Goal: Task Accomplishment & Management: Complete application form

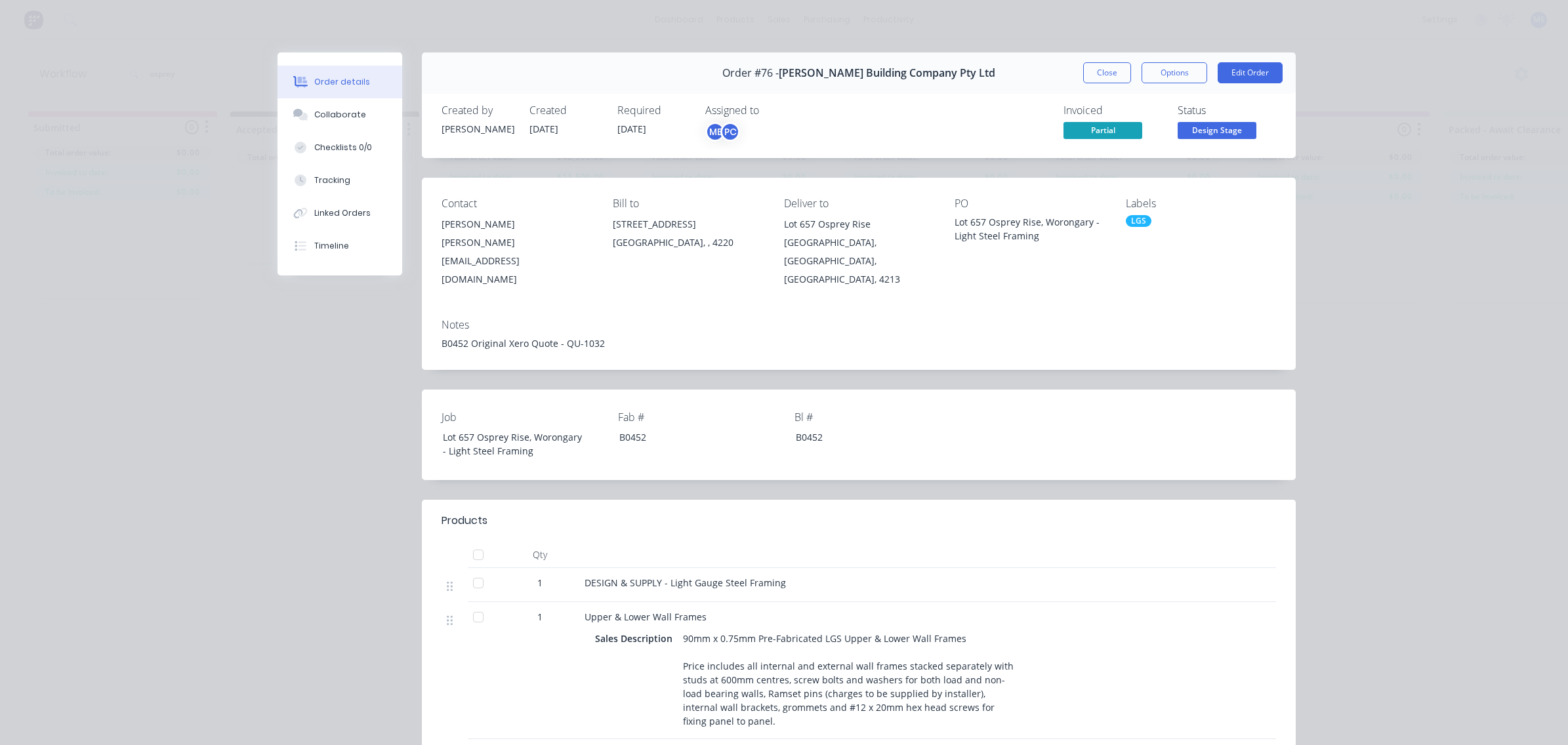
click at [289, 338] on div "Order #76 - [PERSON_NAME] Building Company Pty Ltd Close Options Edit Order Cre…" at bounding box center [786, 687] width 1018 height 1267
click at [1094, 75] on button "Close" at bounding box center [1108, 72] width 48 height 21
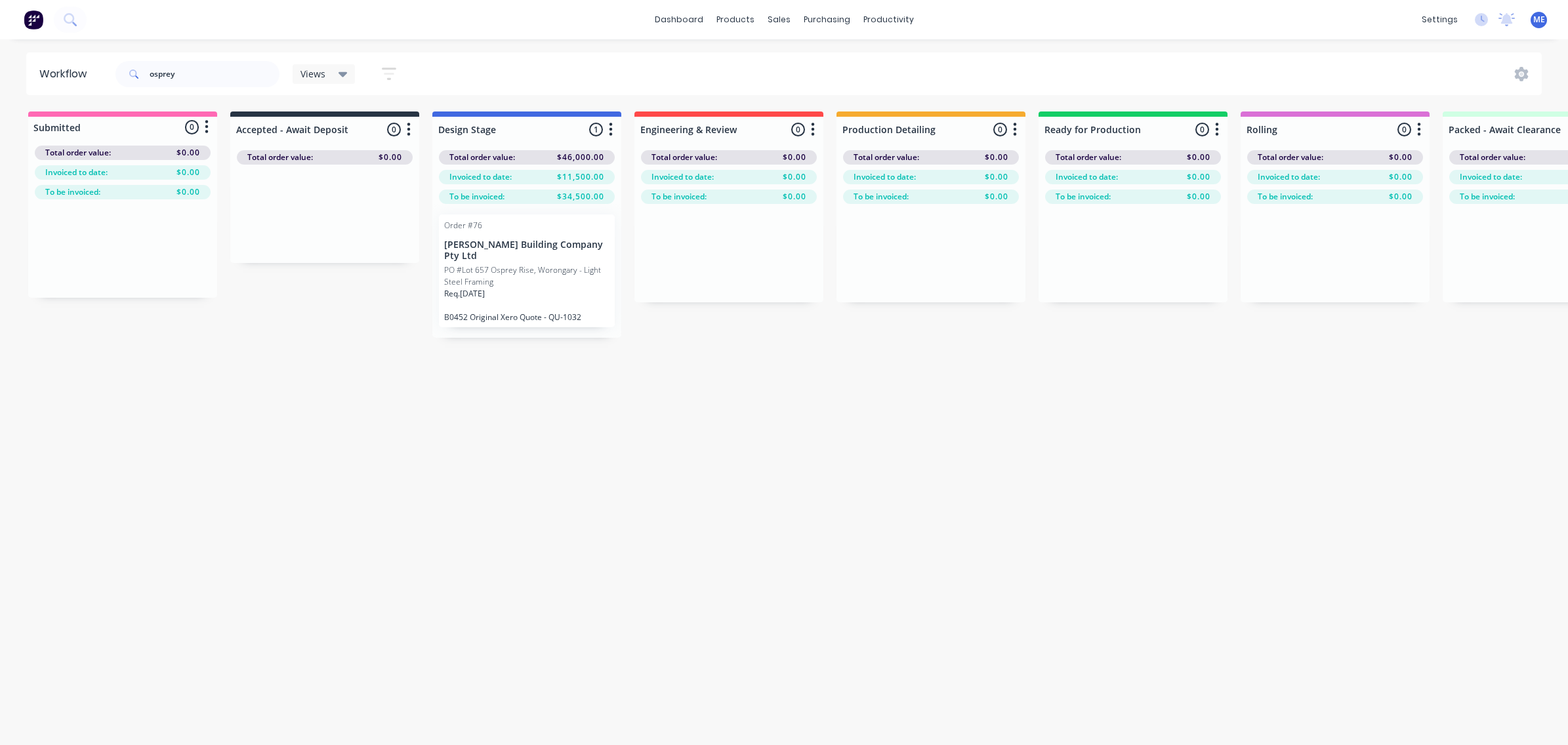
drag, startPoint x: 280, startPoint y: 375, endPoint x: -49, endPoint y: 340, distance: 330.9
drag, startPoint x: 186, startPoint y: 74, endPoint x: 99, endPoint y: 81, distance: 87.3
click at [144, 77] on div "osprey" at bounding box center [197, 74] width 164 height 26
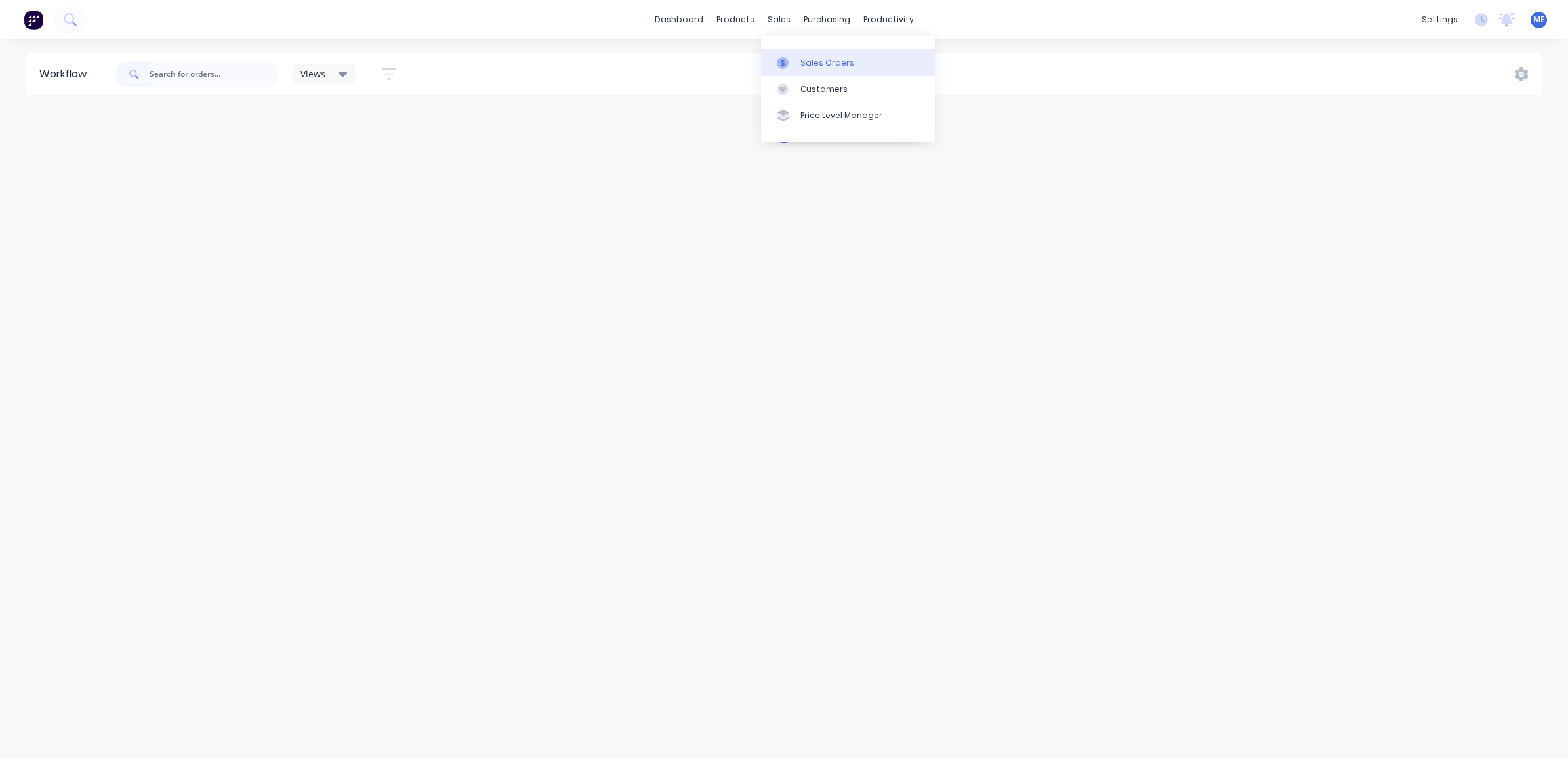
click at [828, 64] on div "Sales Orders" at bounding box center [827, 62] width 54 height 12
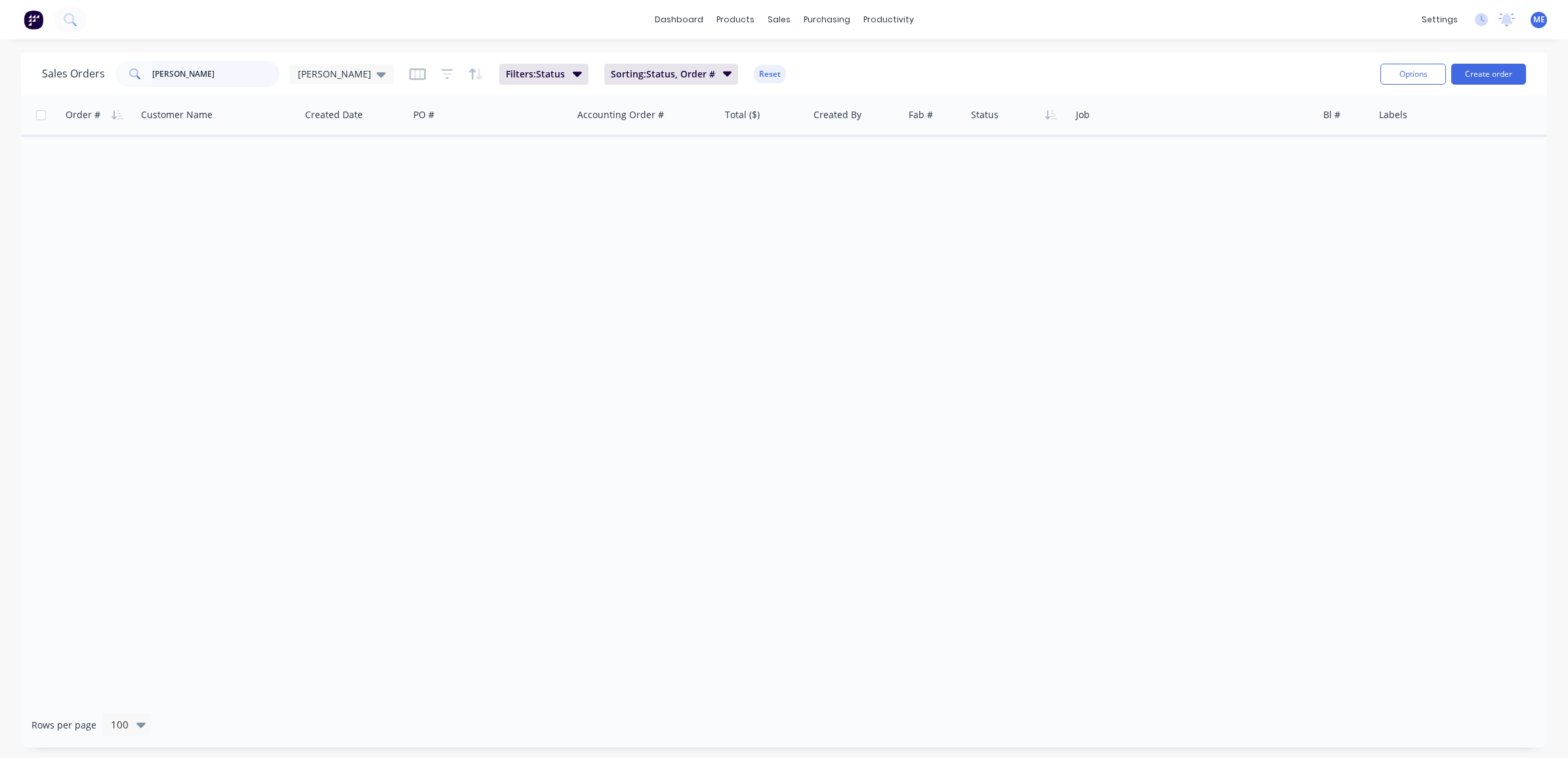
drag, startPoint x: 201, startPoint y: 70, endPoint x: 96, endPoint y: 93, distance: 107.5
click at [132, 80] on div "[PERSON_NAME]" at bounding box center [197, 74] width 164 height 26
click at [904, 59] on div "Sales Orders [PERSON_NAME] Filters: Status Sorting: Status, Order # Reset" at bounding box center [706, 73] width 1328 height 33
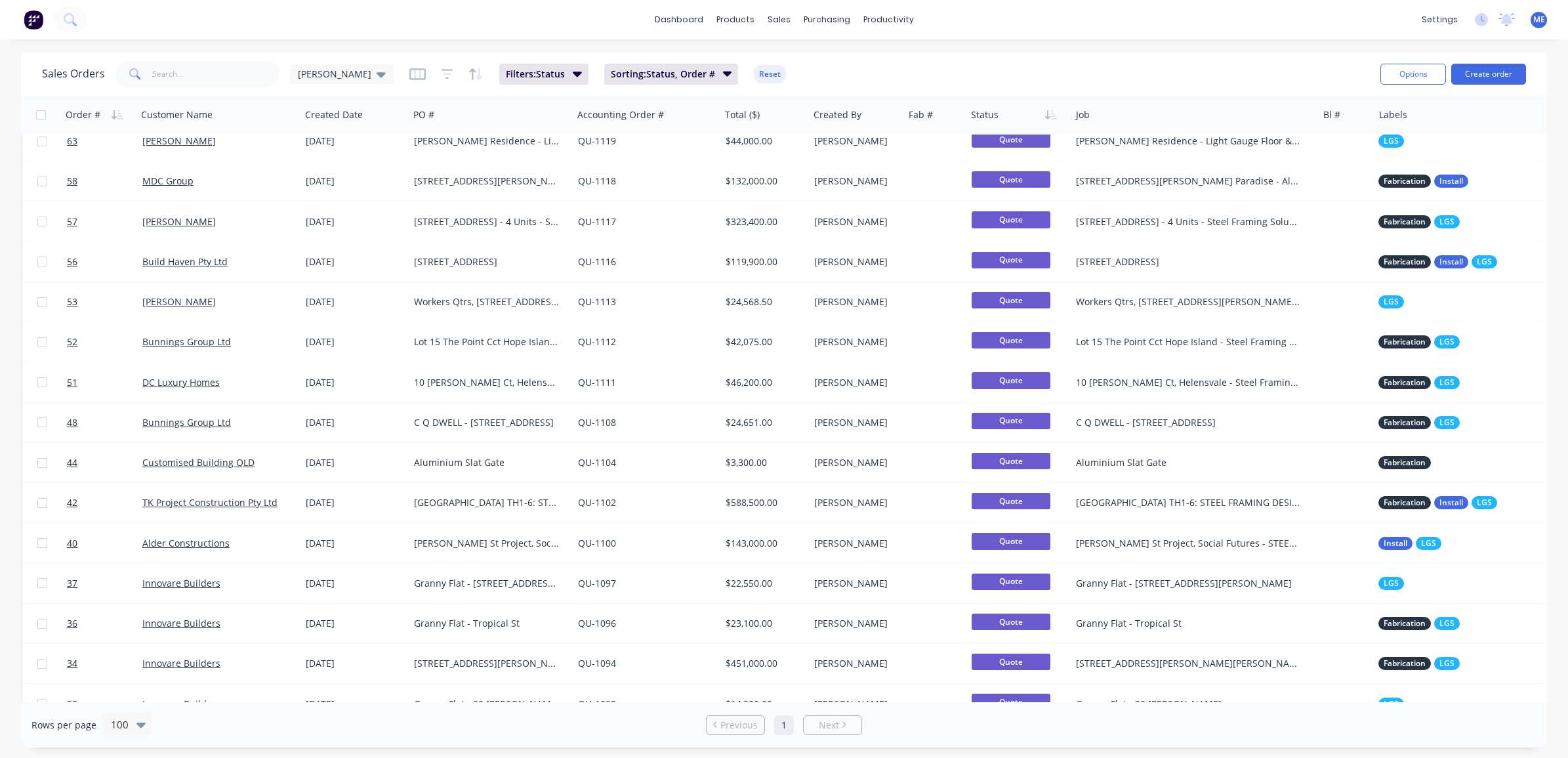
scroll to position [820, 0]
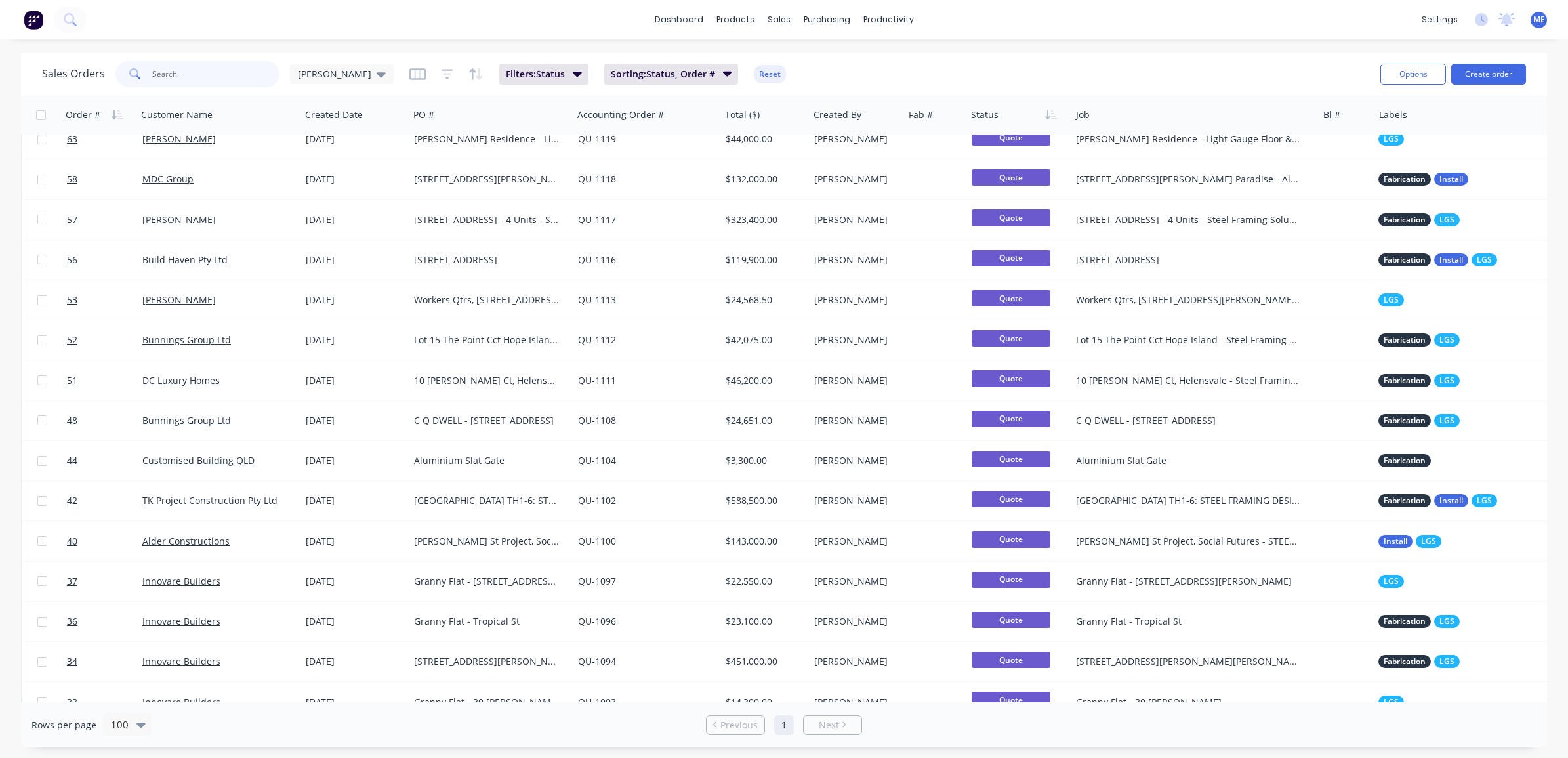
click at [197, 66] on input "text" at bounding box center [216, 74] width 128 height 26
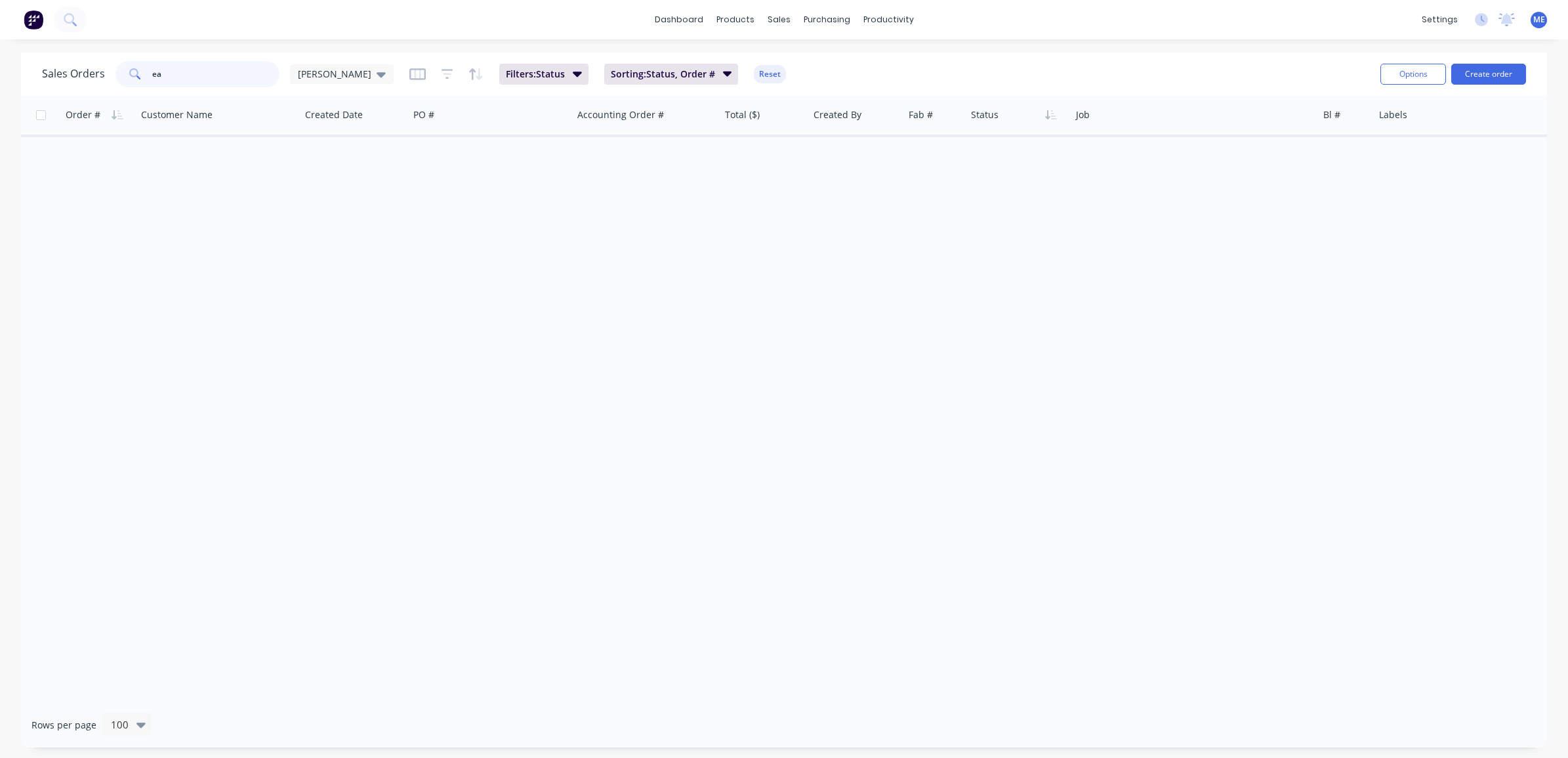
type input "e"
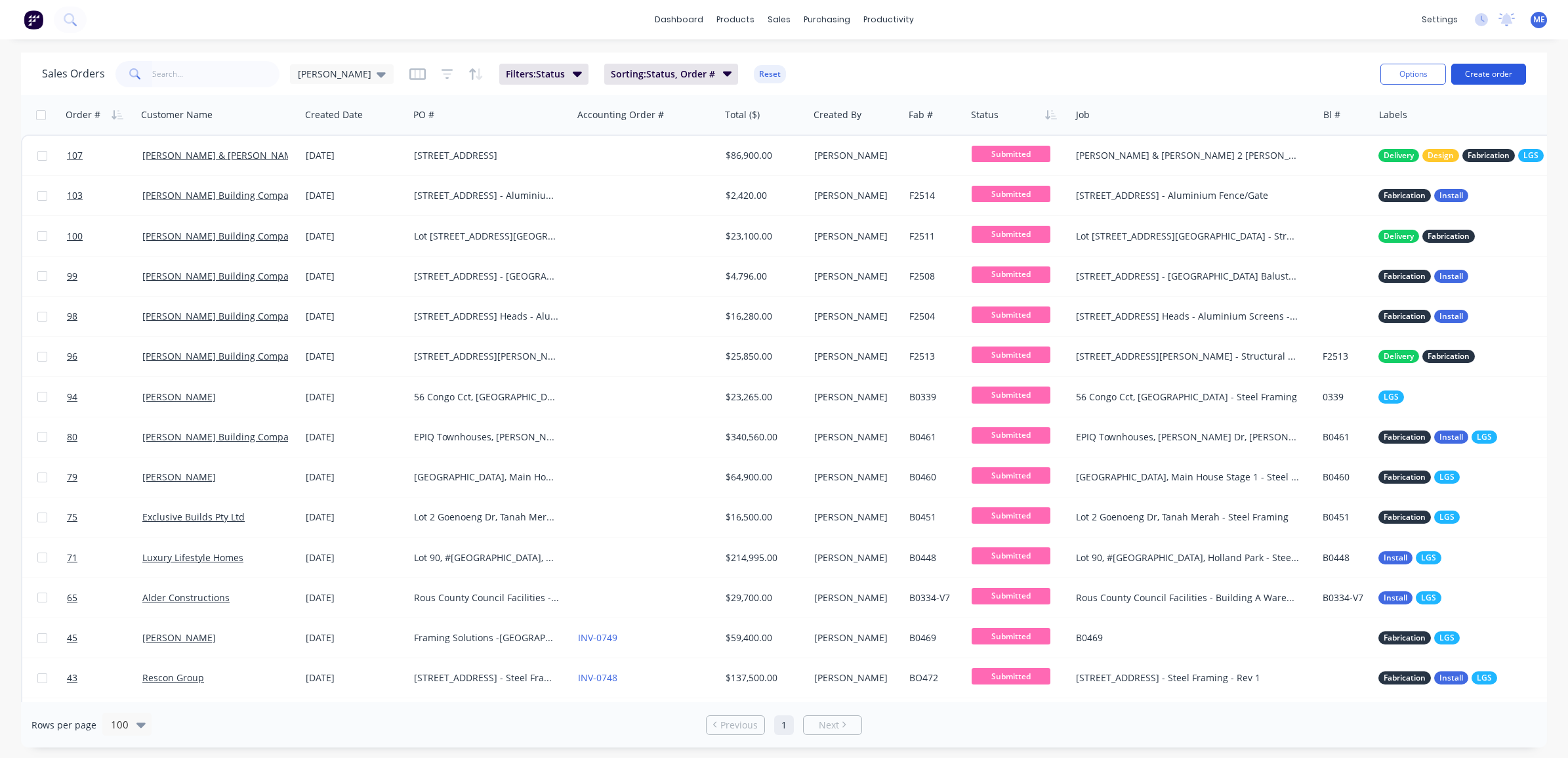
click at [1487, 72] on button "Create order" at bounding box center [1488, 74] width 75 height 21
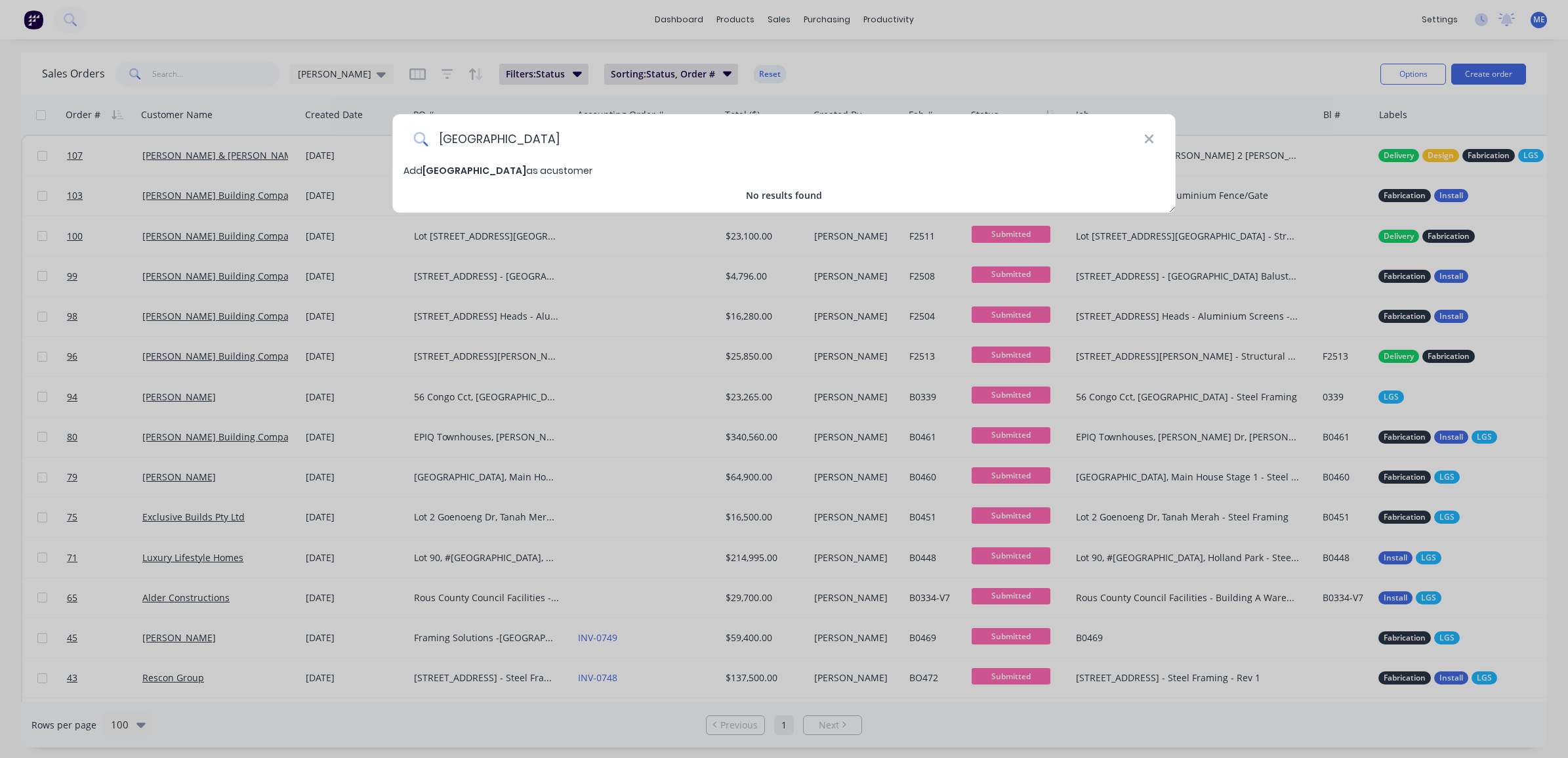
type input "[GEOGRAPHIC_DATA]"
click at [561, 172] on span "Add Eastern Suburbs Building as a customer" at bounding box center [499, 171] width 189 height 13
select select "AU"
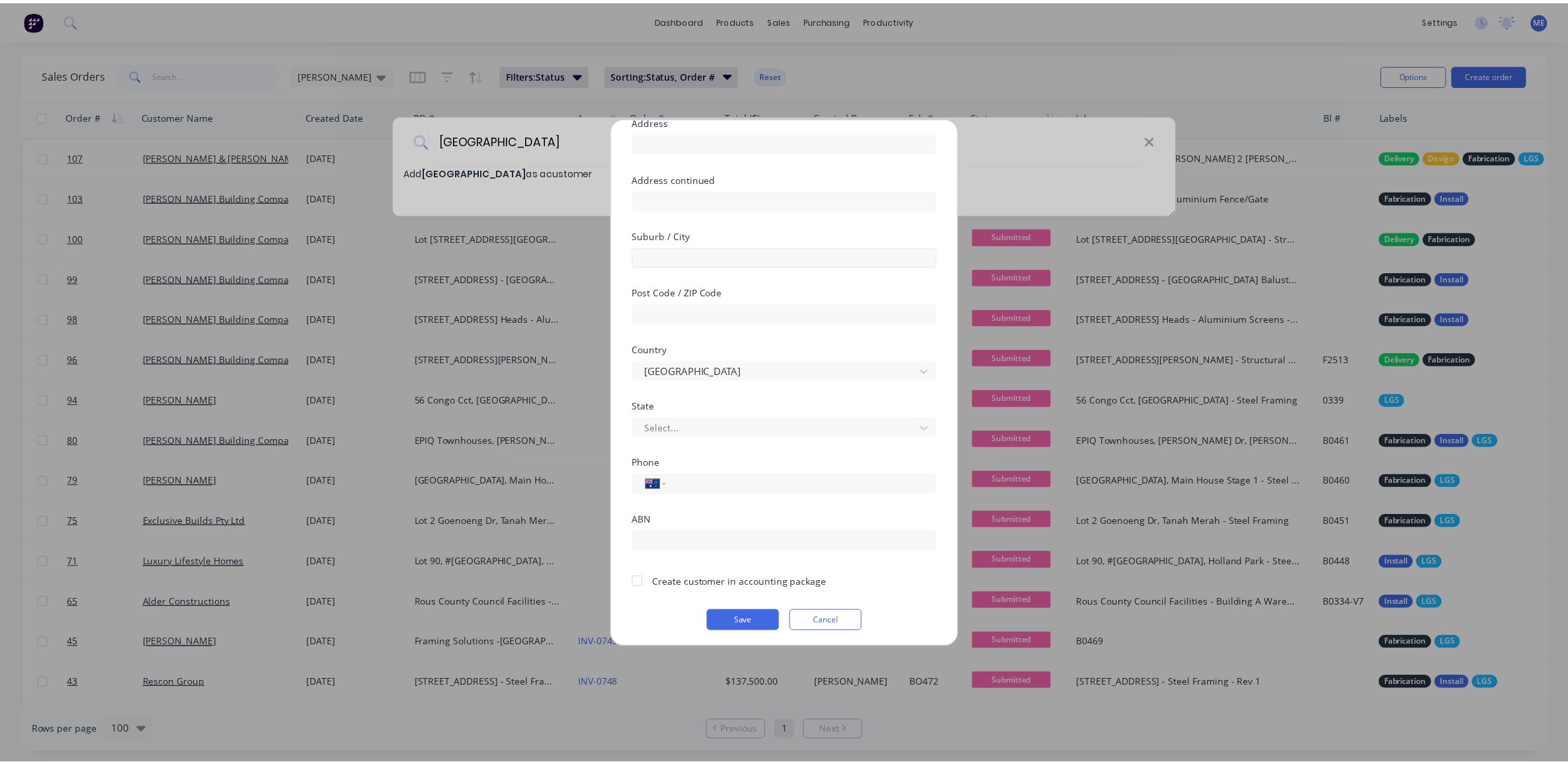
scroll to position [116, 0]
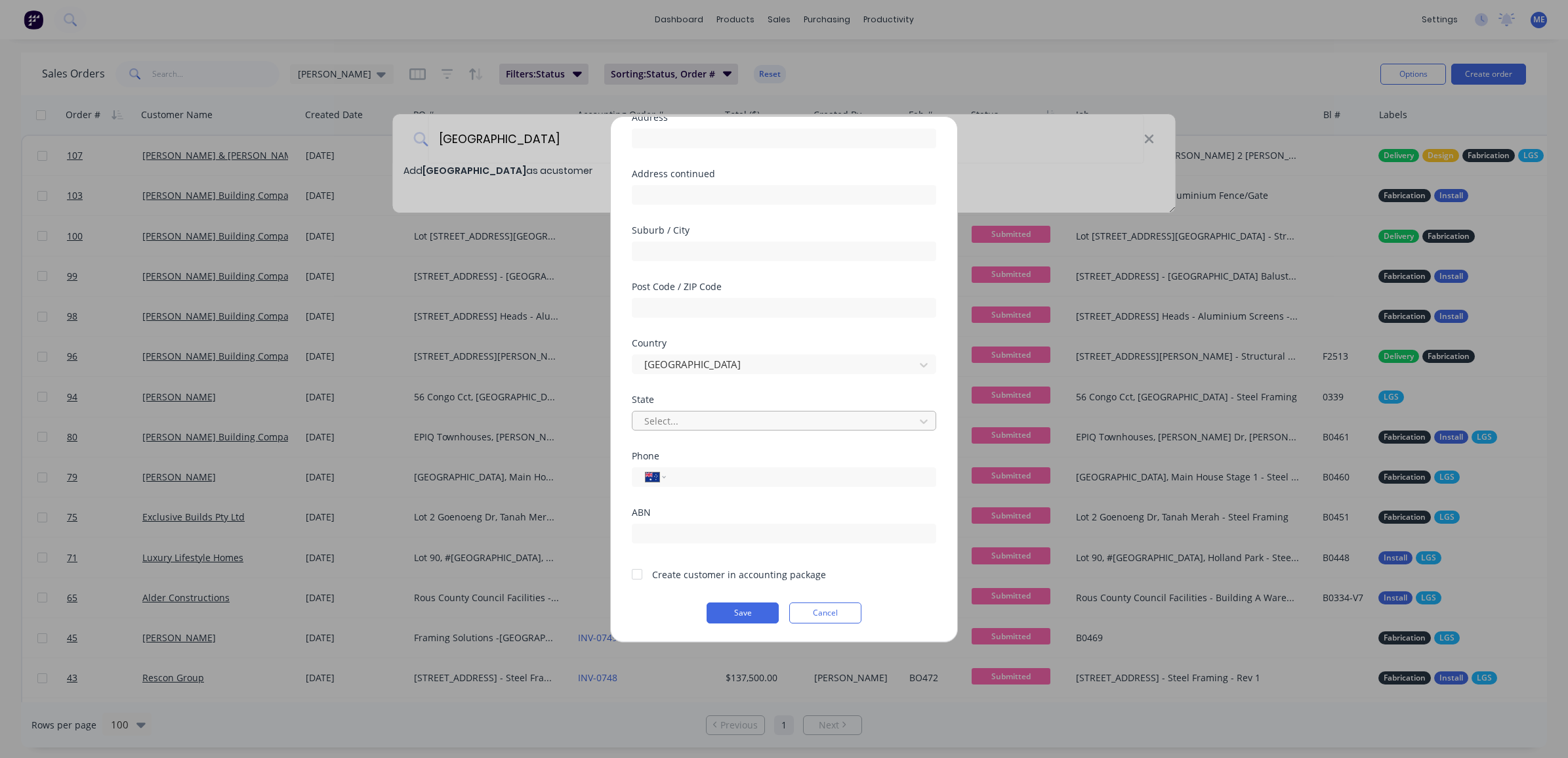
click at [706, 426] on div at bounding box center [775, 421] width 265 height 17
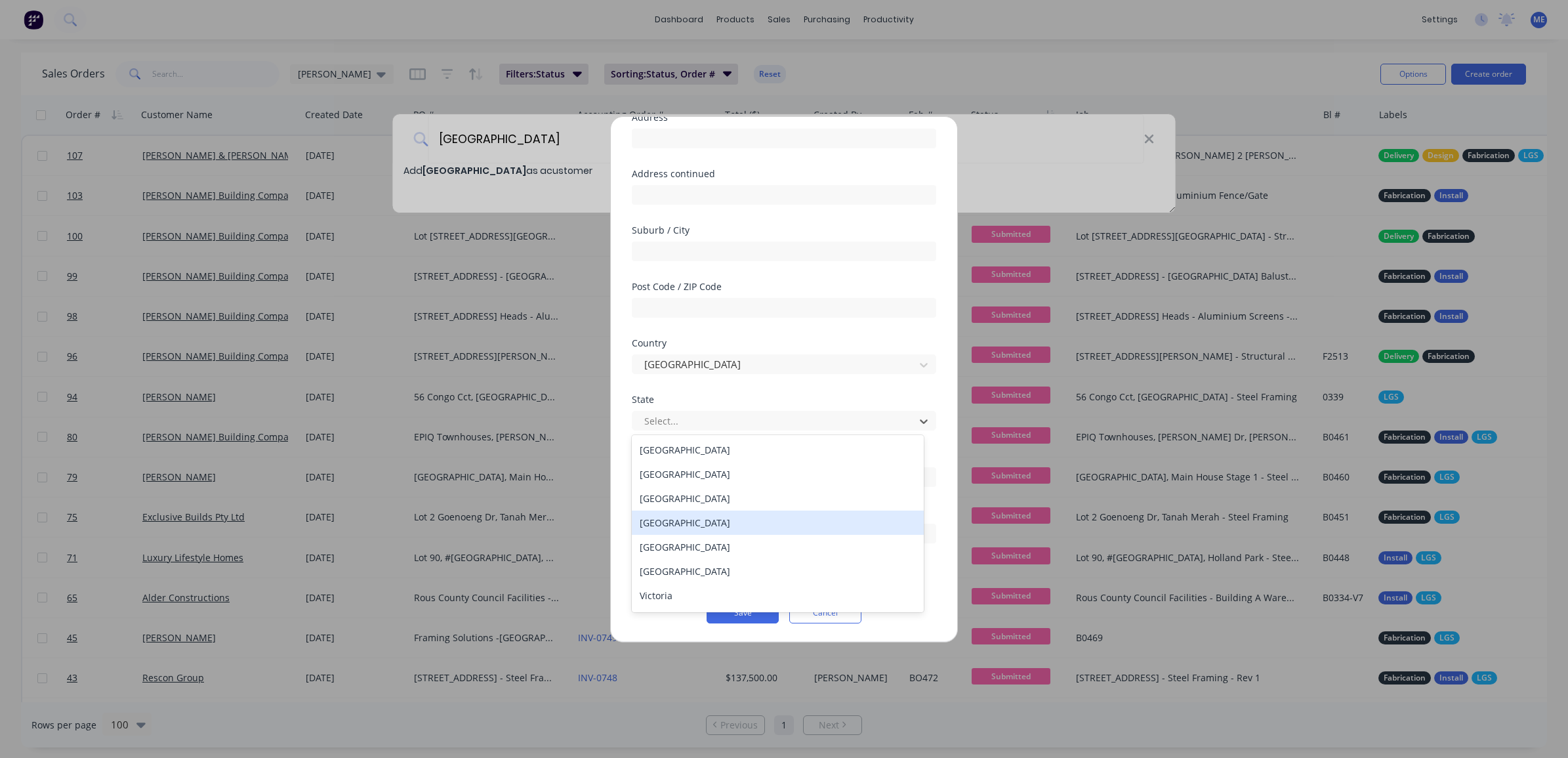
click at [686, 525] on div "[GEOGRAPHIC_DATA]" at bounding box center [778, 523] width 292 height 24
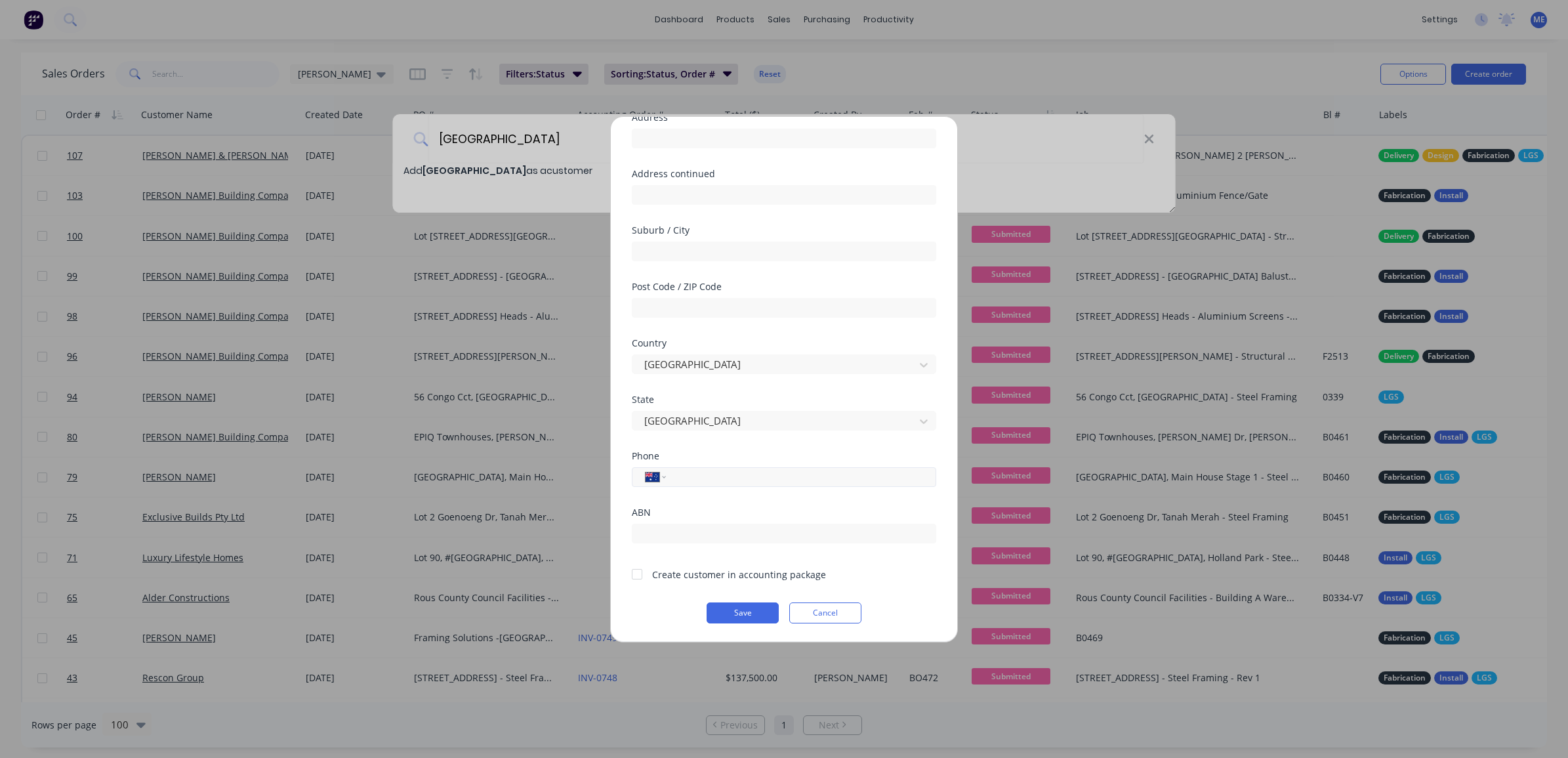
click at [726, 475] on input "tel" at bounding box center [798, 477] width 247 height 15
paste input "0497 762 554"
type input "0497 762 554"
click at [734, 611] on button "Save" at bounding box center [743, 613] width 72 height 21
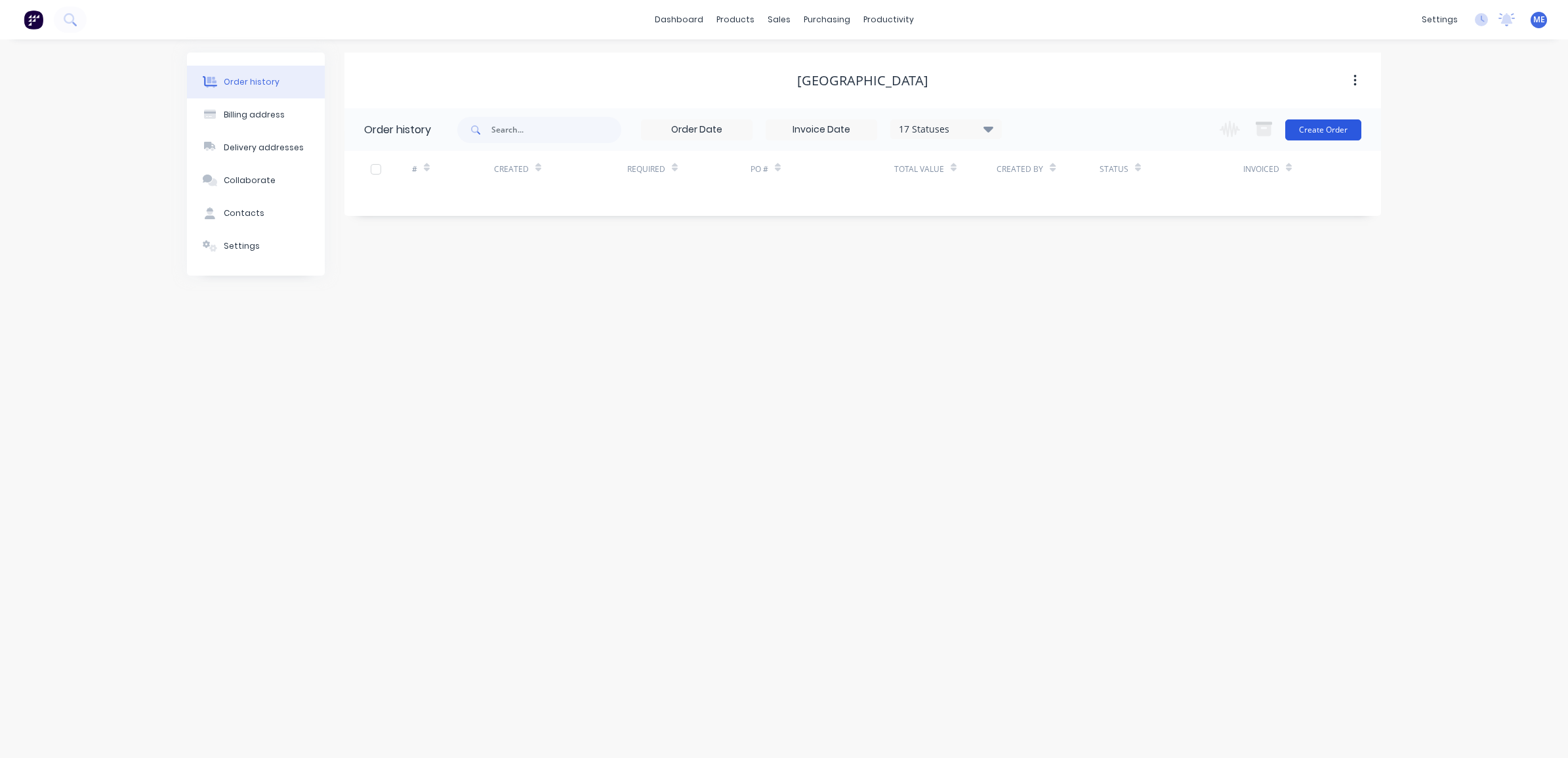
click at [1345, 122] on button "Create Order" at bounding box center [1323, 130] width 76 height 21
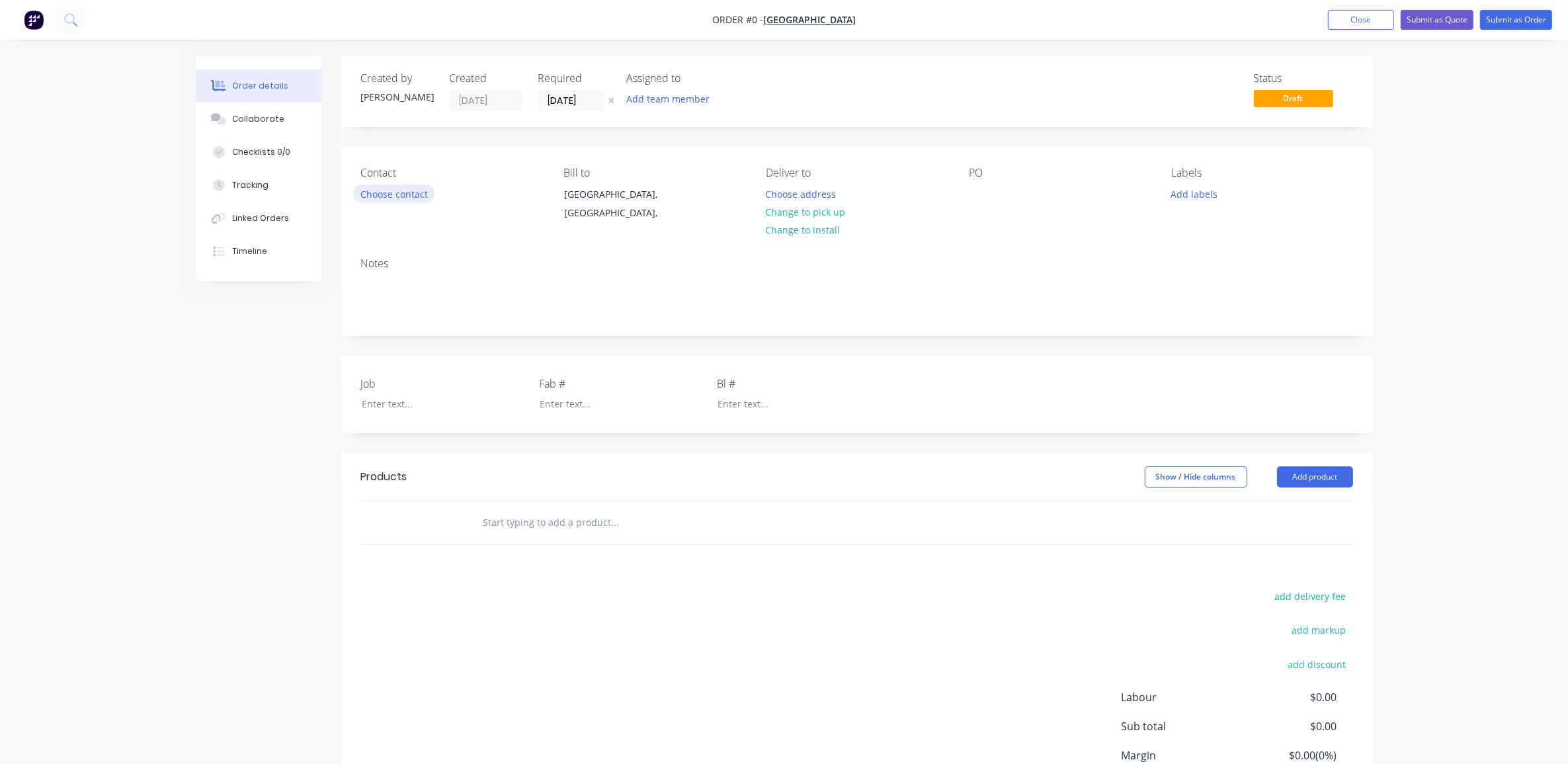
click at [404, 197] on button "Choose contact" at bounding box center [393, 193] width 81 height 18
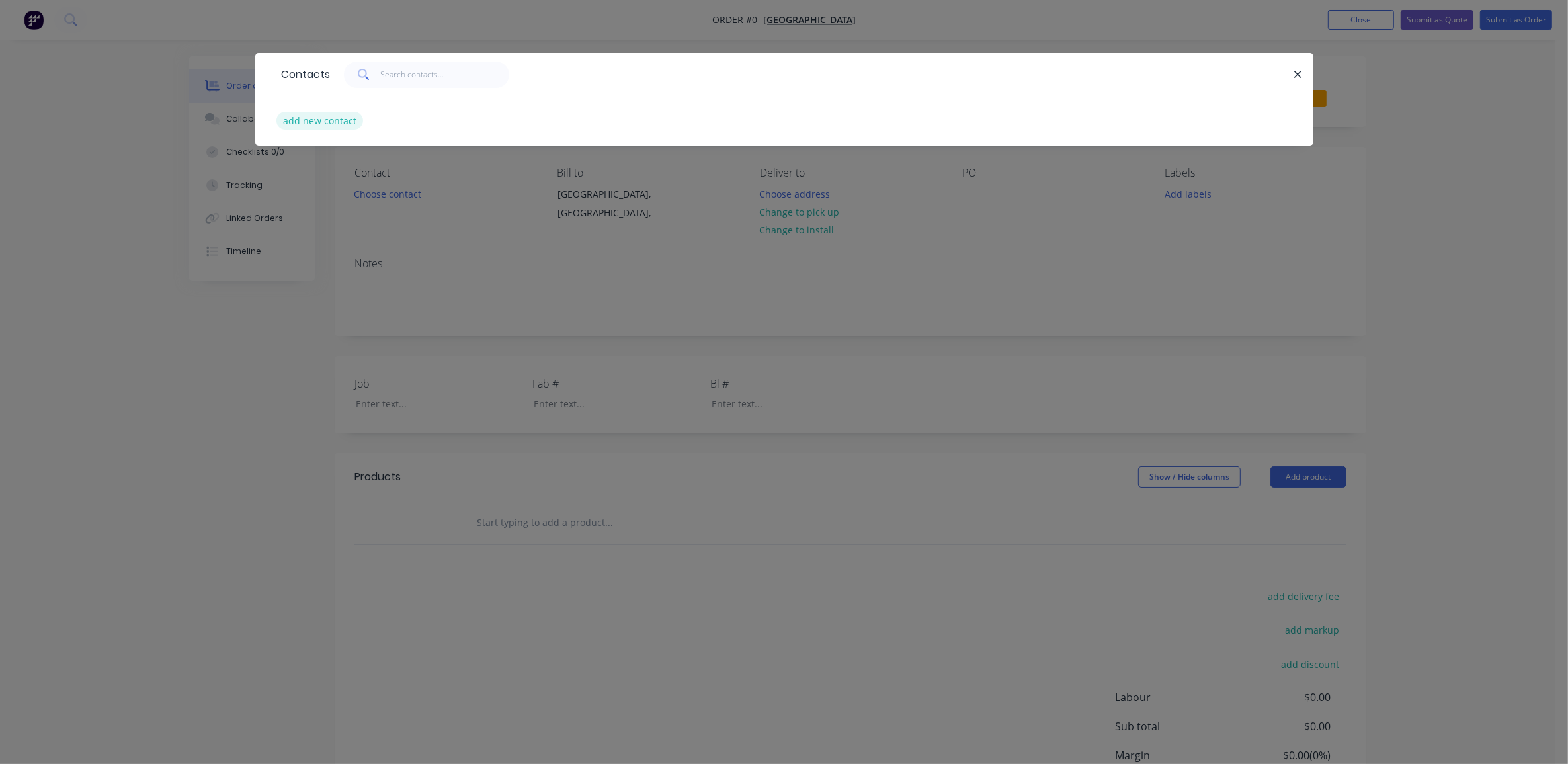
click at [340, 117] on button "add new contact" at bounding box center [319, 120] width 87 height 18
select select "AU"
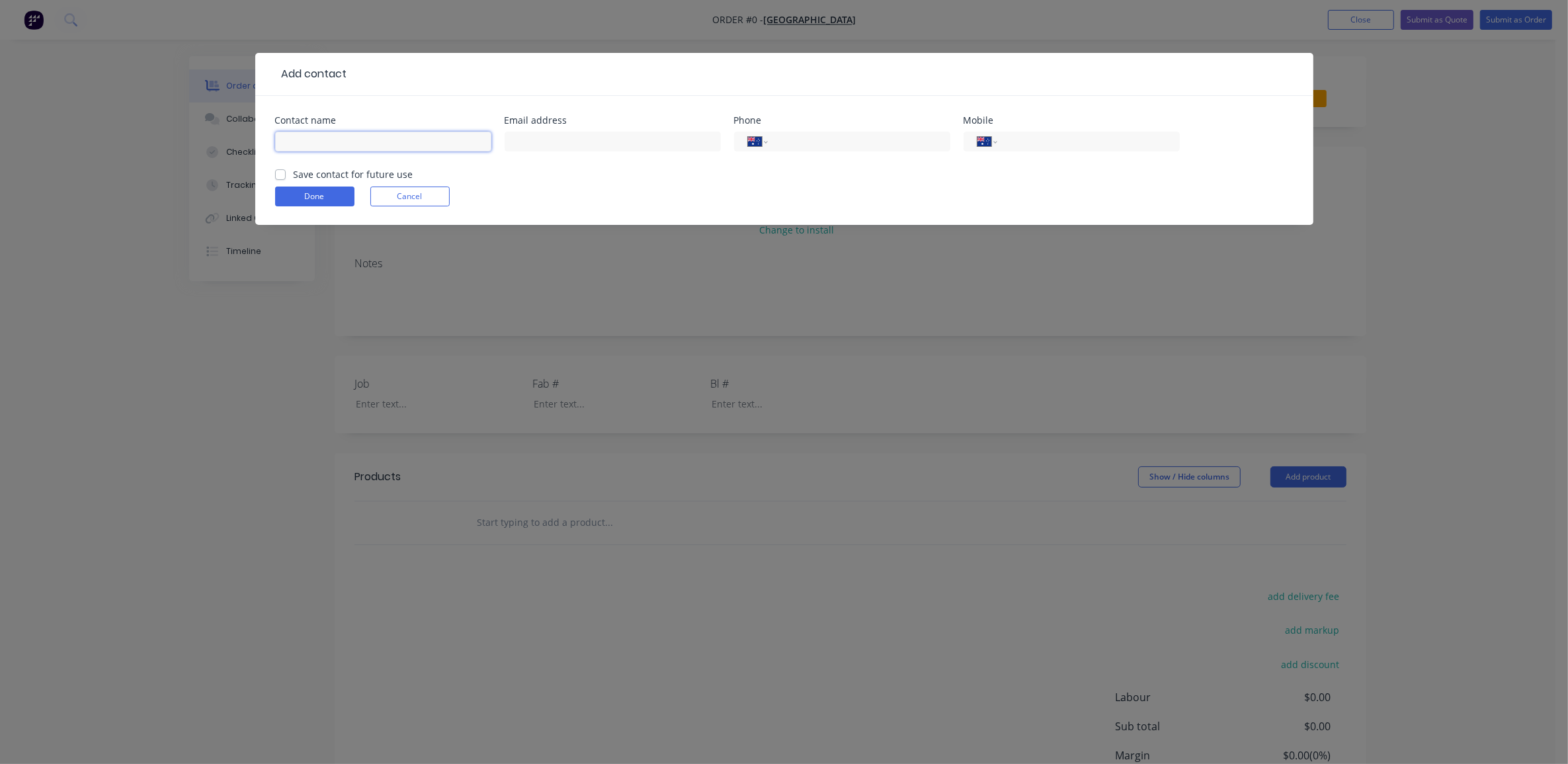
click at [472, 140] on input "text" at bounding box center [383, 141] width 216 height 20
type input "[PERSON_NAME]"
click at [373, 170] on label "Save contact for future use" at bounding box center [354, 174] width 120 height 14
click at [286, 170] on input "Save contact for future use" at bounding box center [280, 173] width 10 height 12
checkbox input "true"
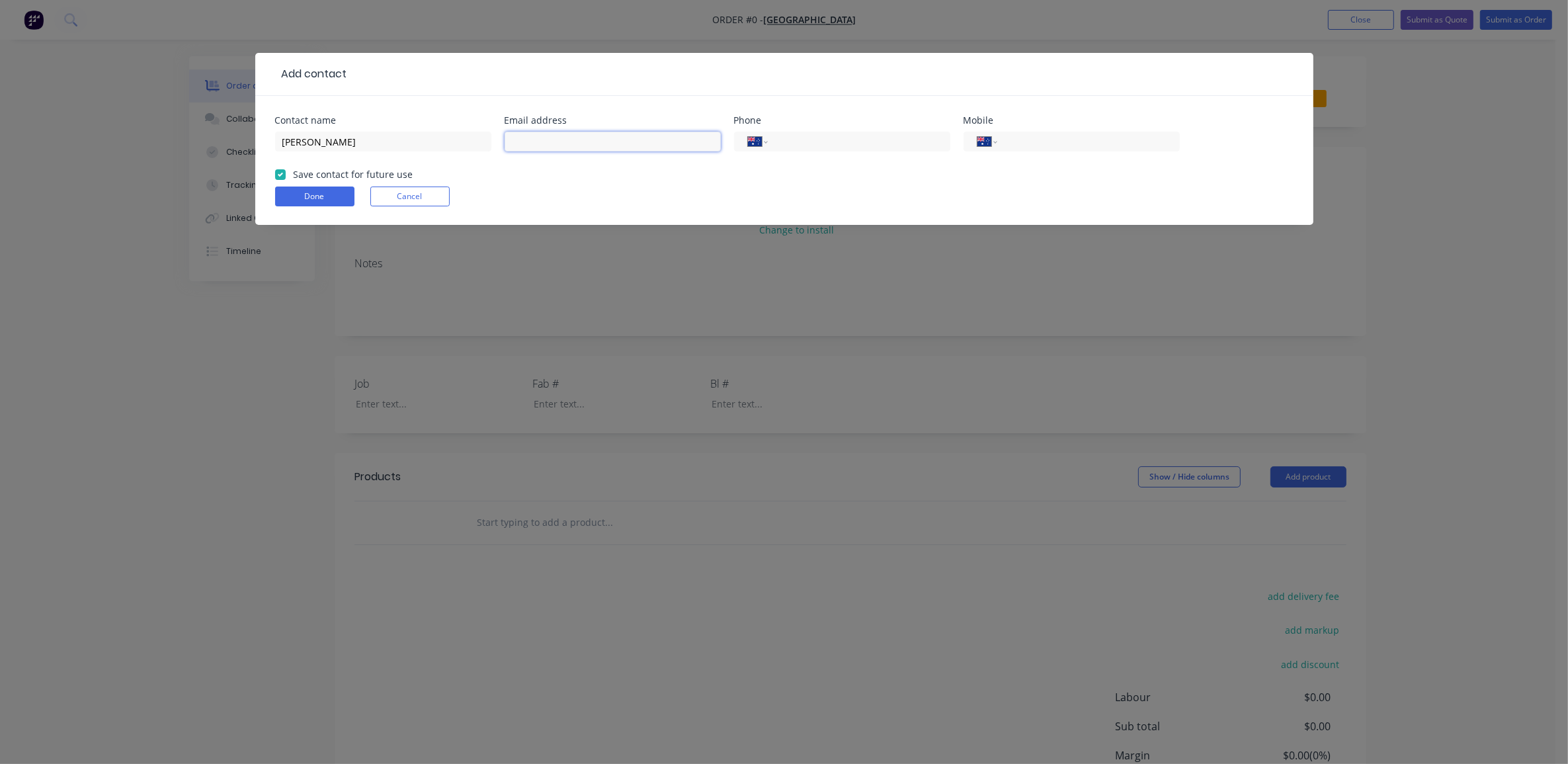
click at [526, 142] on input "text" at bounding box center [612, 141] width 216 height 20
paste input "[EMAIL_ADDRESS][DOMAIN_NAME]"
type input "[EMAIL_ADDRESS][DOMAIN_NAME]"
click at [801, 138] on input "tel" at bounding box center [857, 141] width 159 height 15
paste input "0497 762 554"
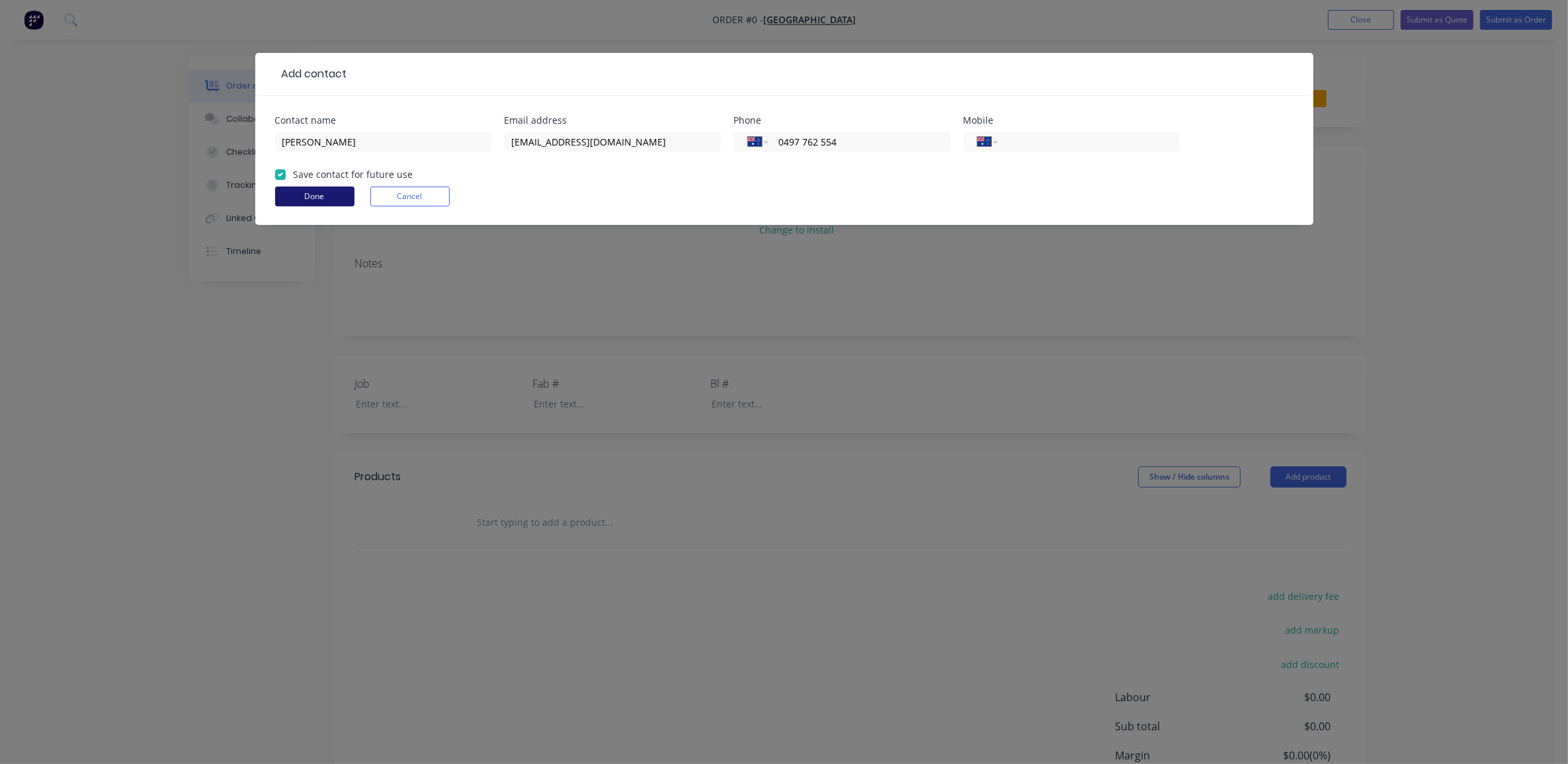
type input "0497 762 554"
click at [335, 193] on button "Done" at bounding box center [315, 196] width 80 height 20
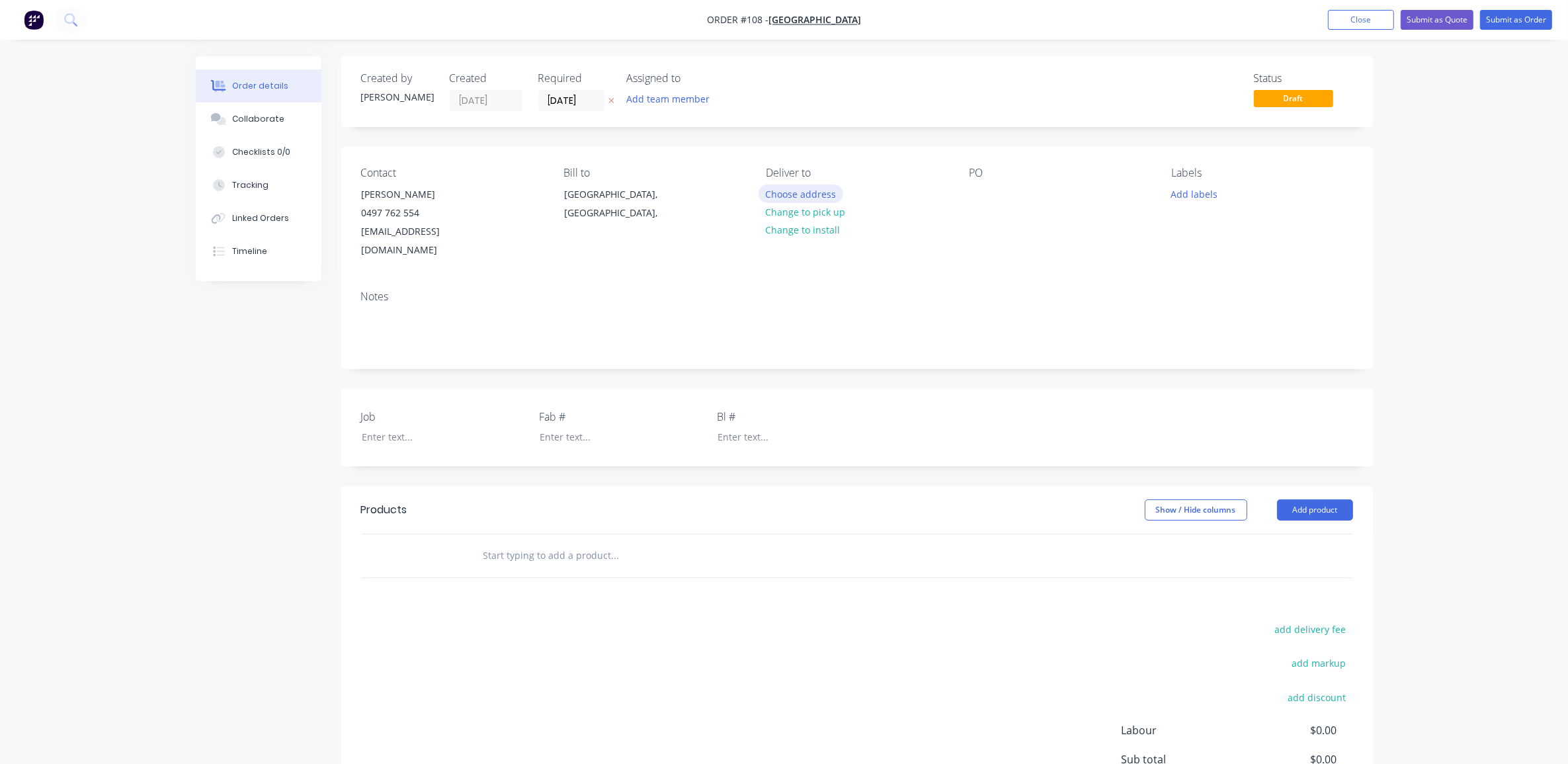
click at [791, 193] on button "Choose address" at bounding box center [801, 193] width 84 height 18
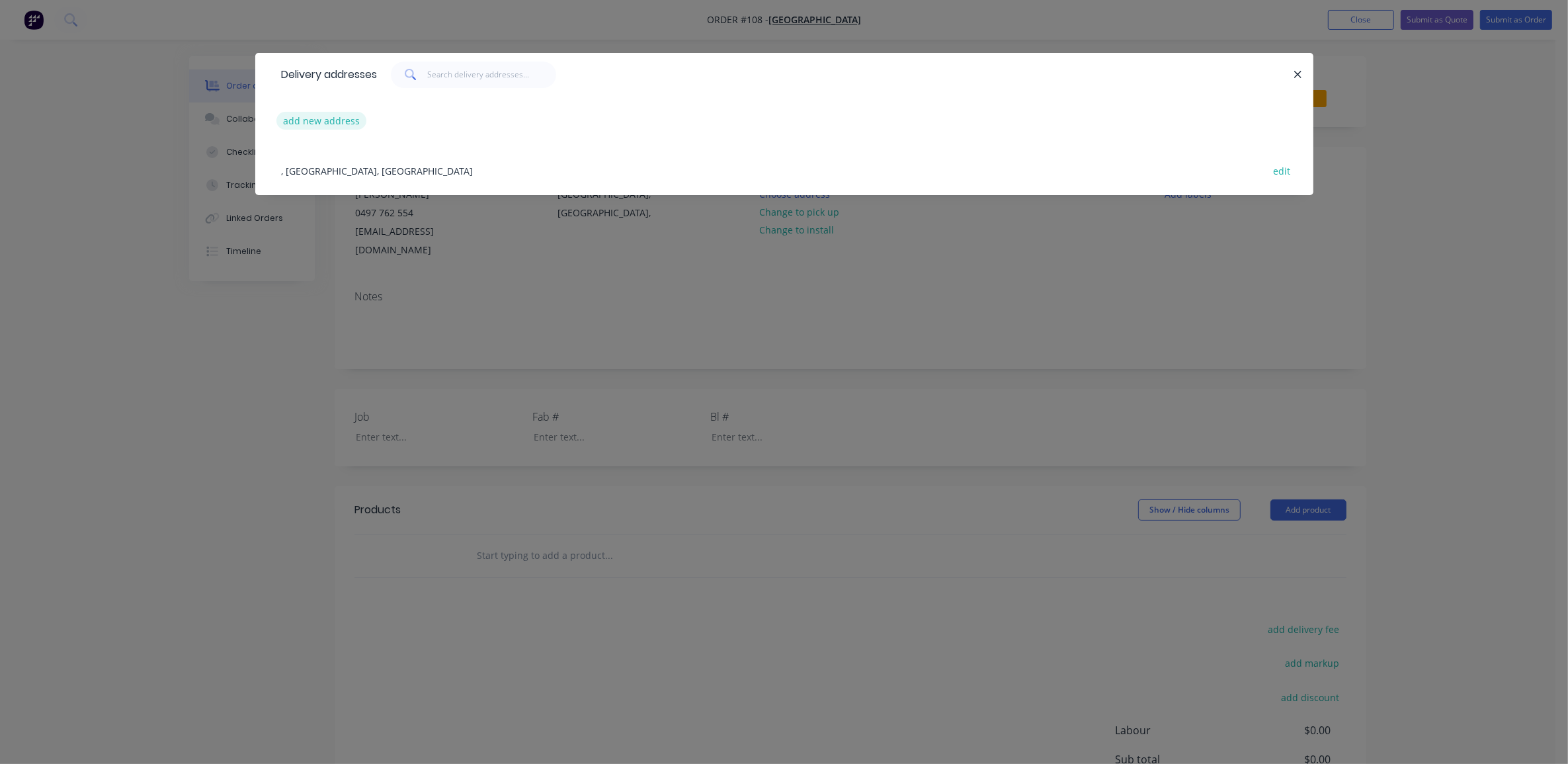
click at [335, 119] on button "add new address" at bounding box center [321, 120] width 91 height 18
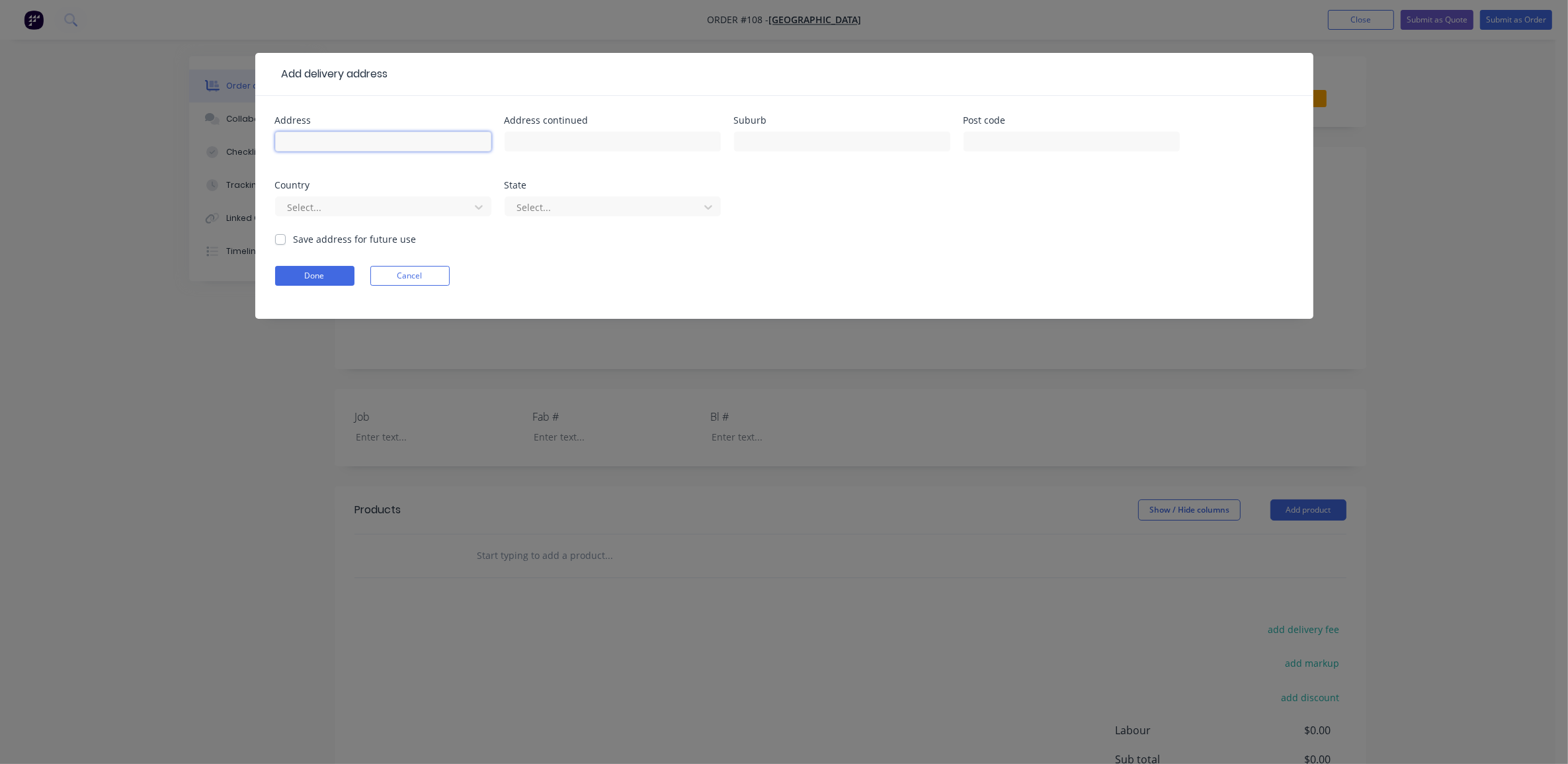
click at [462, 143] on input "text" at bounding box center [383, 141] width 216 height 20
type input "Bay Islands Transport"
click at [574, 143] on input "text" at bounding box center [612, 141] width 216 height 20
paste input "[STREET_ADDRESS][PERSON_NAME]"
type input "[STREET_ADDRESS][PERSON_NAME]"
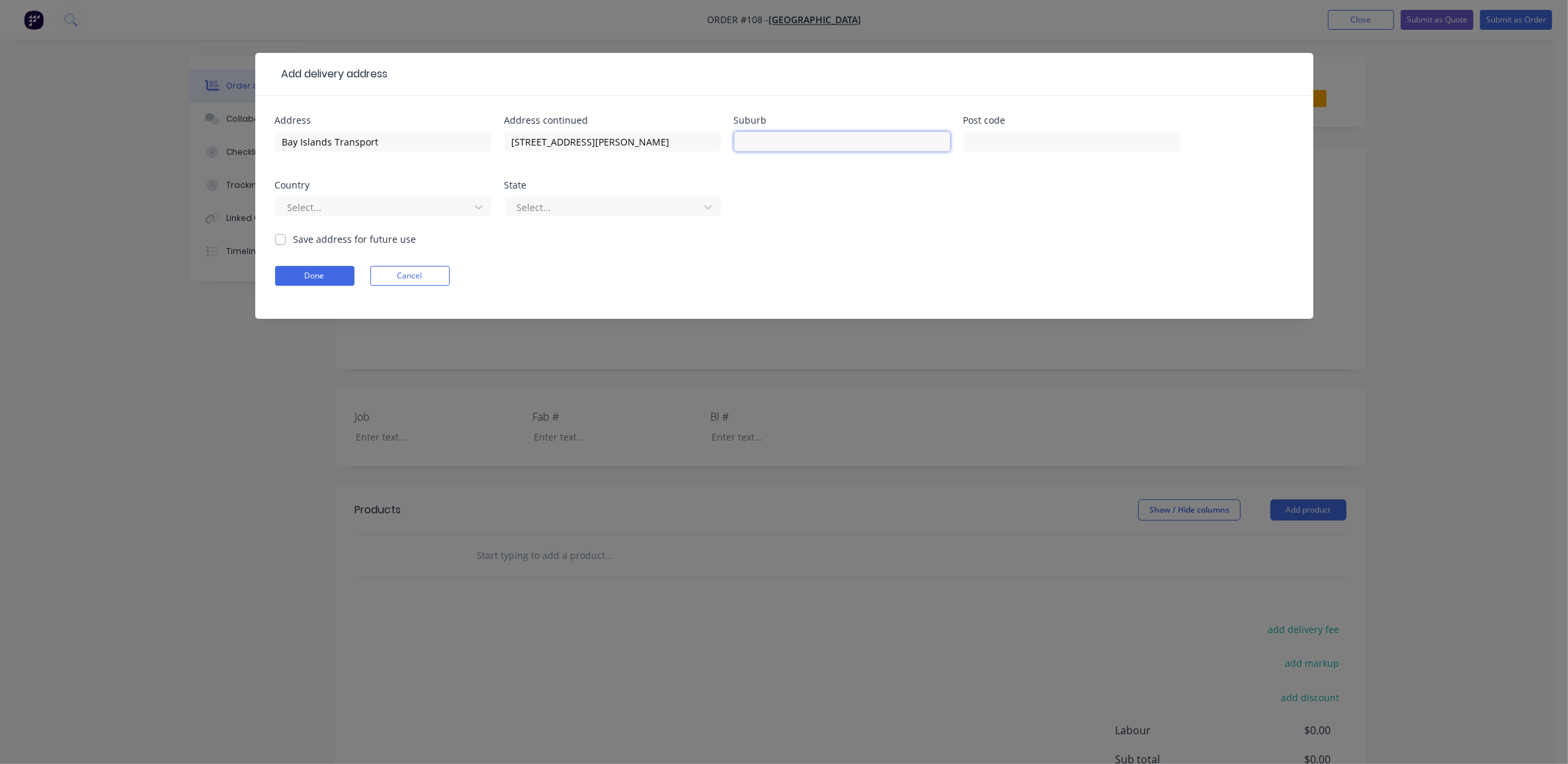
click at [778, 144] on input "text" at bounding box center [842, 141] width 216 height 20
type input "[GEOGRAPHIC_DATA]"
type input "4165"
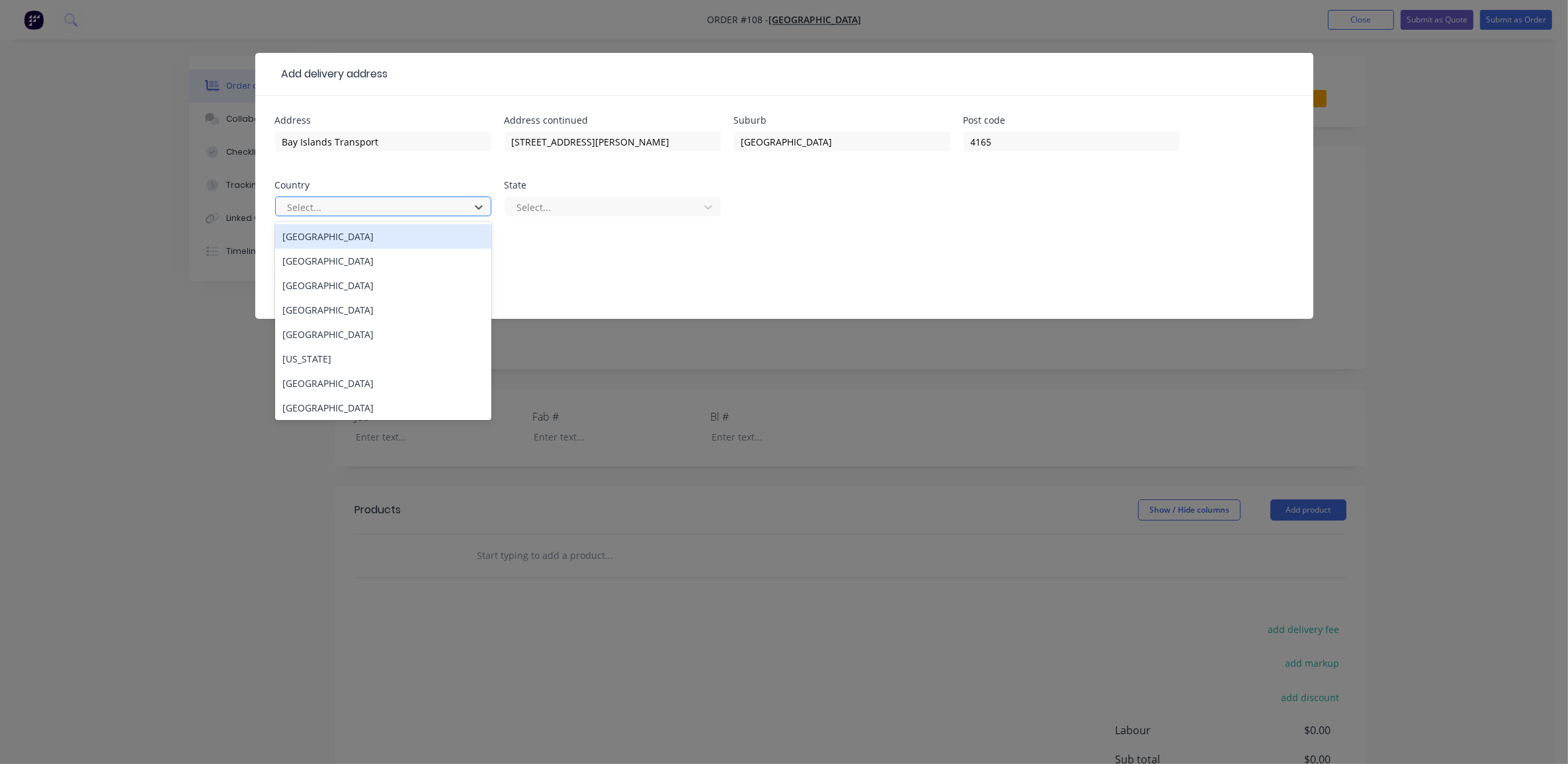
click at [344, 203] on div at bounding box center [374, 208] width 177 height 17
click at [340, 242] on div "[GEOGRAPHIC_DATA]" at bounding box center [383, 237] width 216 height 24
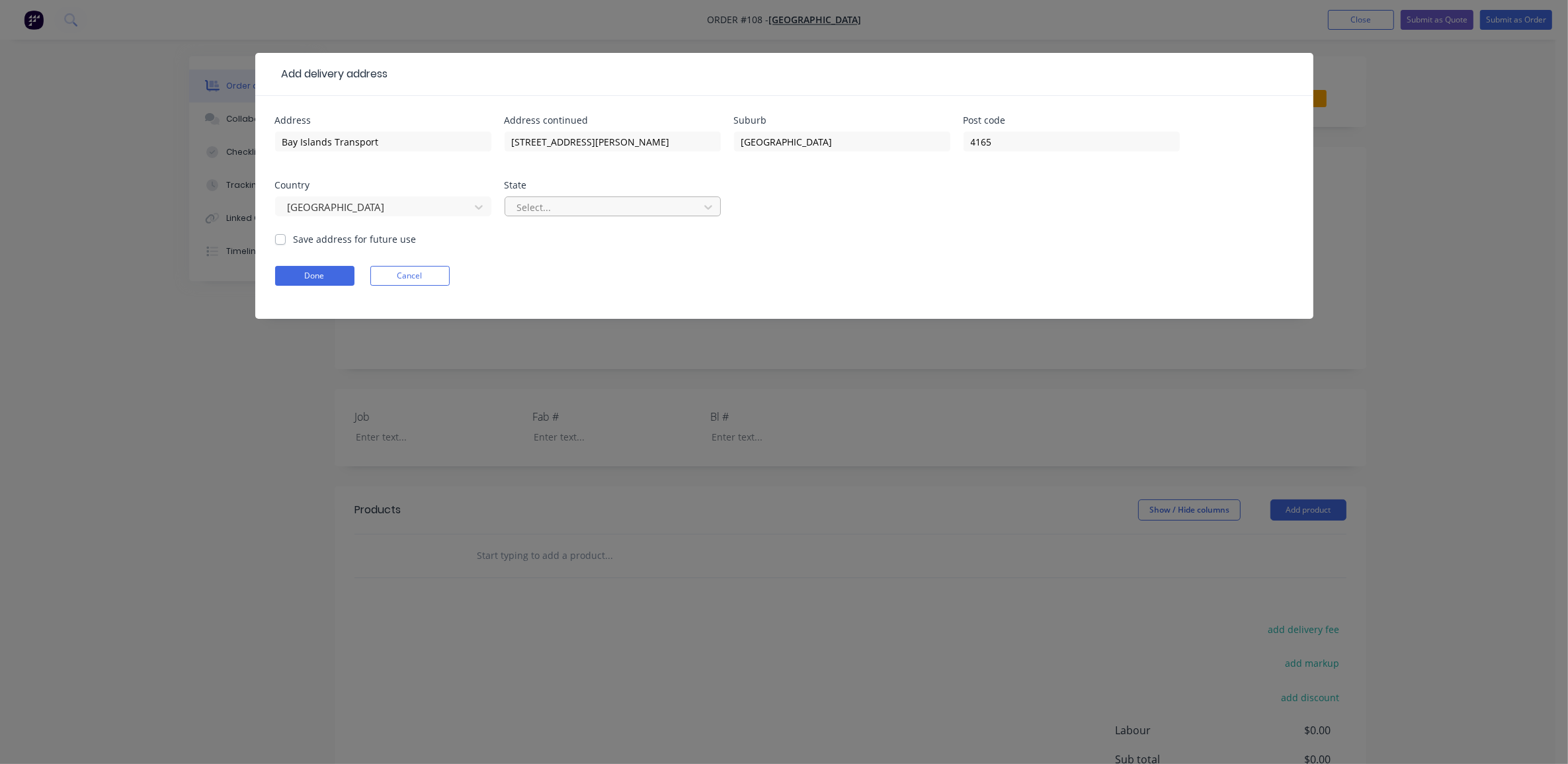
click at [561, 213] on div at bounding box center [604, 208] width 177 height 17
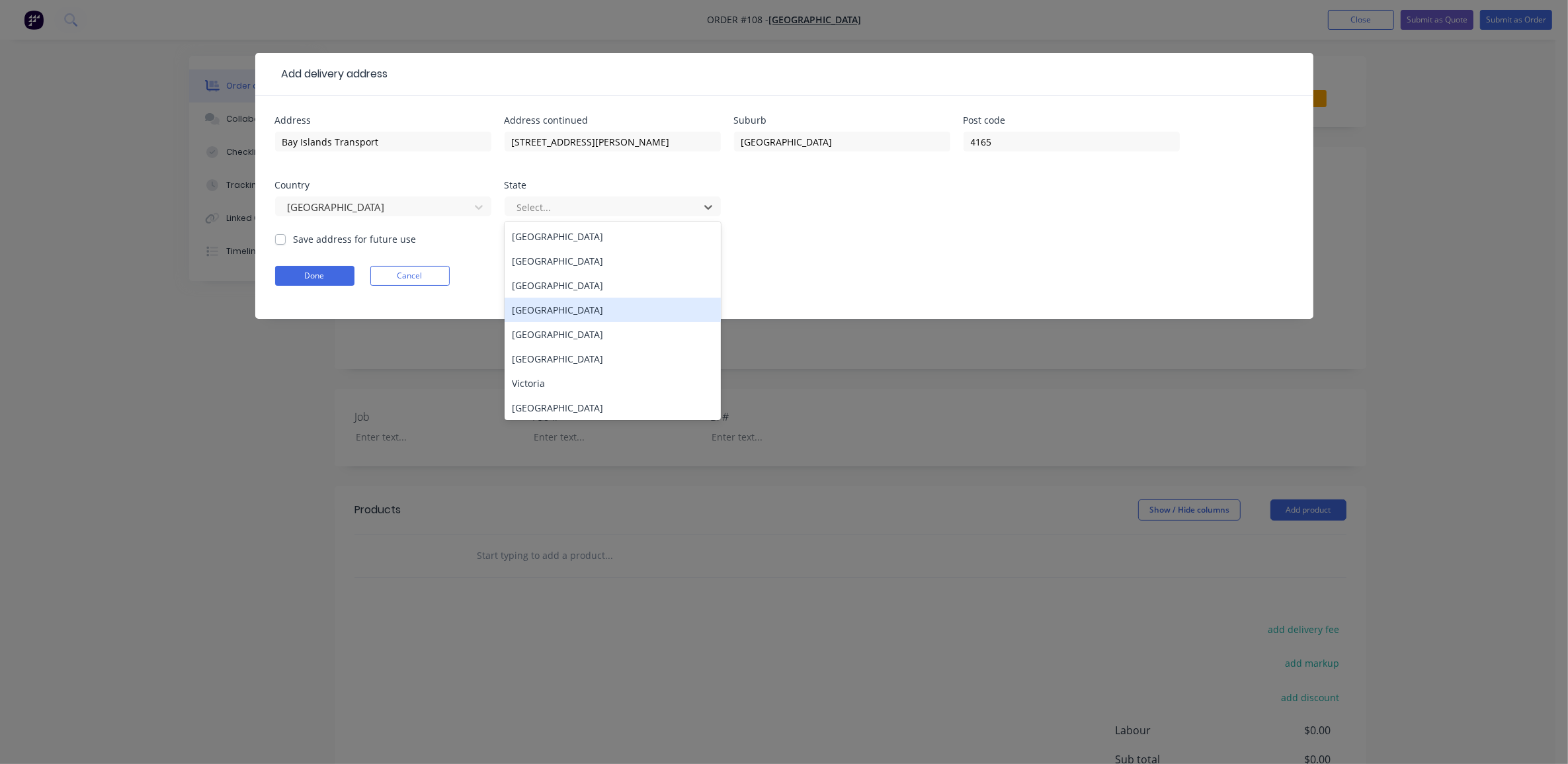
click at [551, 311] on div "[GEOGRAPHIC_DATA]" at bounding box center [612, 310] width 216 height 24
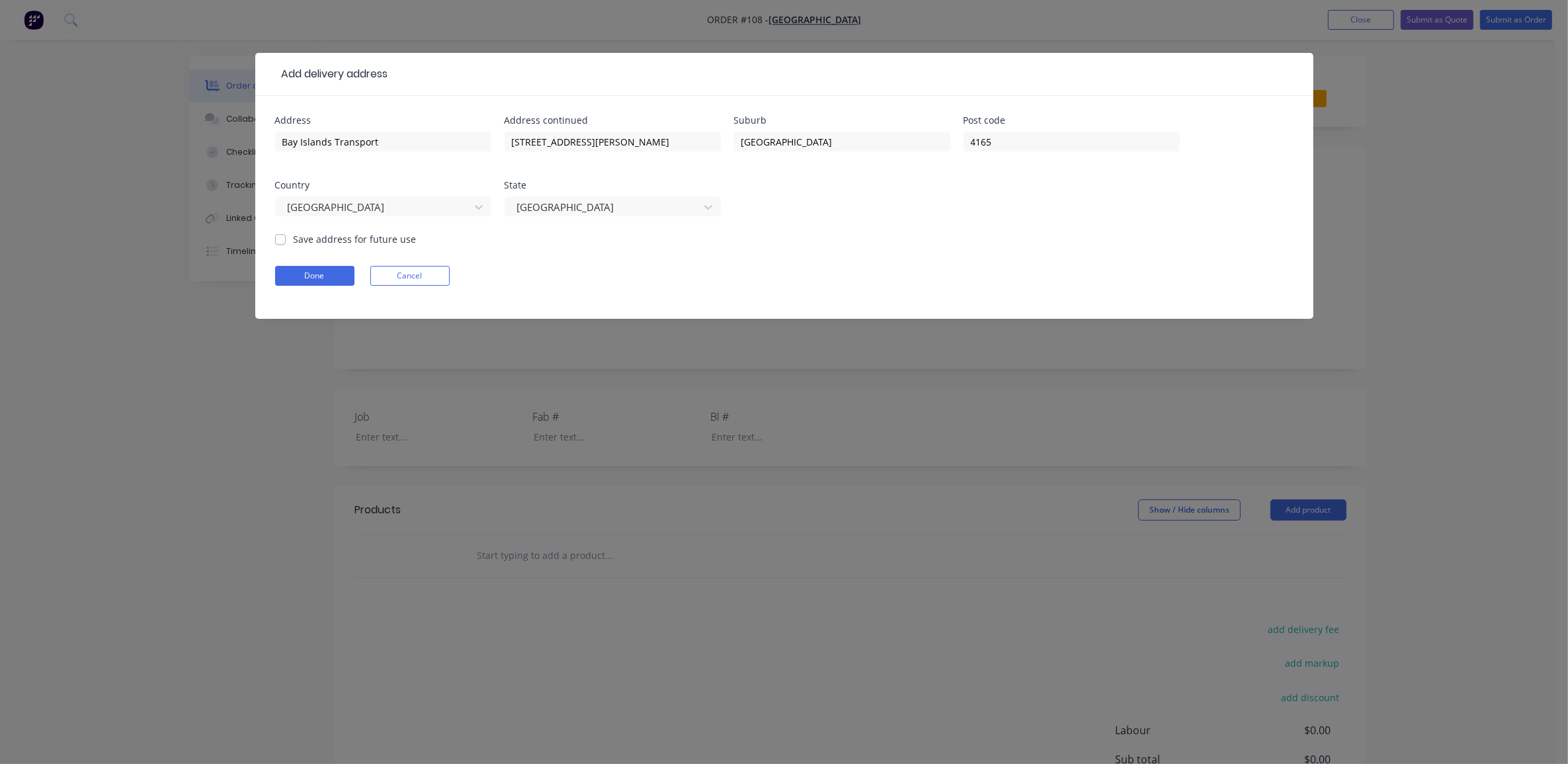
click at [340, 237] on label "Save address for future use" at bounding box center [355, 239] width 123 height 14
click at [286, 237] on input "Save address for future use" at bounding box center [280, 238] width 10 height 12
checkbox input "true"
click at [338, 279] on button "Done" at bounding box center [315, 275] width 80 height 20
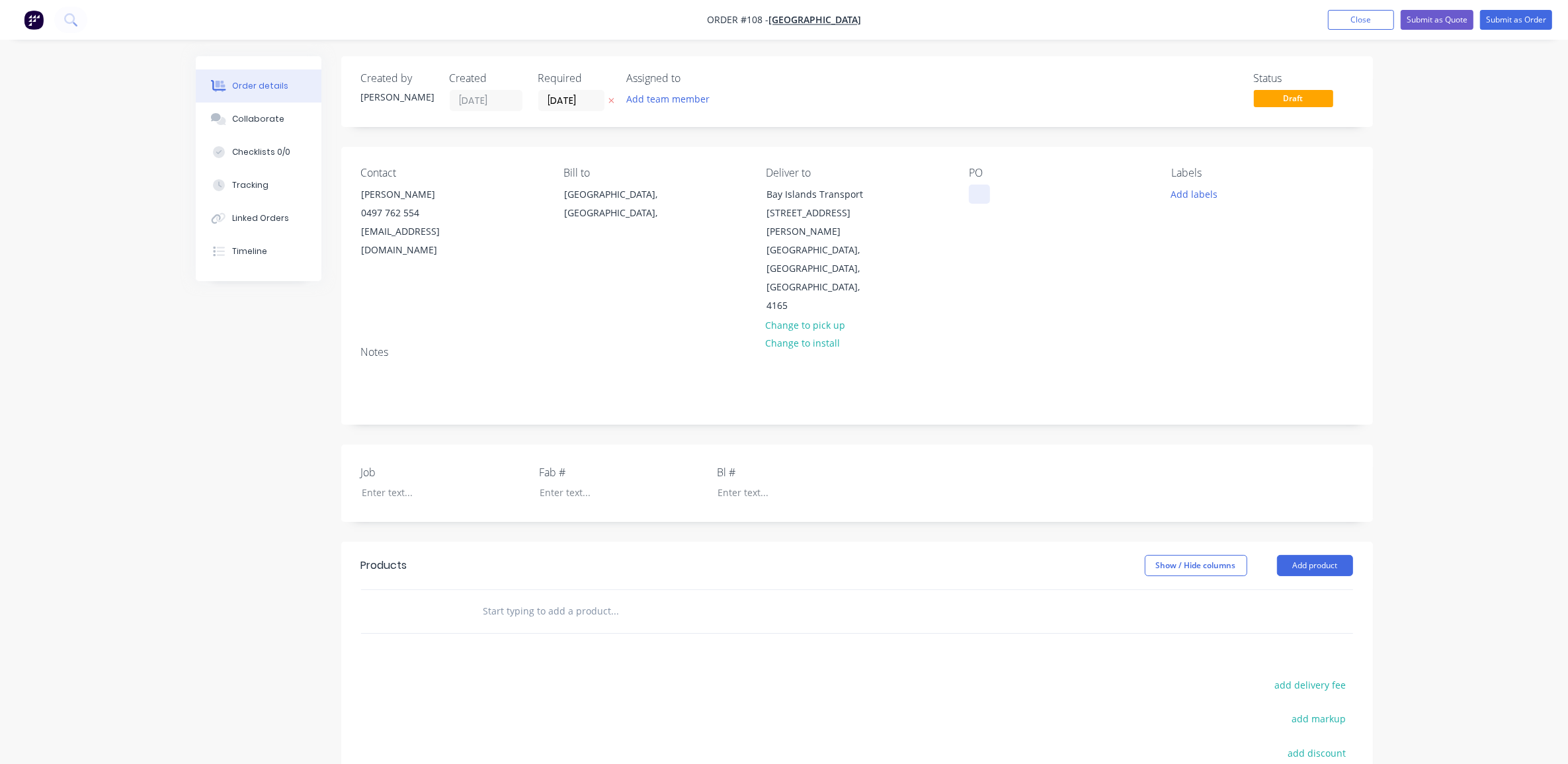
click at [976, 195] on div at bounding box center [979, 194] width 22 height 19
click at [1204, 195] on button "Add labels" at bounding box center [1194, 193] width 61 height 18
click at [1191, 339] on div at bounding box center [1195, 339] width 26 height 26
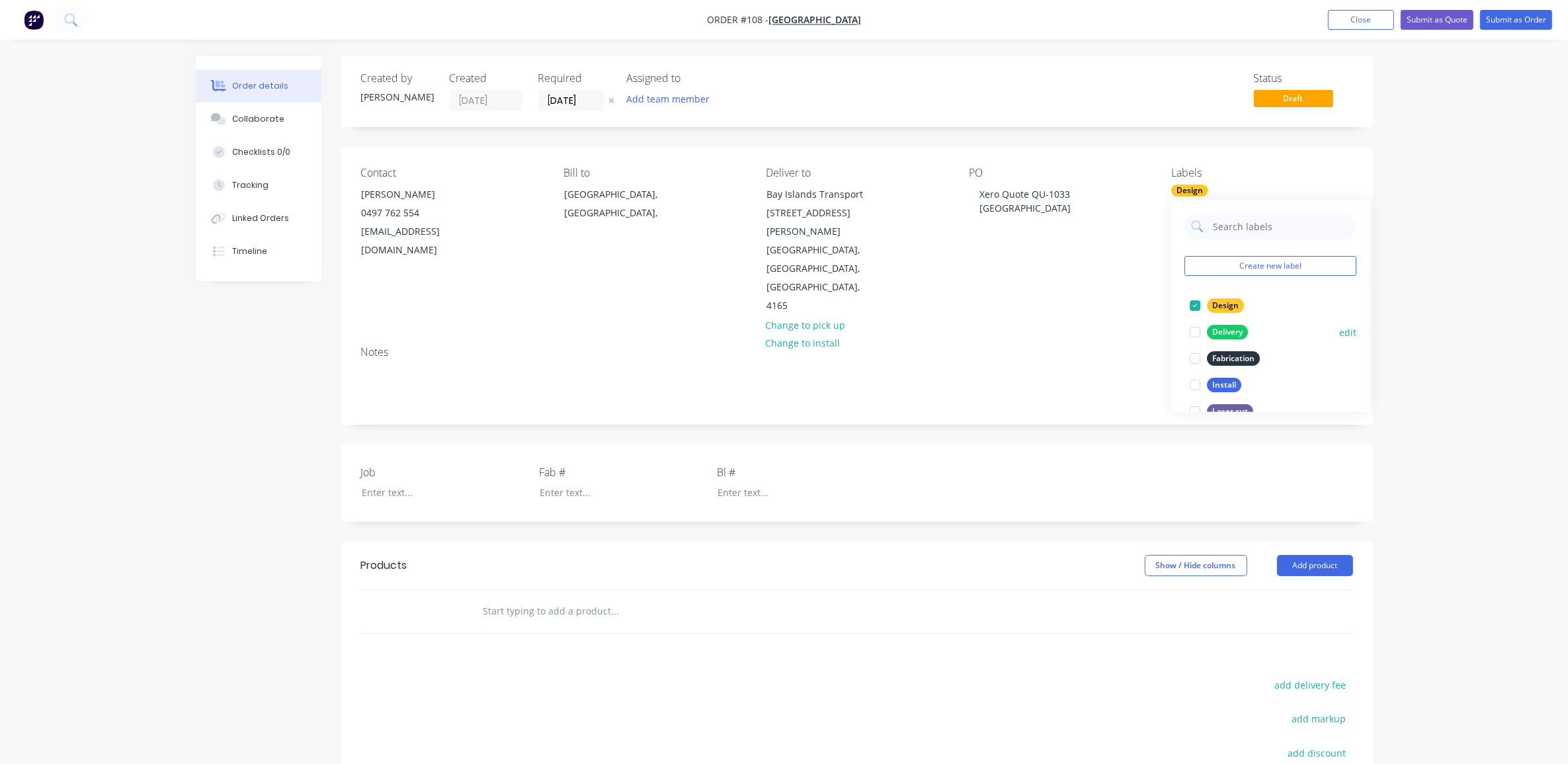
click at [1192, 332] on div at bounding box center [1195, 332] width 26 height 26
click at [1193, 358] on div at bounding box center [1195, 360] width 26 height 26
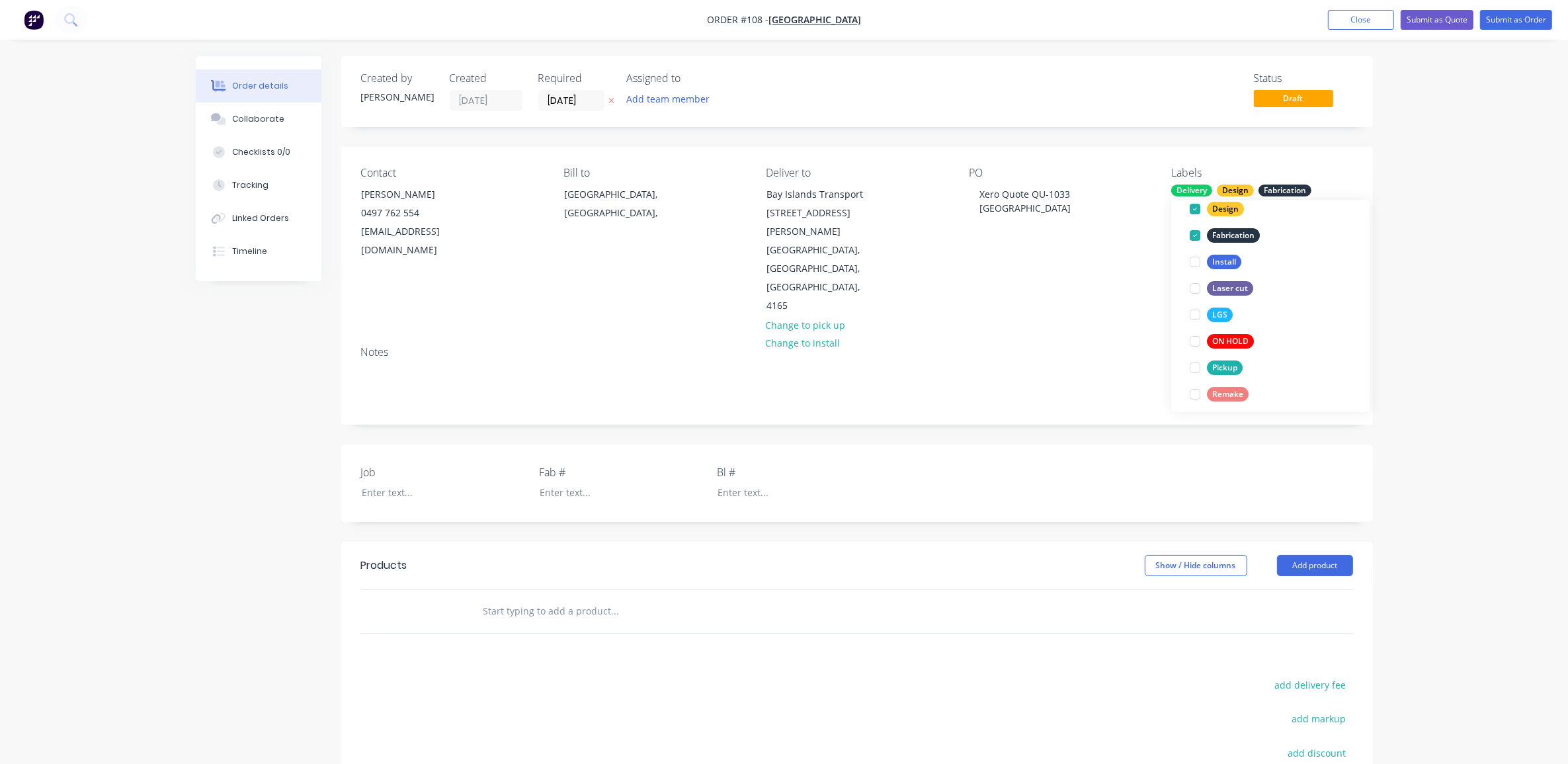
scroll to position [159, 0]
click at [1193, 279] on div at bounding box center [1195, 280] width 26 height 26
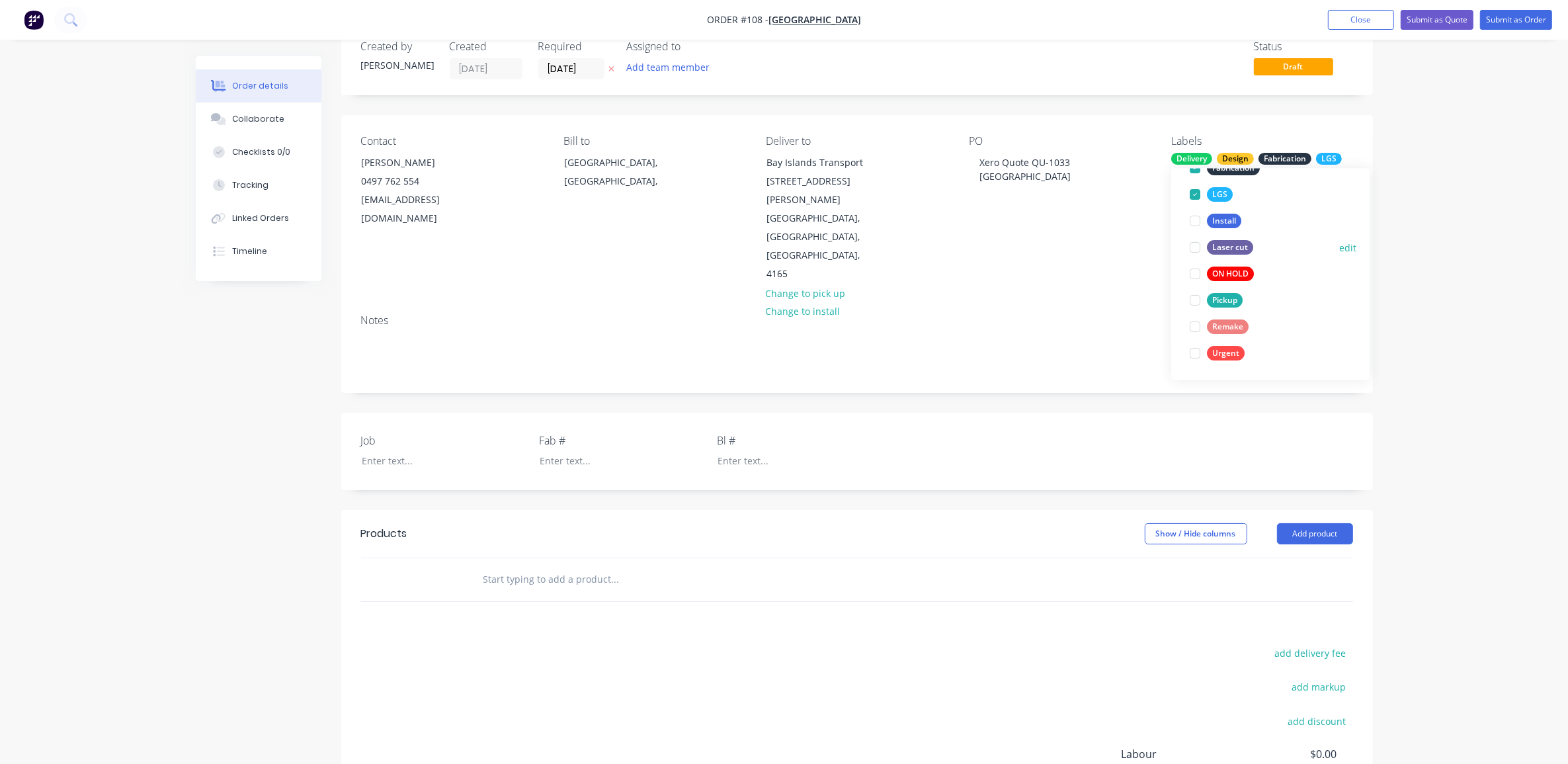
scroll to position [82, 0]
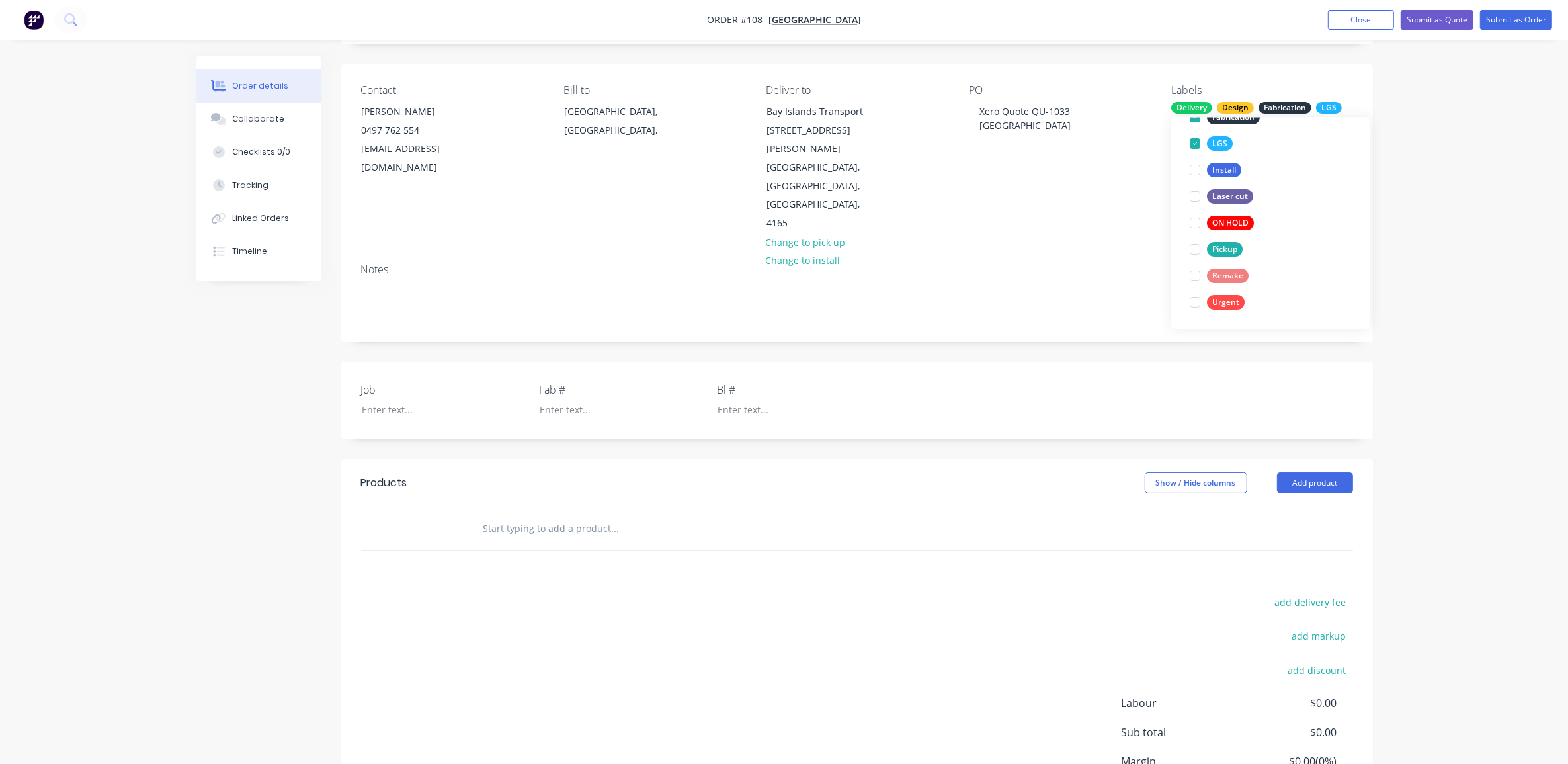
click at [1502, 309] on div "Order details Collaborate Checklists 0/0 Tracking Linked Orders Timeline Order …" at bounding box center [784, 403] width 1568 height 971
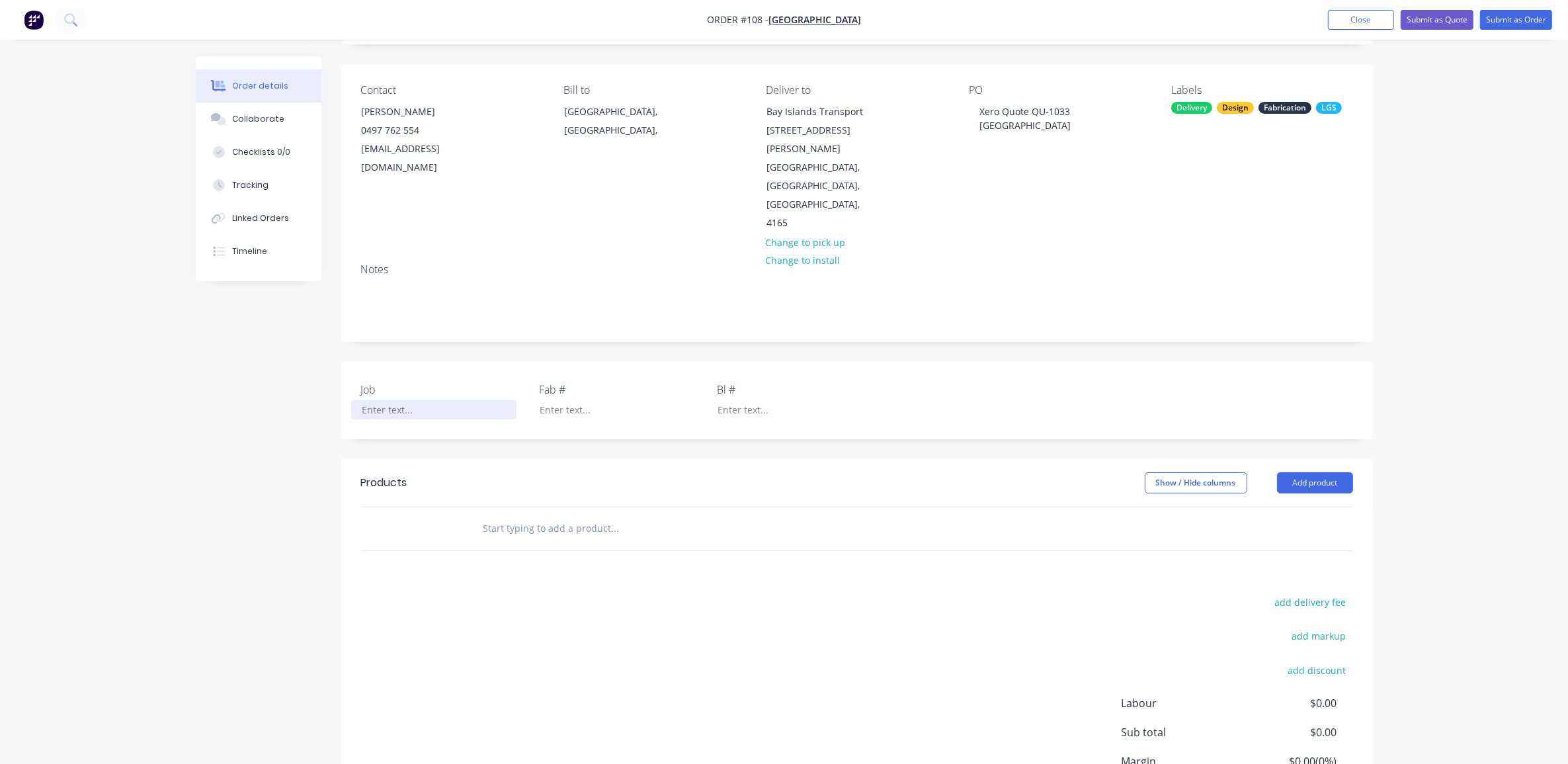
click at [425, 401] on div at bounding box center [433, 410] width 166 height 19
drag, startPoint x: 1092, startPoint y: 130, endPoint x: 980, endPoint y: 113, distance: 113.3
click at [980, 113] on div "Xero Quote QU-1033 Eastern Suburbs Building" at bounding box center [1025, 118] width 112 height 33
copy div "Xero Quote QU-1033 Eastern Suburbs Building"
click at [423, 401] on div at bounding box center [433, 410] width 166 height 19
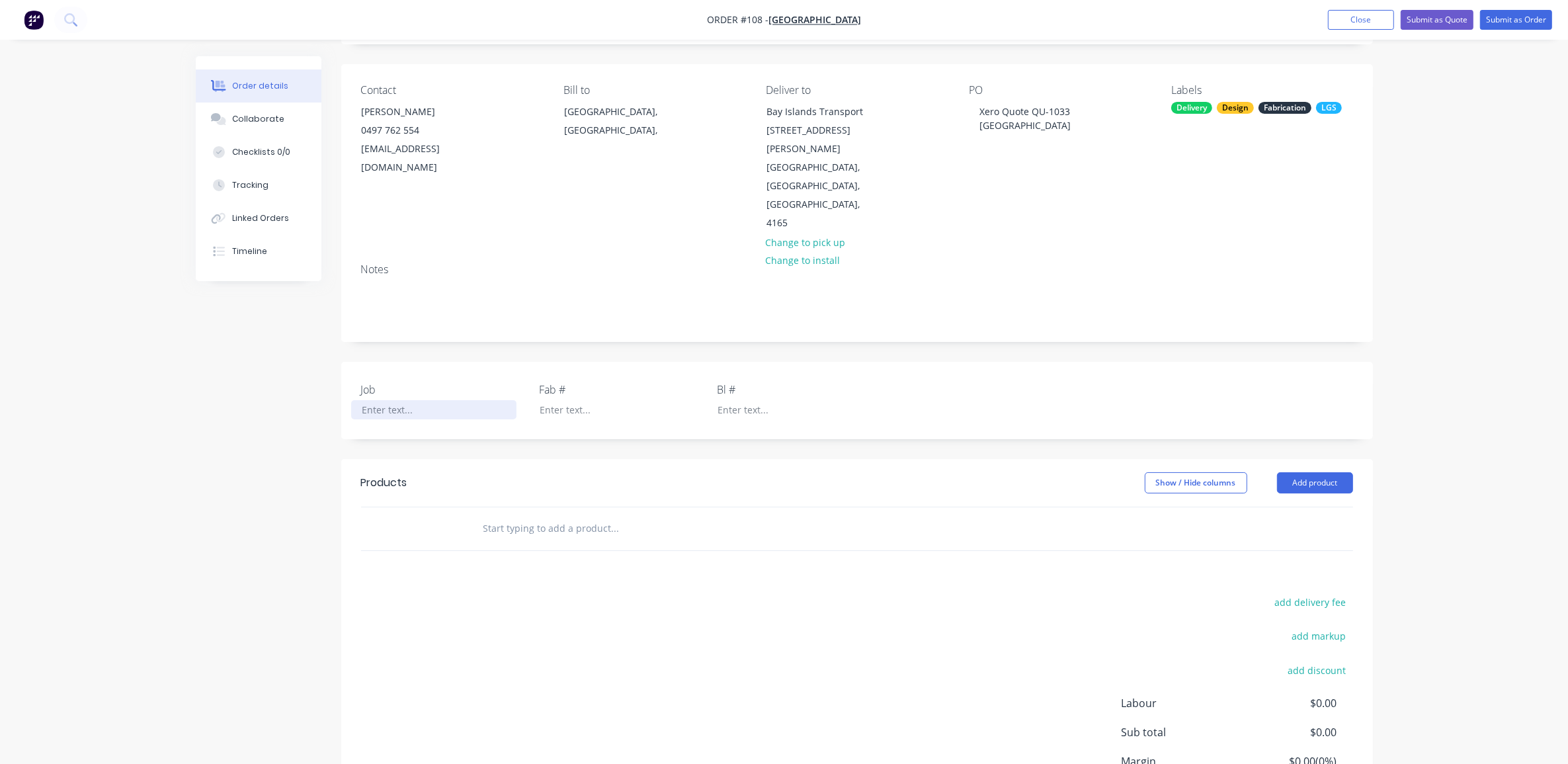
paste div
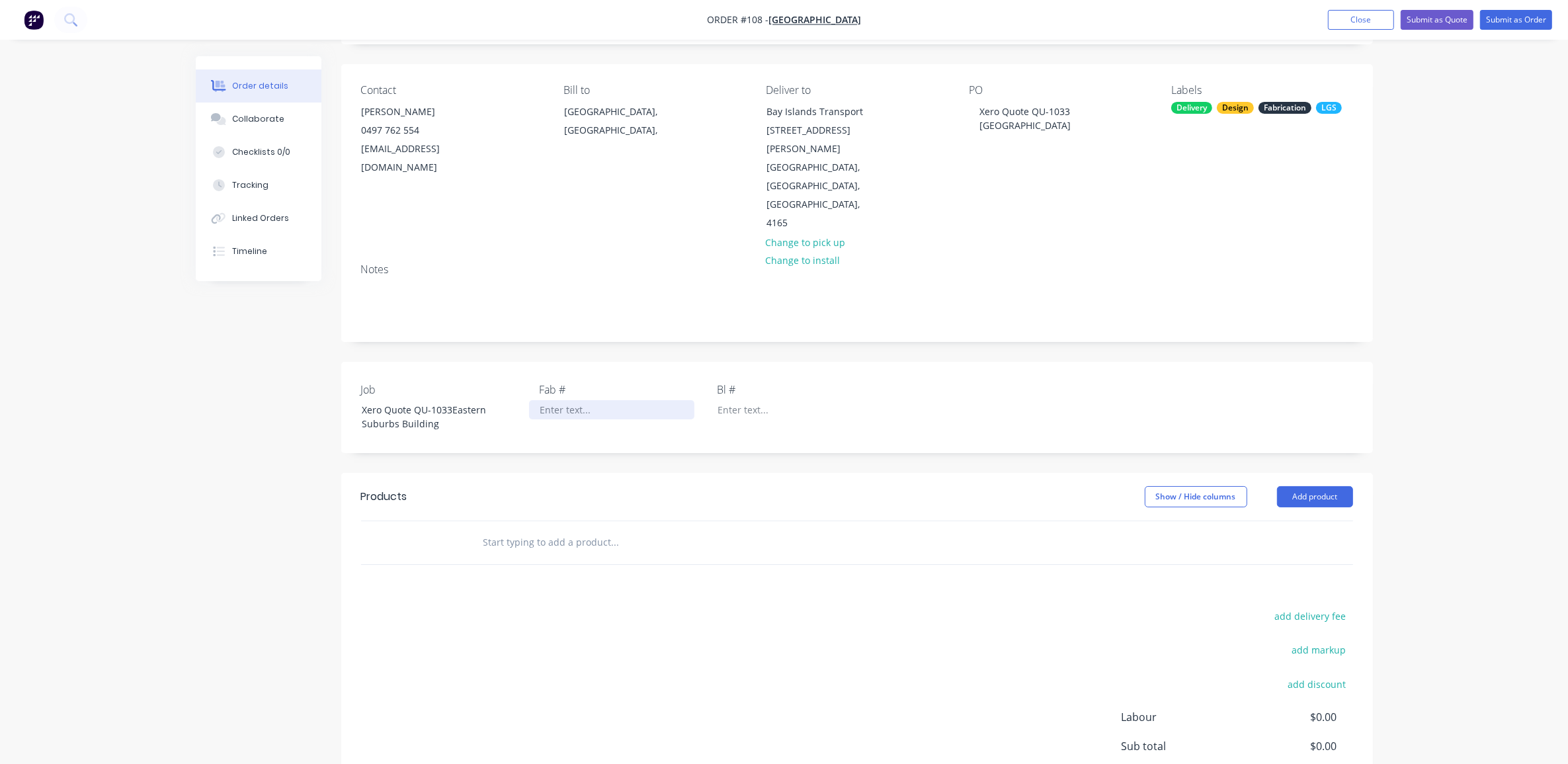
click at [569, 401] on div at bounding box center [611, 410] width 166 height 19
click at [745, 401] on div at bounding box center [789, 410] width 166 height 19
click at [448, 401] on div "Xero Quote QU-1033Eastern Suburbs Building" at bounding box center [433, 417] width 166 height 33
click at [170, 429] on div "Order details Collaborate Checklists 0/0 Tracking Linked Orders Timeline Order …" at bounding box center [784, 410] width 1568 height 985
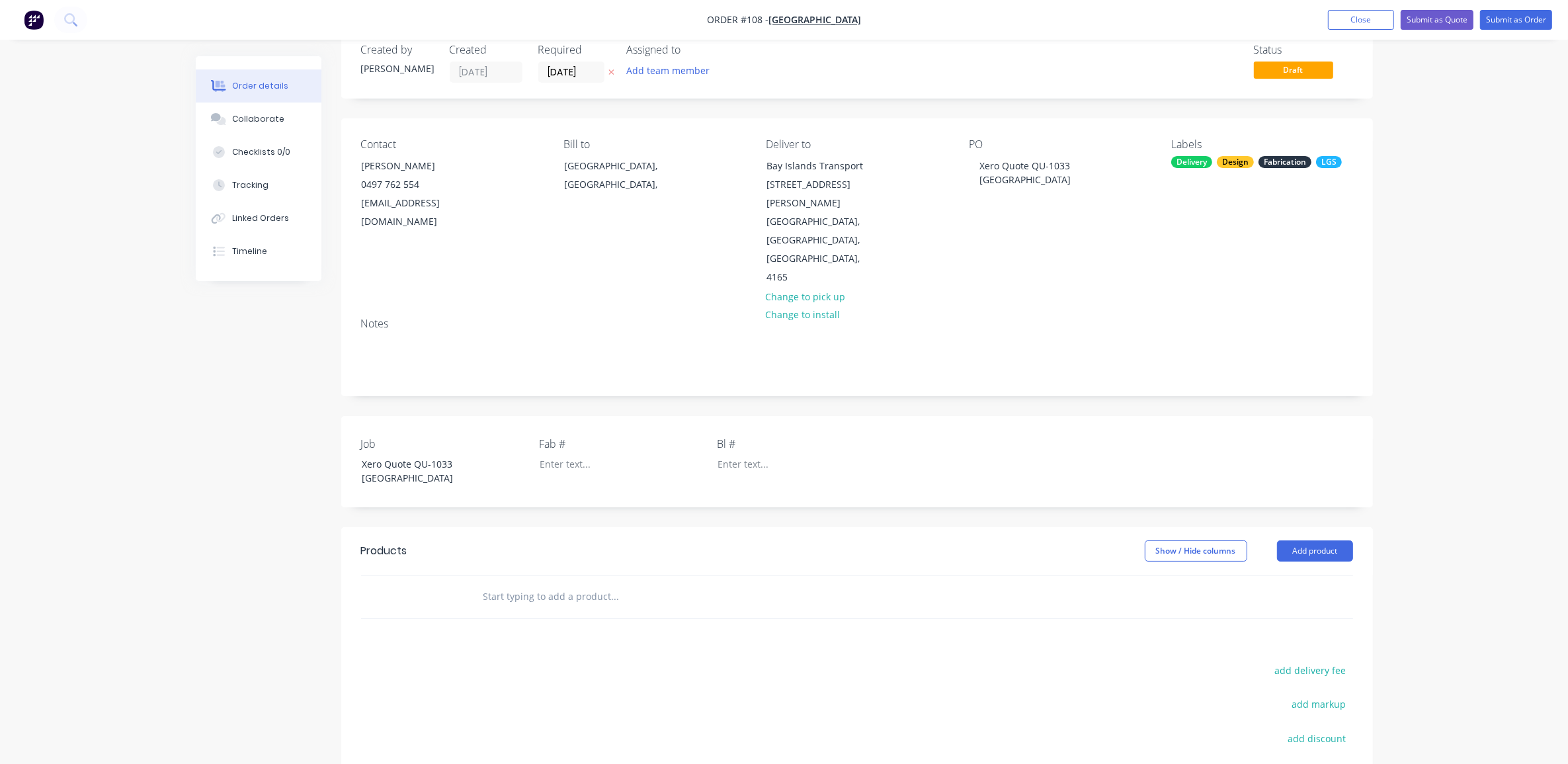
scroll to position [0, 0]
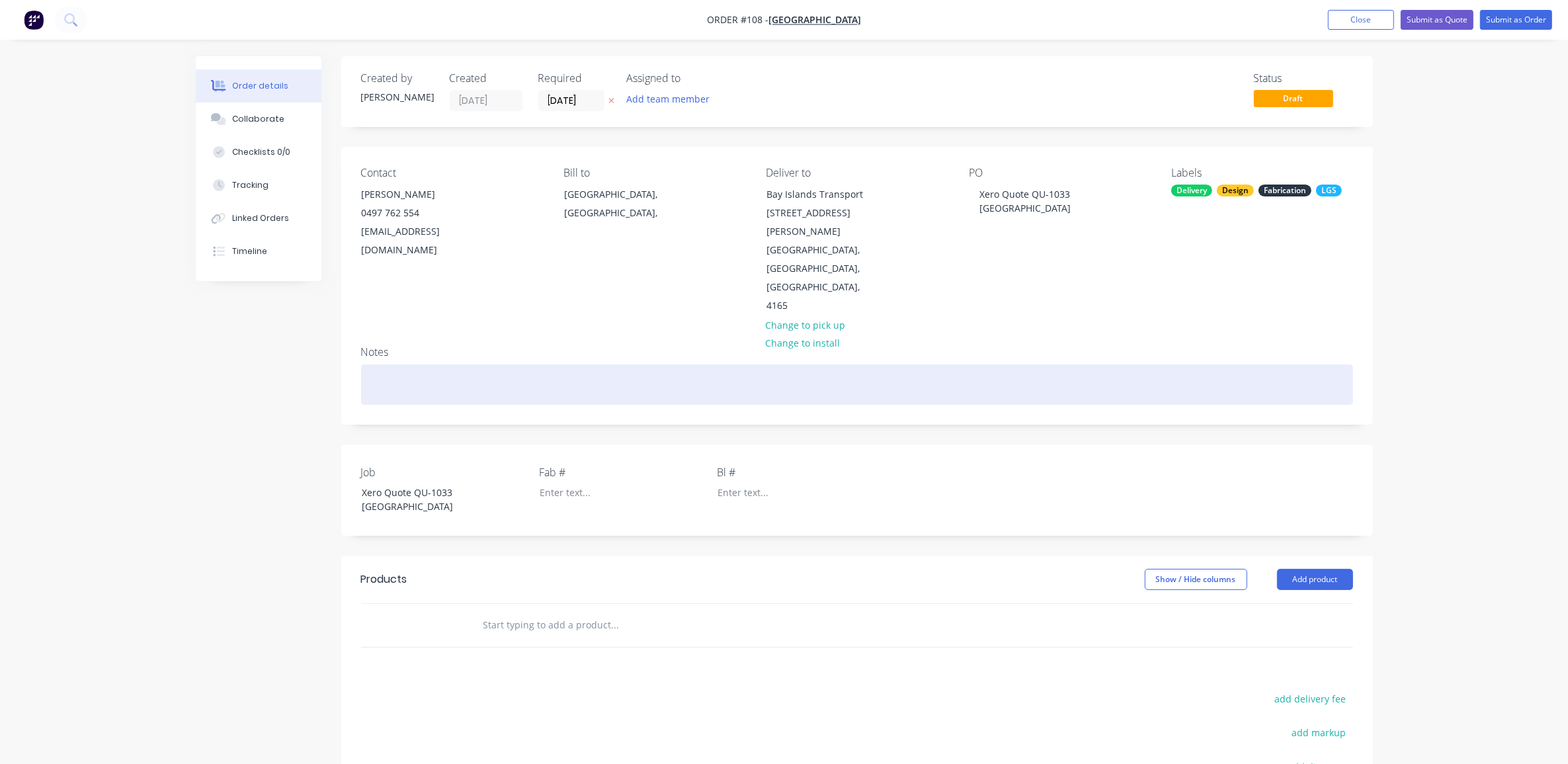
drag, startPoint x: 390, startPoint y: 332, endPoint x: 343, endPoint y: 353, distance: 51.5
click at [390, 364] on div at bounding box center [857, 384] width 992 height 40
click at [416, 364] on div at bounding box center [857, 384] width 992 height 40
paste div
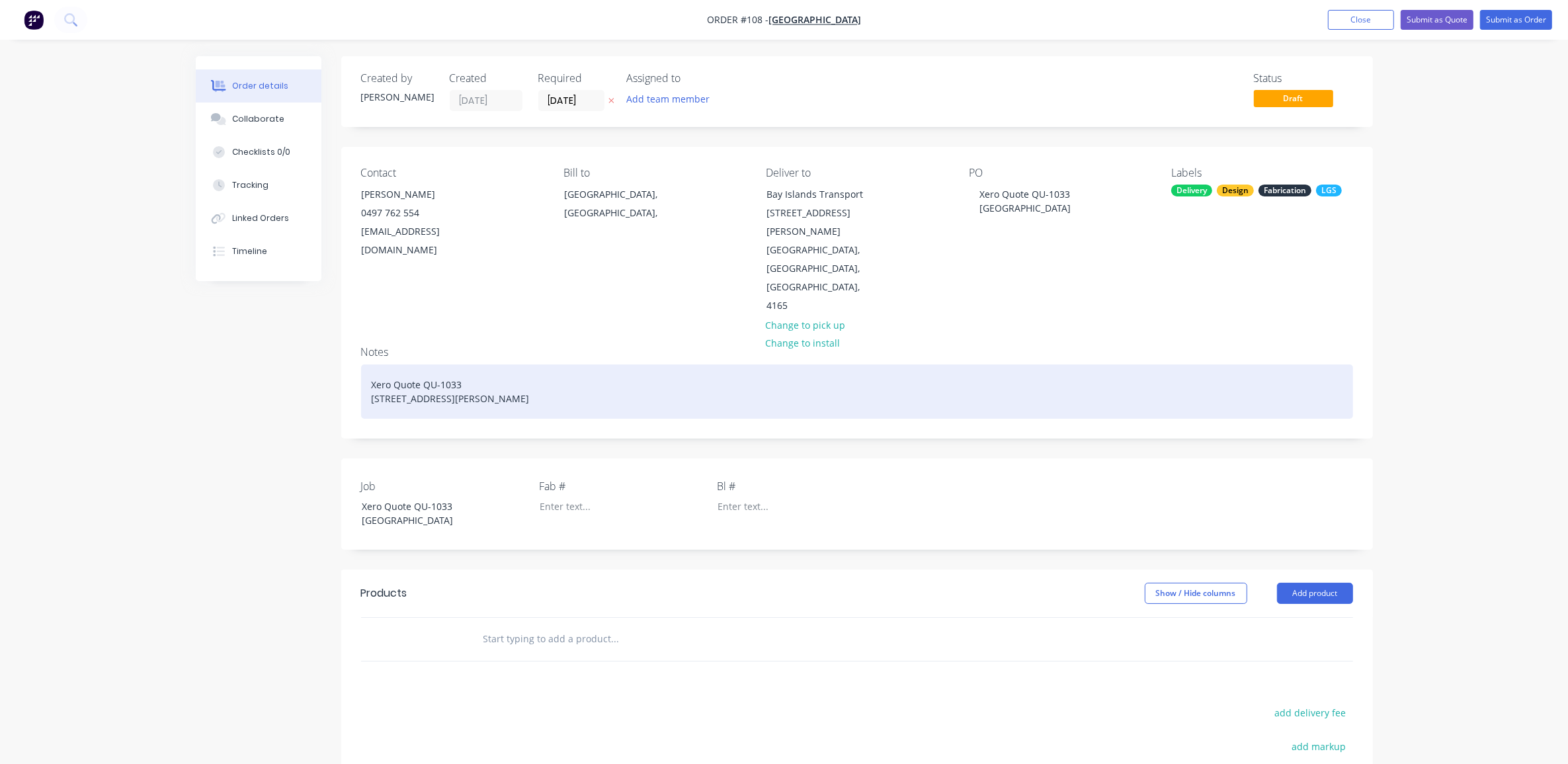
click at [589, 369] on div "Xero Quote QU-[STREET_ADDRESS][PERSON_NAME]" at bounding box center [857, 391] width 992 height 54
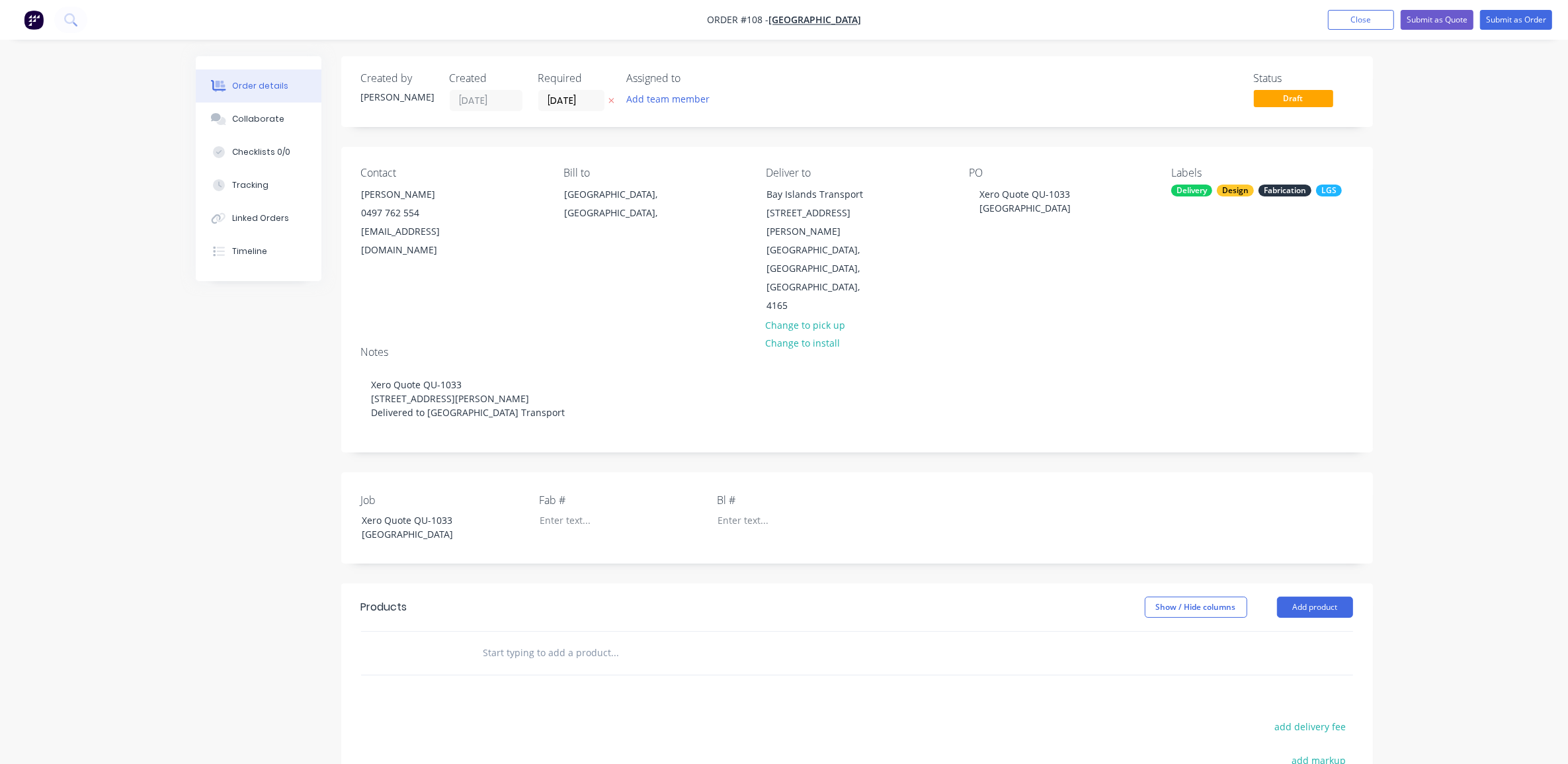
click at [308, 462] on div "Created by [PERSON_NAME] Created [DATE] Required [DATE] Assigned to Add team me…" at bounding box center [784, 535] width 1178 height 957
click at [252, 119] on div "Collaborate" at bounding box center [258, 119] width 52 height 12
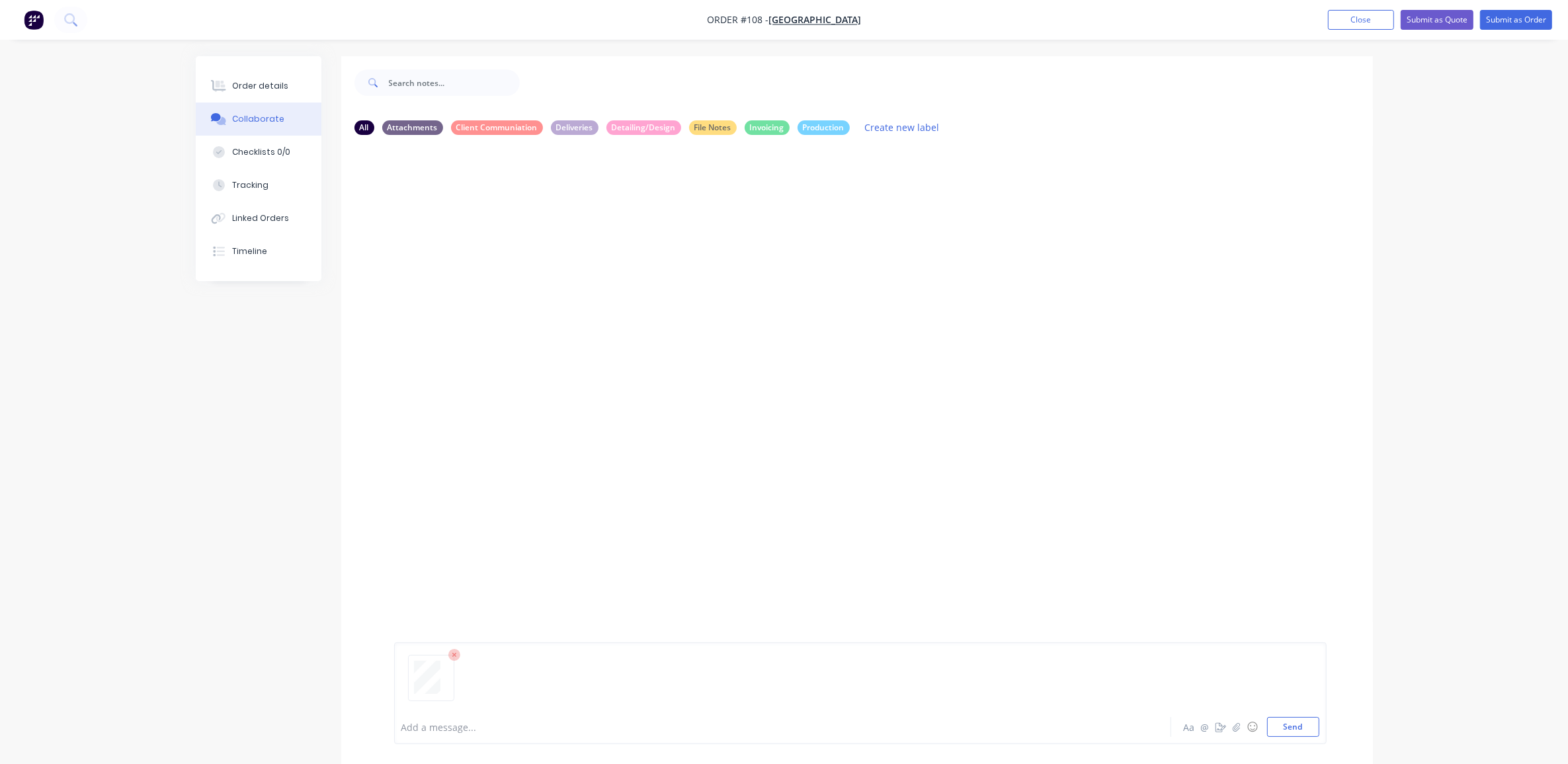
click at [561, 705] on div at bounding box center [860, 683] width 918 height 67
click at [481, 729] on div at bounding box center [746, 727] width 688 height 14
click at [204, 516] on div "All Attachments Client Communiation Deliveries Detailing/Design File Notes Invo…" at bounding box center [784, 419] width 1178 height 727
click at [252, 94] on button "Order details" at bounding box center [258, 85] width 125 height 33
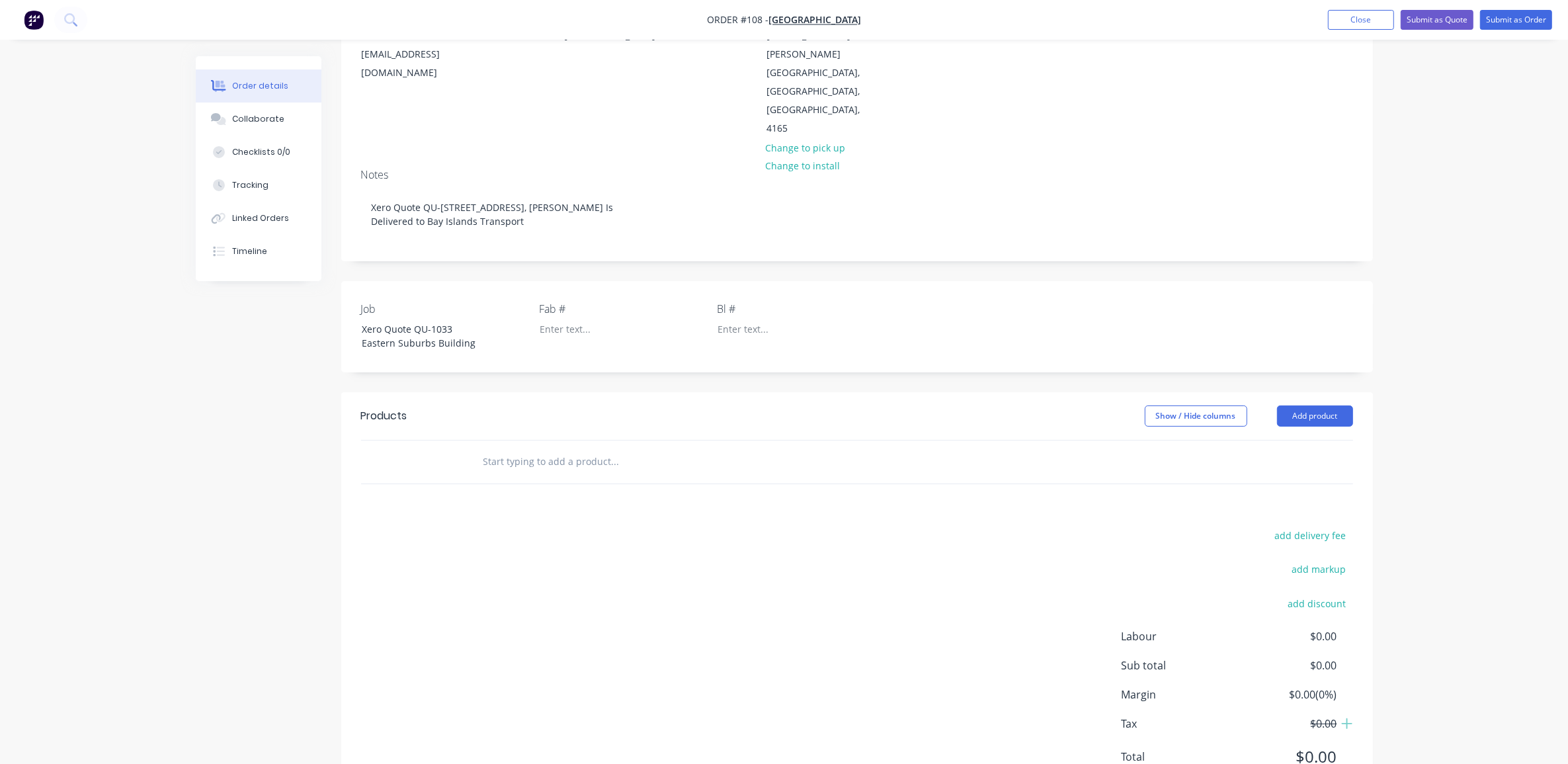
scroll to position [213, 0]
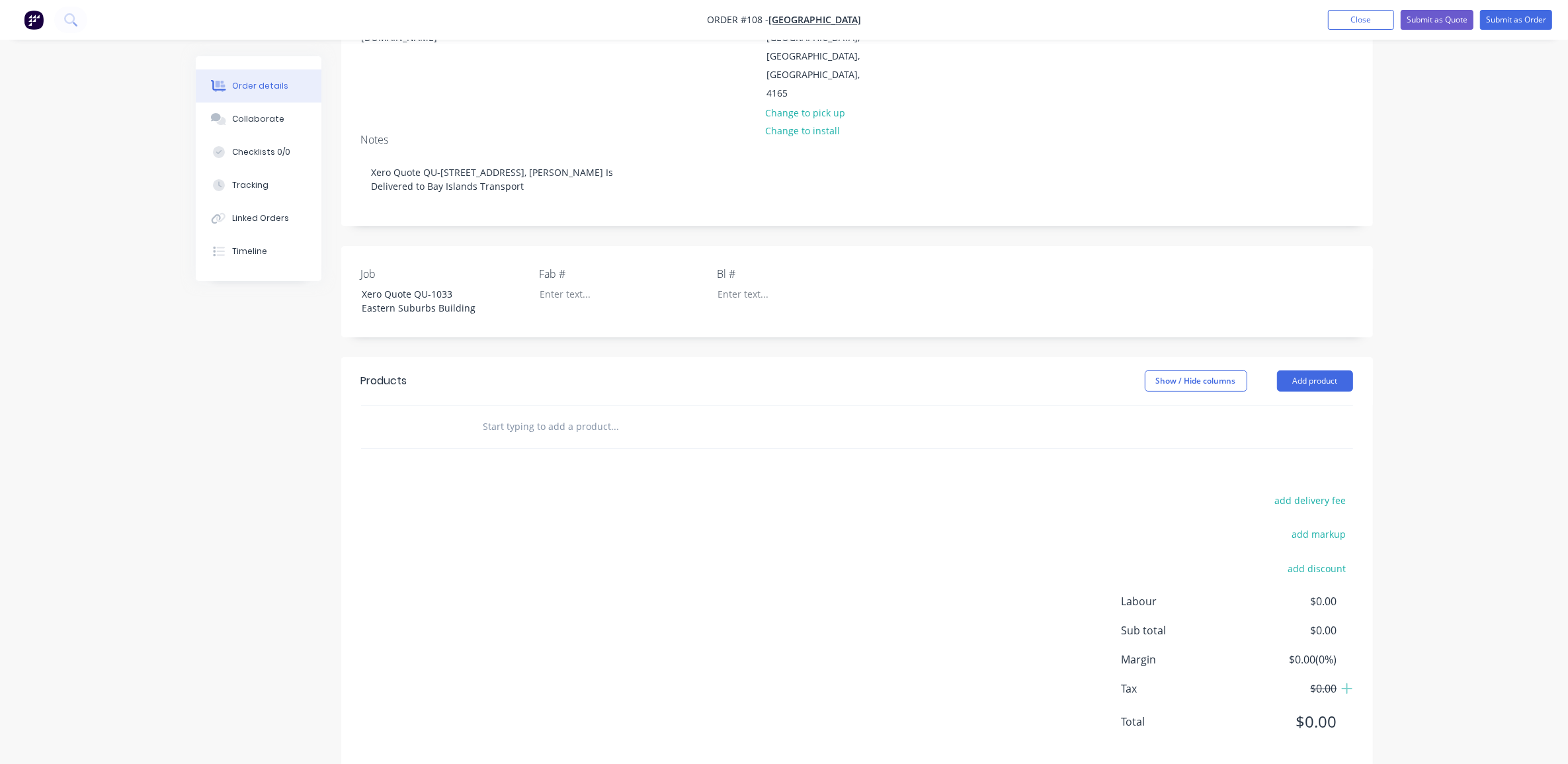
click at [573, 414] on input "text" at bounding box center [615, 427] width 265 height 26
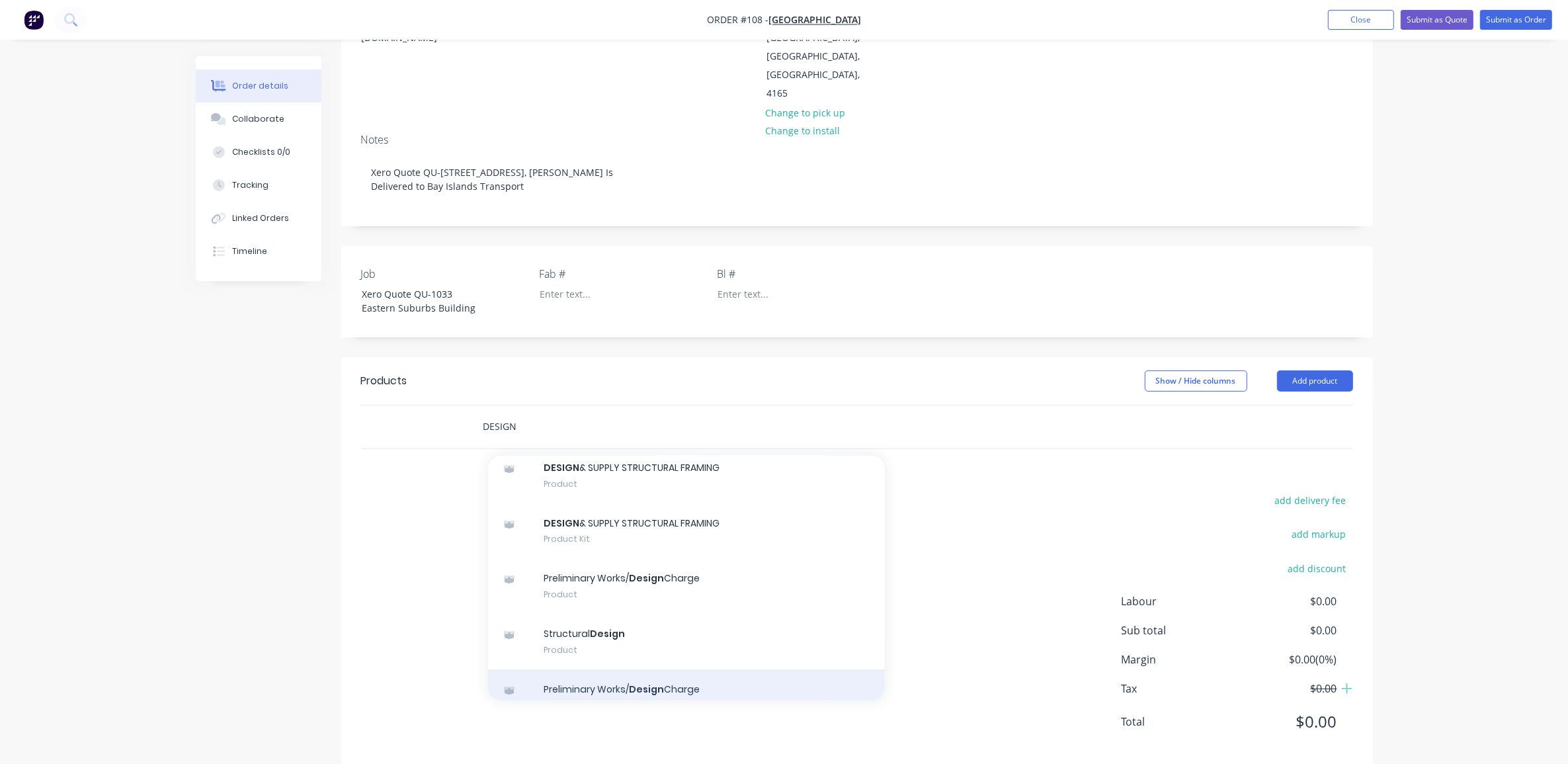
scroll to position [0, 0]
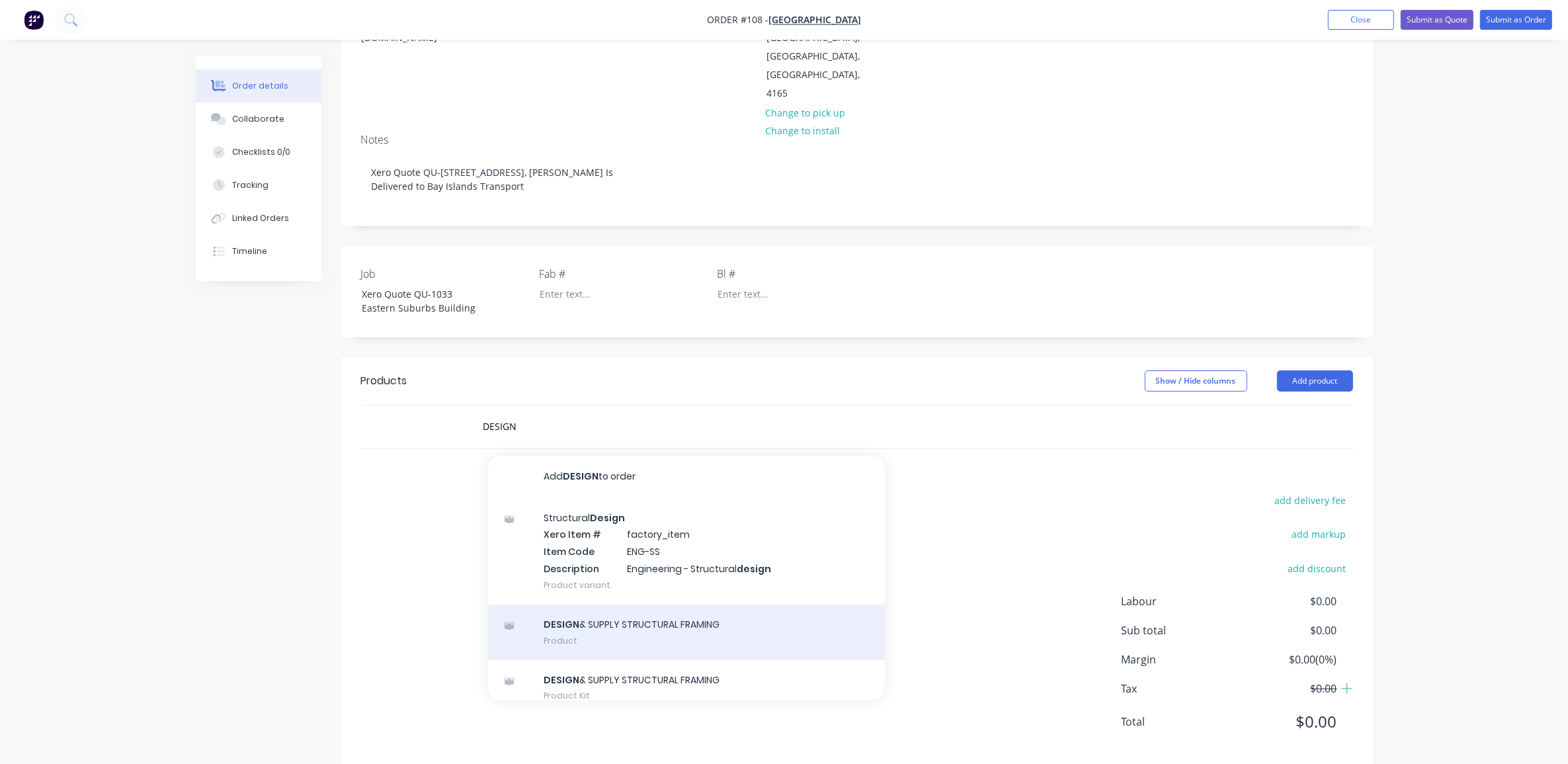
click at [617, 615] on div "DESIGN & SUPPLY STRUCTURAL FRAMING Product" at bounding box center [687, 632] width 397 height 55
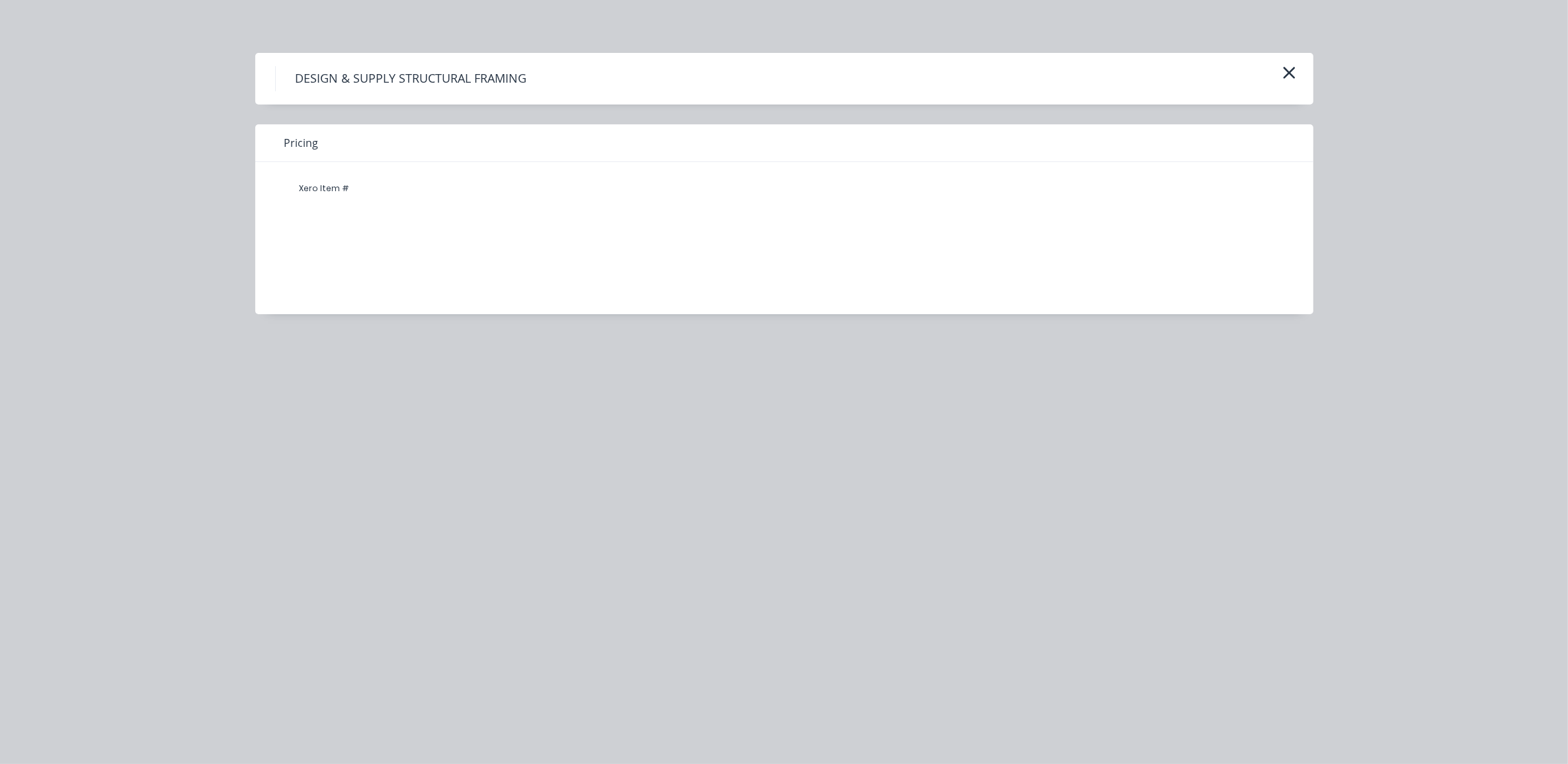
click at [301, 142] on span "Pricing" at bounding box center [301, 142] width 35 height 16
click at [1291, 66] on icon "button" at bounding box center [1289, 73] width 14 height 19
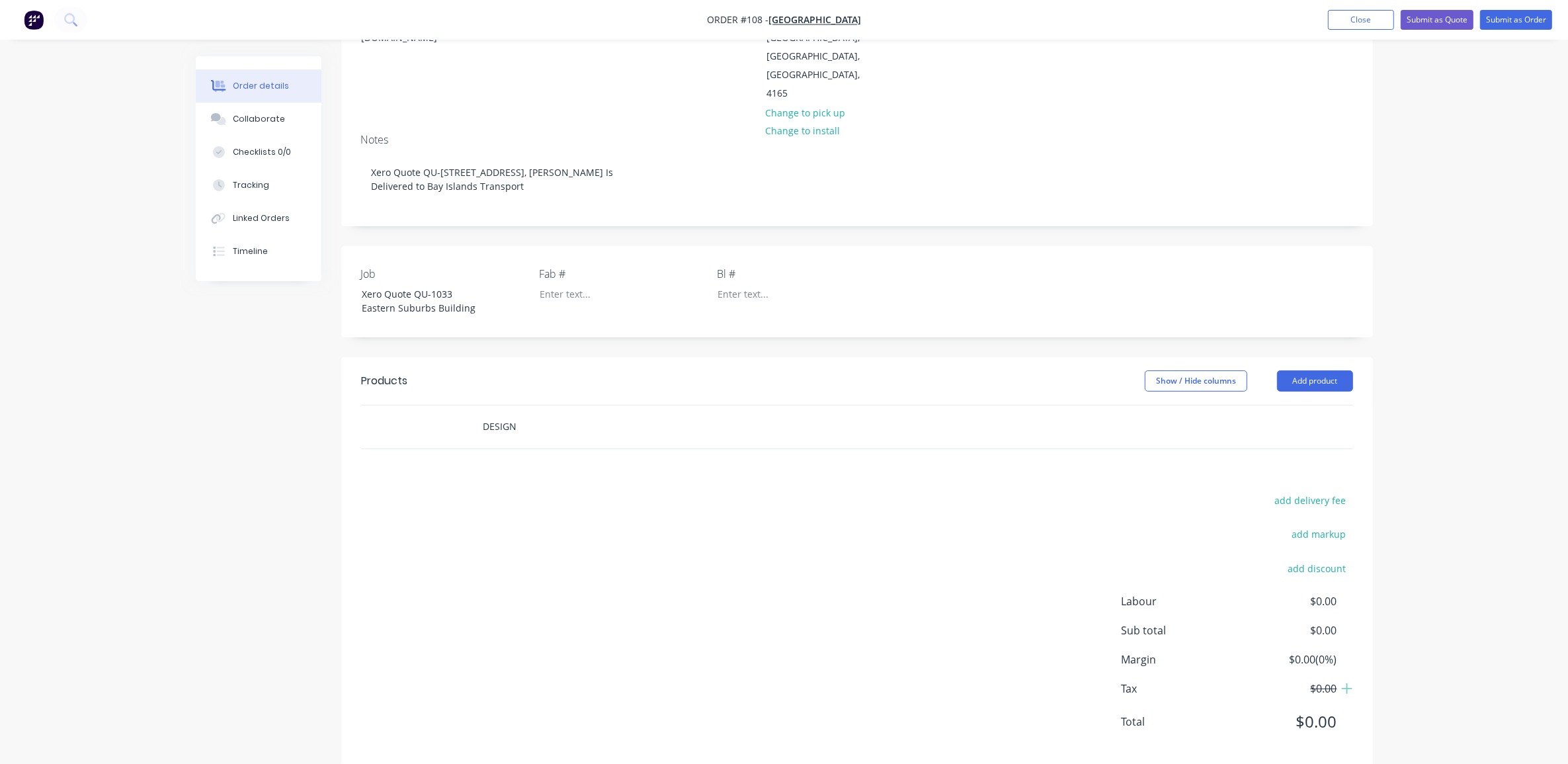
click at [534, 414] on input "DESIGN" at bounding box center [615, 427] width 265 height 26
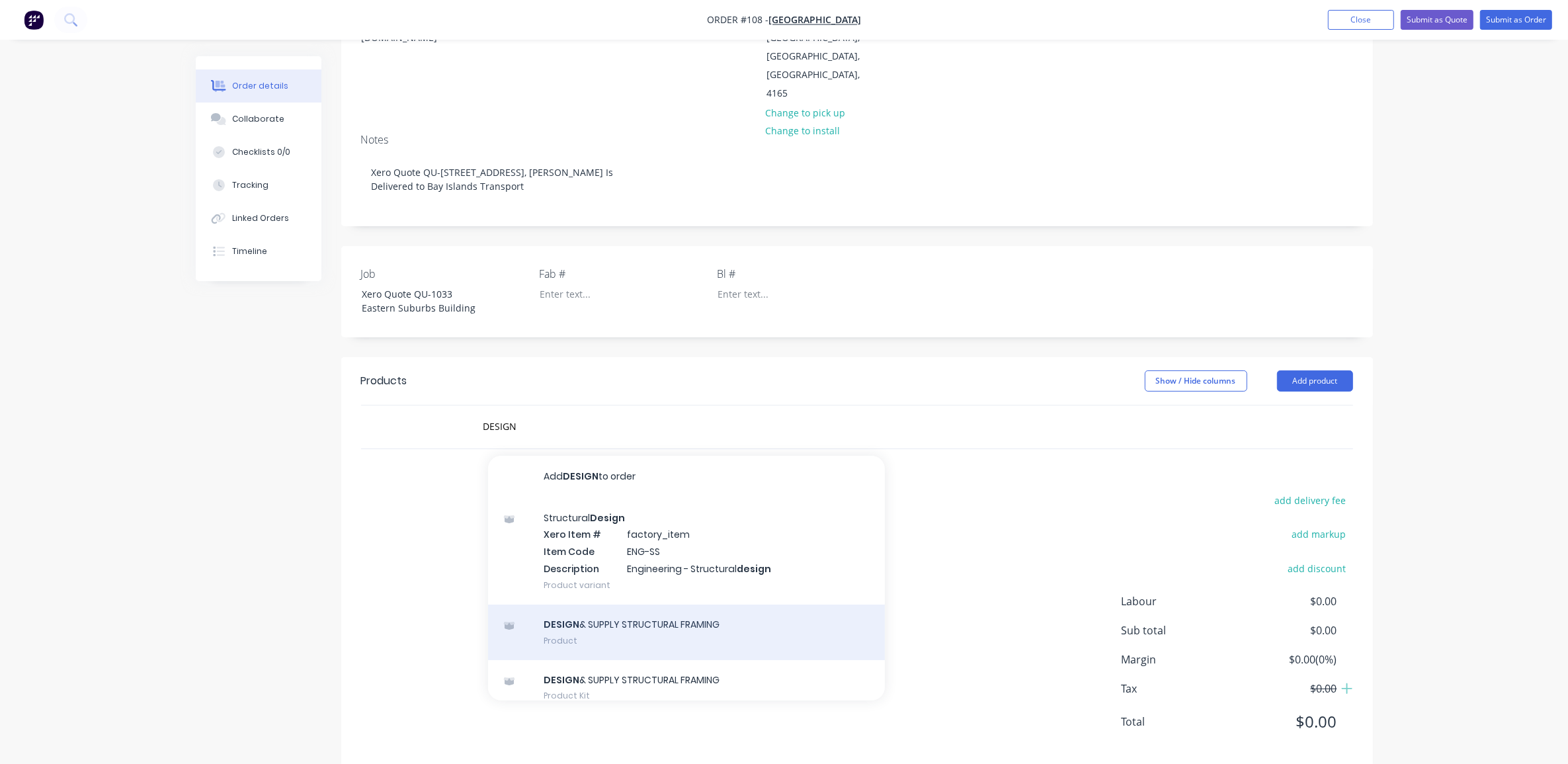
click at [579, 605] on div "DESIGN & SUPPLY STRUCTURAL FRAMING Product" at bounding box center [687, 632] width 397 height 55
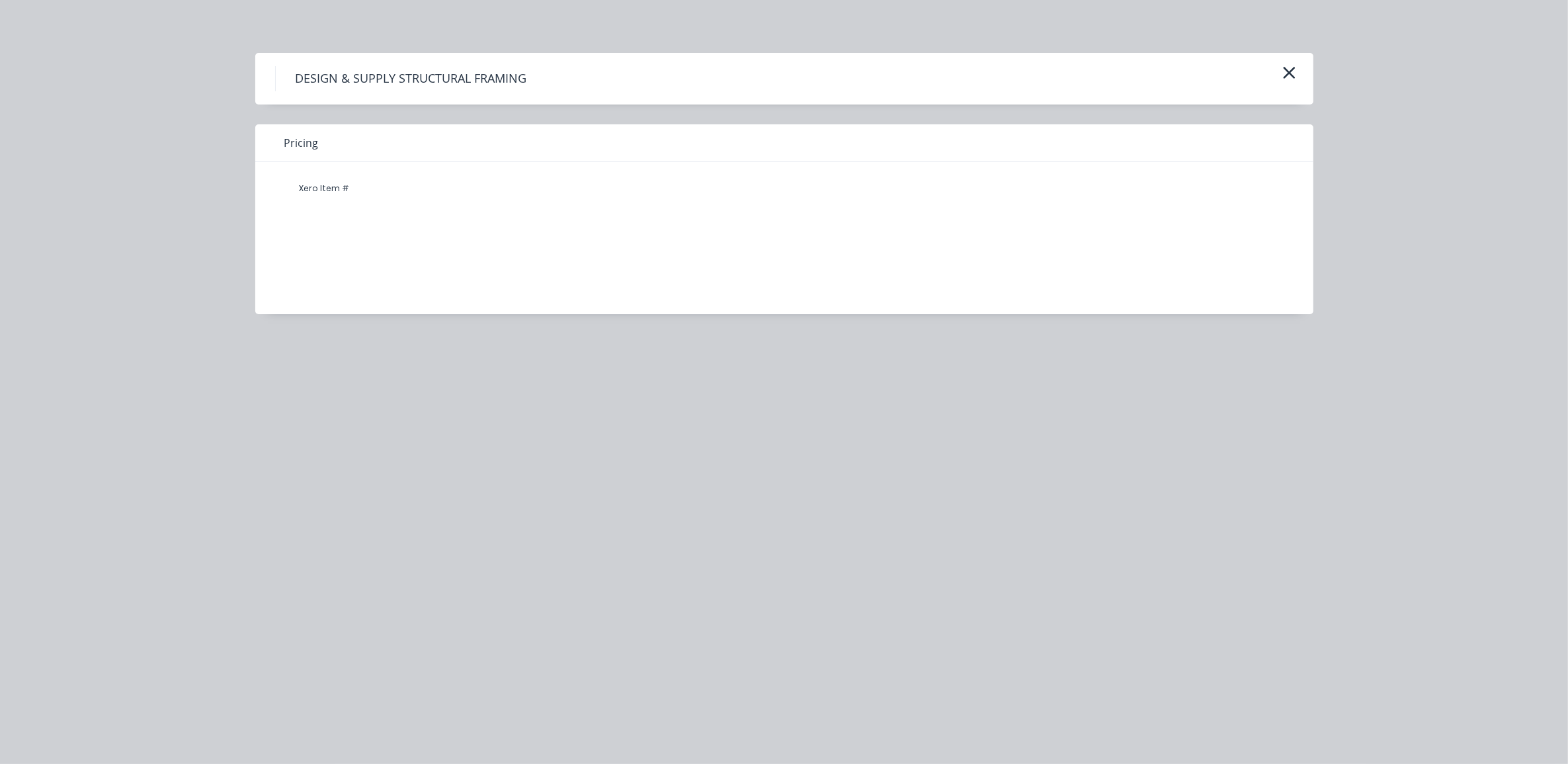
drag, startPoint x: 323, startPoint y: 150, endPoint x: 299, endPoint y: 142, distance: 25.3
click at [322, 149] on div "Pricing" at bounding box center [784, 143] width 1059 height 37
click at [299, 141] on span "Pricing" at bounding box center [301, 142] width 35 height 16
click at [325, 183] on div "Xero Item #" at bounding box center [325, 188] width 80 height 26
click at [324, 191] on div "Xero Item #" at bounding box center [325, 188] width 80 height 26
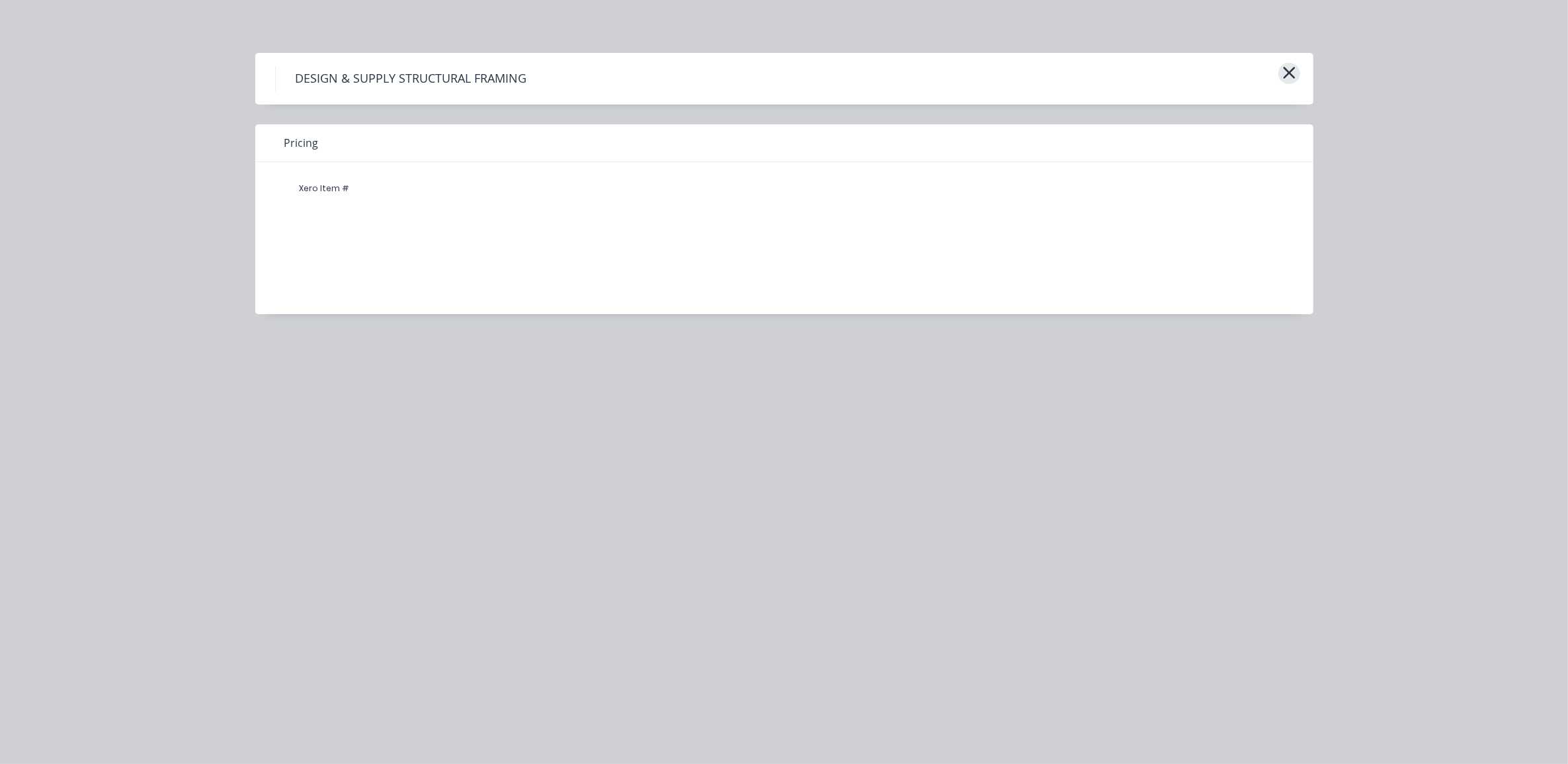
click at [1283, 74] on icon "button" at bounding box center [1289, 73] width 14 height 19
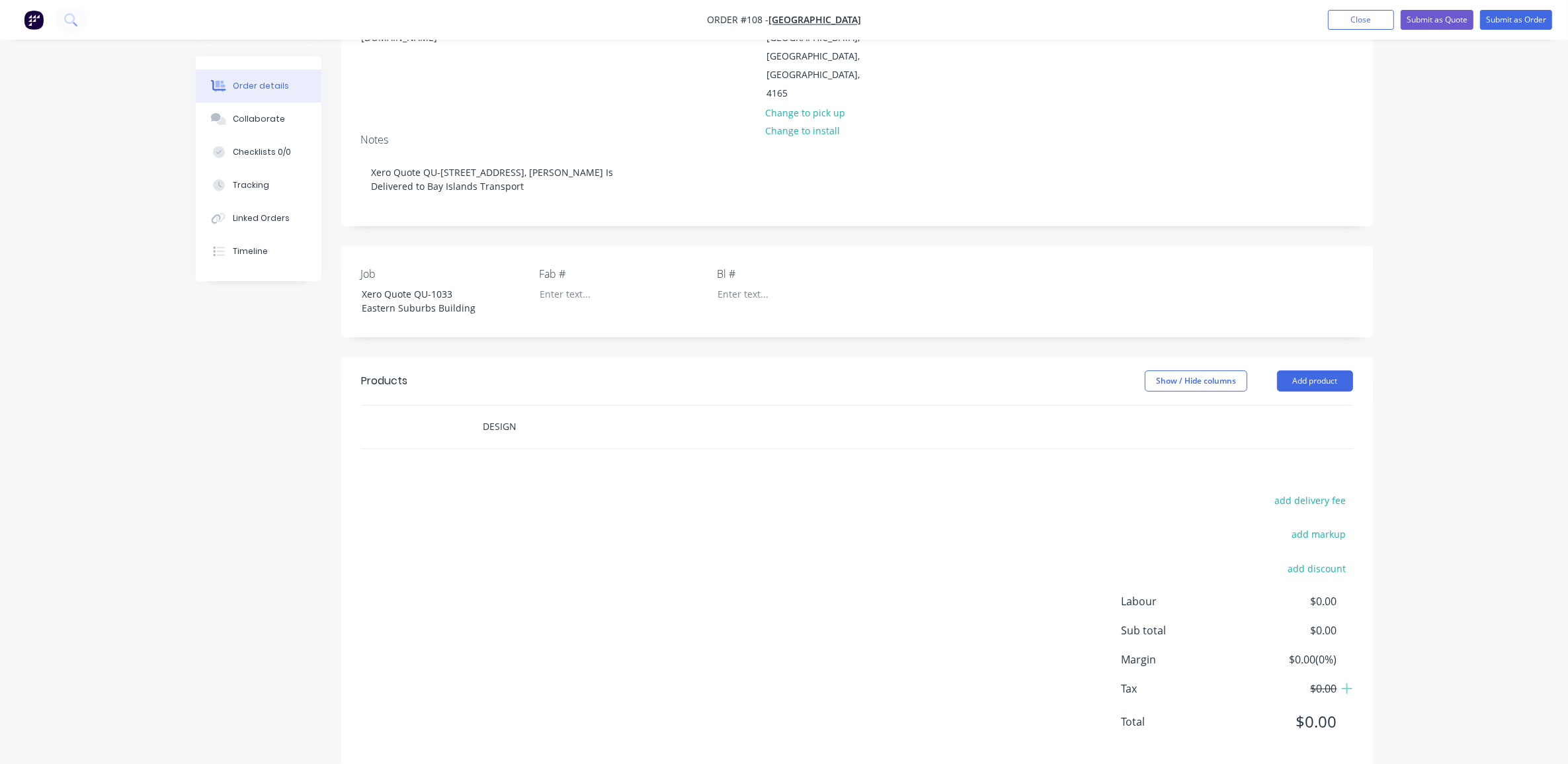
click at [553, 414] on input "DESIGN" at bounding box center [615, 427] width 265 height 26
type input "DESIGN & SUPPLY"
drag, startPoint x: 303, startPoint y: 524, endPoint x: 1012, endPoint y: 384, distance: 722.7
click at [303, 524] on div "Created by [PERSON_NAME] Created [DATE] Required [DATE] Assigned to Add team me…" at bounding box center [784, 315] width 1178 height 943
click at [1314, 371] on button "Add product" at bounding box center [1315, 381] width 76 height 22
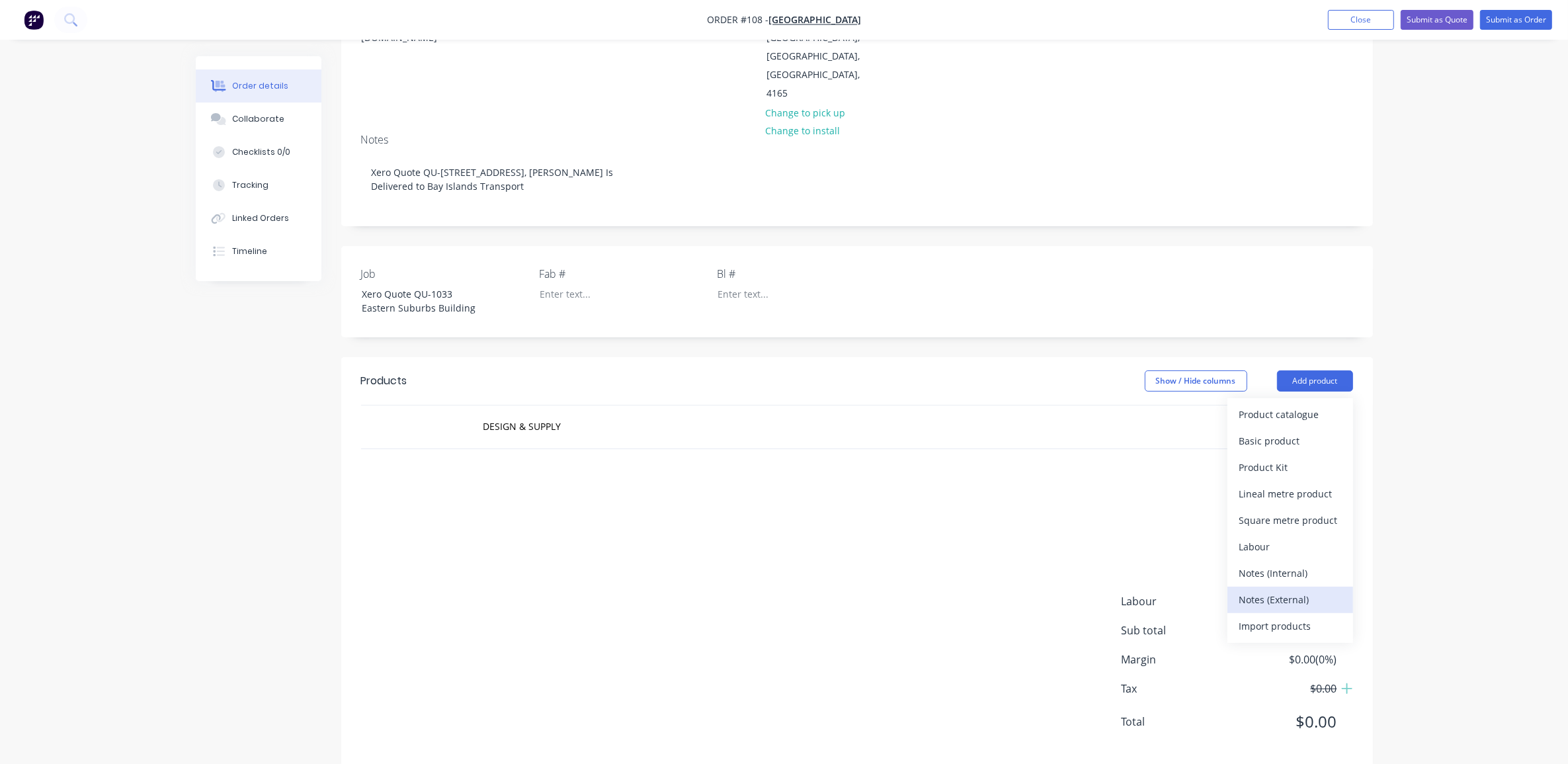
click at [1318, 590] on div "Notes (External)" at bounding box center [1290, 599] width 102 height 19
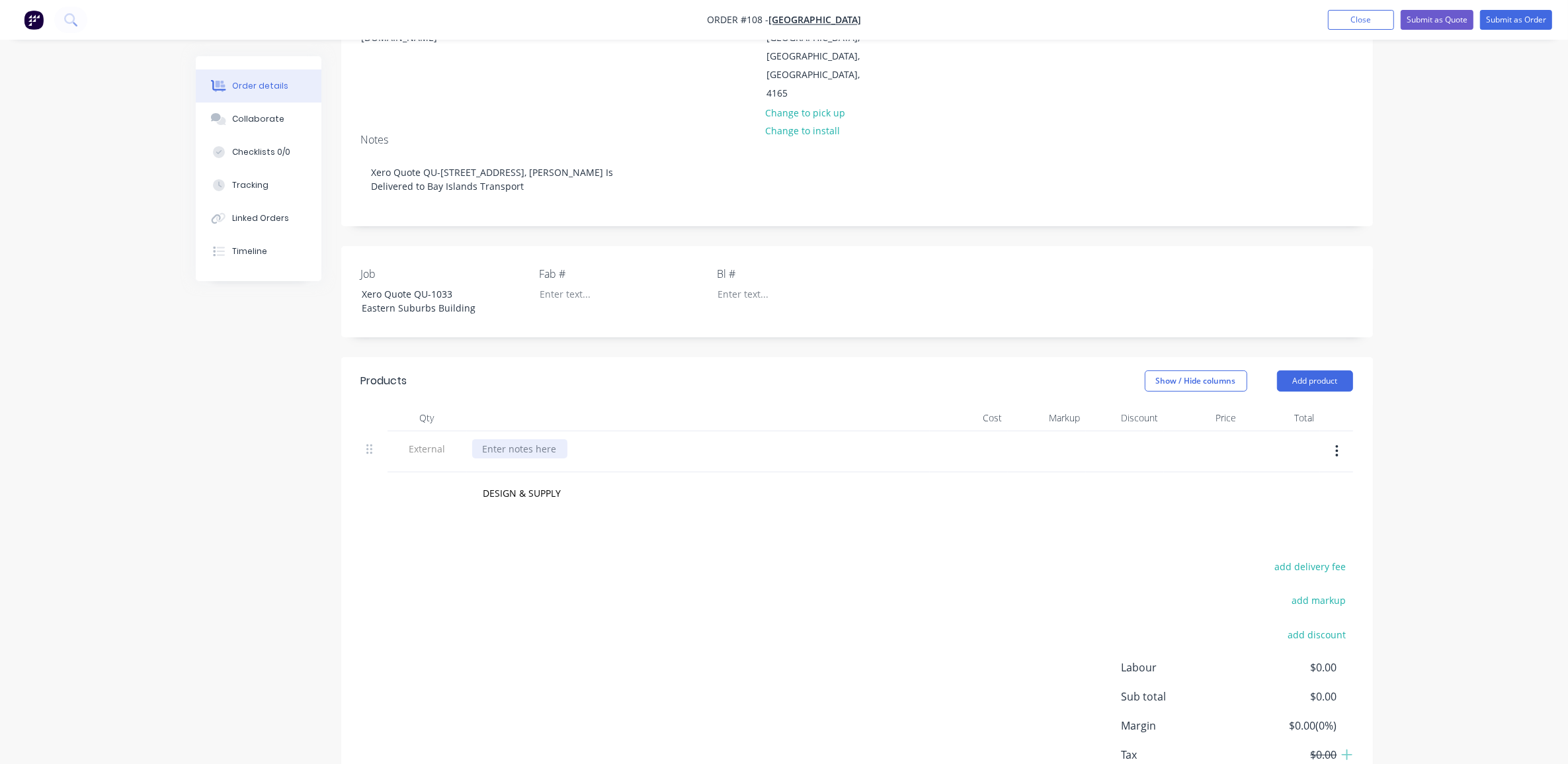
click at [550, 439] on div at bounding box center [520, 448] width 95 height 19
click at [1340, 439] on button "button" at bounding box center [1337, 450] width 31 height 23
click at [1283, 503] on div "Delete" at bounding box center [1290, 512] width 102 height 19
click at [561, 414] on input "DESIGN & SUPPLY" at bounding box center [615, 427] width 265 height 26
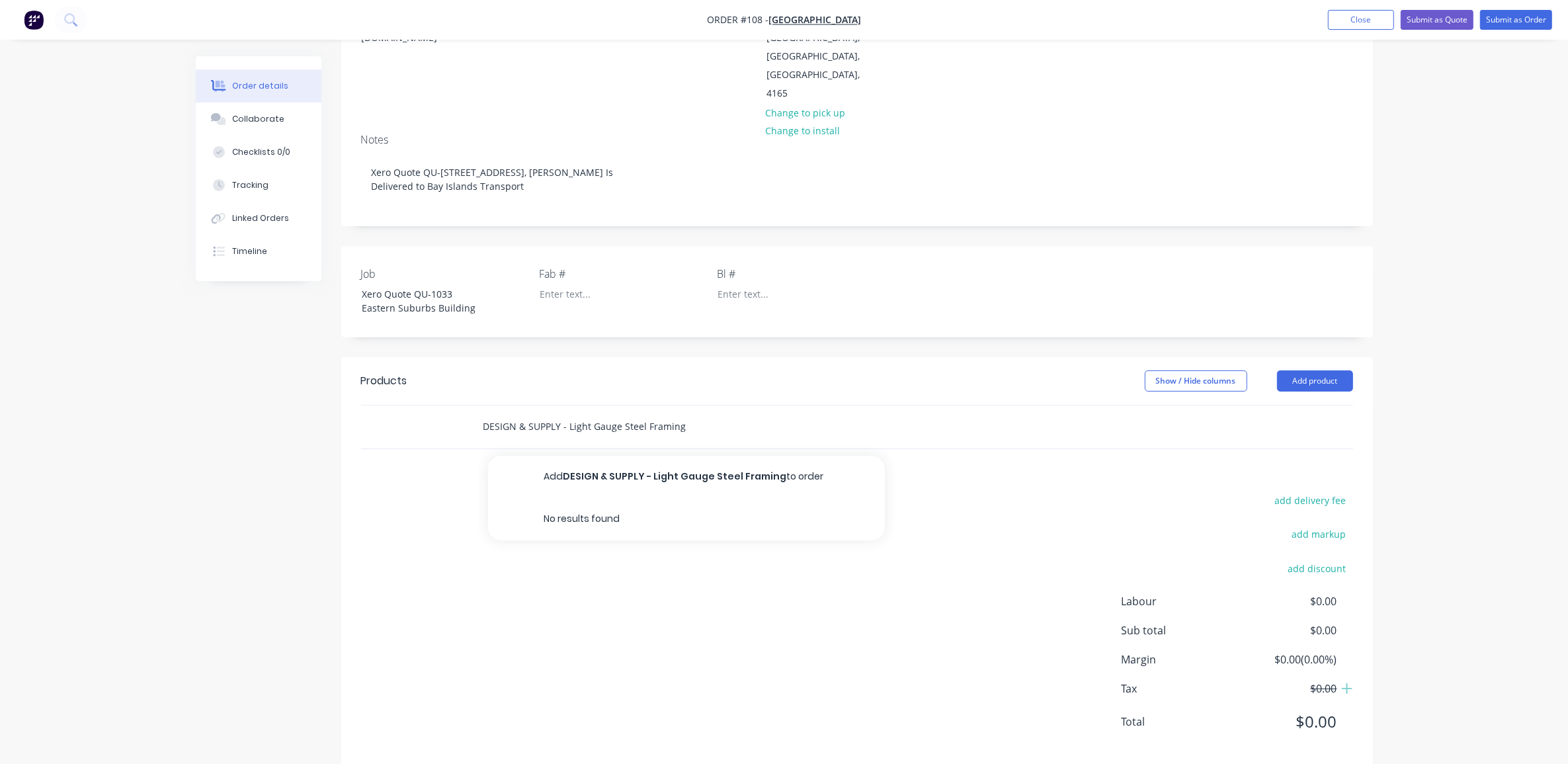
type input "DESIGN & SUPPLY - Light Gauge Steel Framing"
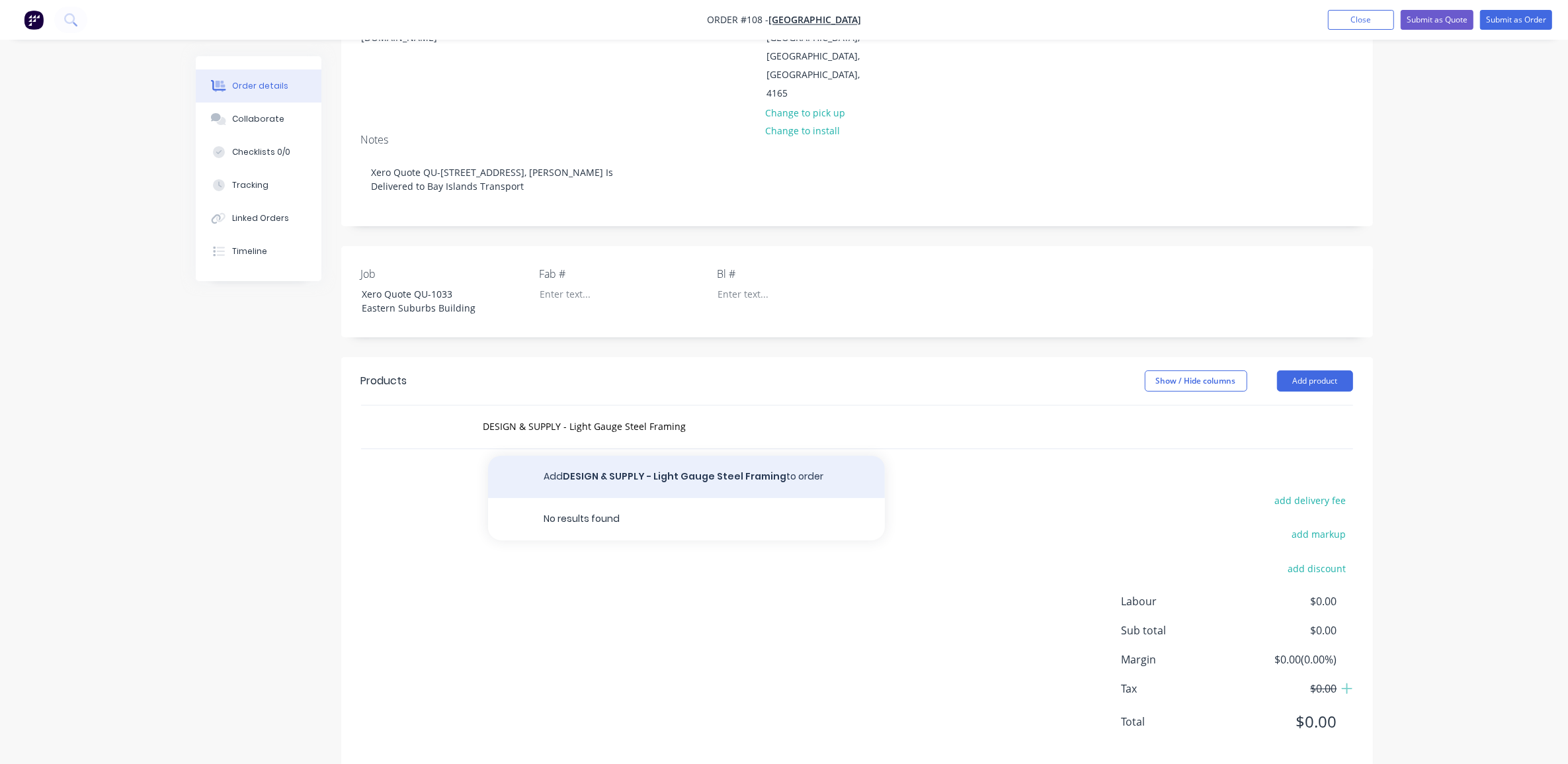
click at [604, 457] on button "Add DESIGN & SUPPLY - Light Gauge Steel Framing to order" at bounding box center [687, 477] width 397 height 42
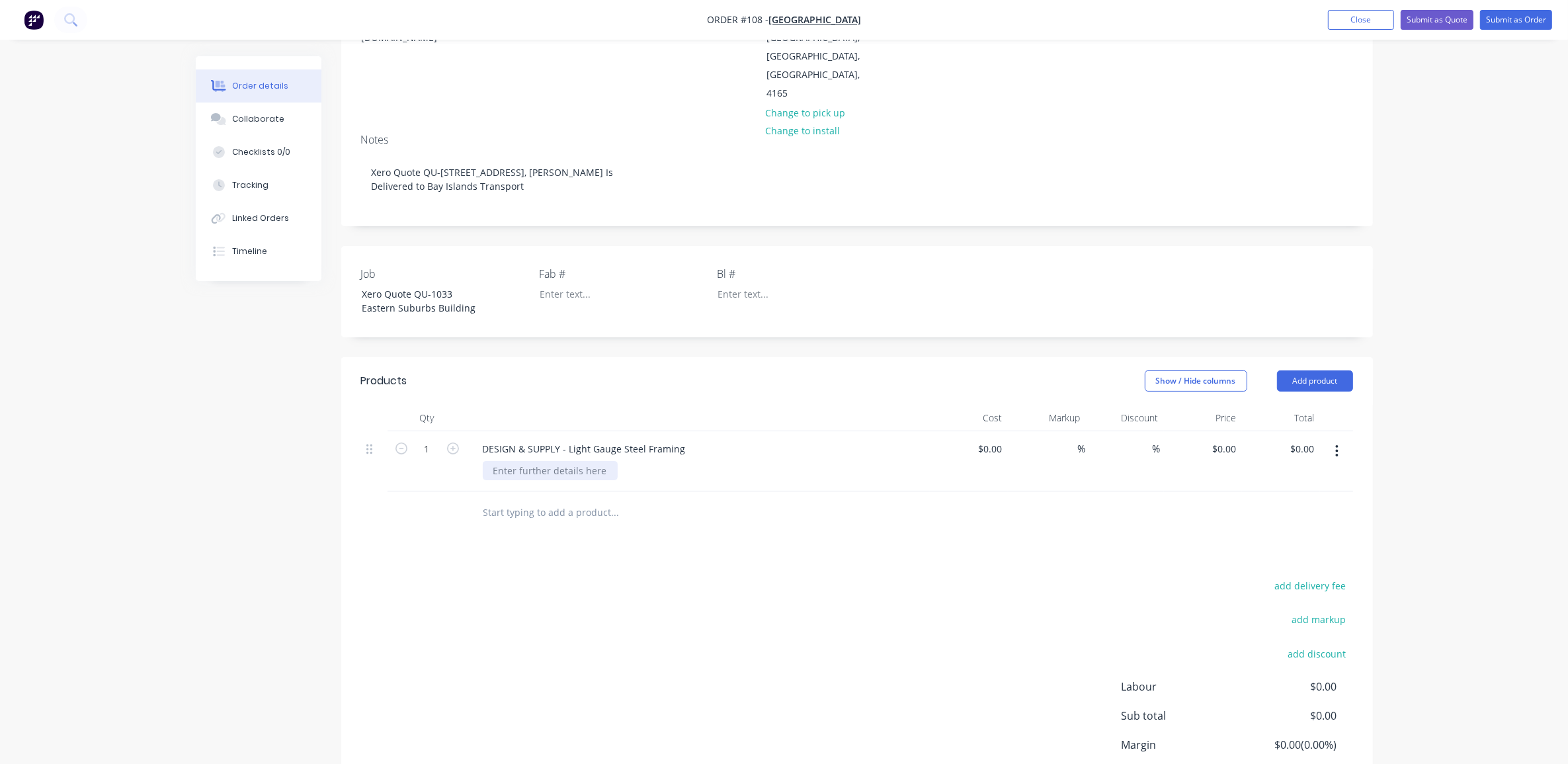
click at [553, 462] on div at bounding box center [550, 471] width 135 height 19
click at [1003, 439] on input at bounding box center [1001, 448] width 15 height 19
type input "$0.00"
click at [1231, 439] on input "0" at bounding box center [1235, 448] width 15 height 19
type input "$31,000.00"
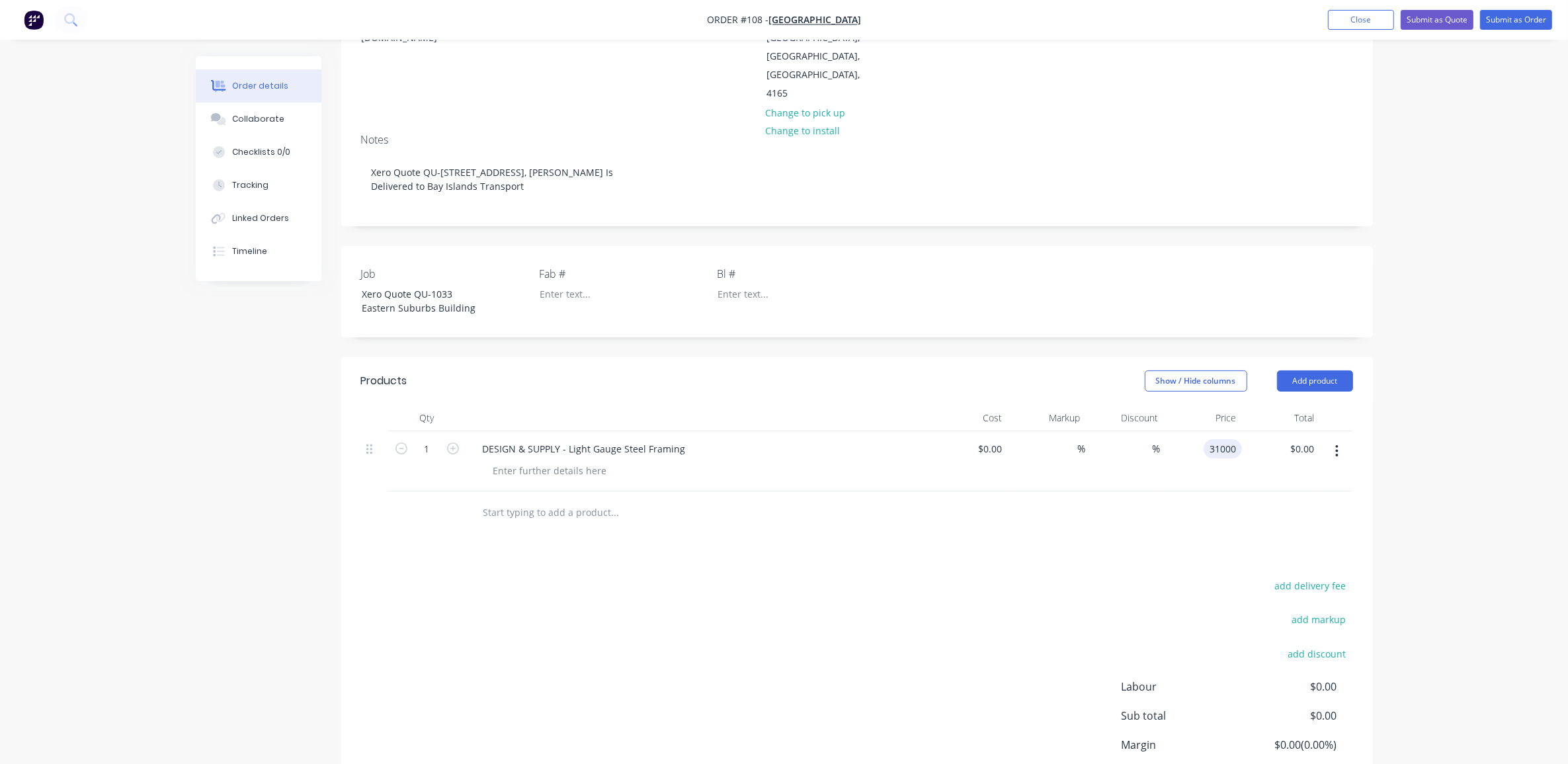
type input "$31,000.00"
click at [1424, 404] on div "Order details Collaborate Checklists 0/0 Tracking Linked Orders Timeline Order …" at bounding box center [784, 330] width 1568 height 1084
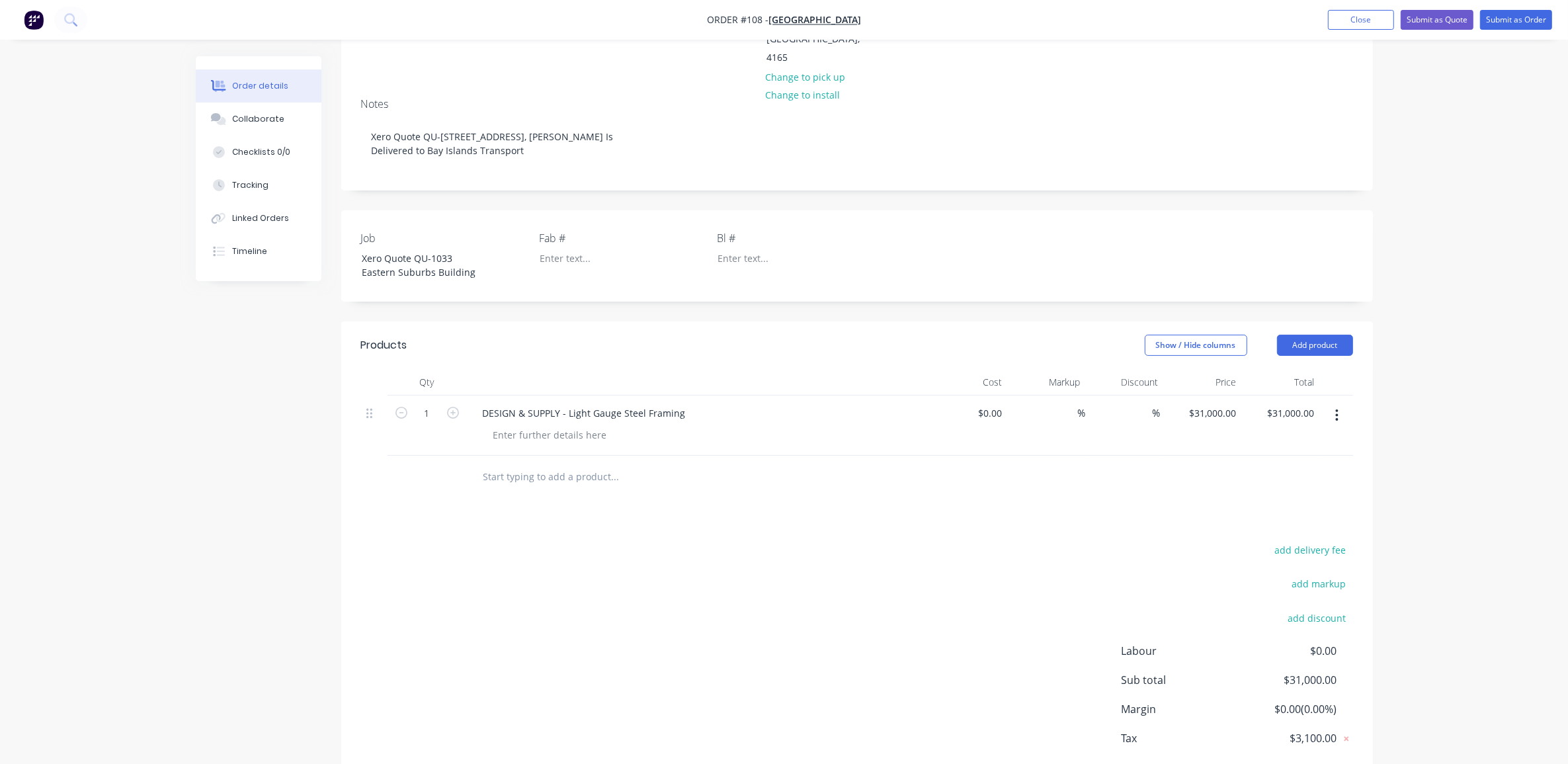
scroll to position [298, 0]
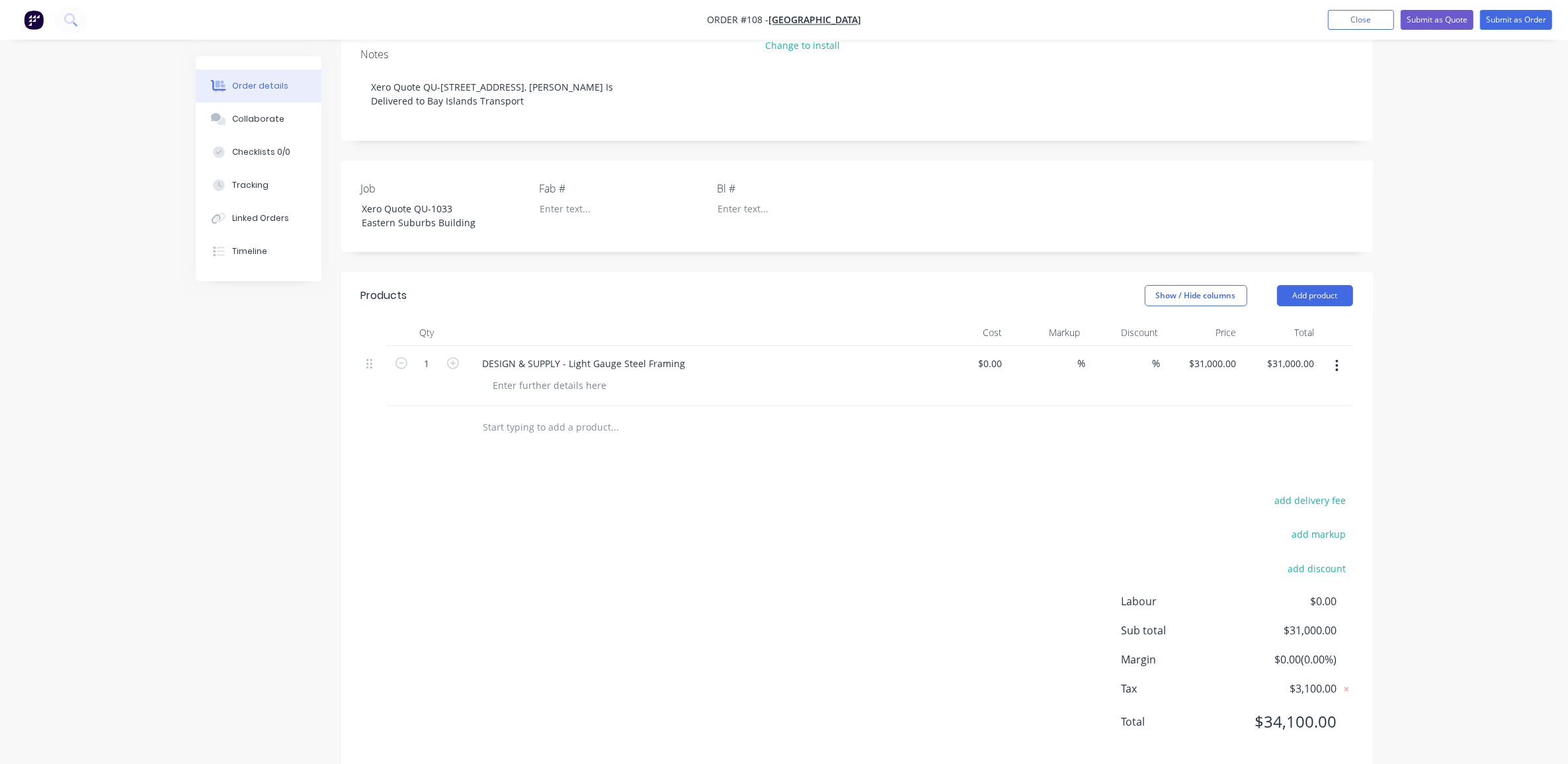
click at [547, 414] on input "text" at bounding box center [615, 427] width 265 height 26
click at [1313, 286] on button "Add product" at bounding box center [1315, 296] width 76 height 22
click at [1278, 373] on div "Product Kit" at bounding box center [1290, 382] width 102 height 19
click at [1295, 346] on div "Standard pricing" at bounding box center [1290, 356] width 102 height 19
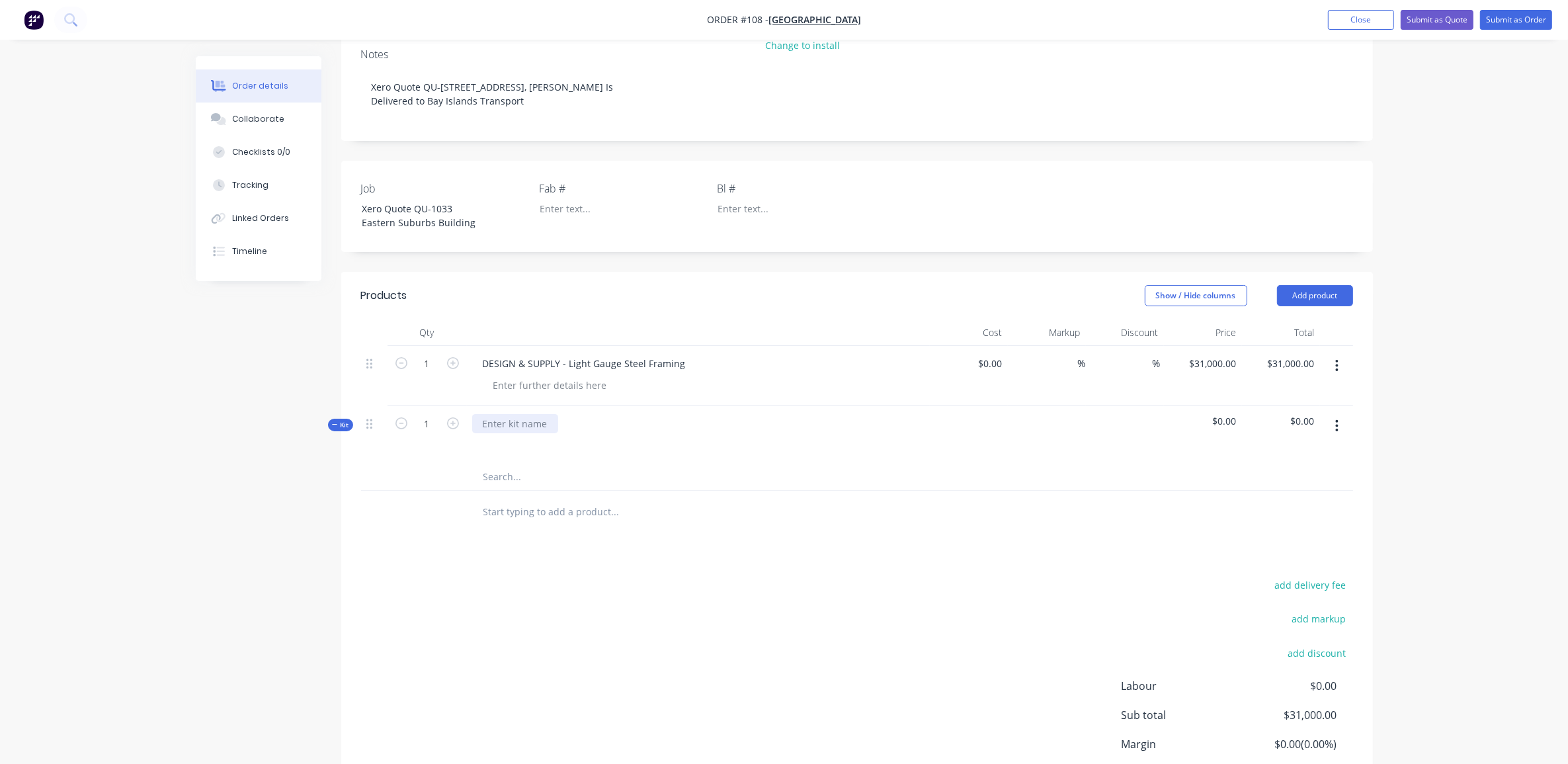
click at [535, 414] on div at bounding box center [516, 423] width 86 height 19
click at [564, 354] on div "DESIGN & SUPPLY - Light Gauge Steel Framing" at bounding box center [585, 363] width 225 height 19
copy div "DESIGN & SUPPLY - Light Gauge Steel Framing"
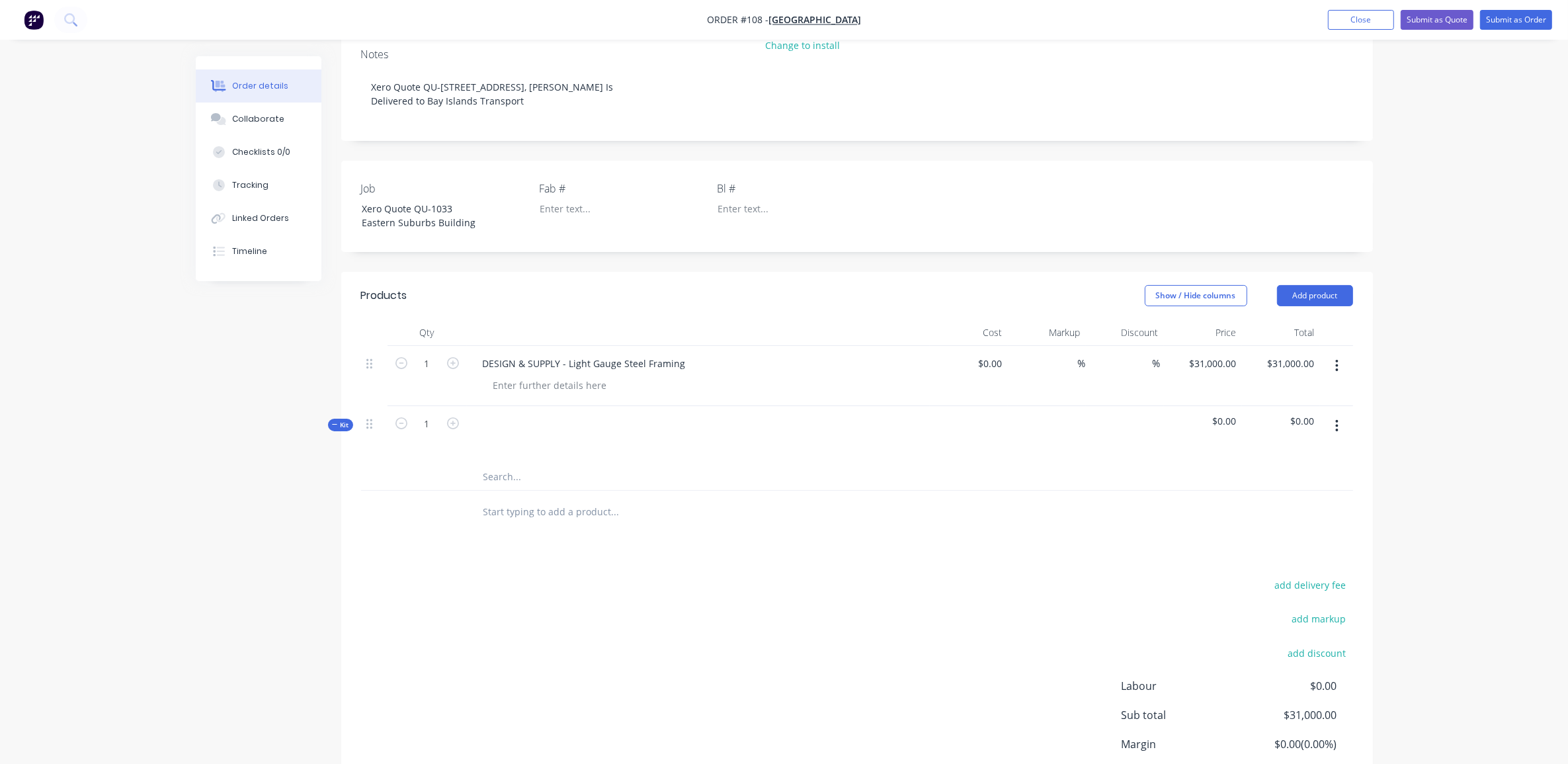
click at [501, 406] on div at bounding box center [698, 434] width 463 height 57
click at [491, 414] on div at bounding box center [483, 423] width 22 height 19
click at [502, 433] on div at bounding box center [493, 443] width 22 height 19
click at [498, 463] on input "text" at bounding box center [615, 477] width 265 height 26
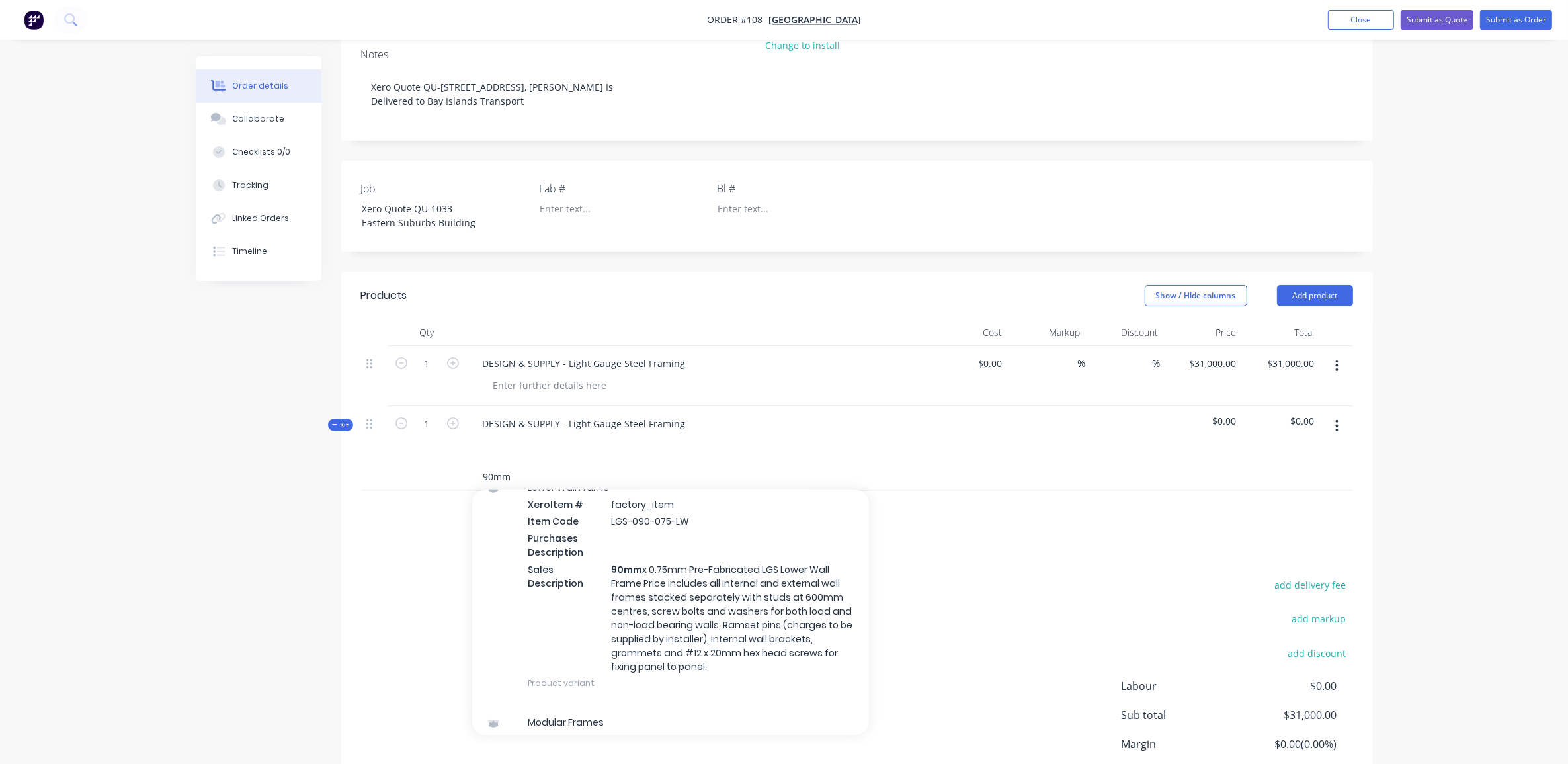
scroll to position [1571, 0]
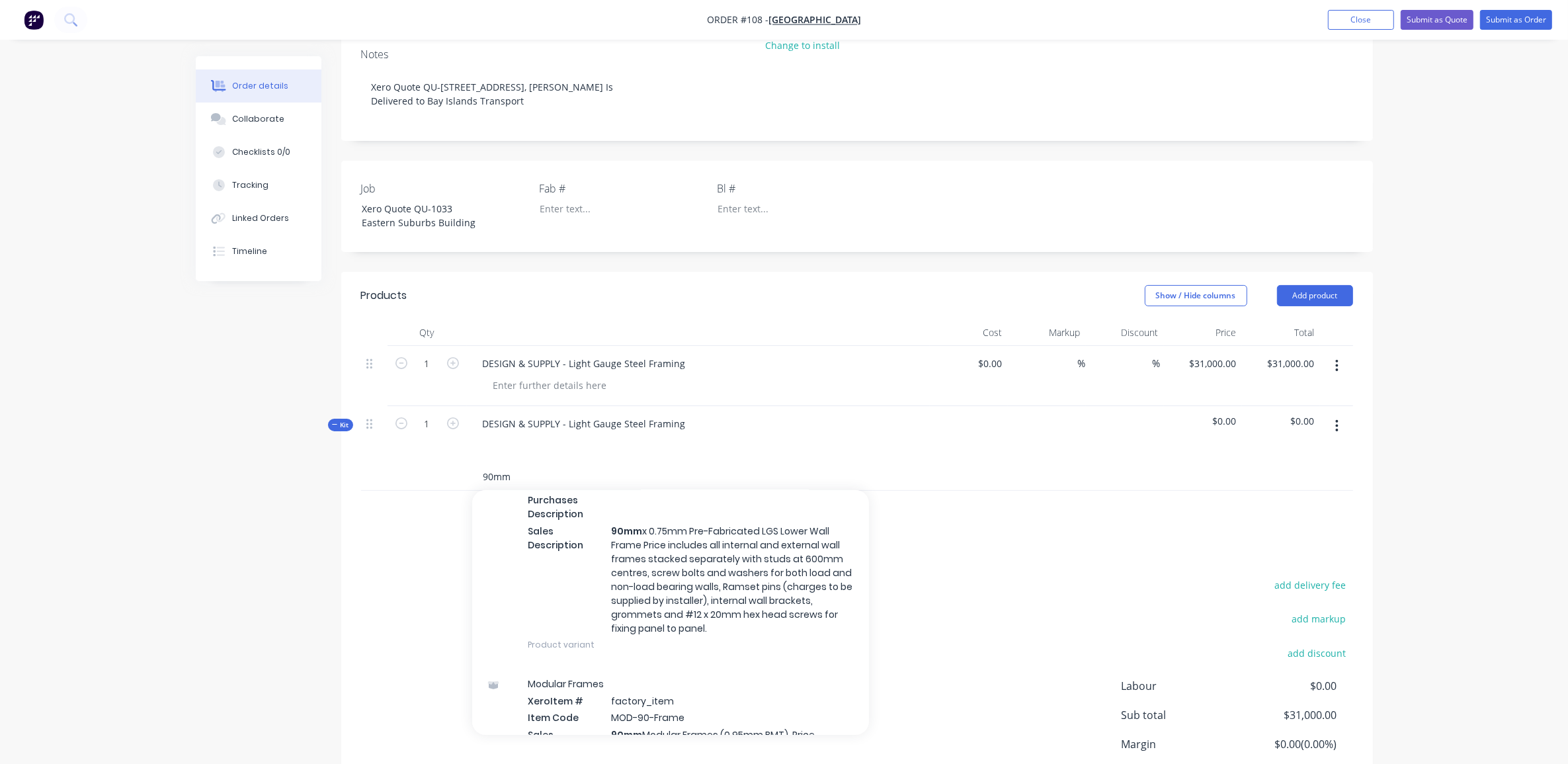
type input "90mm"
click at [783, 552] on div "Lower Wall Frame Xero Item # factory_item Item Code LGS-090-075-LW Purchases De…" at bounding box center [671, 547] width 397 height 235
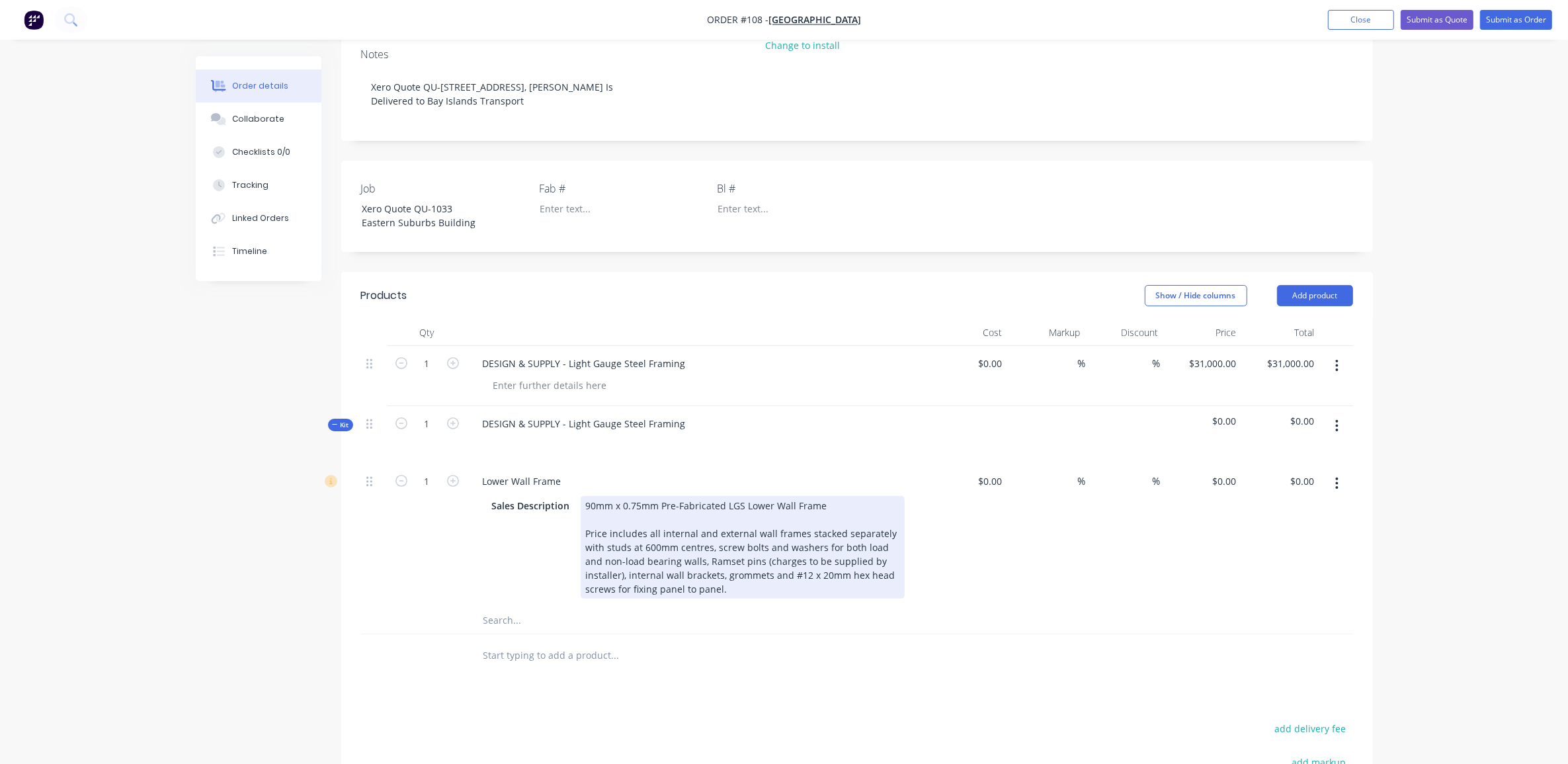
click at [744, 496] on div "90mm x 0.75mm Pre-Fabricated LGS Lower Wall Frame Price includes all internal a…" at bounding box center [742, 548] width 324 height 103
click at [770, 496] on div "90mm x 0.75mm Pre-Fabricated LGS Lower Wall Frame Price includes all internal a…" at bounding box center [742, 548] width 324 height 103
click at [870, 496] on div "90mm x 0.75mm Pre-Fabricated LGS Lower & Upper Wall Frame Price includes all in…" at bounding box center [742, 548] width 324 height 103
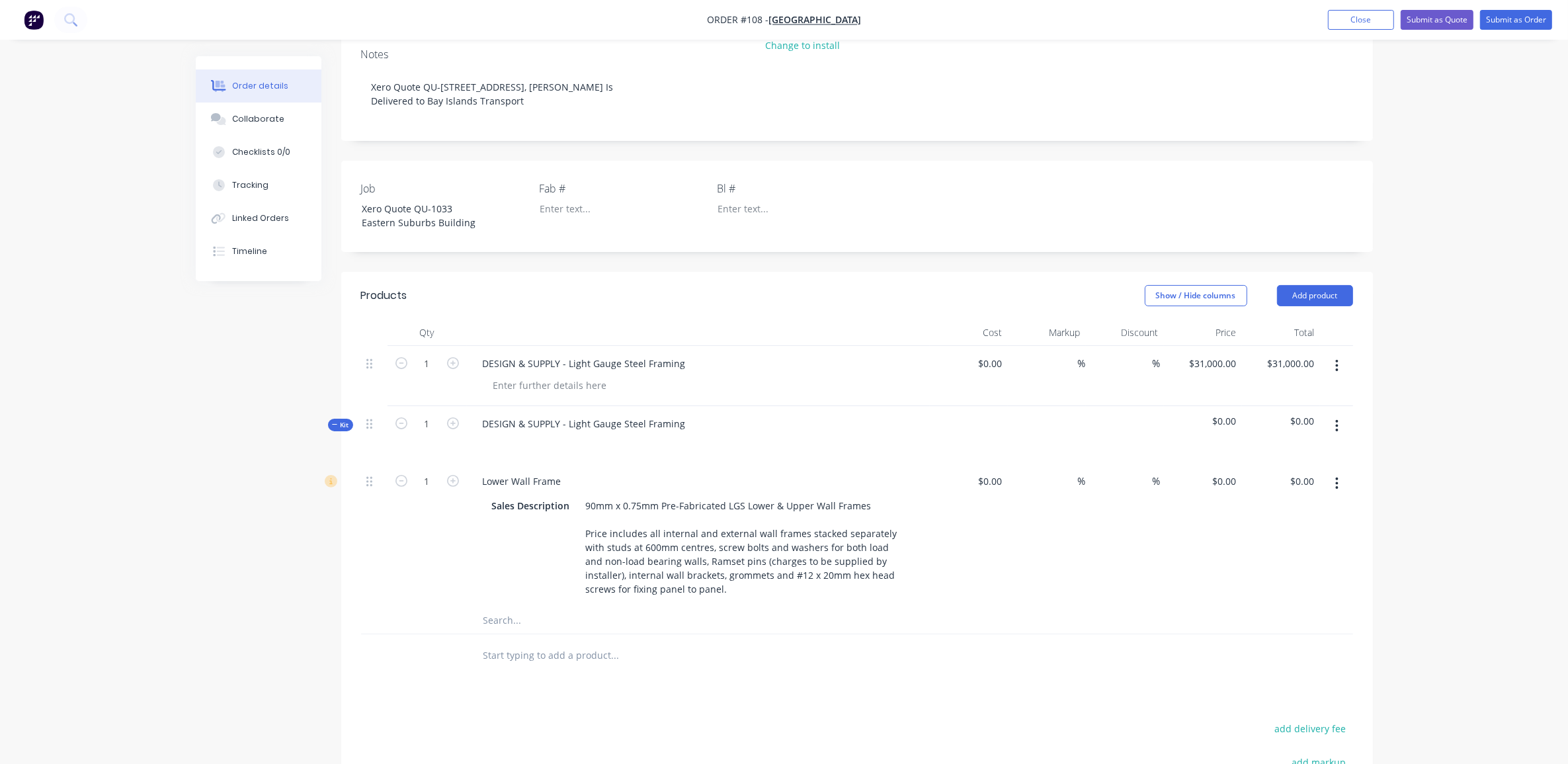
click at [511, 608] on input "text" at bounding box center [615, 621] width 265 height 26
click at [500, 472] on div "Lower Wall Frame" at bounding box center [522, 481] width 100 height 19
click at [497, 472] on div "Lower Wall Frame" at bounding box center [522, 481] width 100 height 19
click at [509, 472] on div "Lower Wall Frame" at bounding box center [522, 481] width 100 height 19
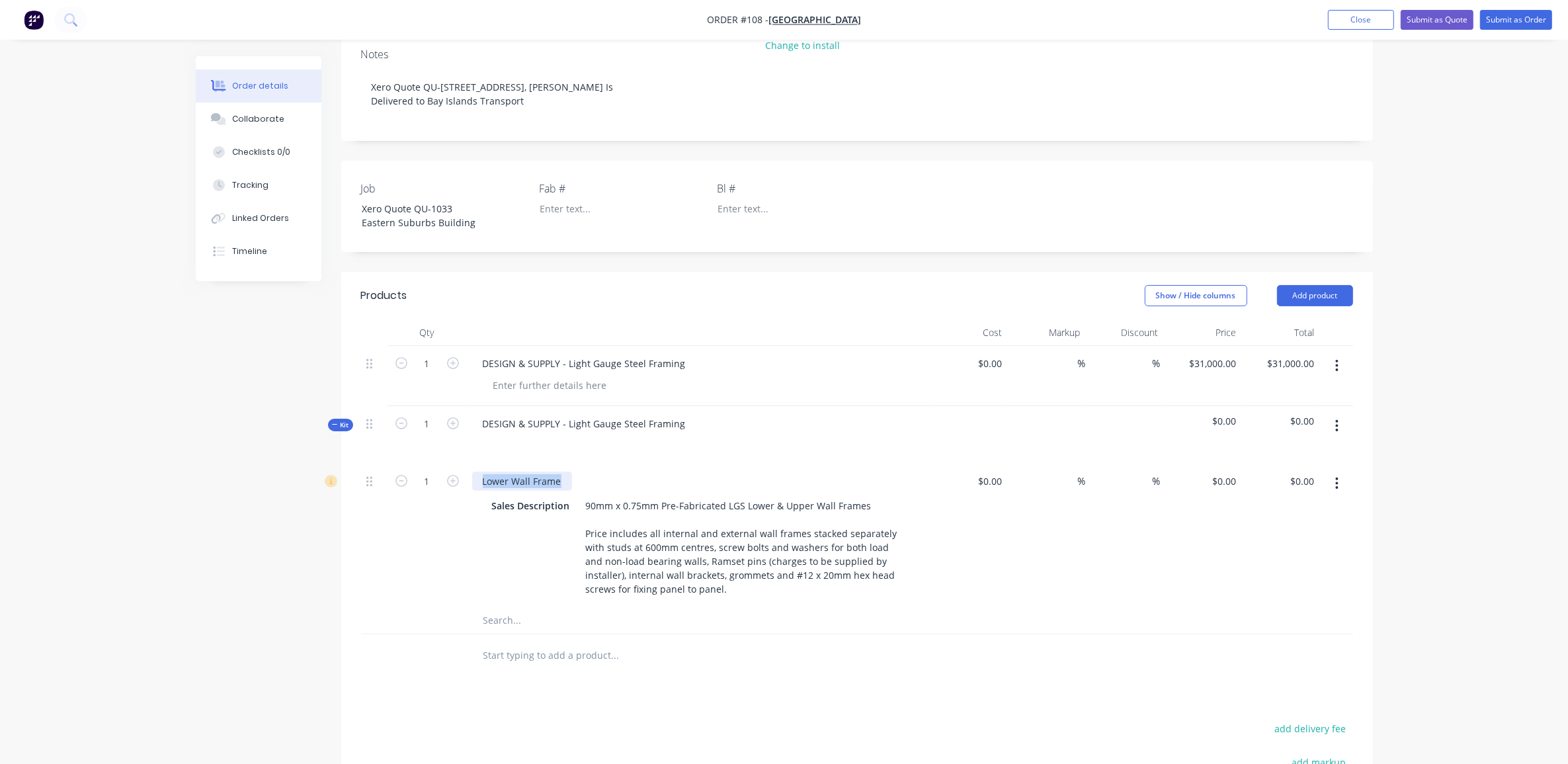
click at [509, 472] on div "Lower Wall Frame" at bounding box center [522, 481] width 100 height 19
click at [498, 472] on div "Lower Wall Frame" at bounding box center [522, 481] width 100 height 19
click at [497, 472] on div "Lower Wall Frame" at bounding box center [522, 481] width 100 height 19
click at [535, 472] on div "Wall Frame" at bounding box center [508, 481] width 71 height 19
click at [539, 608] on input "text" at bounding box center [615, 621] width 265 height 26
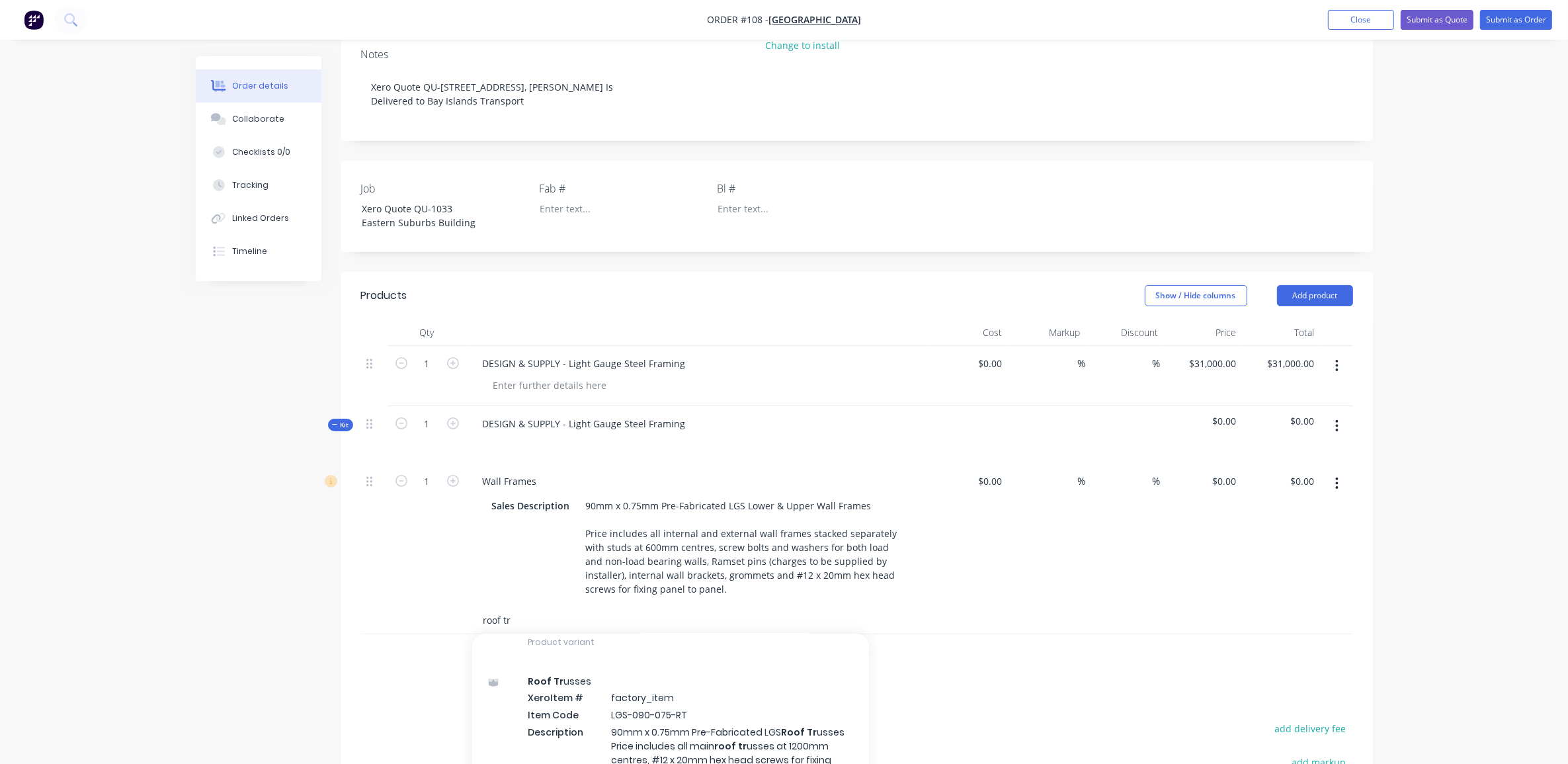
scroll to position [1489, 0]
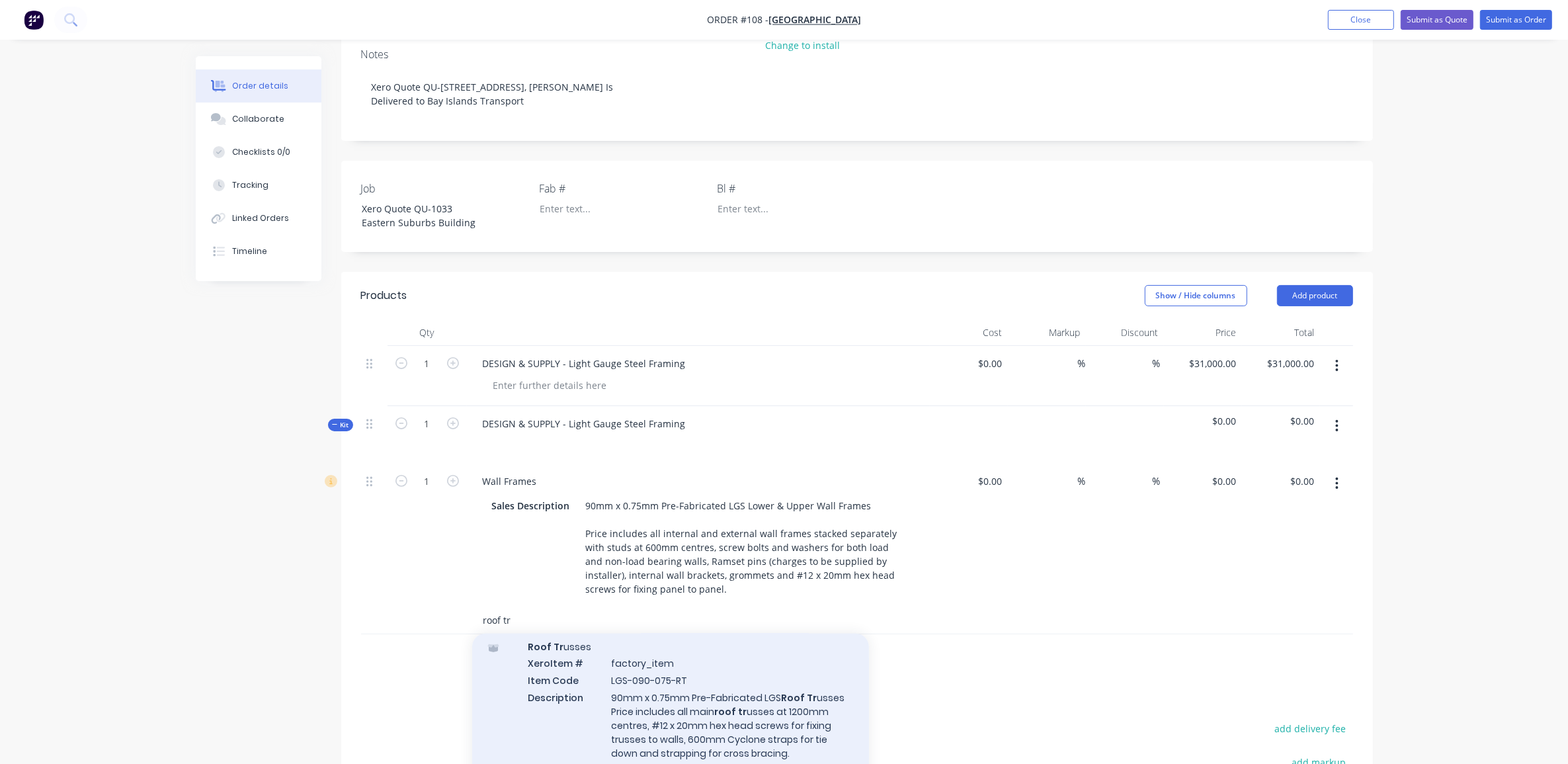
type input "roof tr"
click at [775, 728] on div "Roof Tr usses Xero Item # factory_item Item Code LGS-090-075-RT Description 90m…" at bounding box center [671, 708] width 397 height 162
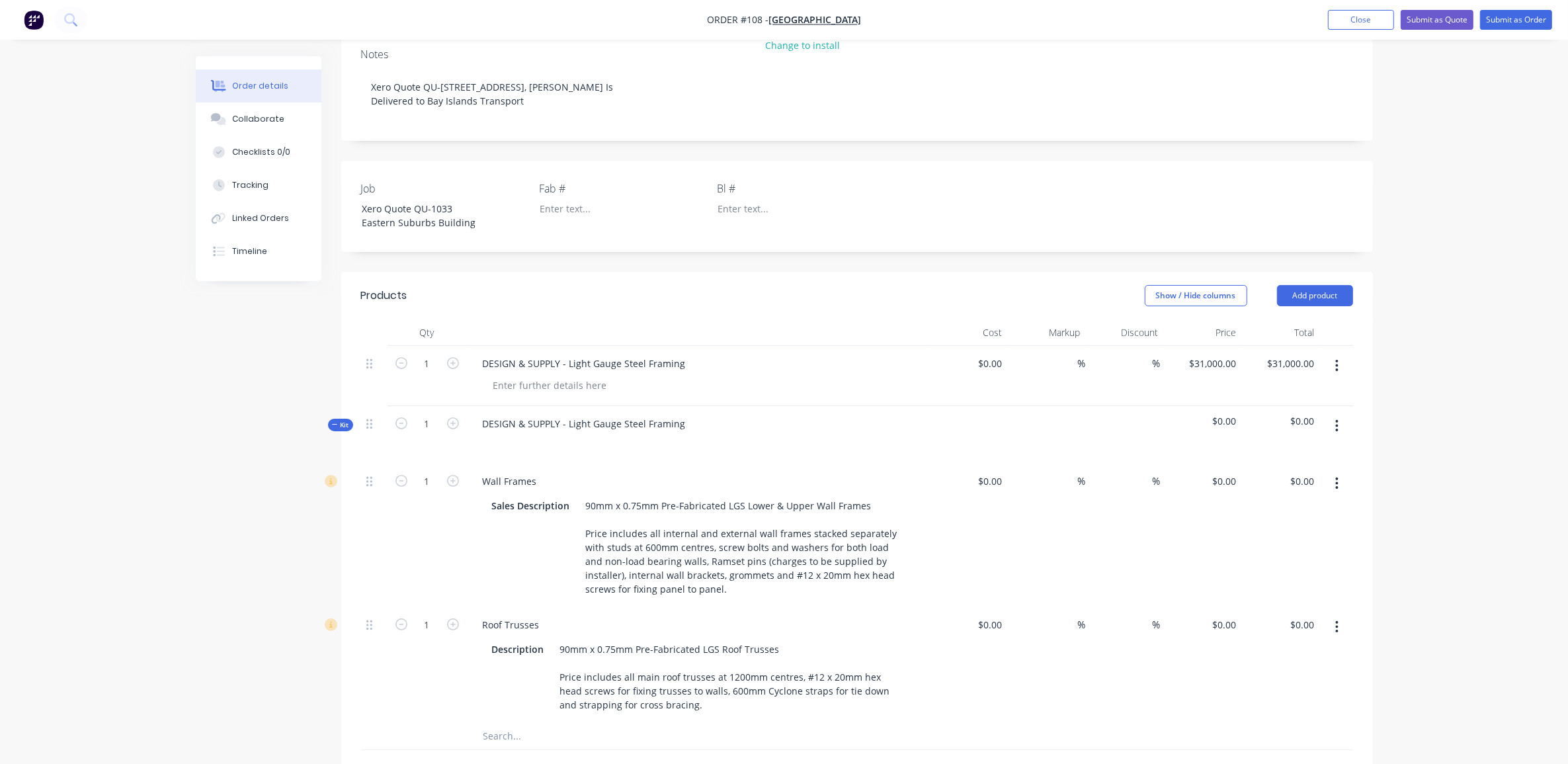
click at [150, 502] on div "Order details Collaborate Checklists 0/0 Tracking Linked Orders Timeline Order …" at bounding box center [784, 417] width 1568 height 1429
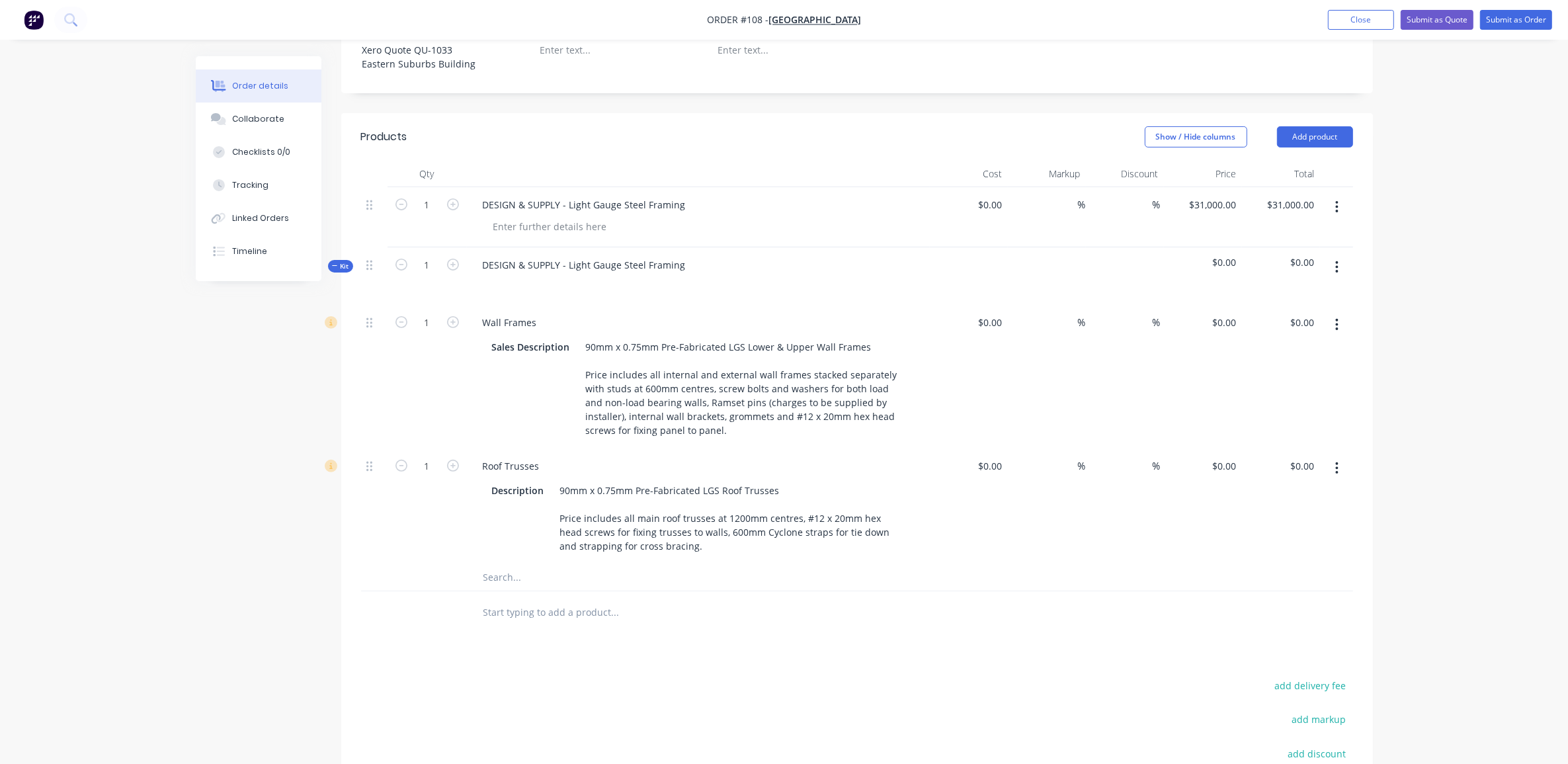
scroll to position [463, 0]
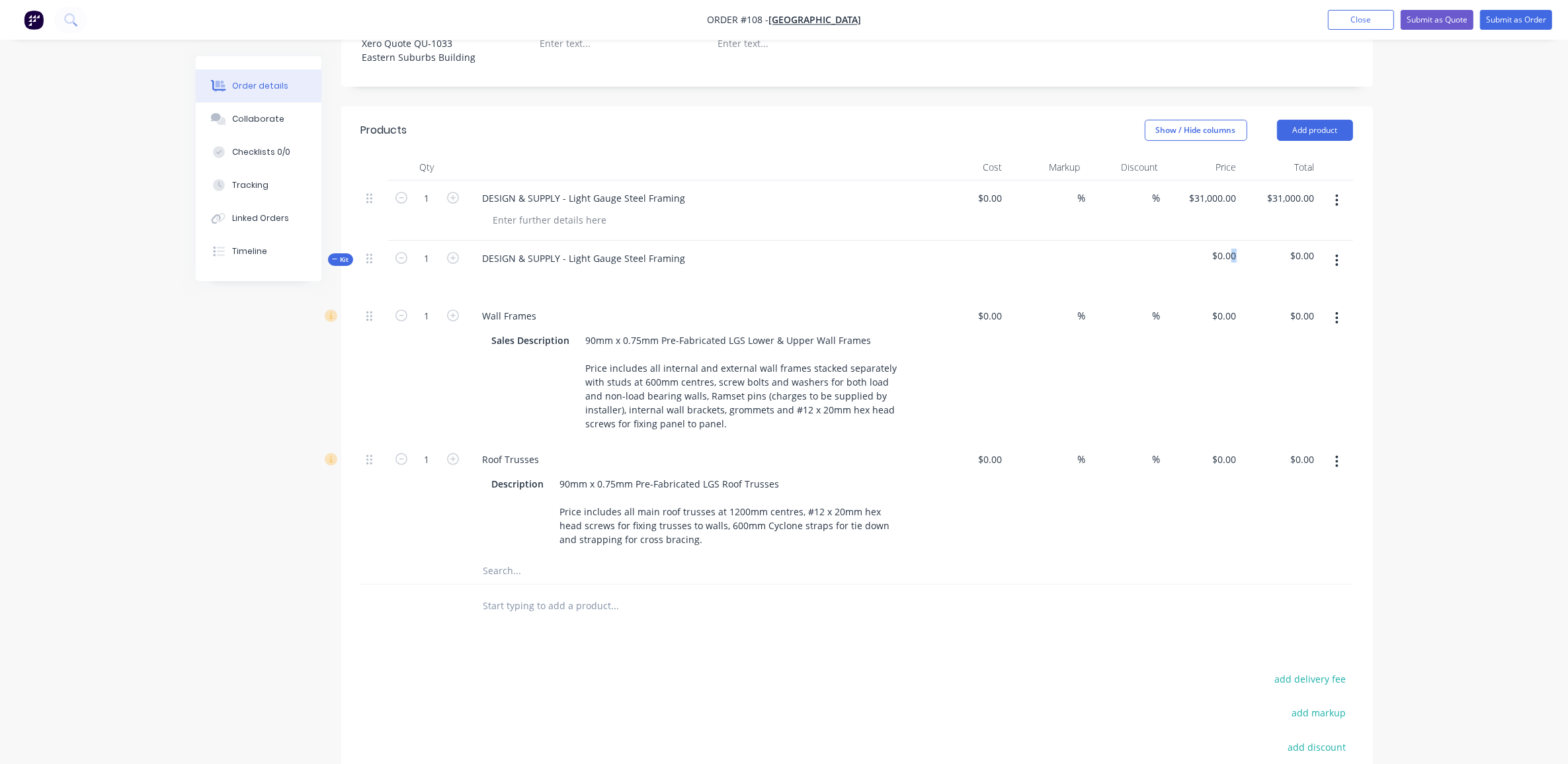
click at [1234, 249] on span "$0.00" at bounding box center [1203, 256] width 67 height 14
drag, startPoint x: 1234, startPoint y: 238, endPoint x: 1224, endPoint y: 232, distance: 11.7
click at [1224, 249] on span "$0.00" at bounding box center [1203, 256] width 67 height 14
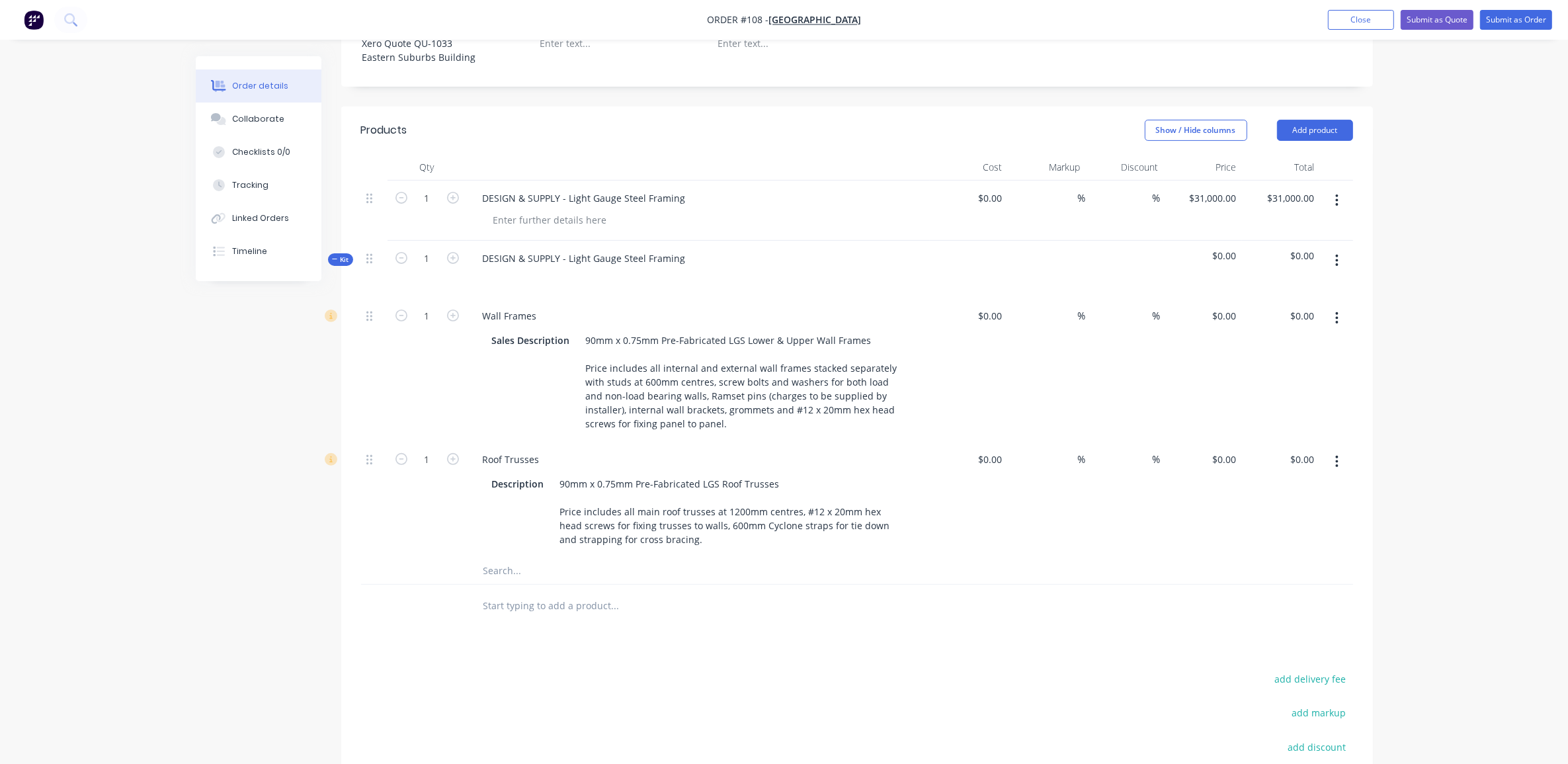
drag, startPoint x: 1224, startPoint y: 233, endPoint x: 1440, endPoint y: 276, distance: 220.2
click at [1440, 276] on div "Order details Collaborate Checklists 0/0 Tracking Linked Orders Timeline Order …" at bounding box center [784, 251] width 1568 height 1429
click at [572, 558] on input "text" at bounding box center [615, 571] width 265 height 26
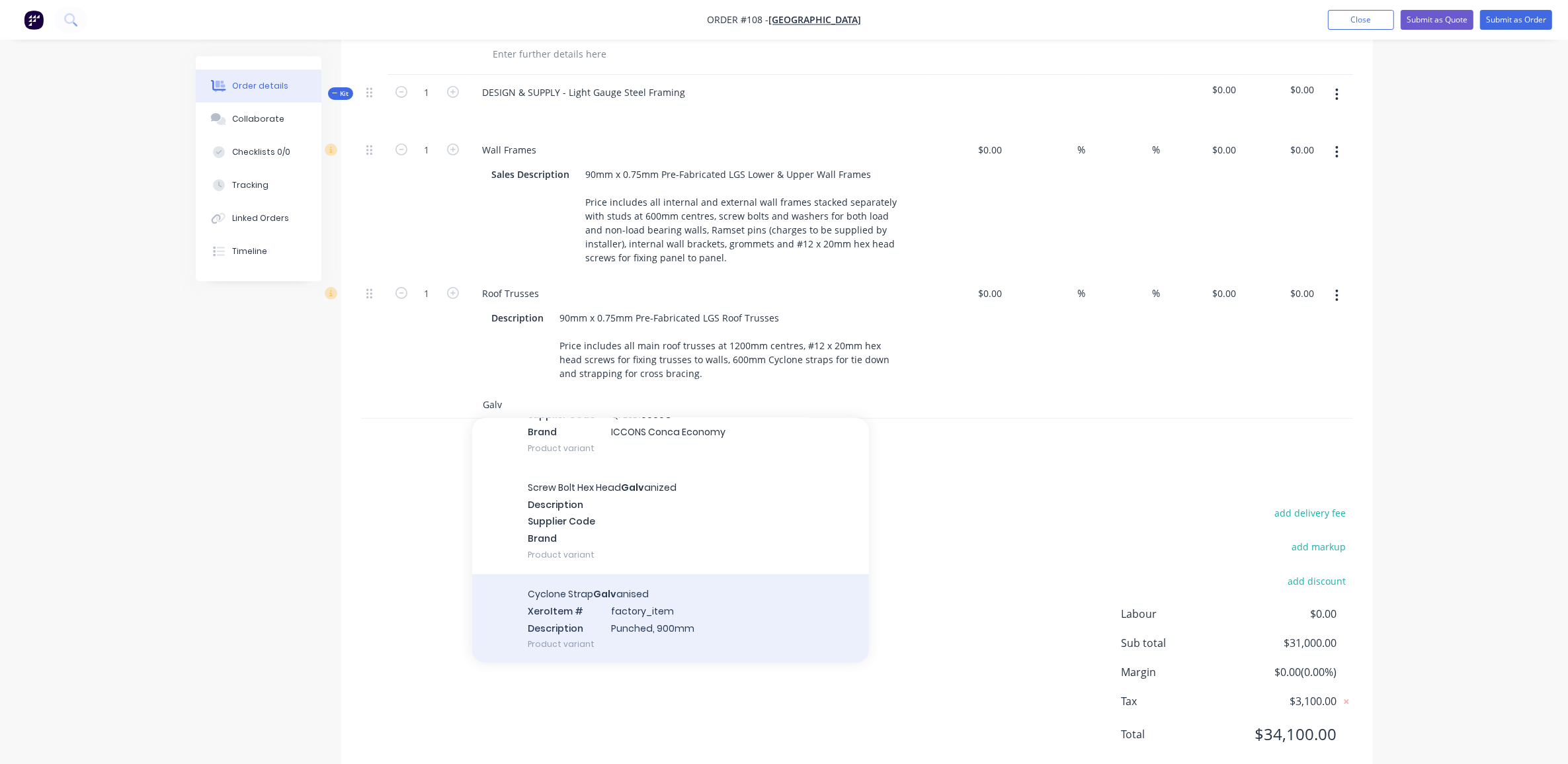
scroll to position [642, 0]
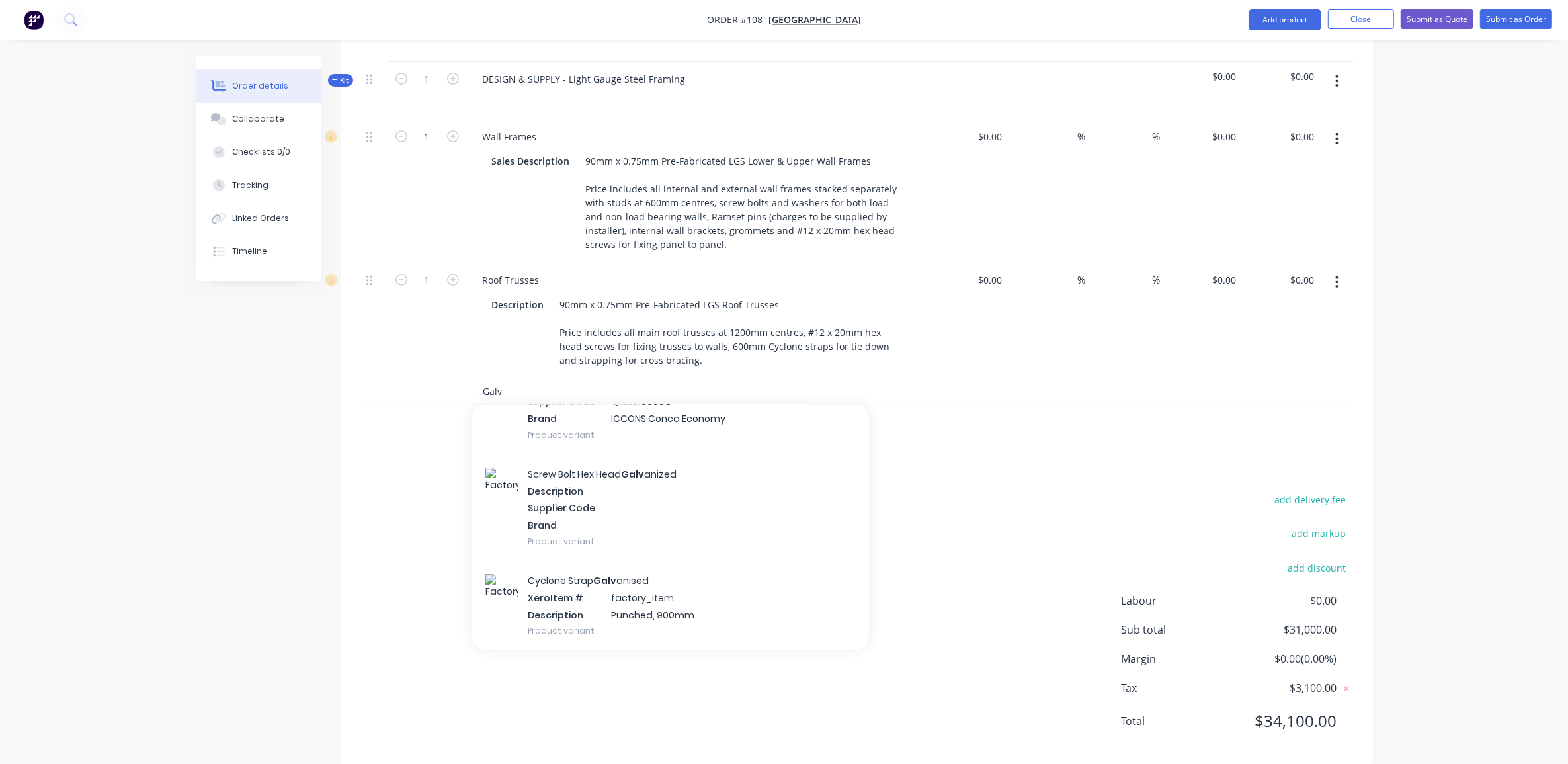
click at [483, 378] on input "Galv" at bounding box center [615, 391] width 265 height 26
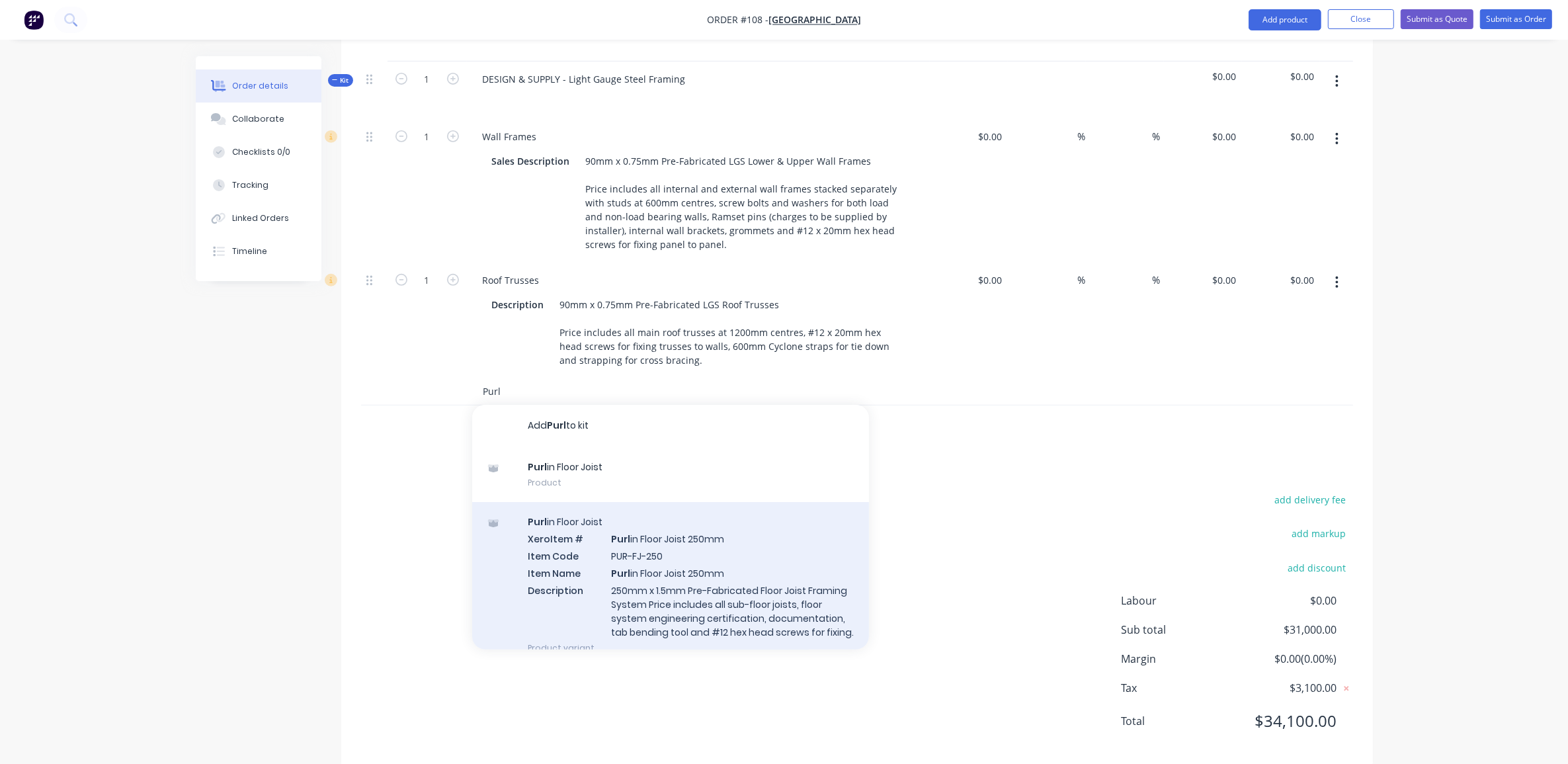
scroll to position [166, 0]
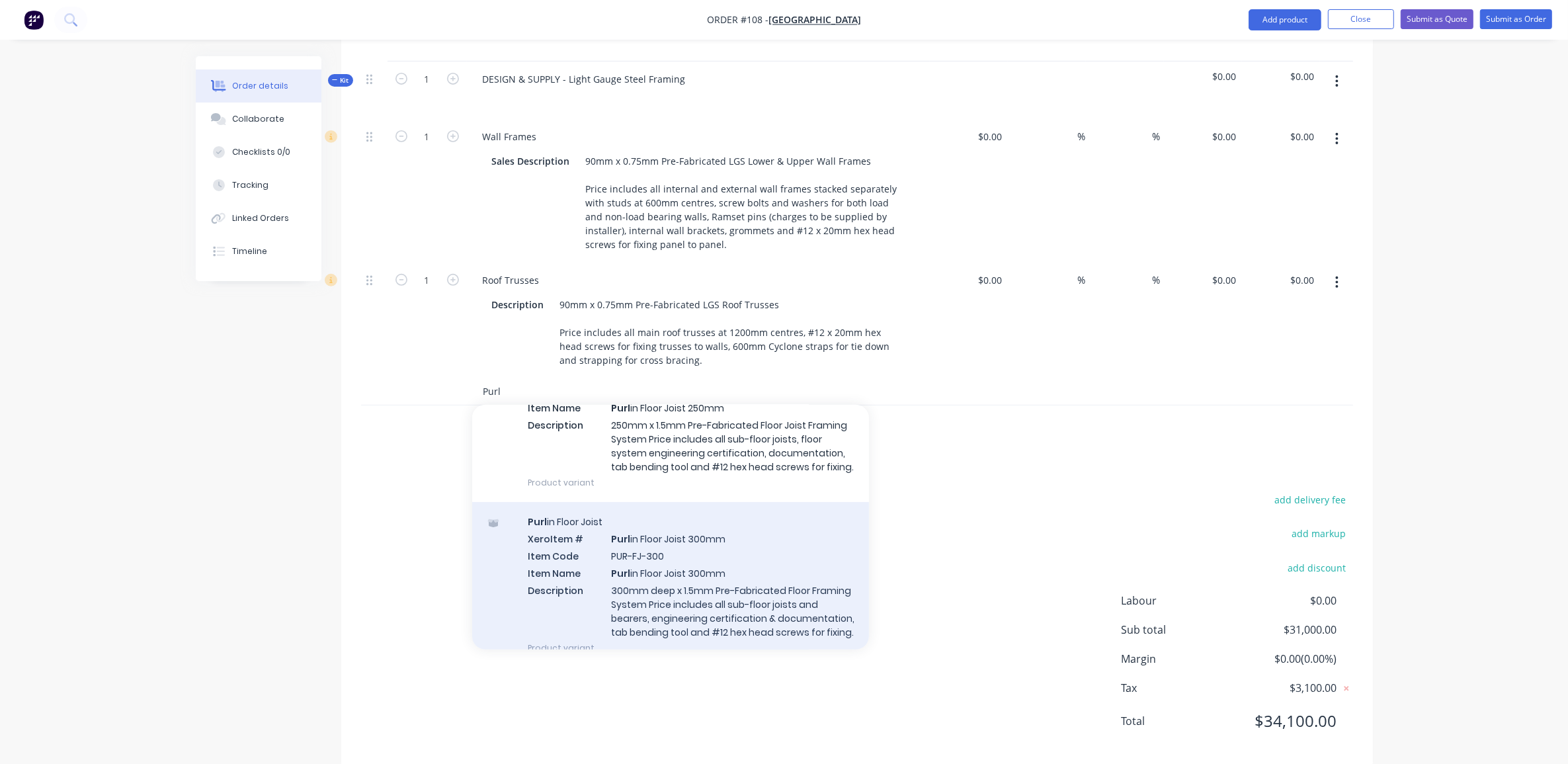
type input "Purl"
click at [766, 536] on div "Purl in Floor Joist Xero Item # Purl in Floor Joist 300mm Item Code PUR-FJ-300 …" at bounding box center [671, 584] width 397 height 166
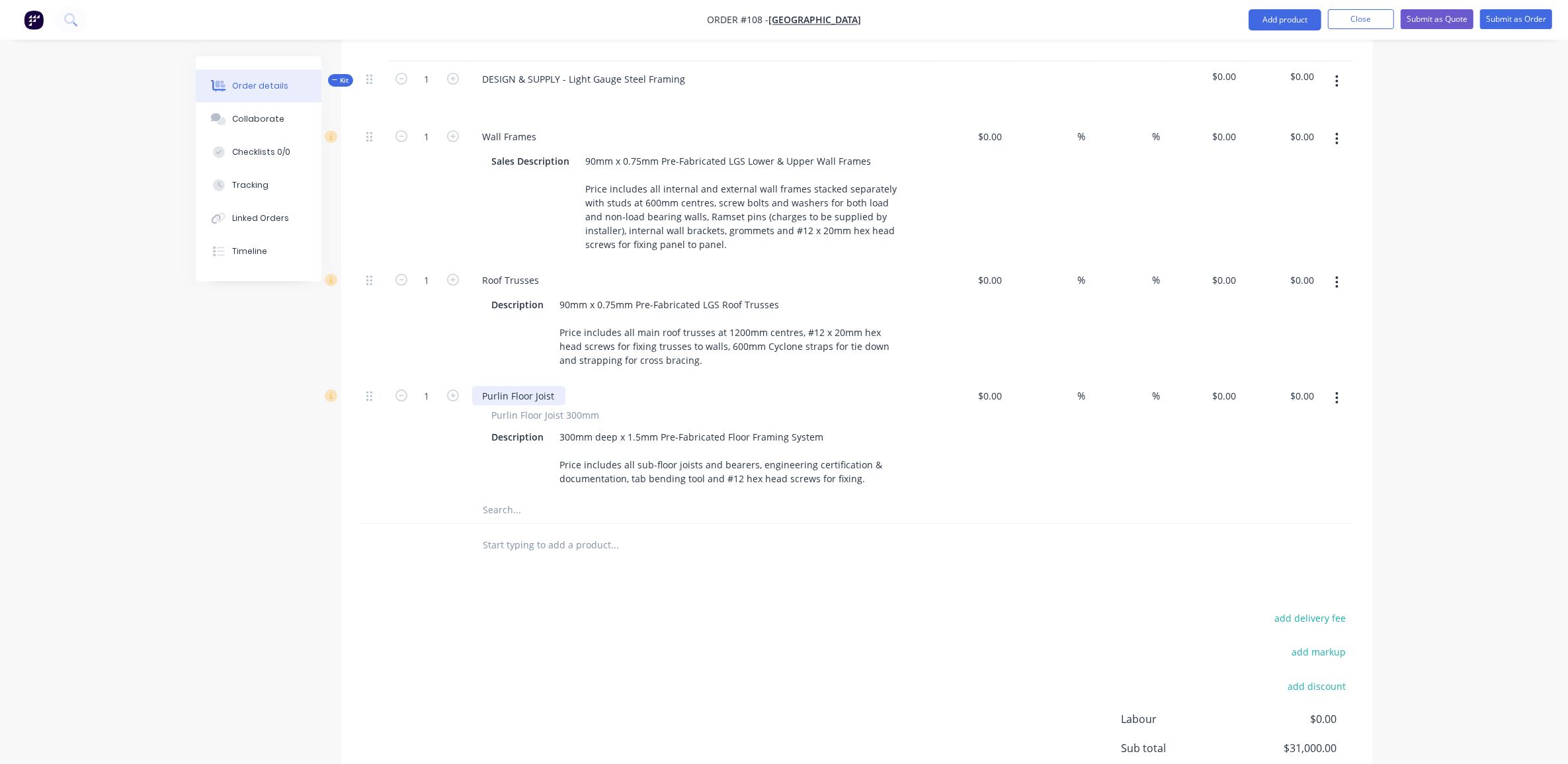
click at [563, 387] on div "Purlin Floor Joist" at bounding box center [520, 396] width 94 height 19
click at [483, 387] on div "Purlin Floor Joist" at bounding box center [520, 396] width 94 height 19
click at [514, 497] on input "text" at bounding box center [615, 510] width 265 height 26
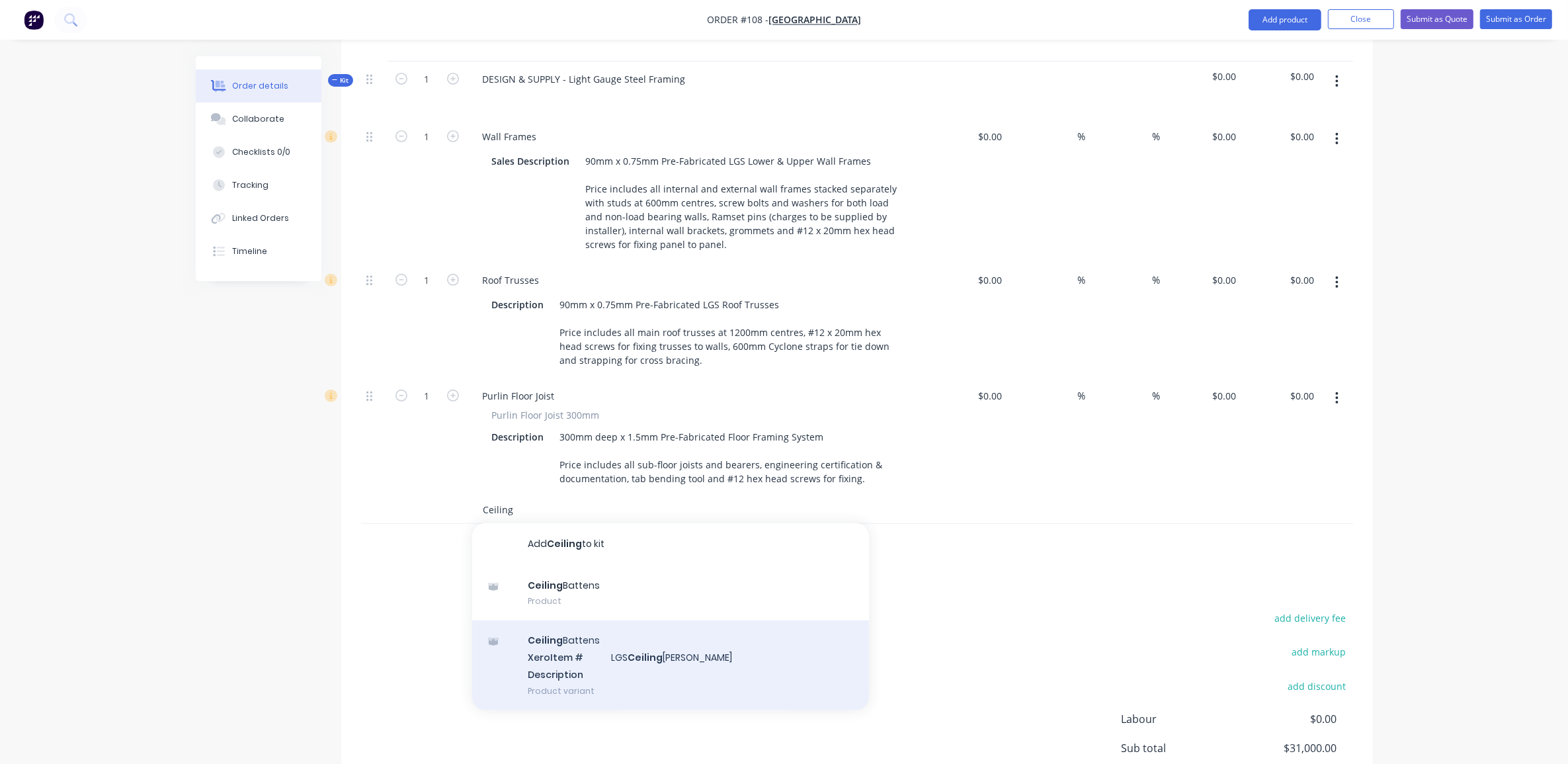
type input "Ceiling"
click at [603, 641] on div "Ceiling Battens Xero Item # LGS Ceiling [PERSON_NAME] Description Product varia…" at bounding box center [671, 665] width 397 height 89
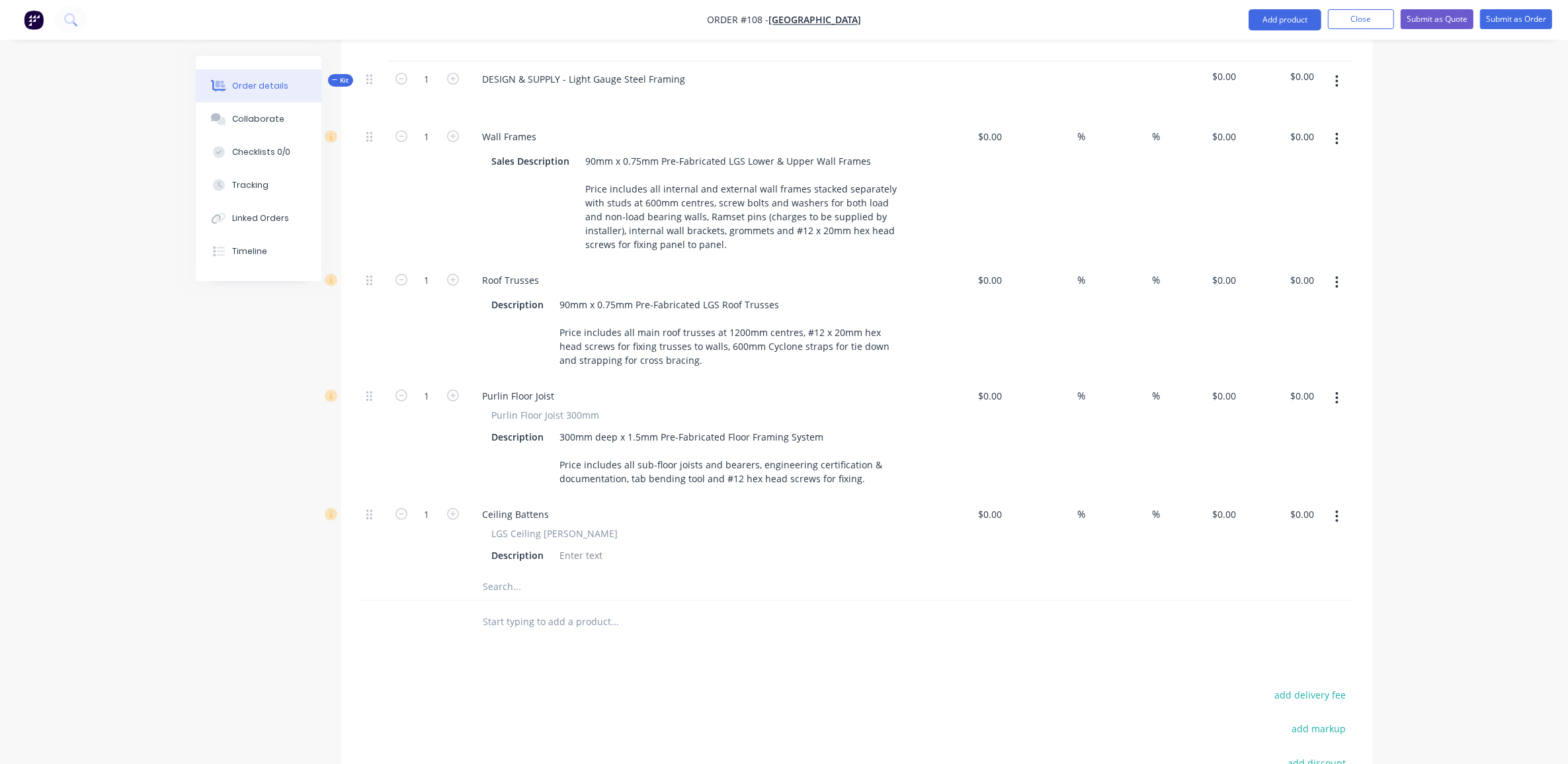
click at [503, 574] on input "text" at bounding box center [615, 587] width 265 height 26
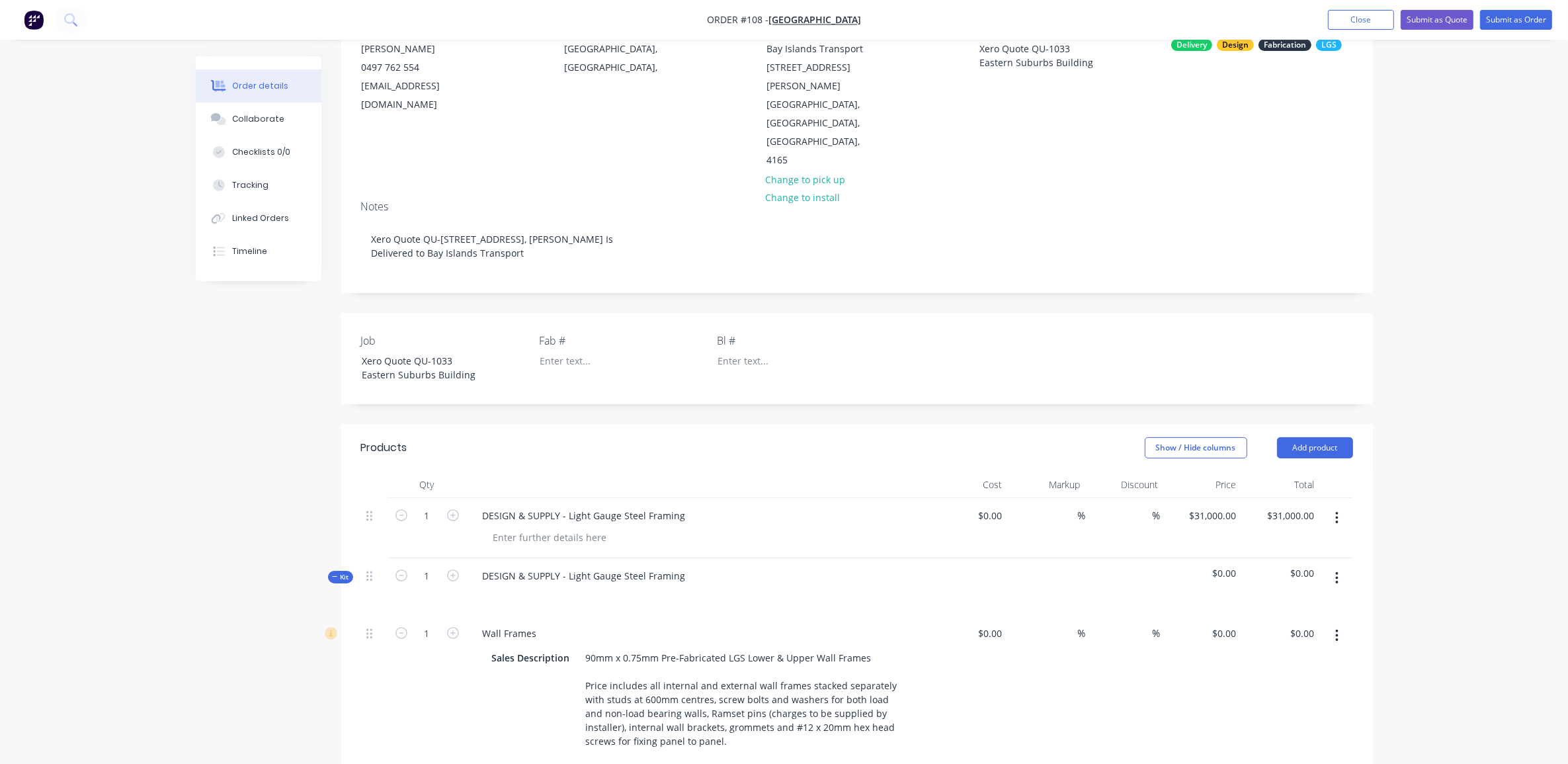
scroll to position [0, 0]
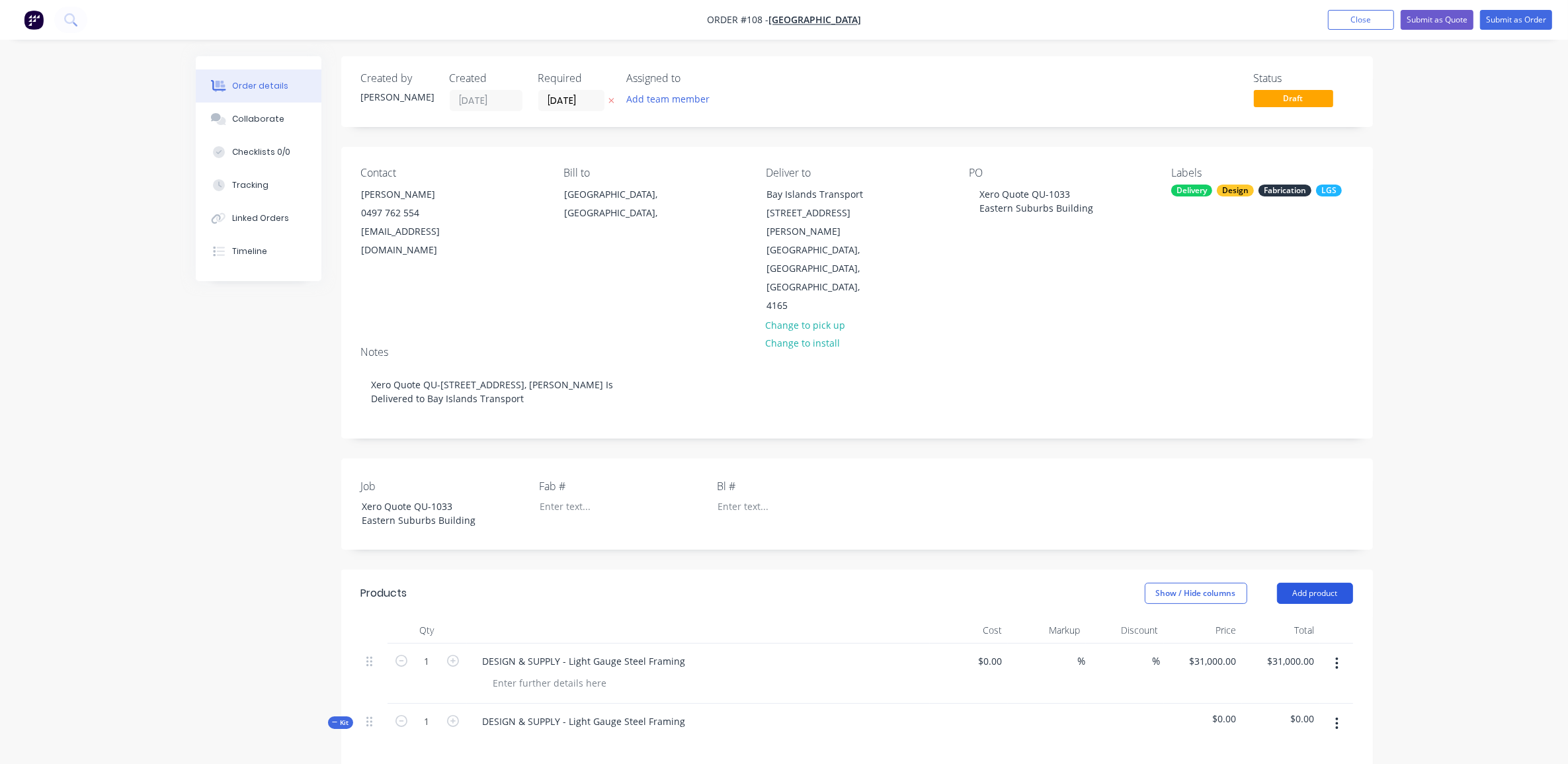
click at [1324, 583] on button "Add product" at bounding box center [1315, 594] width 76 height 22
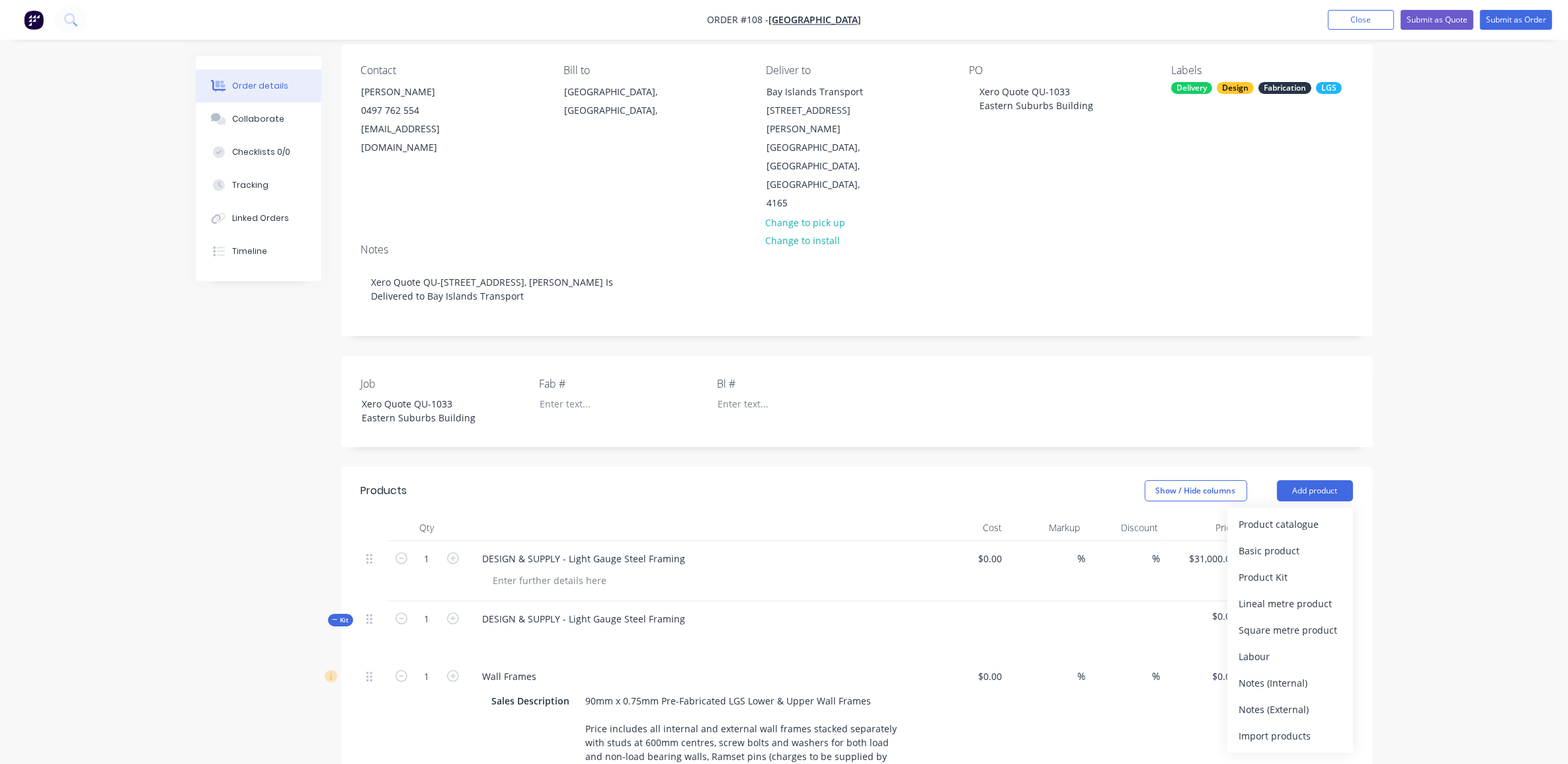
scroll to position [248, 0]
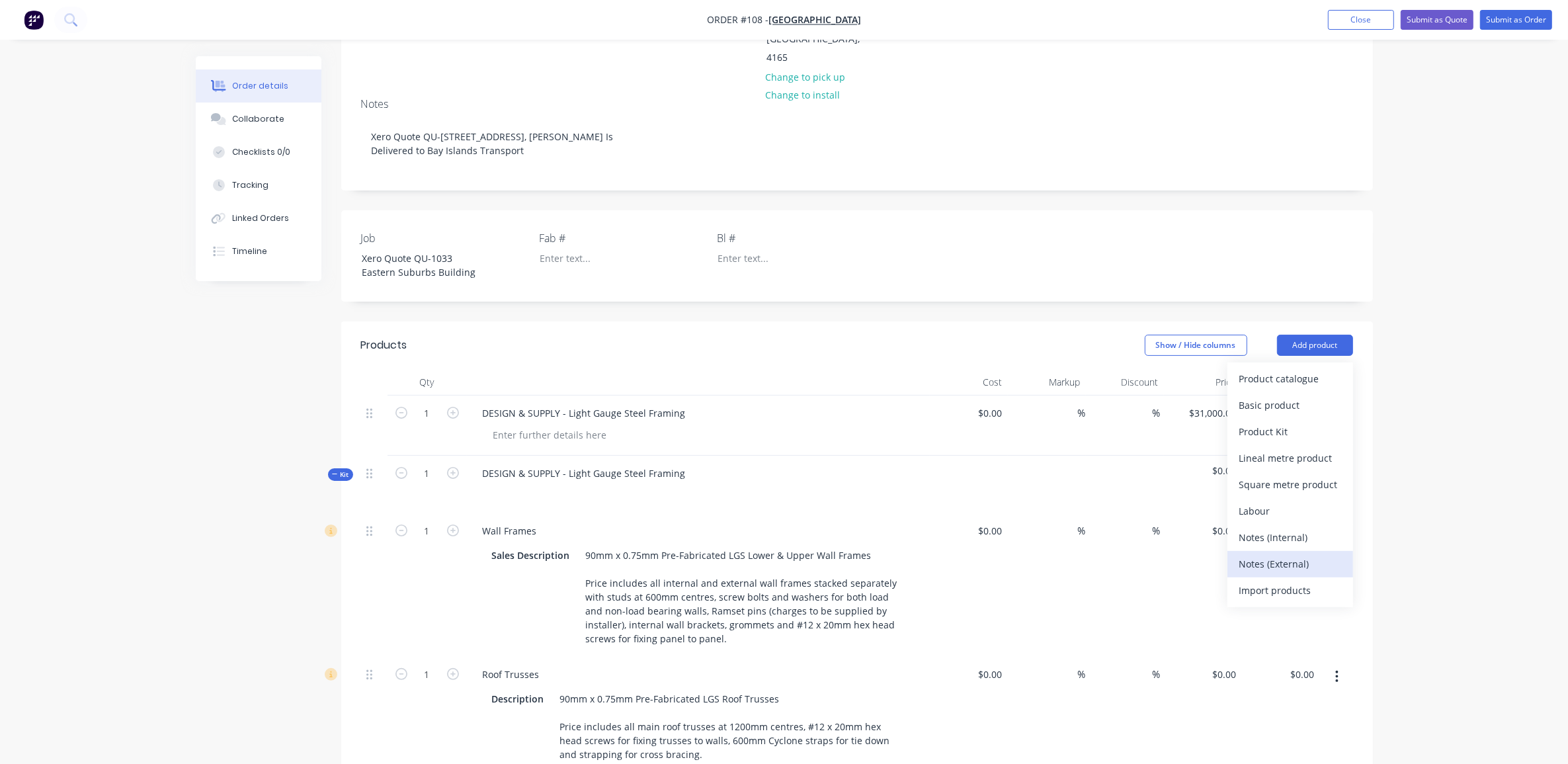
click at [1283, 554] on div "Notes (External)" at bounding box center [1290, 564] width 102 height 19
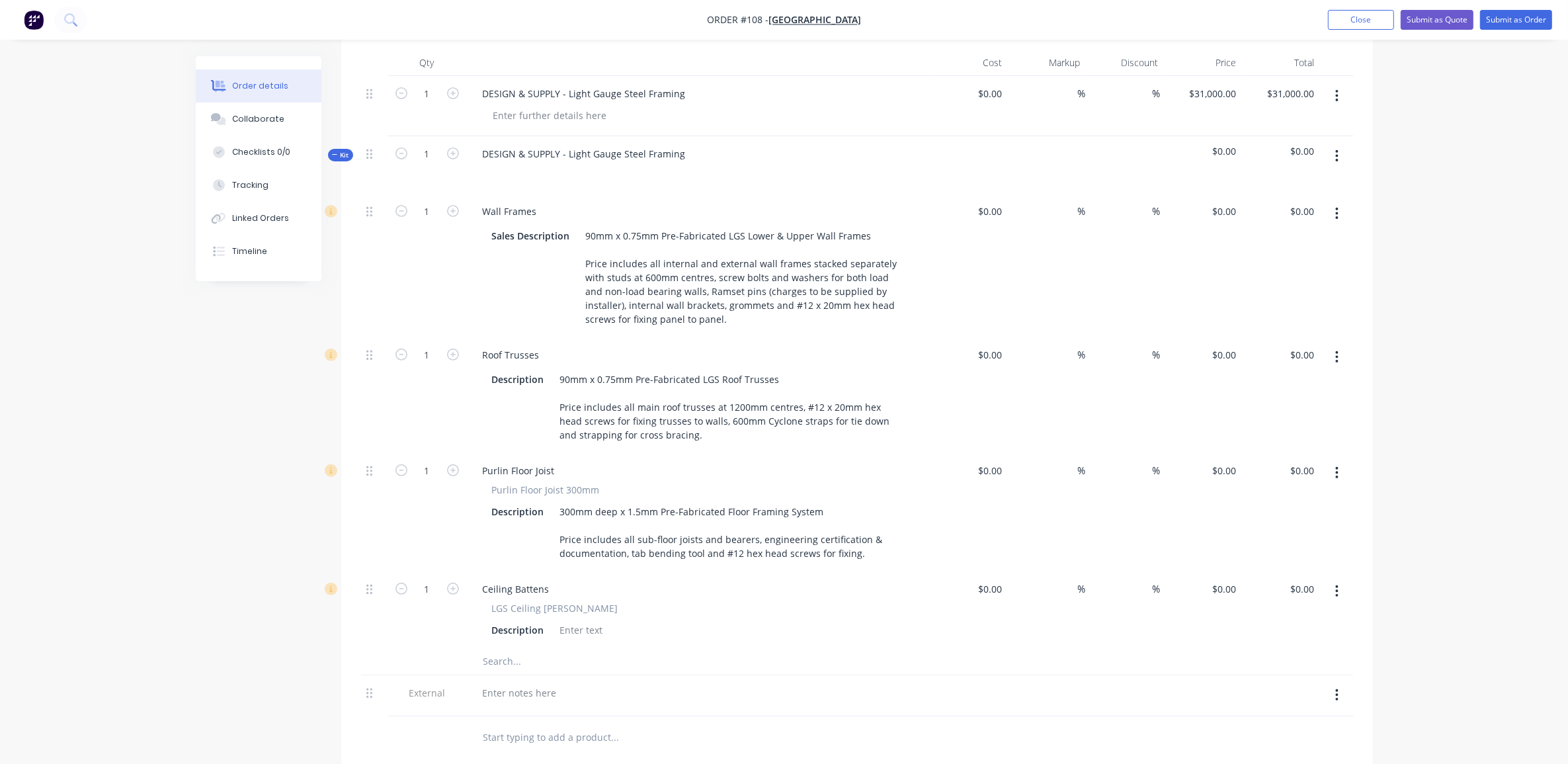
scroll to position [662, 0]
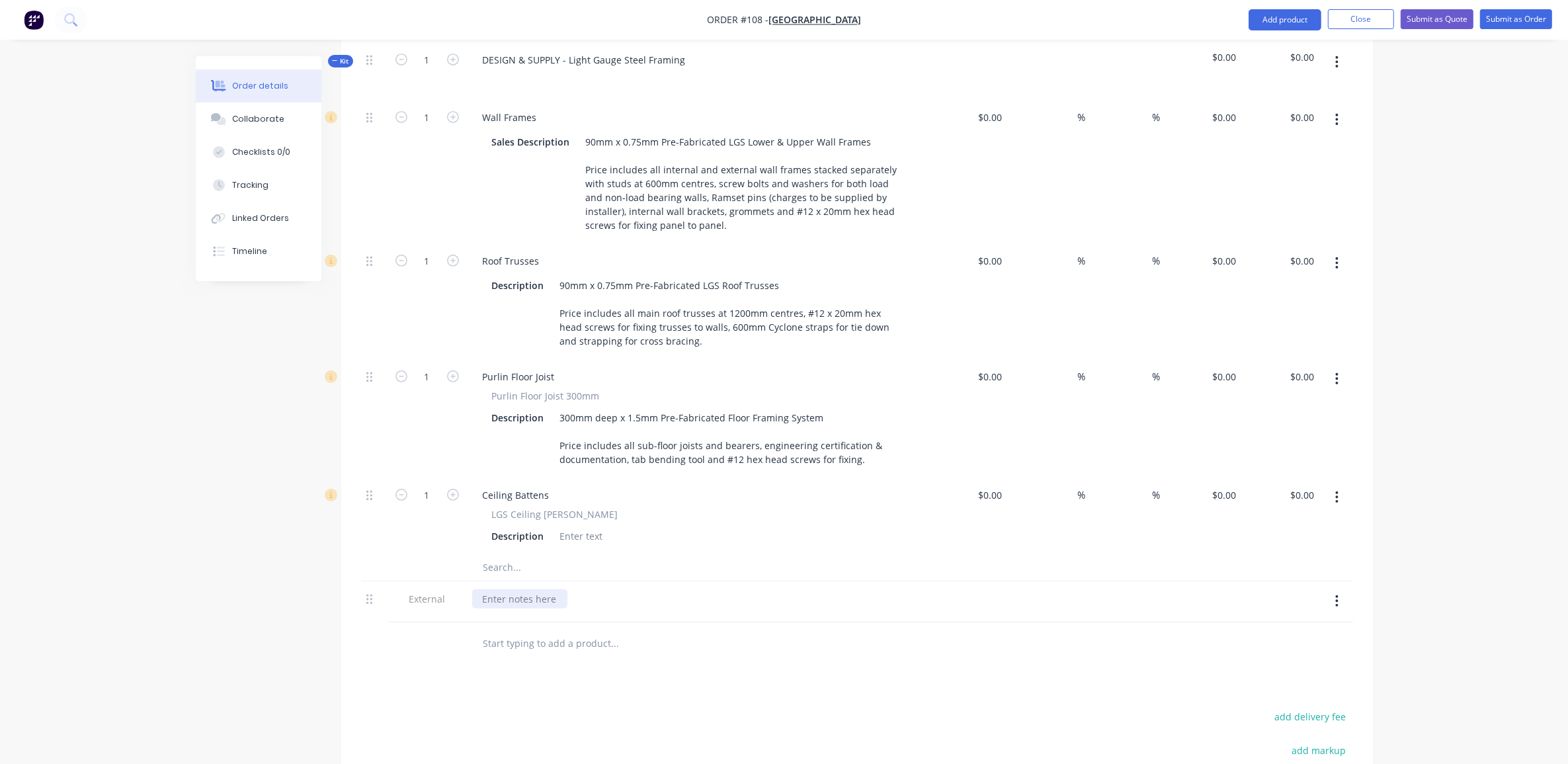
click at [526, 590] on div at bounding box center [520, 599] width 95 height 19
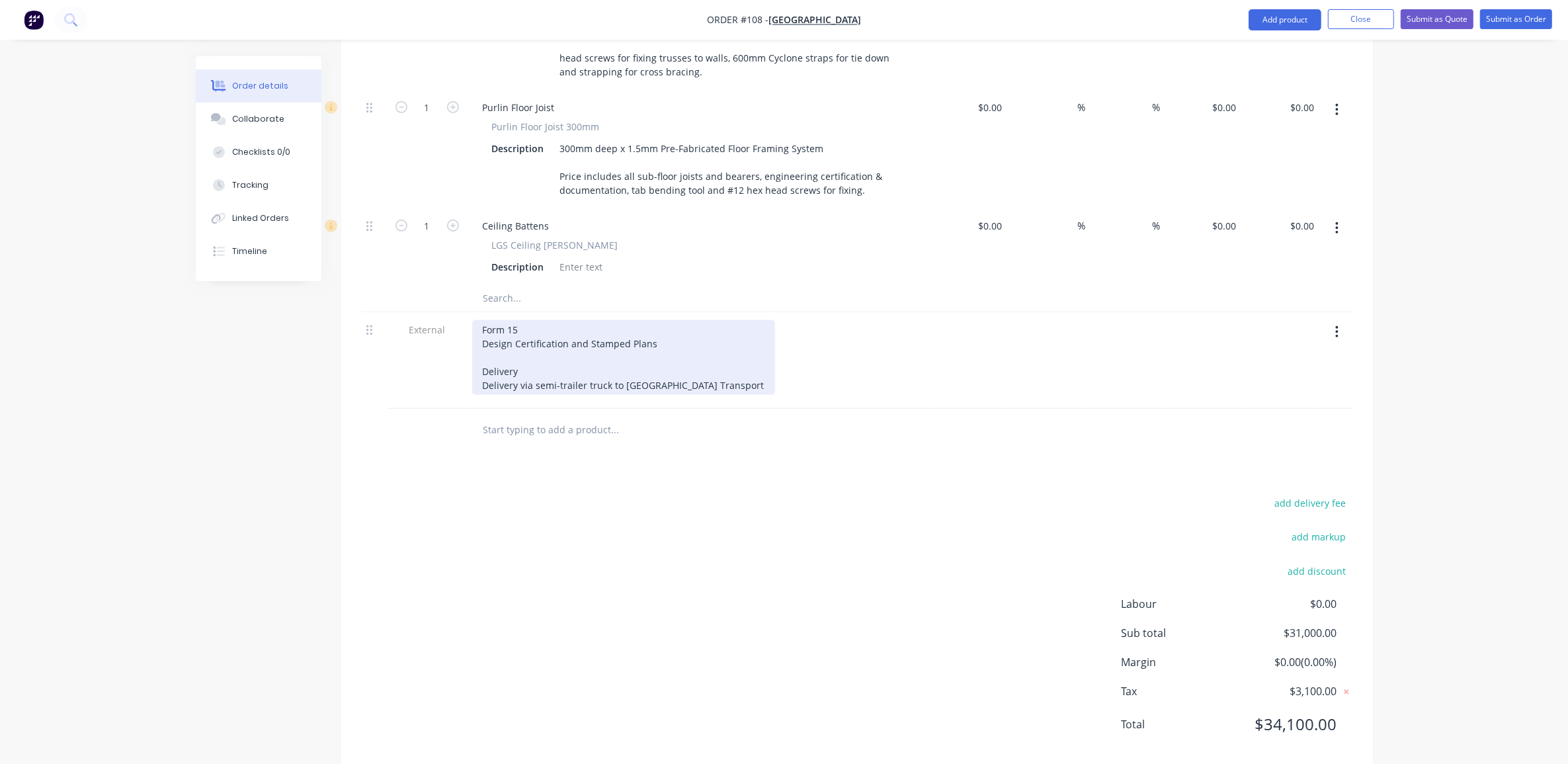
scroll to position [934, 0]
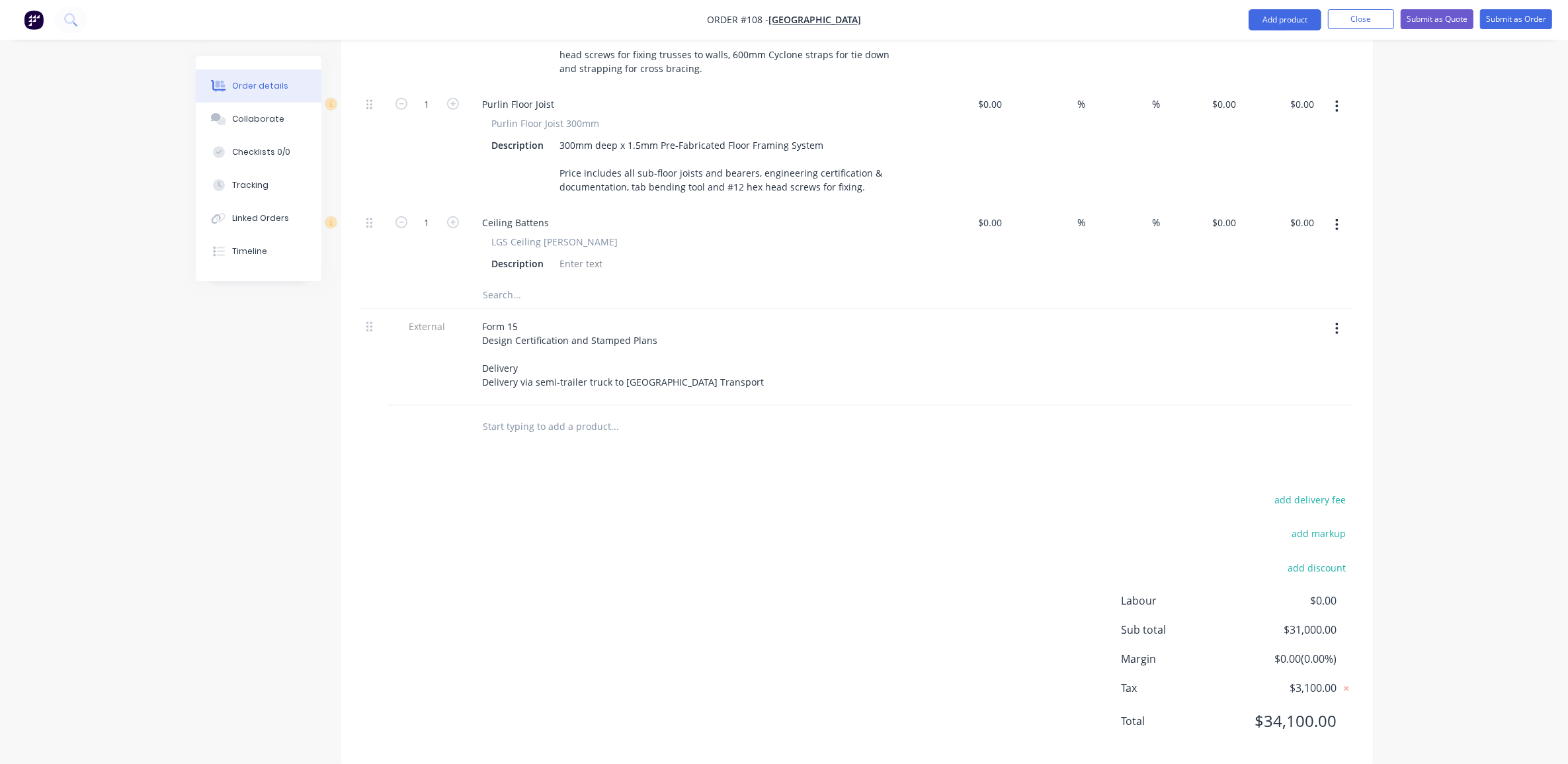
click at [527, 414] on input "text" at bounding box center [615, 427] width 265 height 26
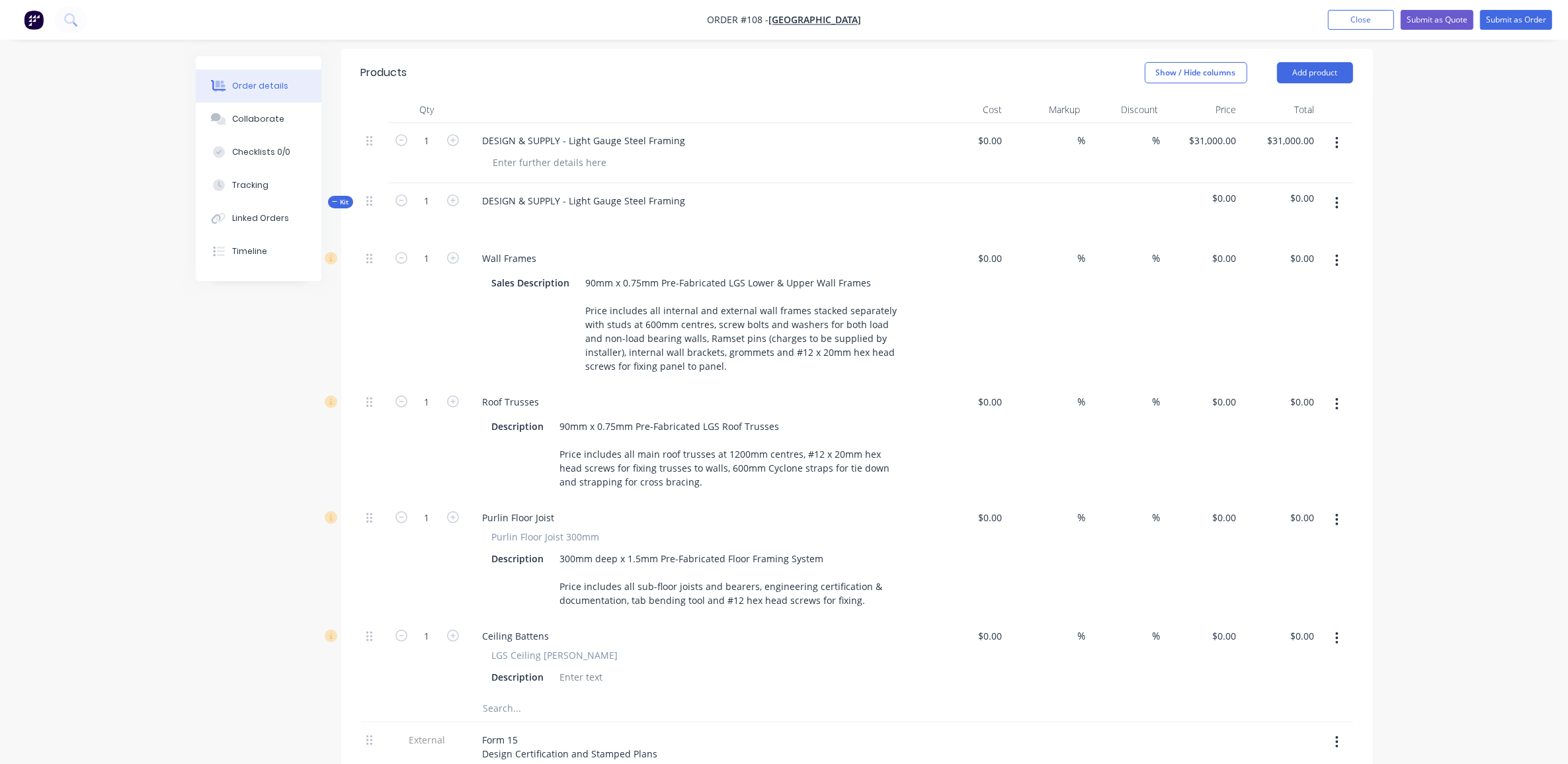
scroll to position [355, 0]
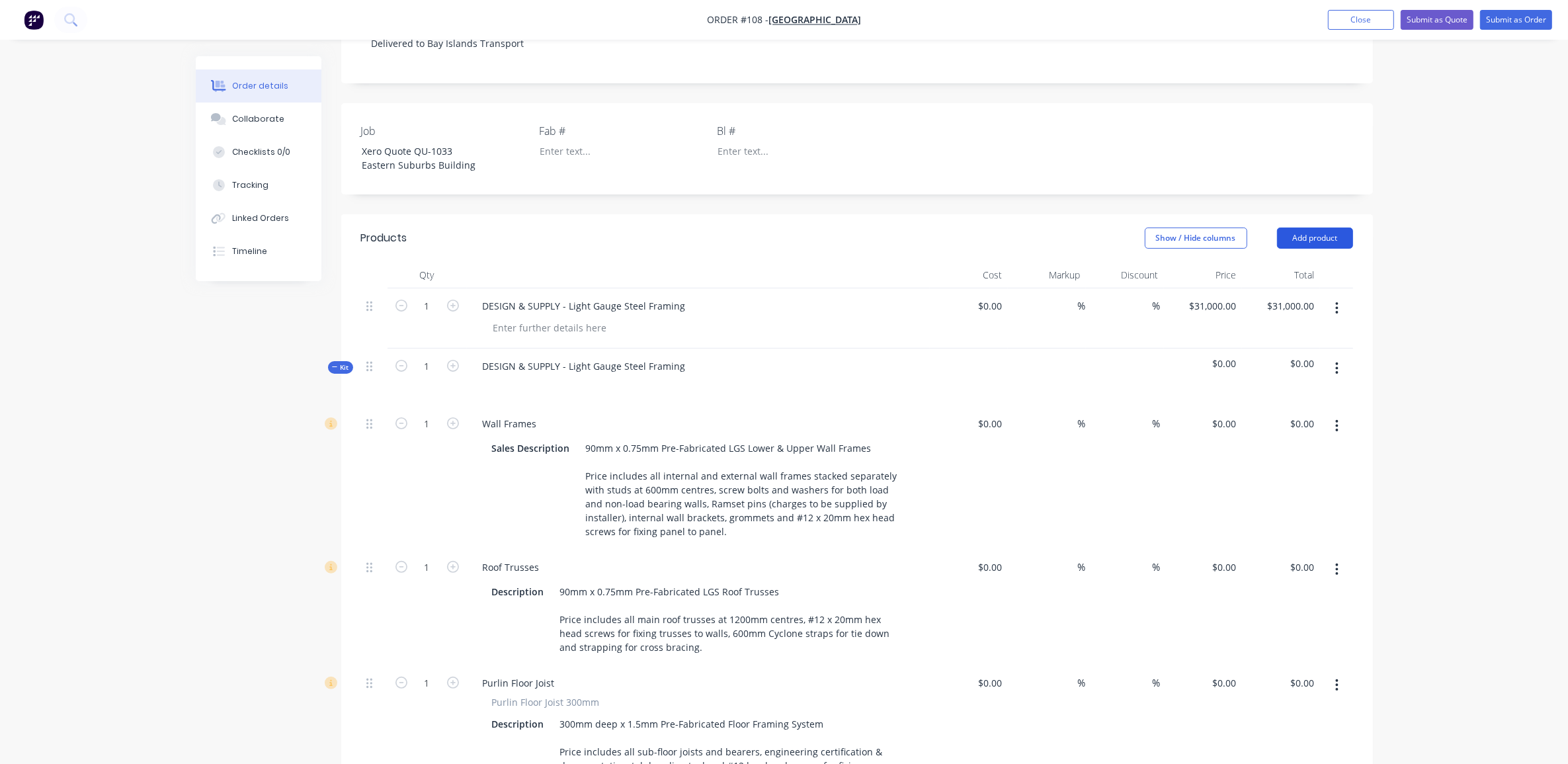
click at [1322, 228] on button "Add product" at bounding box center [1315, 238] width 76 height 22
click at [1294, 448] on div "Notes (External)" at bounding box center [1290, 457] width 102 height 19
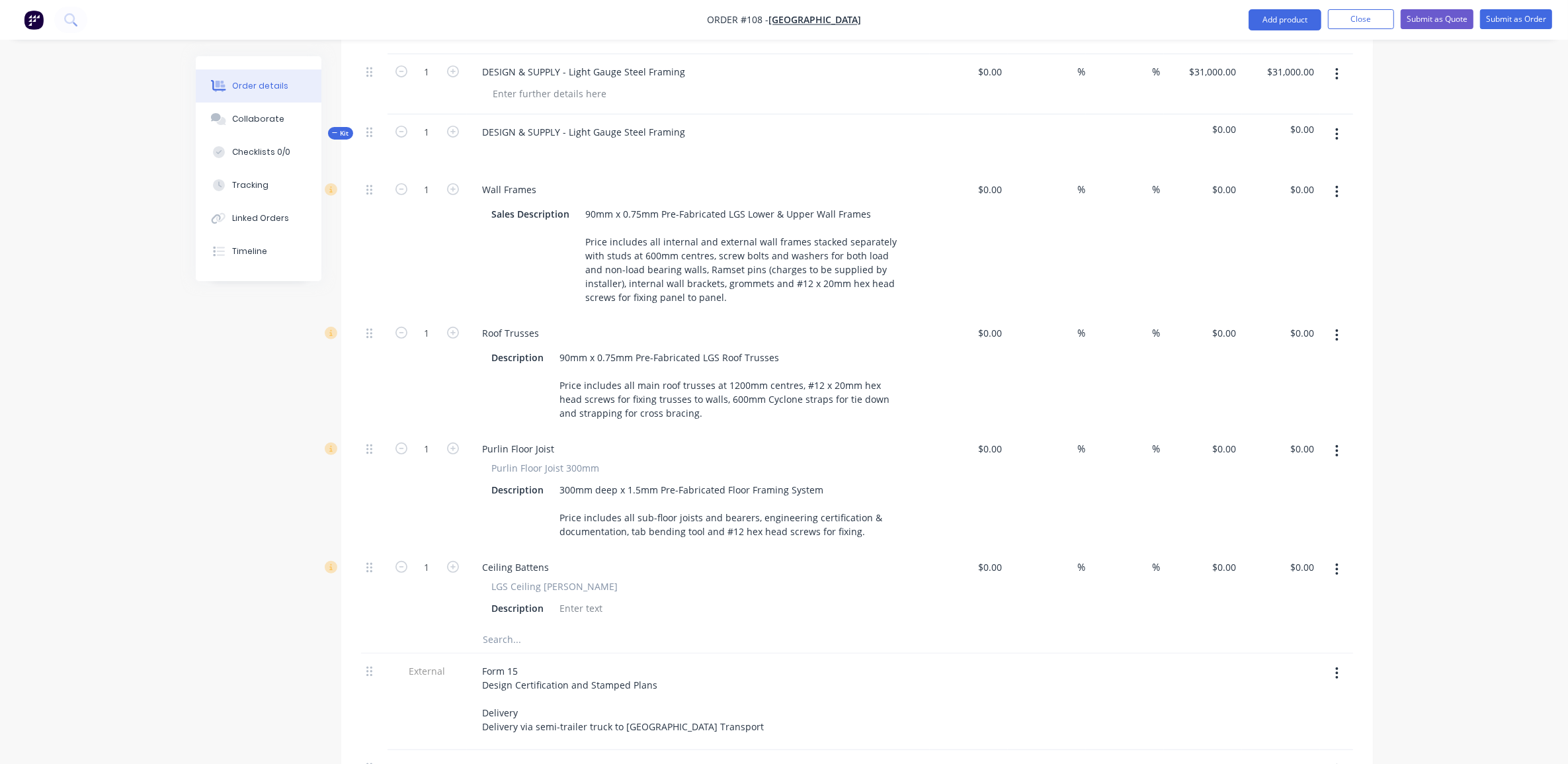
scroll to position [851, 0]
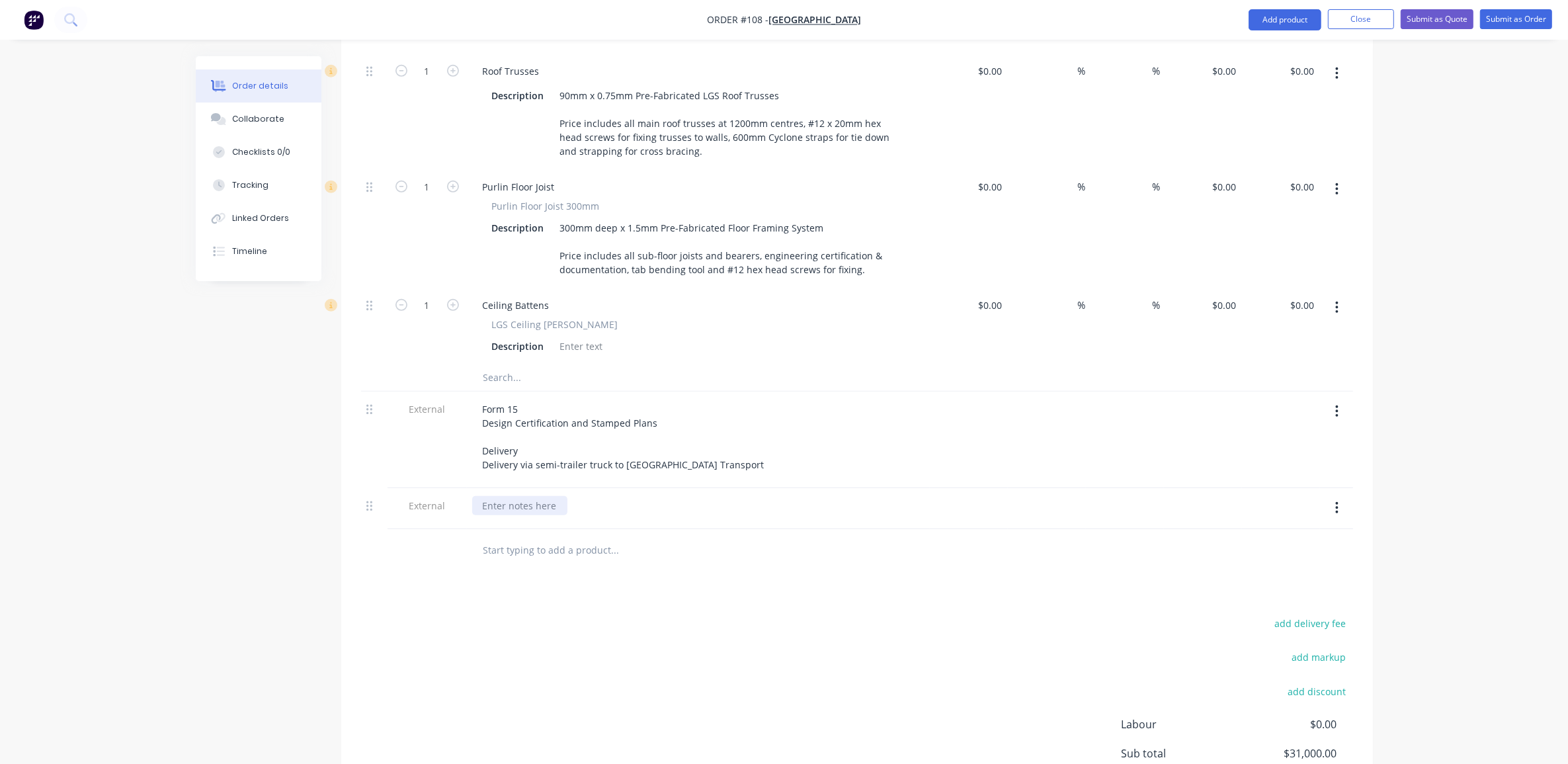
click at [541, 496] on div at bounding box center [520, 506] width 95 height 19
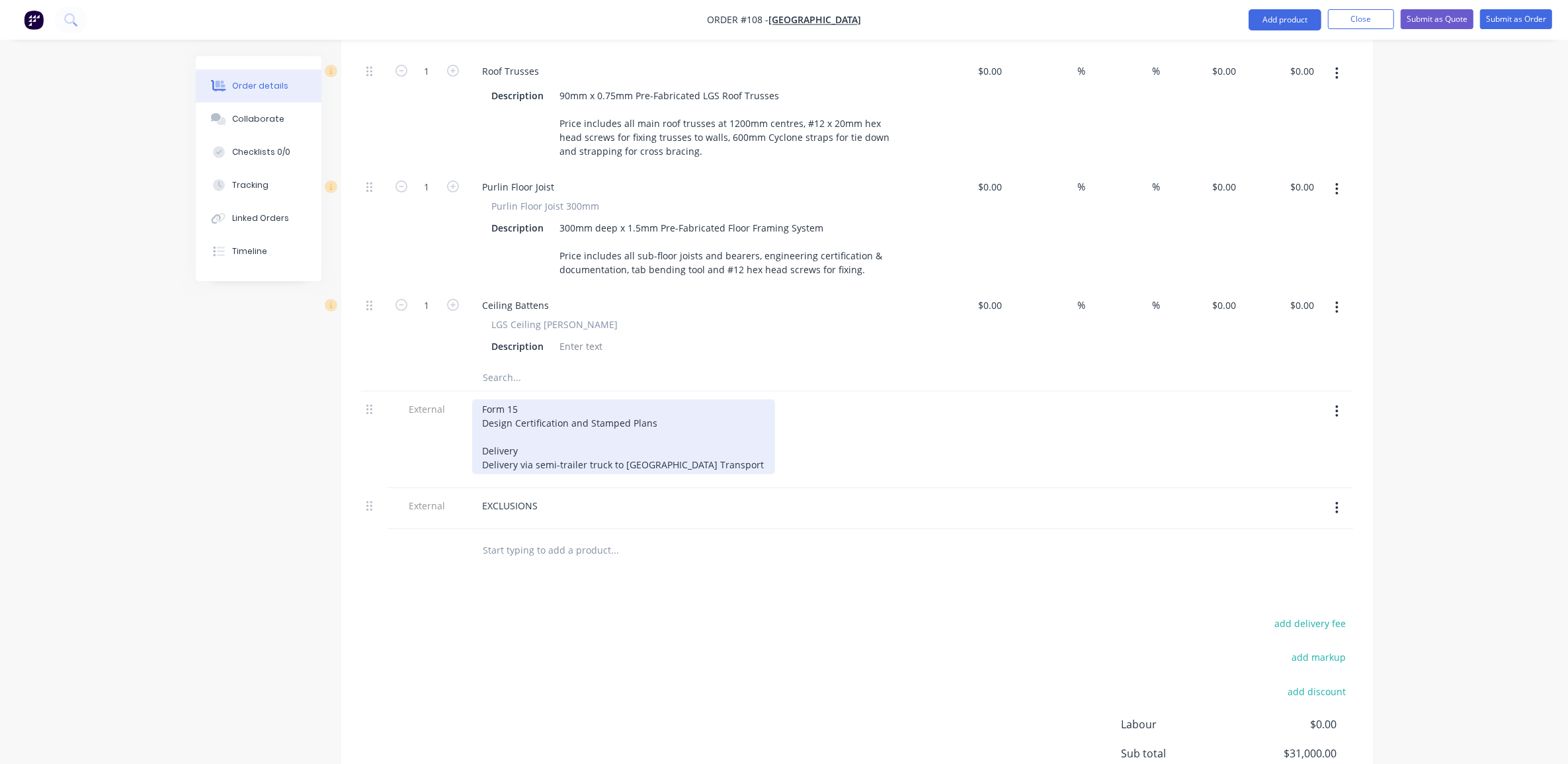
click at [485, 400] on div "Form 15 Design Certification and Stamped Plans Delivery Delivery via semi-trail…" at bounding box center [624, 437] width 303 height 75
click at [483, 400] on div "Form 15 Design Certification and Stamped Plans Delivery Delivery via semi-trail…" at bounding box center [624, 437] width 303 height 75
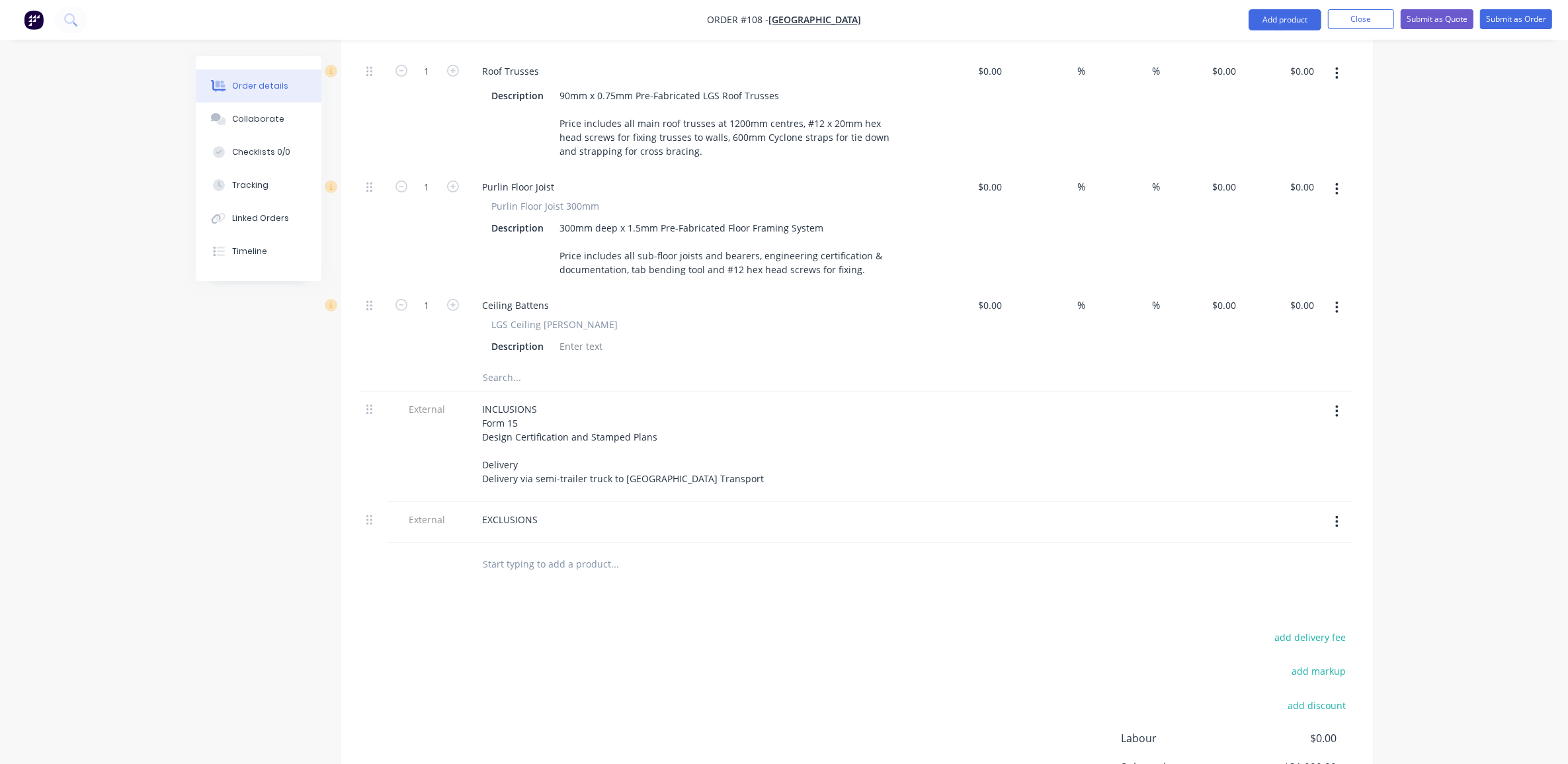
click at [551, 510] on div "EXCLUSIONS" at bounding box center [698, 520] width 452 height 19
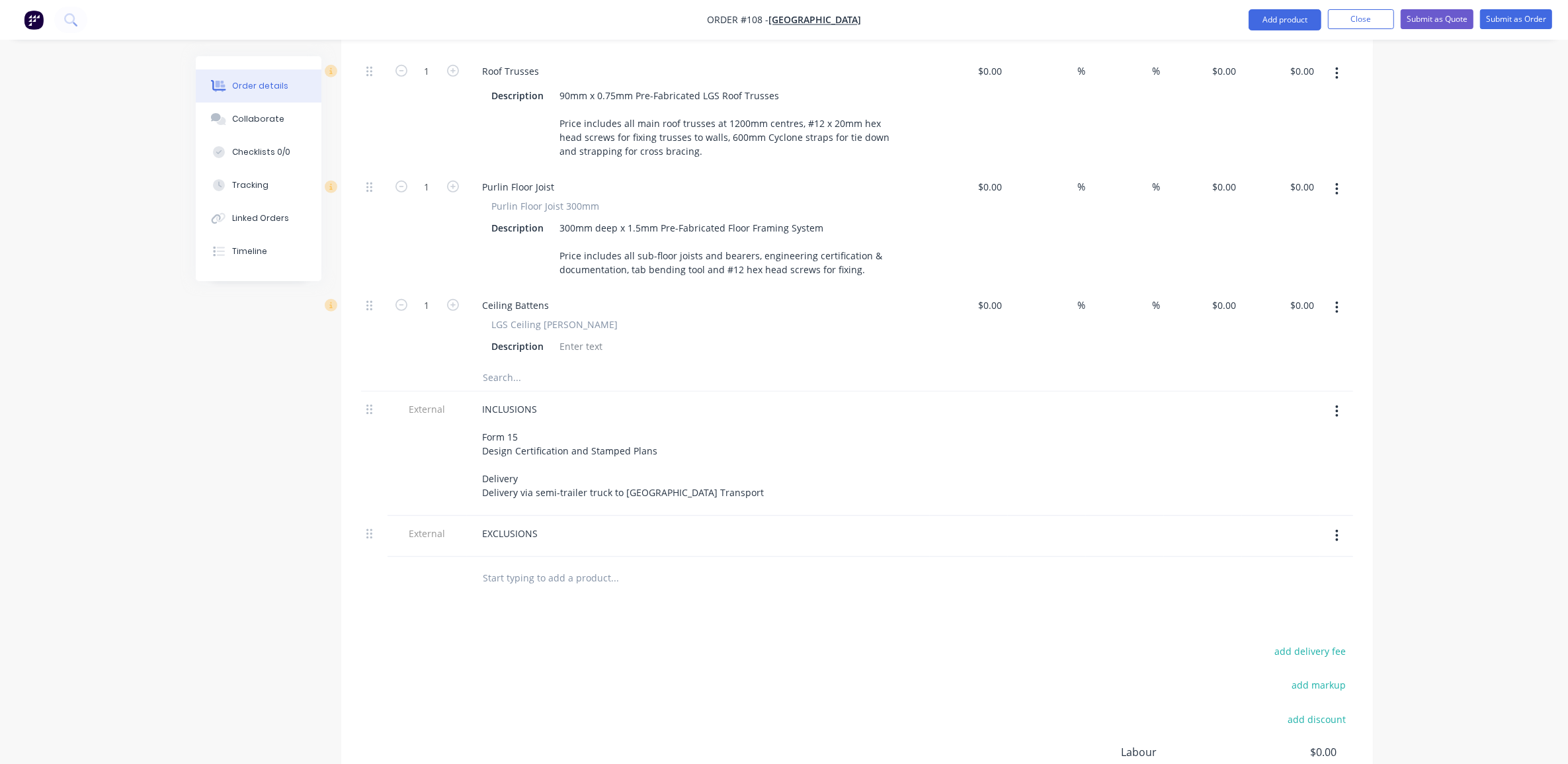
click at [548, 524] on div "EXCLUSIONS" at bounding box center [698, 534] width 452 height 19
click at [542, 524] on div "EXCLUSIONS" at bounding box center [511, 534] width 77 height 19
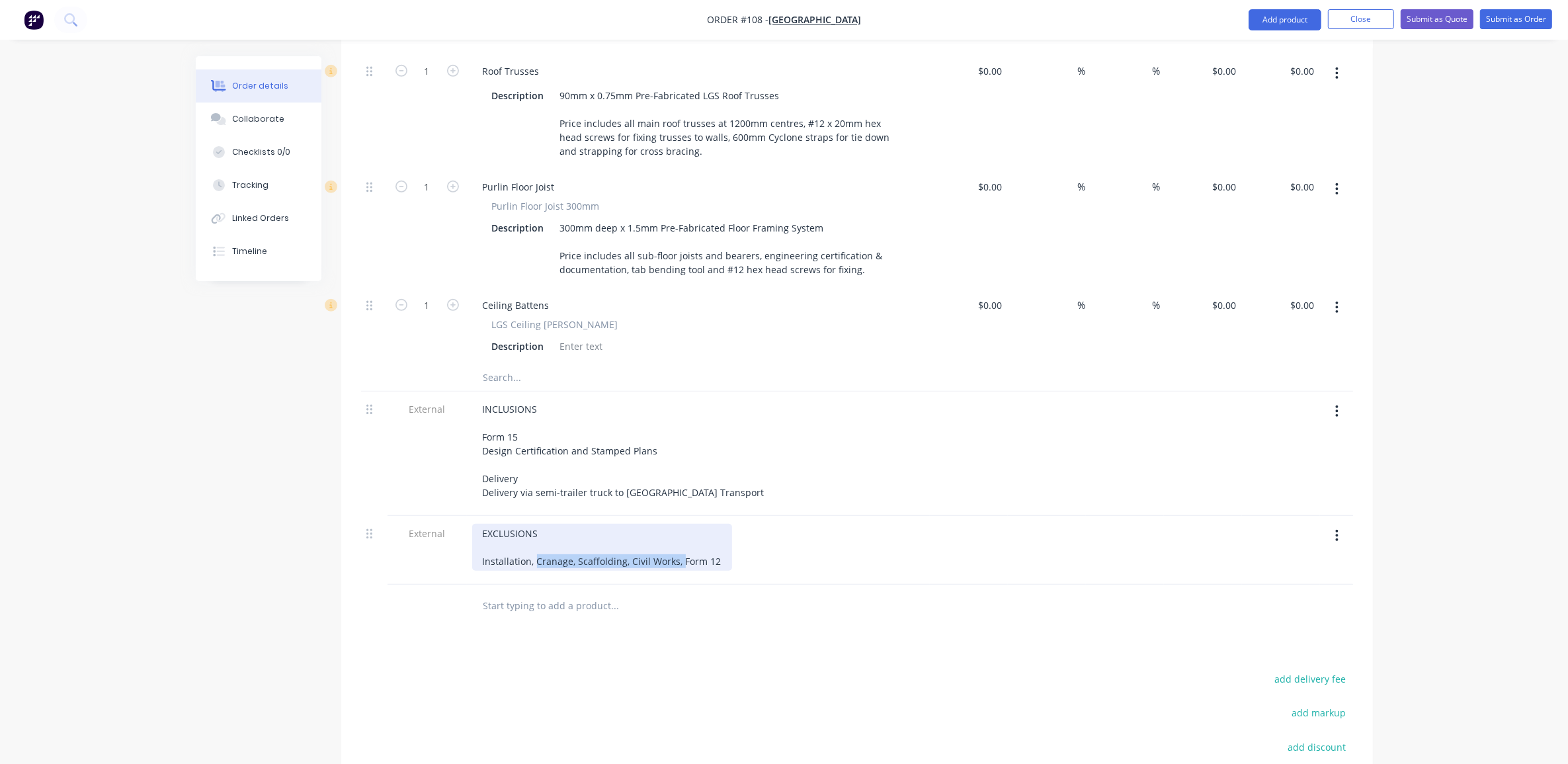
drag, startPoint x: 535, startPoint y: 537, endPoint x: 680, endPoint y: 540, distance: 145.0
click at [680, 540] on div "EXCLUSIONS Installation, Cranage, Scaffolding, Civil Works, Form 12" at bounding box center [603, 548] width 260 height 47
click at [155, 497] on div "Order details Collaborate Checklists 0/0 Tracking Linked Orders Timeline Order …" at bounding box center [784, 57] width 1568 height 1816
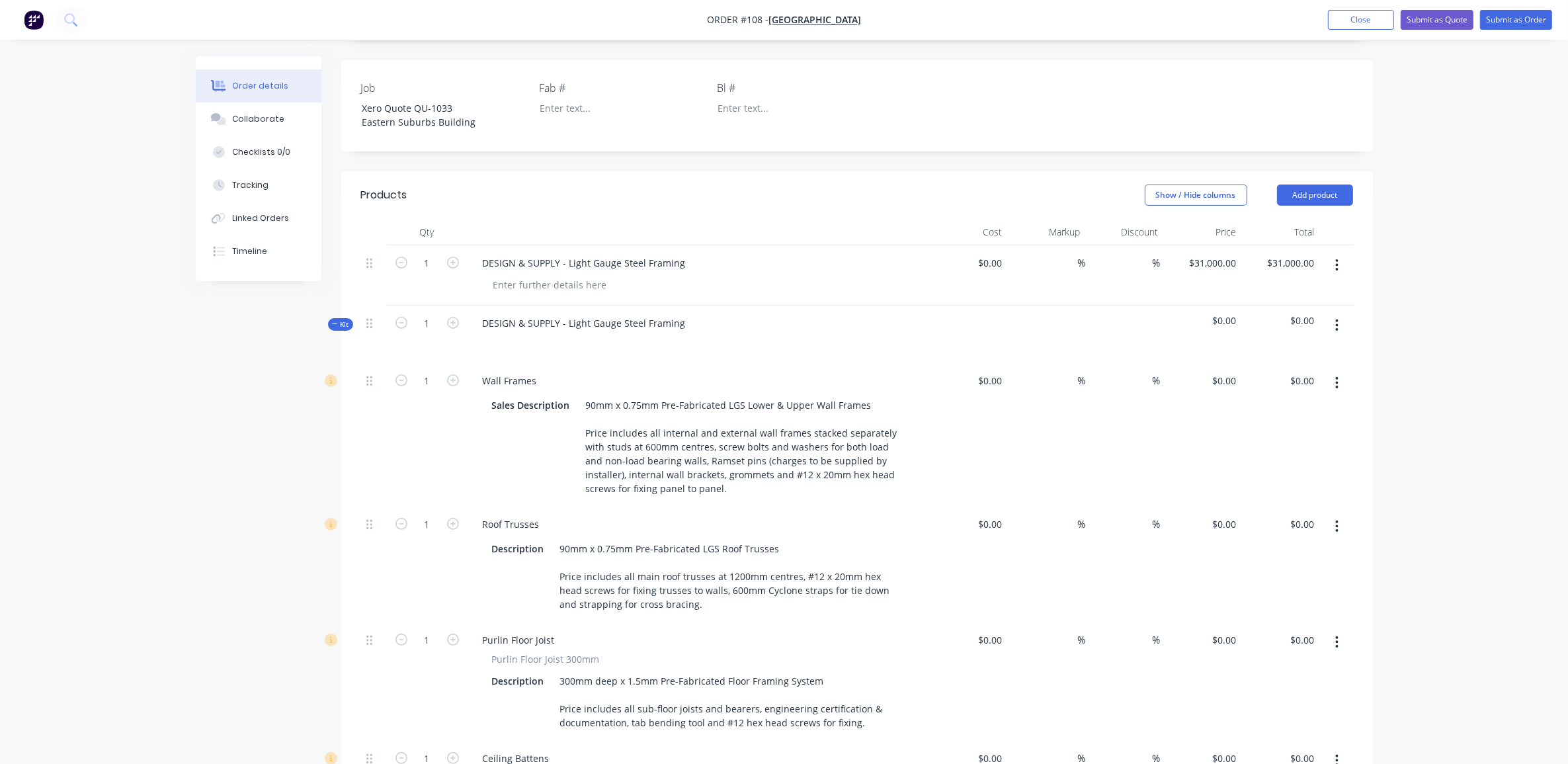
scroll to position [369, 0]
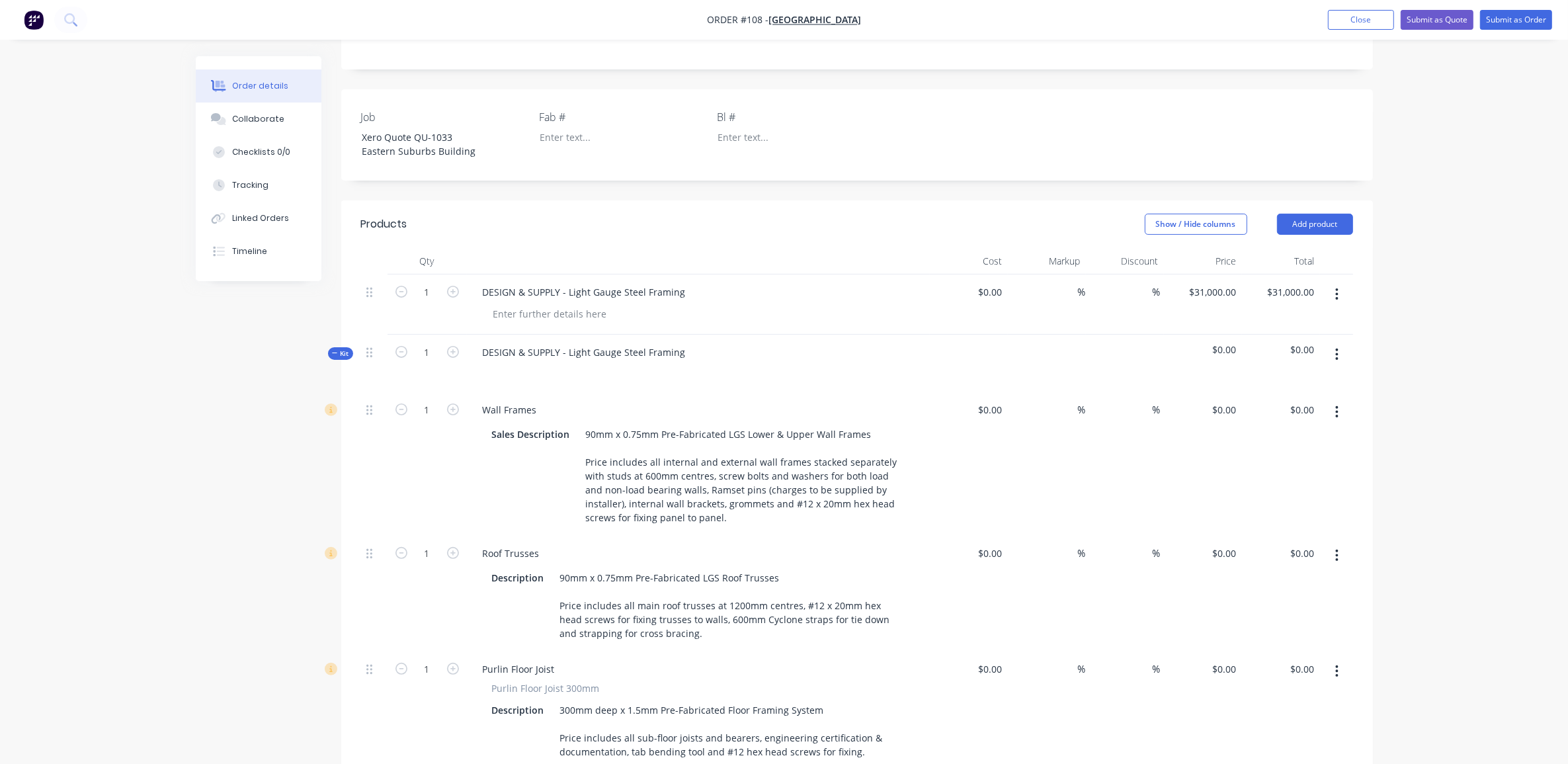
click at [1219, 343] on span "$0.00" at bounding box center [1203, 349] width 67 height 14
click at [1230, 343] on span "$0.00" at bounding box center [1203, 349] width 67 height 14
drag, startPoint x: 1230, startPoint y: 328, endPoint x: 1217, endPoint y: 391, distance: 64.3
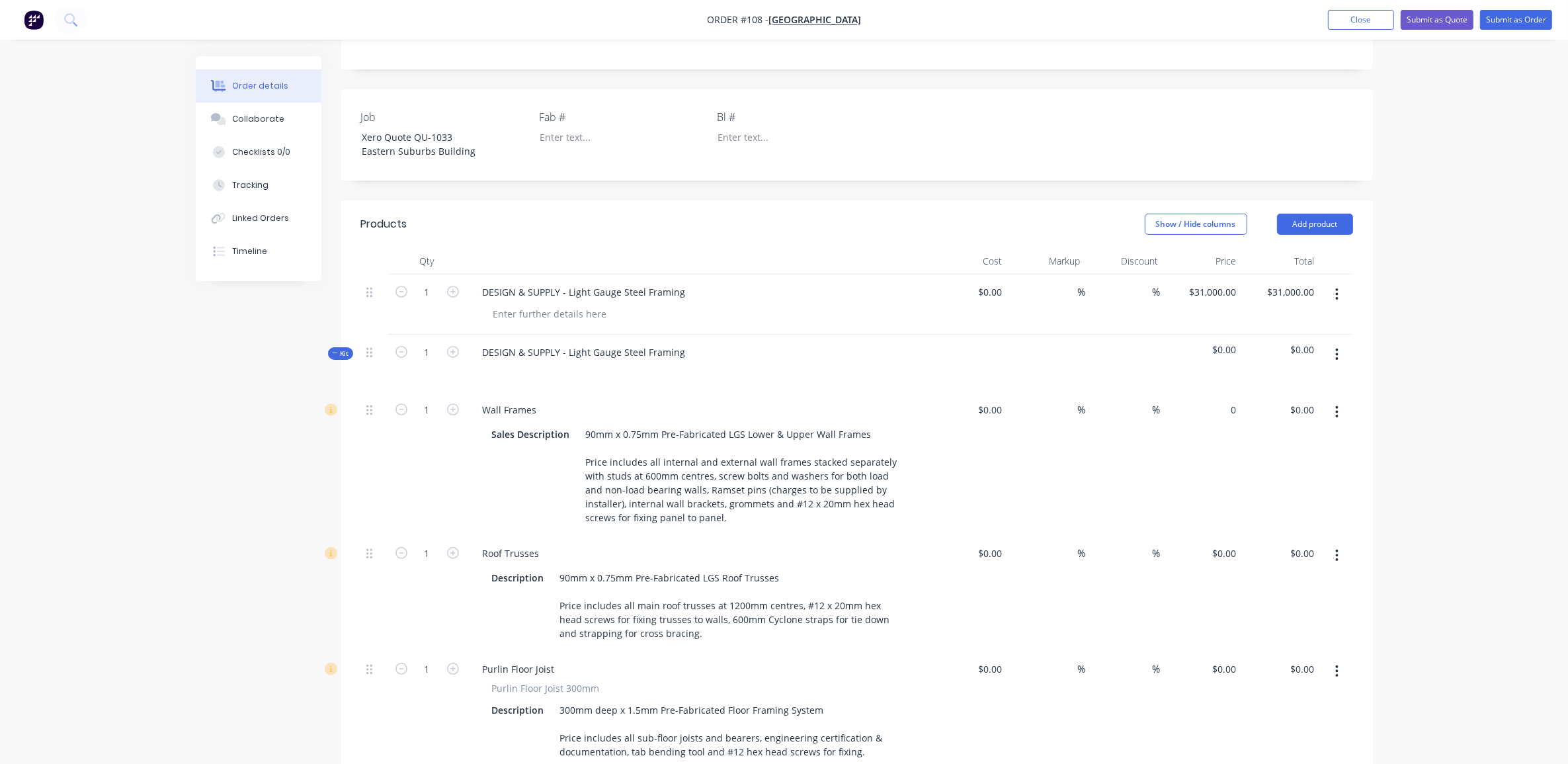
click at [1217, 392] on div "0 $0.00" at bounding box center [1203, 463] width 78 height 143
type input "$0.00"
click at [567, 343] on div "DESIGN & SUPPLY - Light Gauge Steel Framing" at bounding box center [585, 352] width 225 height 19
click at [569, 343] on div "DESIGN & SUPPLY - Light Gauge Steel Framing" at bounding box center [585, 352] width 225 height 19
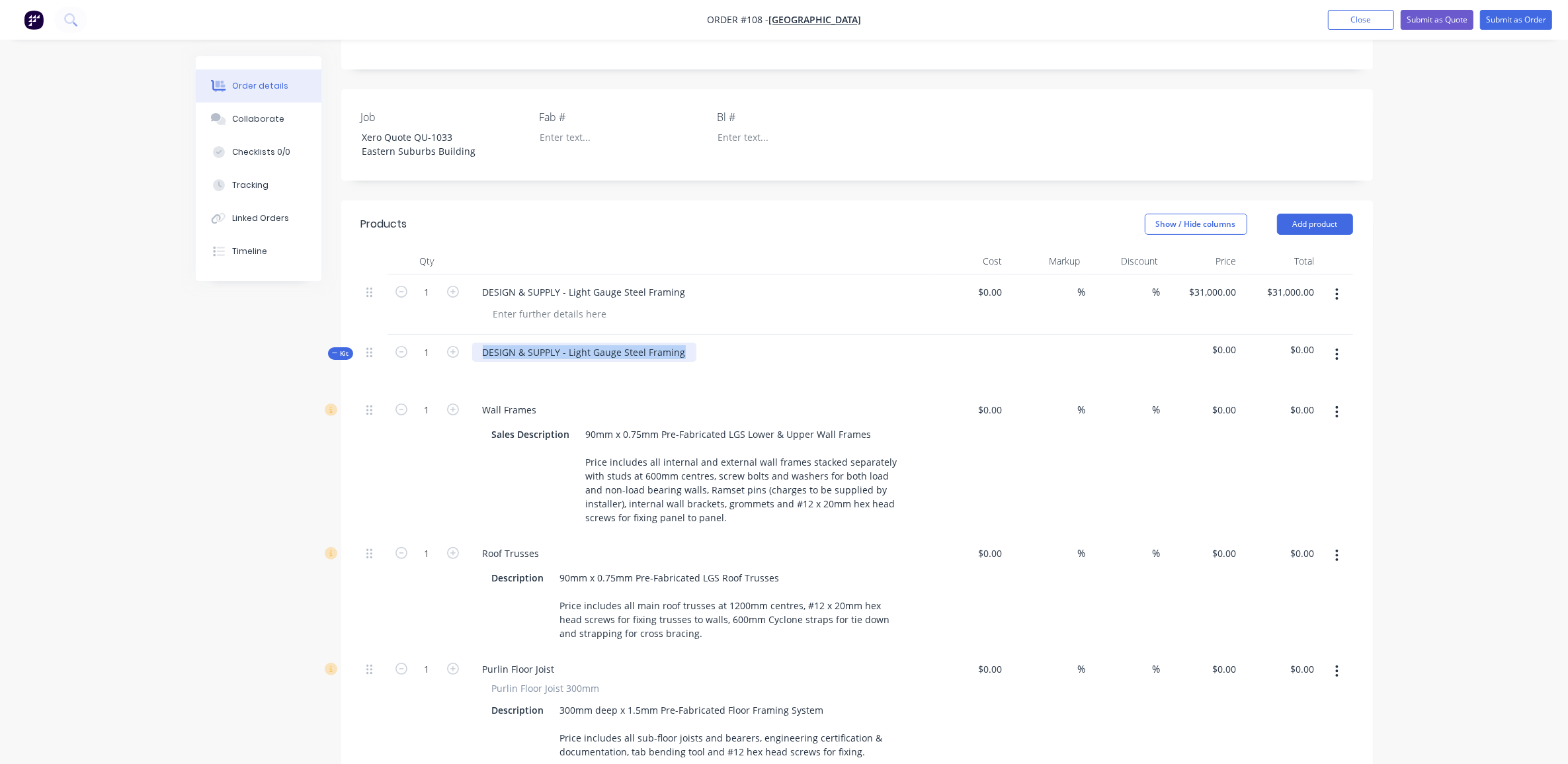
click at [569, 343] on div "DESIGN & SUPPLY - Light Gauge Steel Framing" at bounding box center [585, 352] width 225 height 19
click at [160, 420] on div "Order details Collaborate Checklists 0/0 Tracking Linked Orders Timeline Order …" at bounding box center [784, 539] width 1568 height 1816
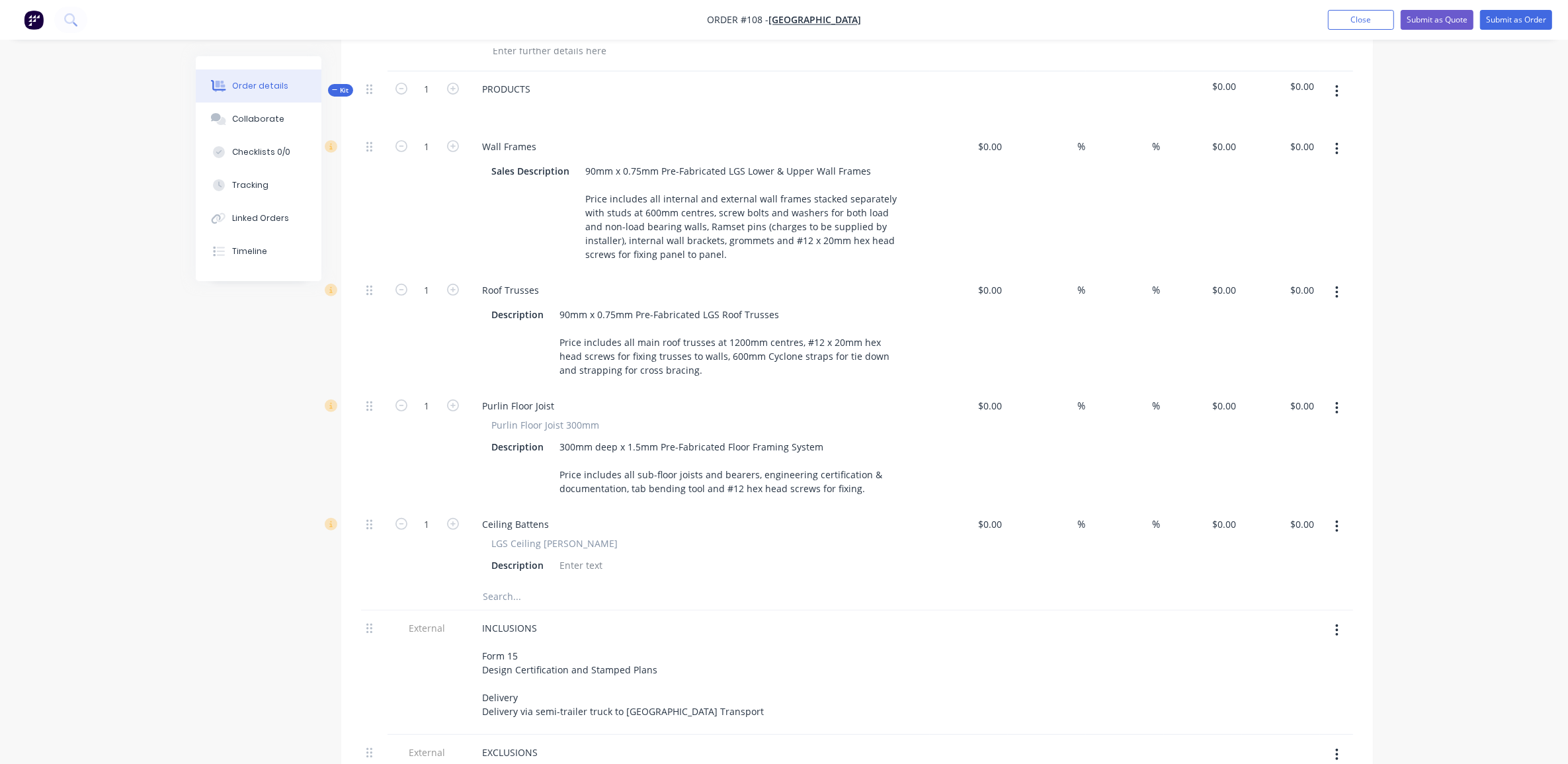
scroll to position [700, 0]
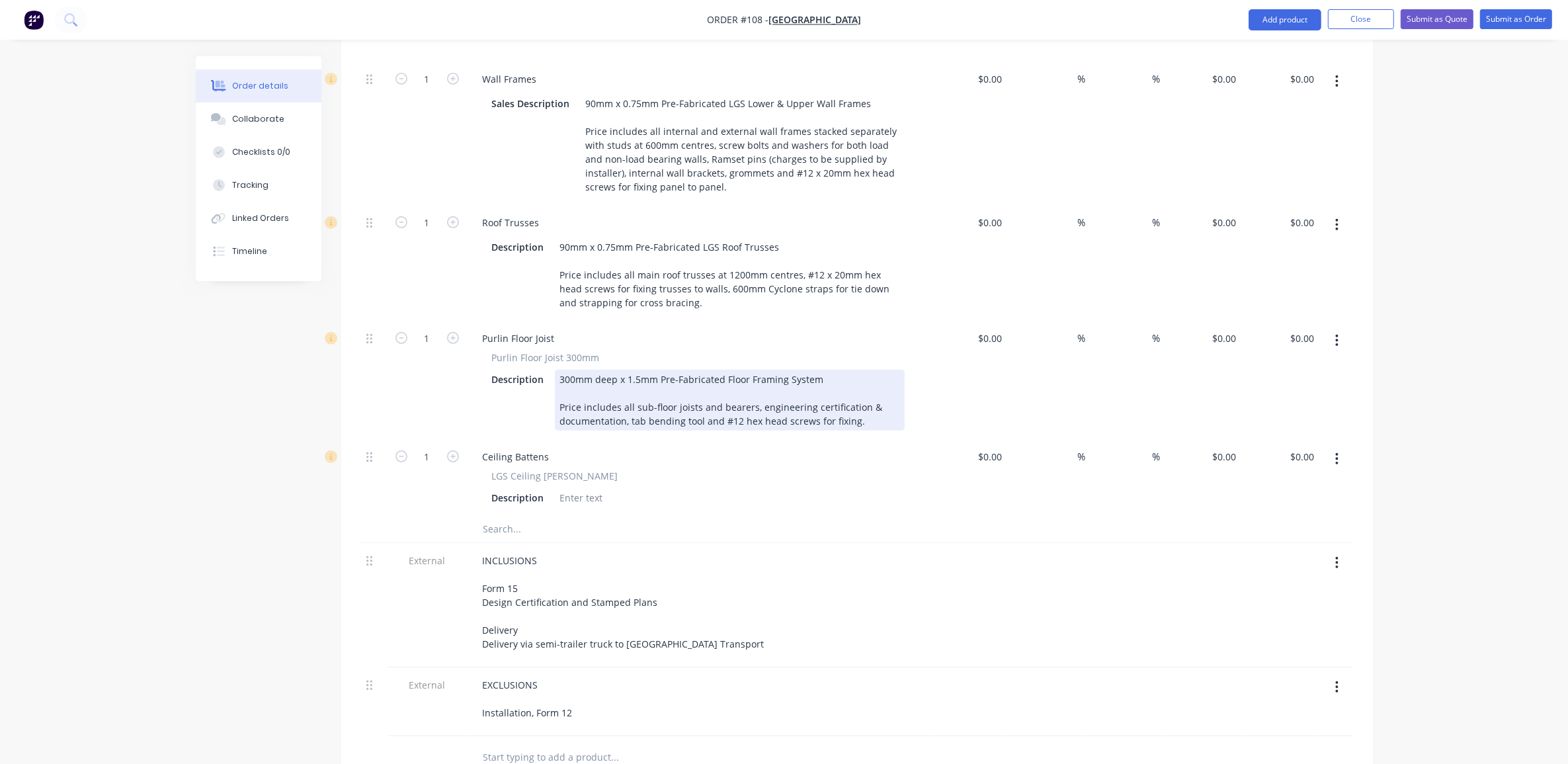
click at [824, 370] on div "300mm deep x 1.5mm Pre-Fabricated Floor Framing System Price includes all sub-f…" at bounding box center [730, 400] width 350 height 61
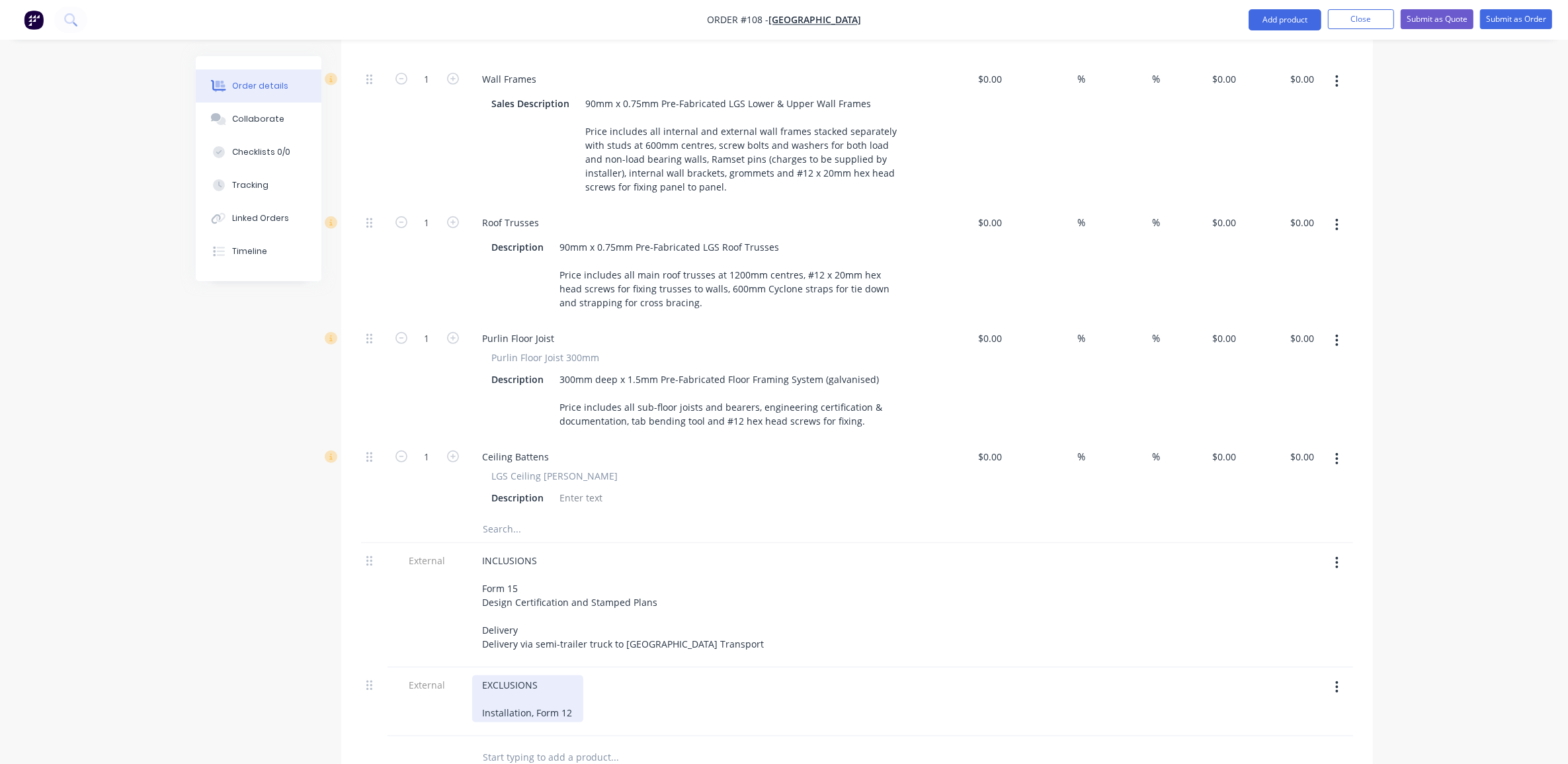
click at [582, 689] on div "EXCLUSIONS Installation, Form 12" at bounding box center [698, 698] width 452 height 47
click at [212, 592] on div "Created by [PERSON_NAME] Created [DATE] Required [DATE] Assigned to Add team me…" at bounding box center [784, 242] width 1178 height 1774
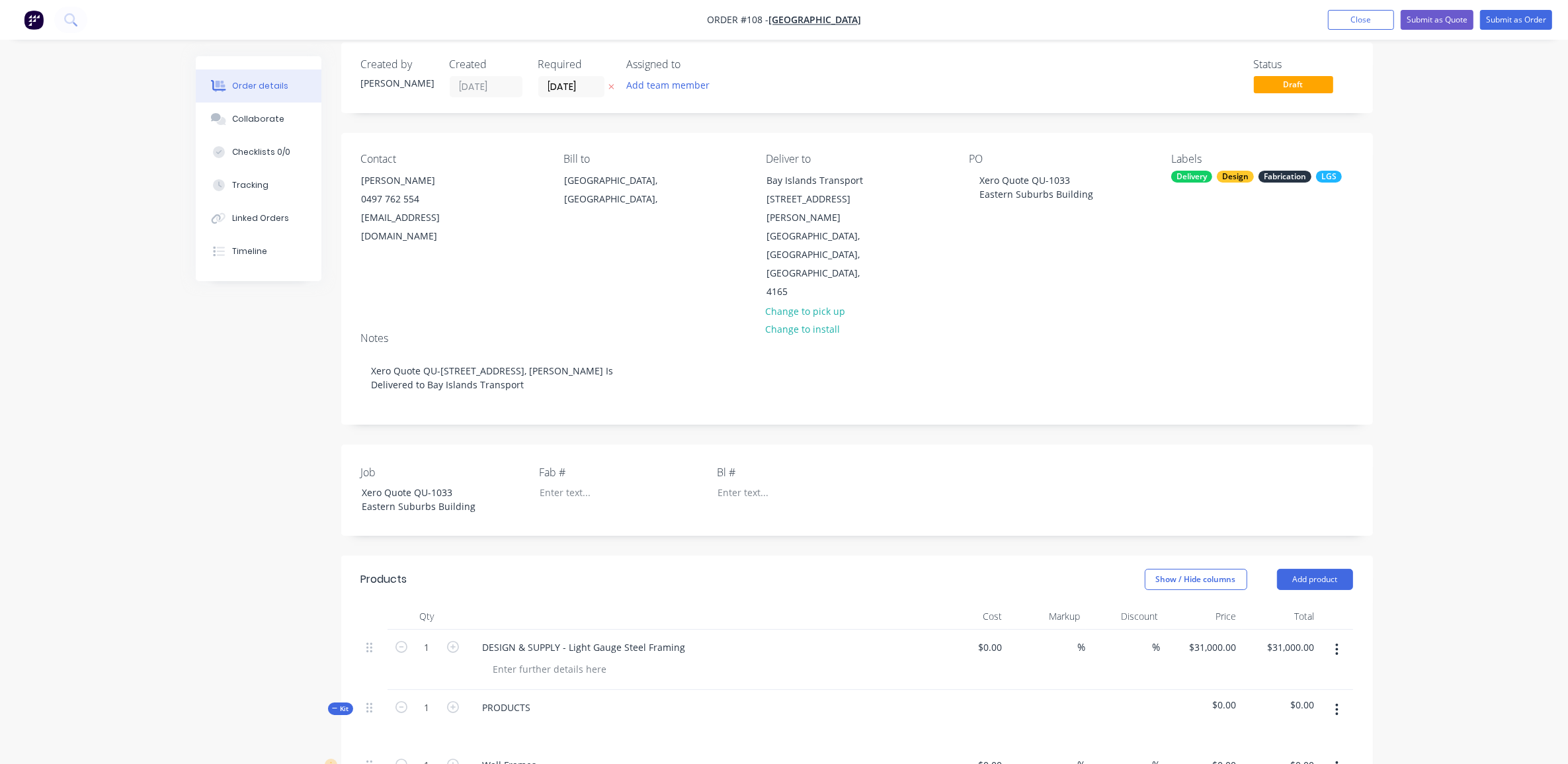
scroll to position [0, 0]
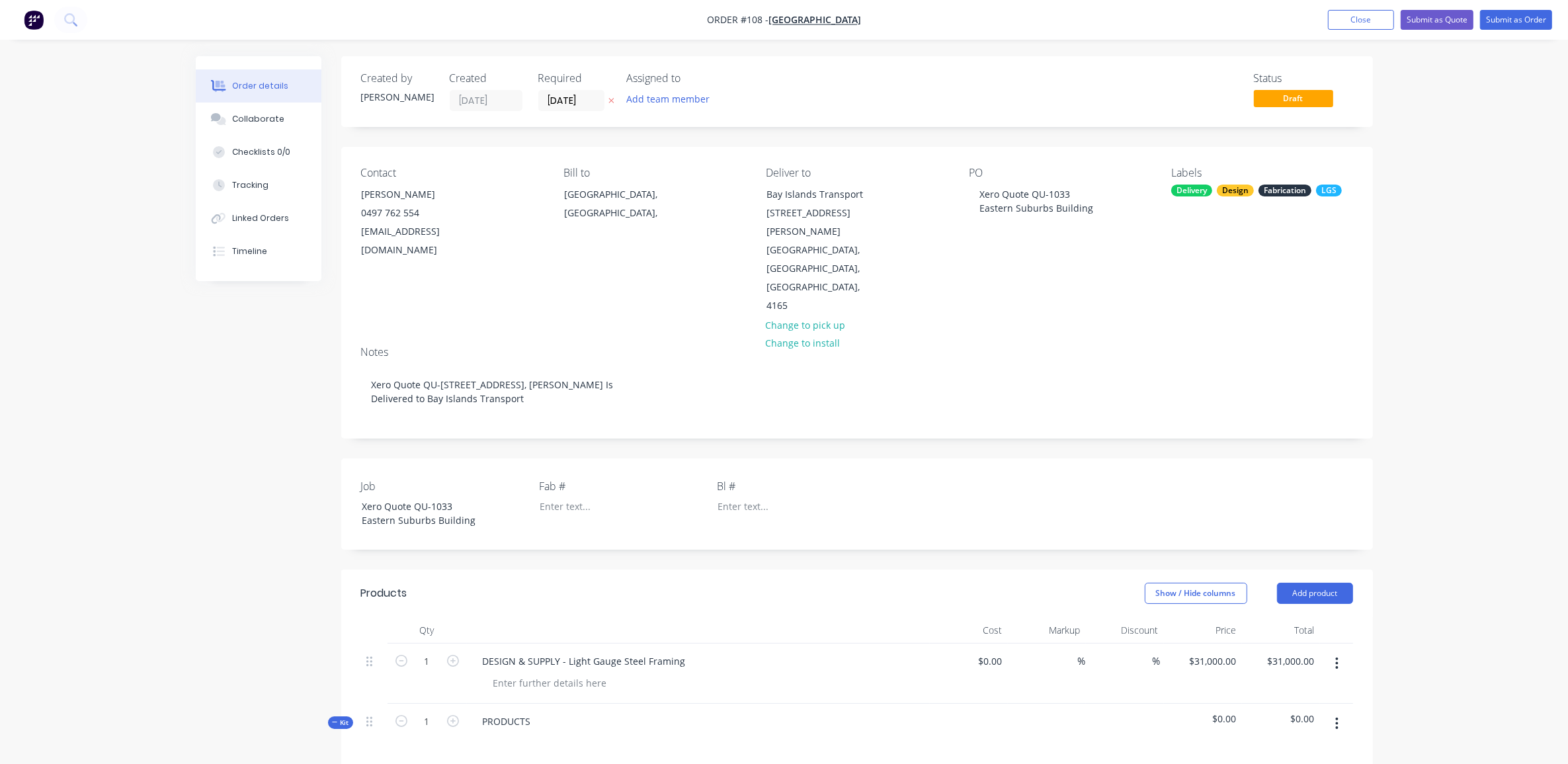
click at [1456, 22] on button "Submit as Quote" at bounding box center [1438, 20] width 73 height 20
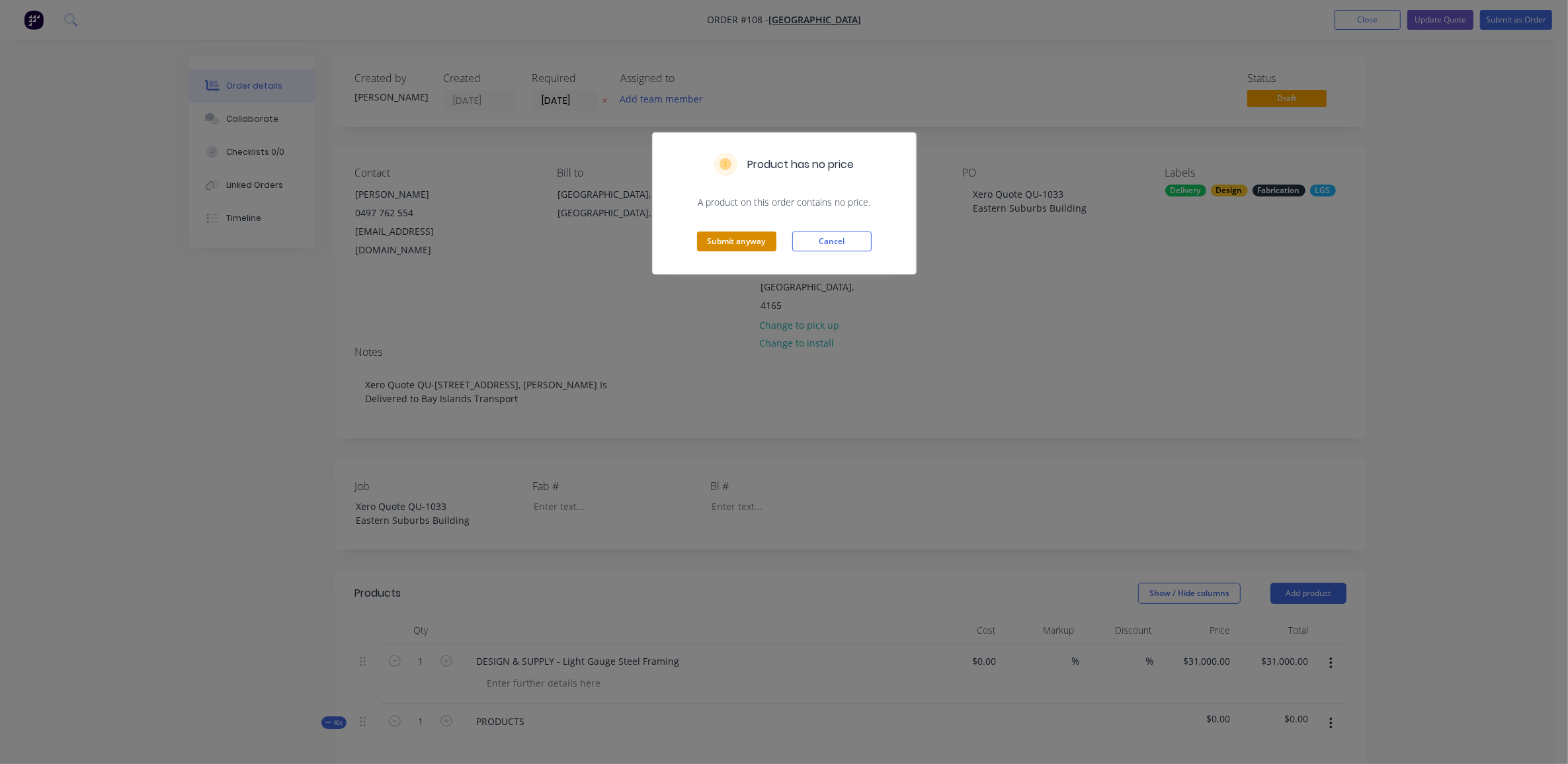
click at [723, 241] on button "Submit anyway" at bounding box center [737, 241] width 80 height 20
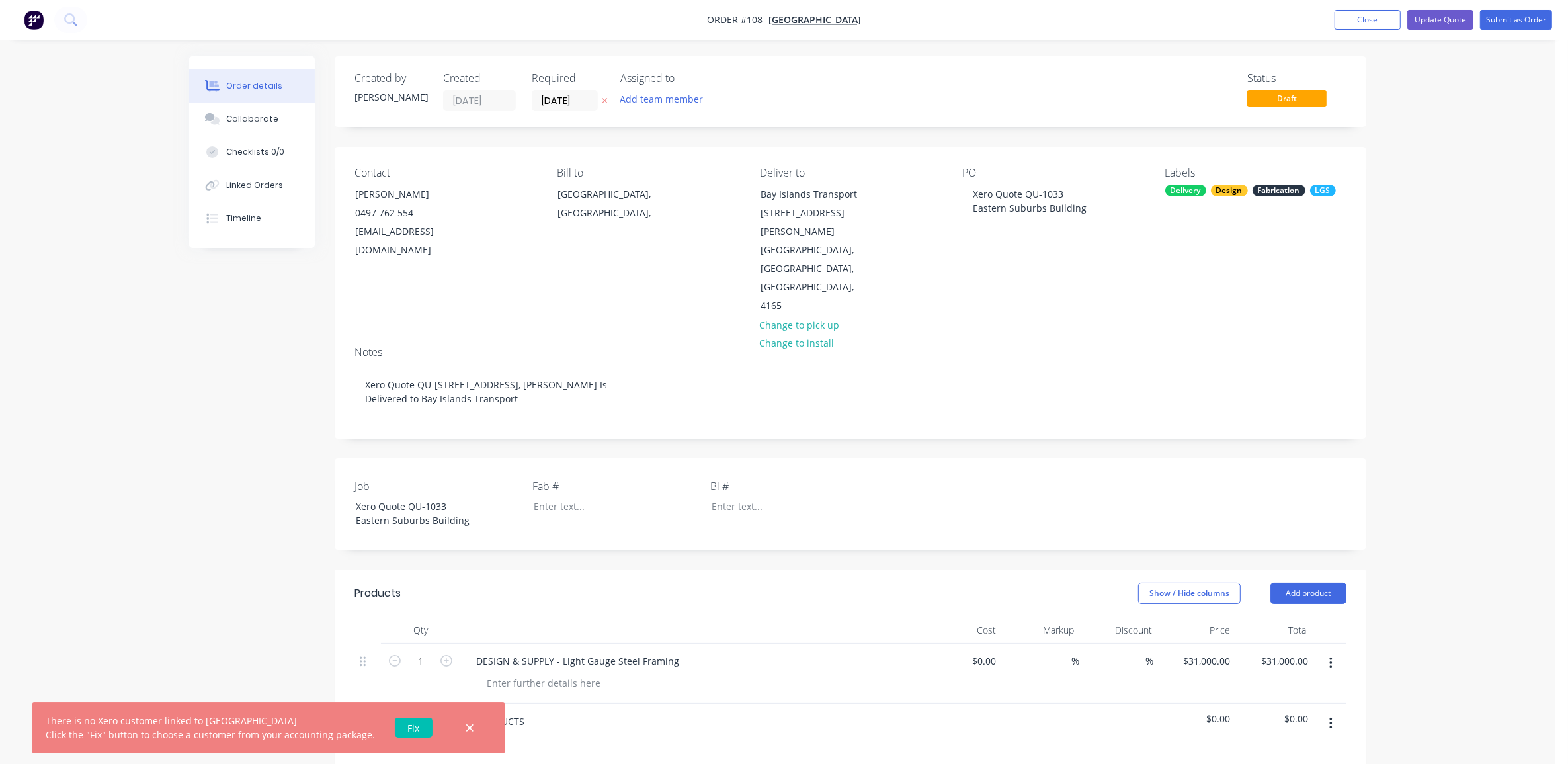
click at [399, 721] on link "Fix" at bounding box center [414, 727] width 37 height 20
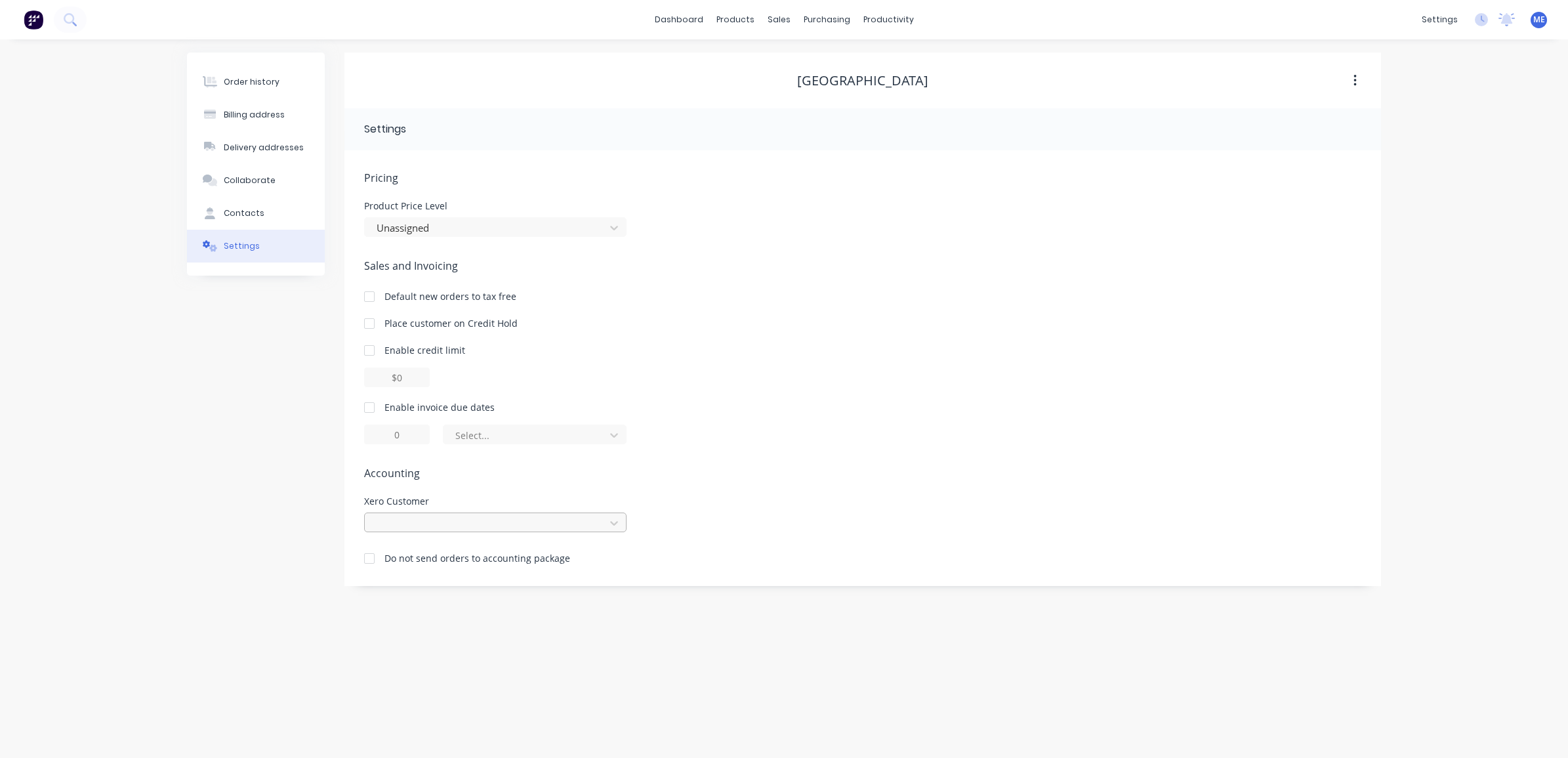
click at [462, 524] on div at bounding box center [486, 524] width 223 height 17
type input "east"
click at [445, 549] on div "[GEOGRAPHIC_DATA]" at bounding box center [495, 553] width 263 height 24
click at [368, 409] on div at bounding box center [369, 408] width 26 height 26
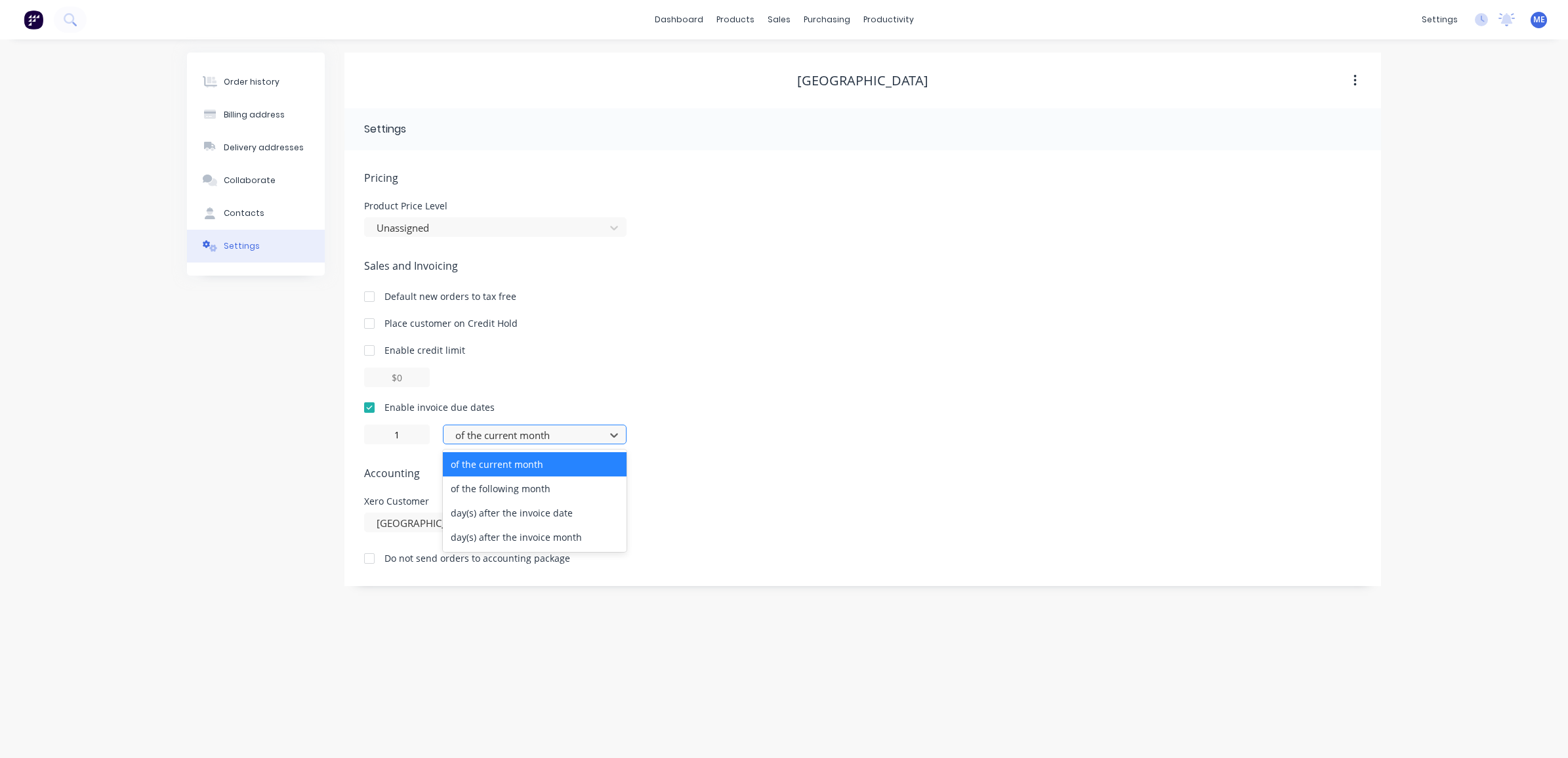
click at [513, 438] on div at bounding box center [525, 436] width 144 height 17
click at [591, 509] on div "day(s) after the invoice date" at bounding box center [535, 513] width 184 height 24
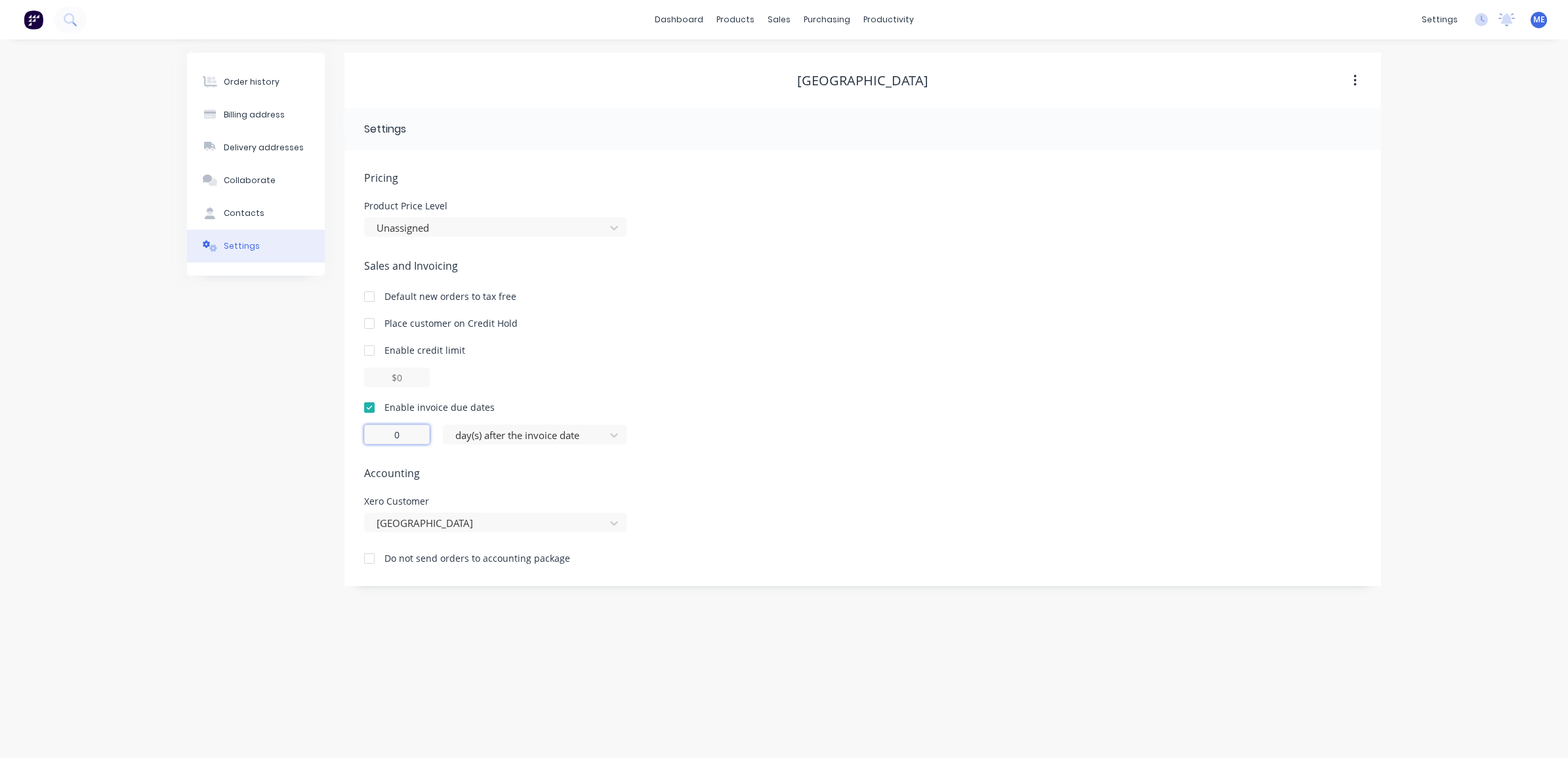
drag, startPoint x: 418, startPoint y: 431, endPoint x: 248, endPoint y: 447, distance: 170.8
click at [318, 438] on div "Order history Billing address Delivery addresses Collaborate Contacts Settings …" at bounding box center [784, 320] width 1194 height 534
type input "1"
click at [227, 467] on div "Order history Billing address Delivery addresses Collaborate Contacts Settings" at bounding box center [255, 320] width 137 height 534
click at [1350, 84] on button "button" at bounding box center [1354, 80] width 31 height 23
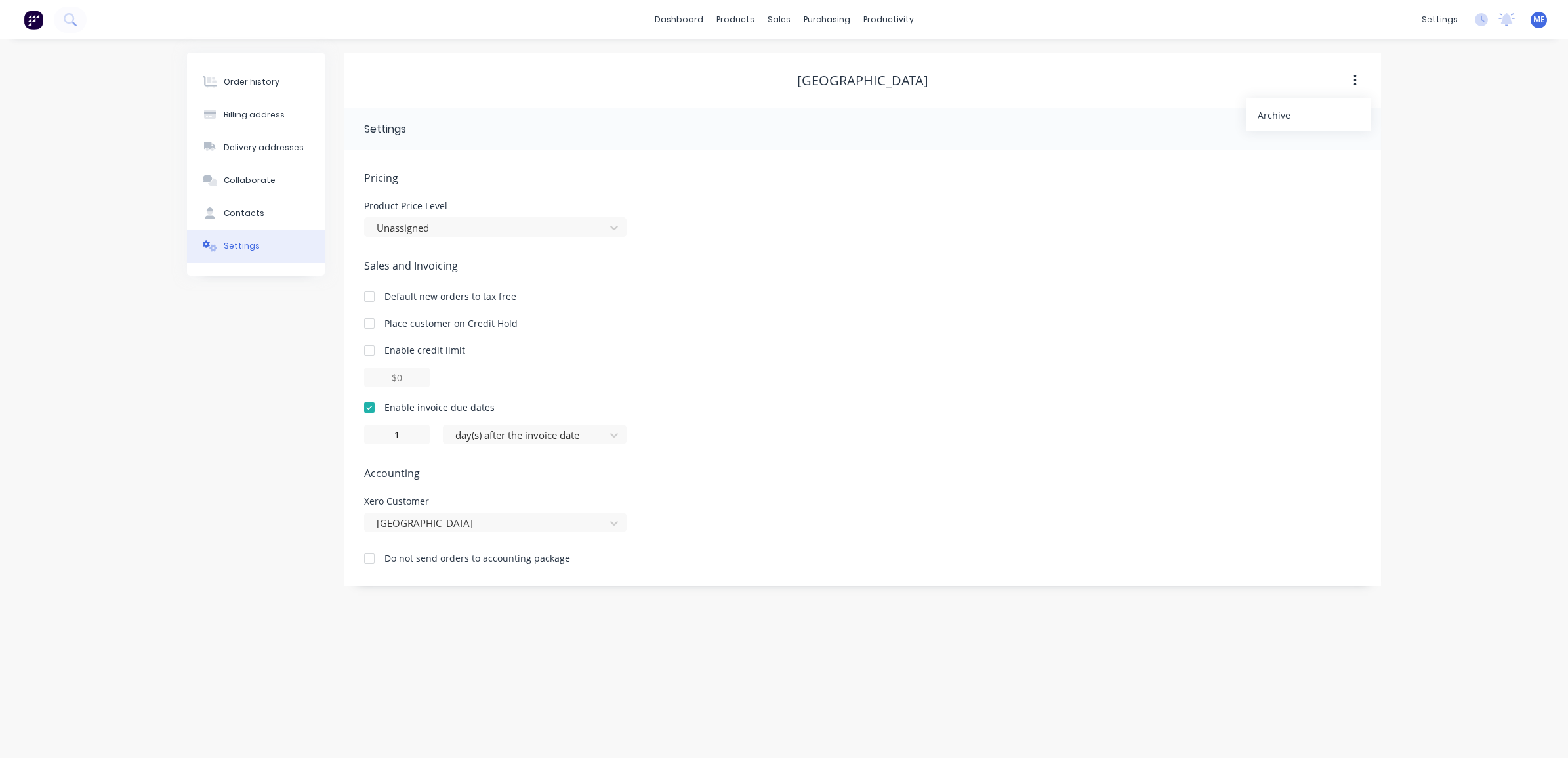
click at [965, 296] on div "Default new orders to tax free" at bounding box center [862, 296] width 997 height 14
click at [265, 83] on div "Order history" at bounding box center [252, 82] width 56 height 12
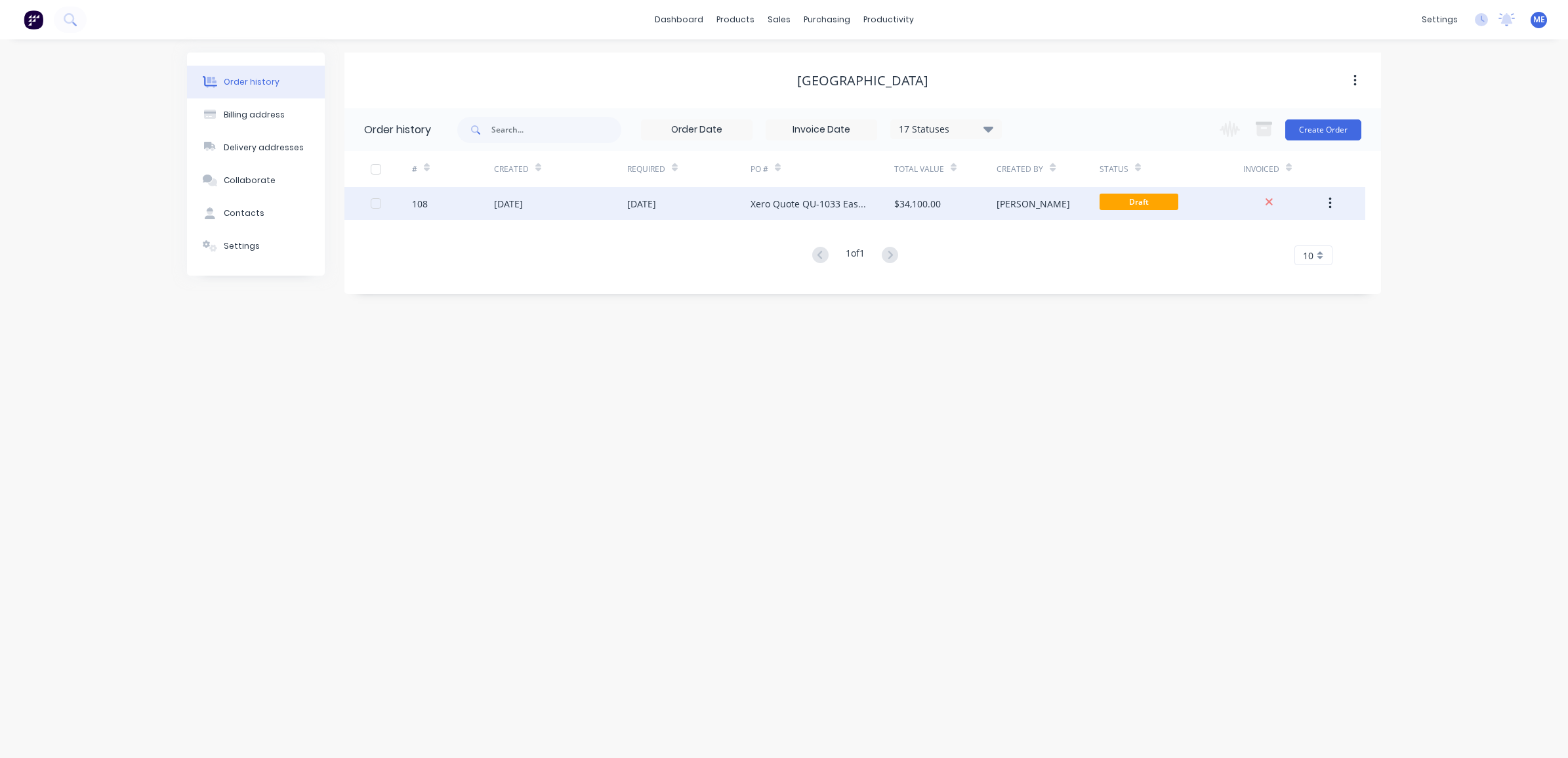
click at [779, 199] on div "Xero Quote QU-1033 Eastern Suburbs Building" at bounding box center [809, 203] width 117 height 14
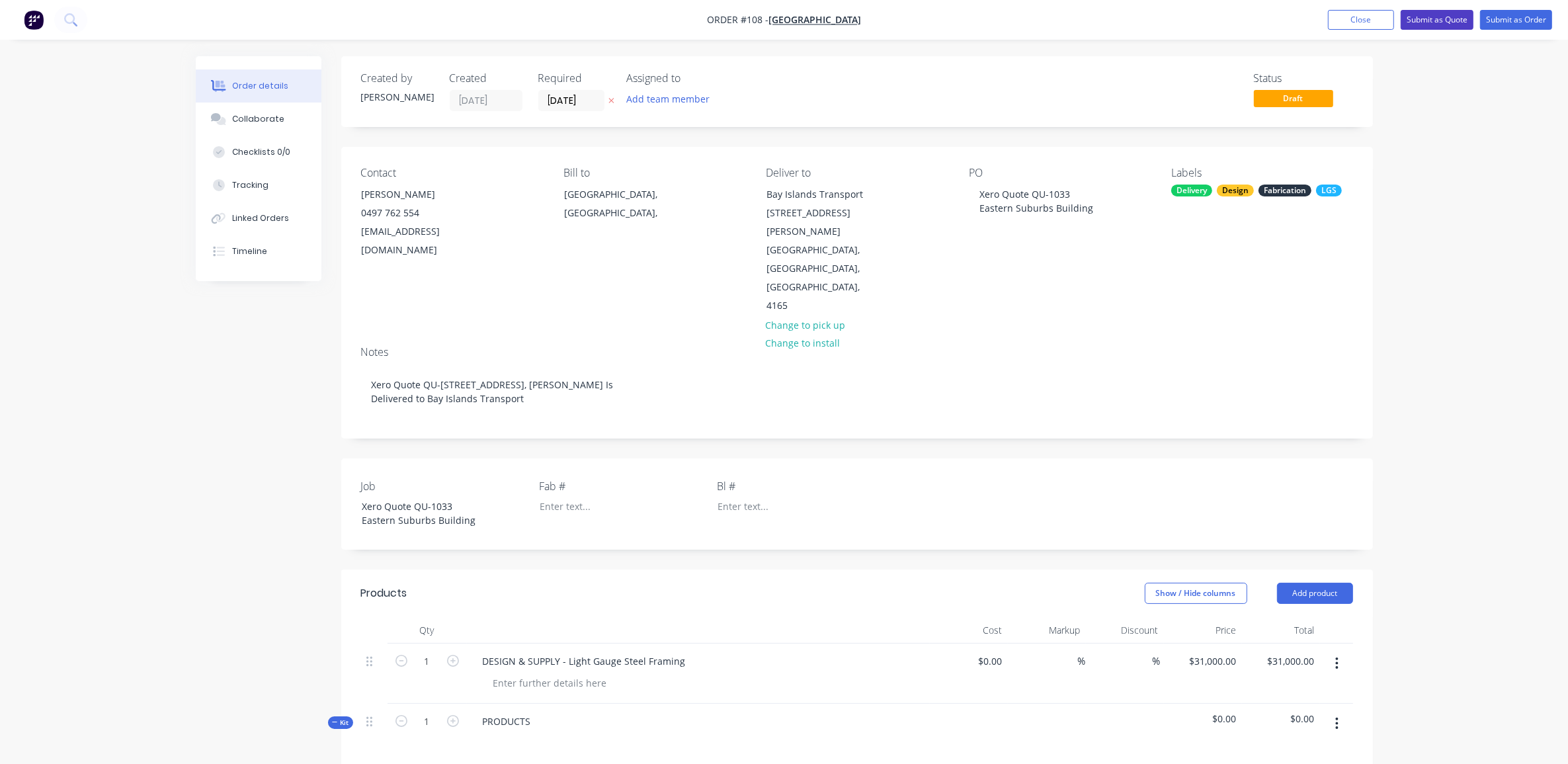
click at [1446, 26] on button "Submit as Quote" at bounding box center [1438, 20] width 73 height 20
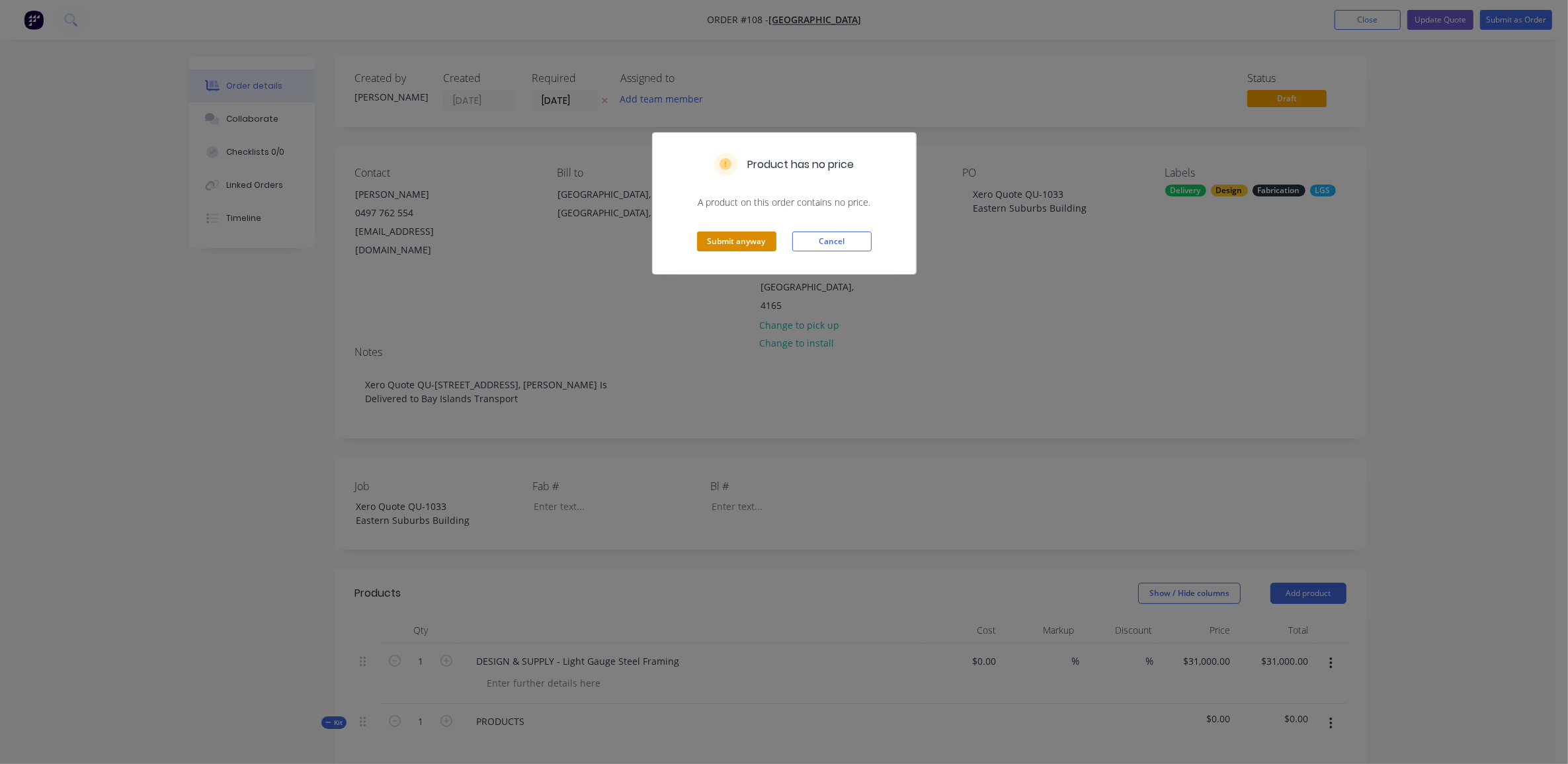
click at [735, 236] on button "Submit anyway" at bounding box center [737, 241] width 80 height 20
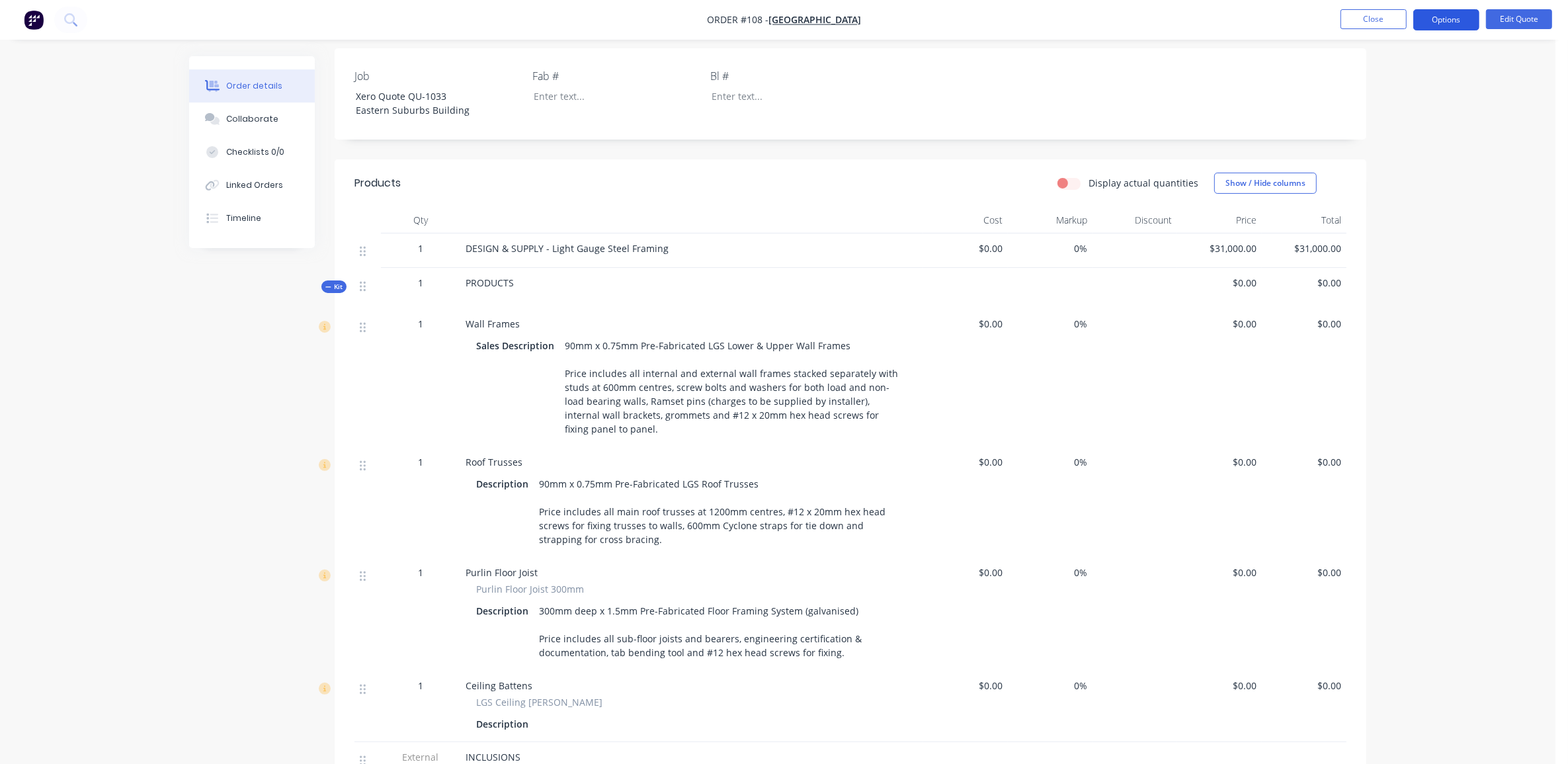
scroll to position [331, 0]
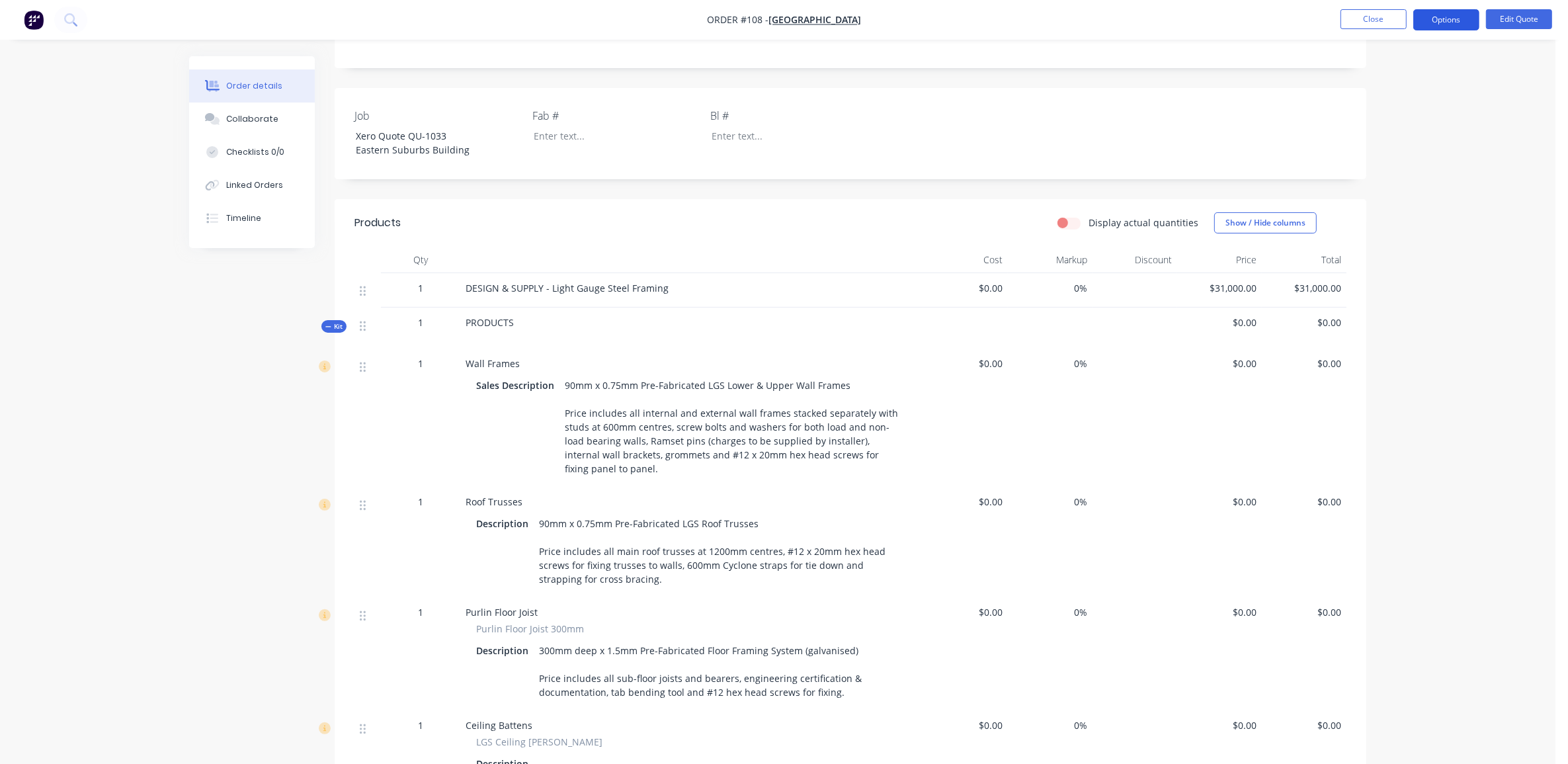
click at [1457, 23] on button "Options" at bounding box center [1446, 20] width 66 height 22
click at [1370, 77] on div "Quote" at bounding box center [1407, 81] width 122 height 19
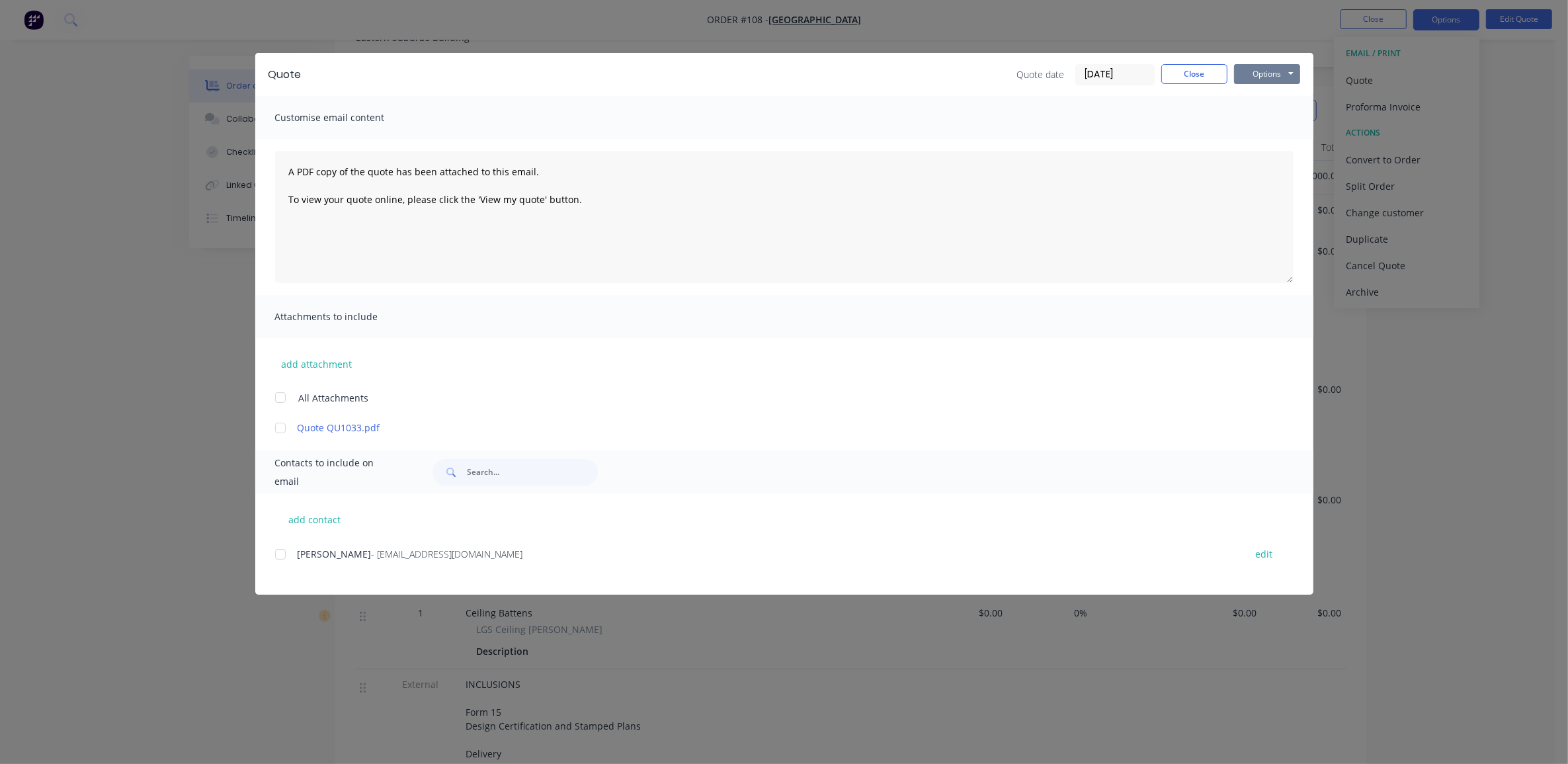
scroll to position [414, 0]
click at [1266, 67] on button "Options" at bounding box center [1268, 74] width 66 height 20
click at [1268, 103] on button "Preview" at bounding box center [1277, 97] width 84 height 22
click at [1178, 66] on button "Close" at bounding box center [1194, 74] width 66 height 20
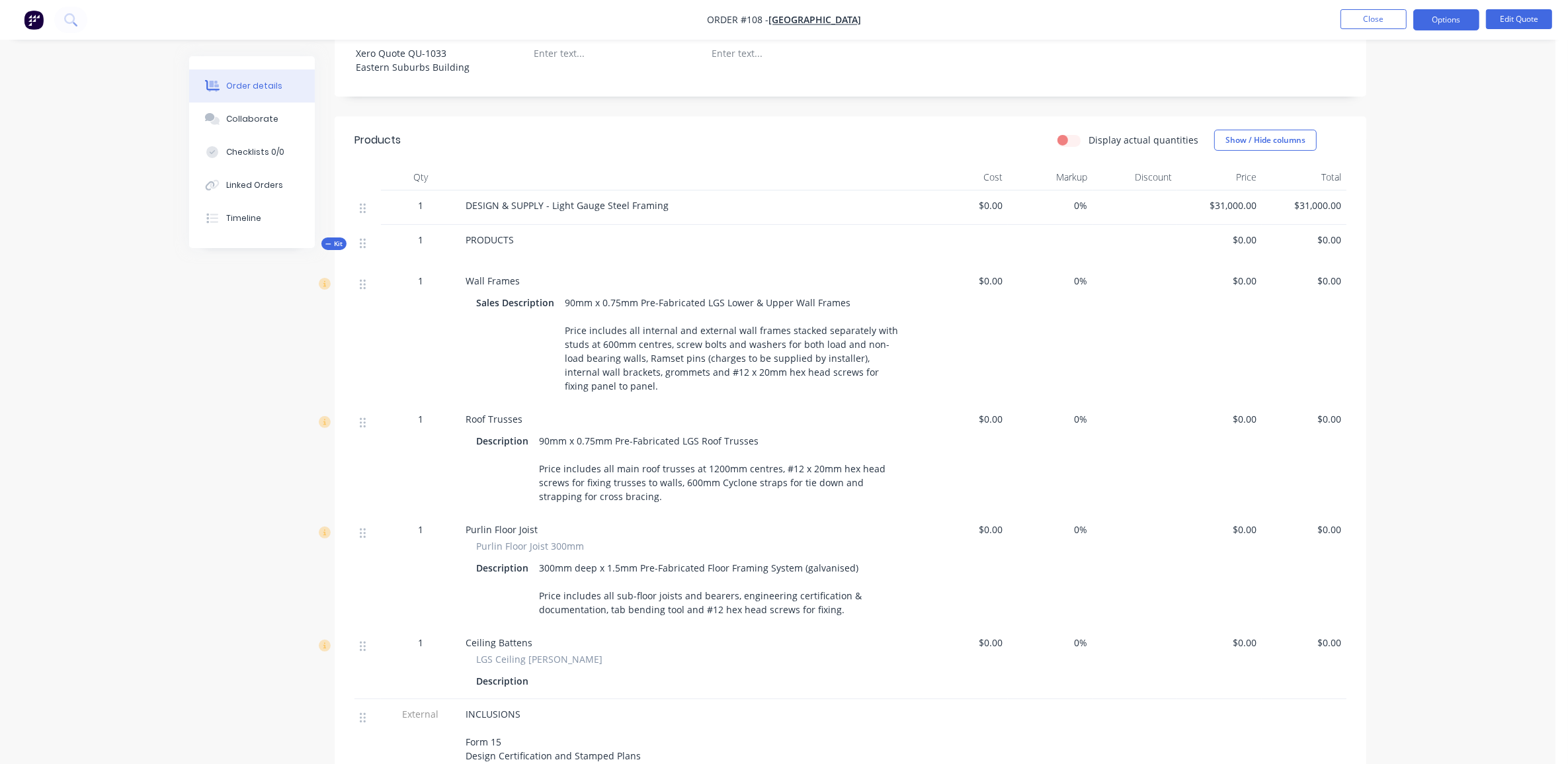
click at [574, 330] on div "90mm x 0.75mm Pre-Fabricated LGS Lower & Upper Wall Frames Price includes all i…" at bounding box center [734, 345] width 348 height 103
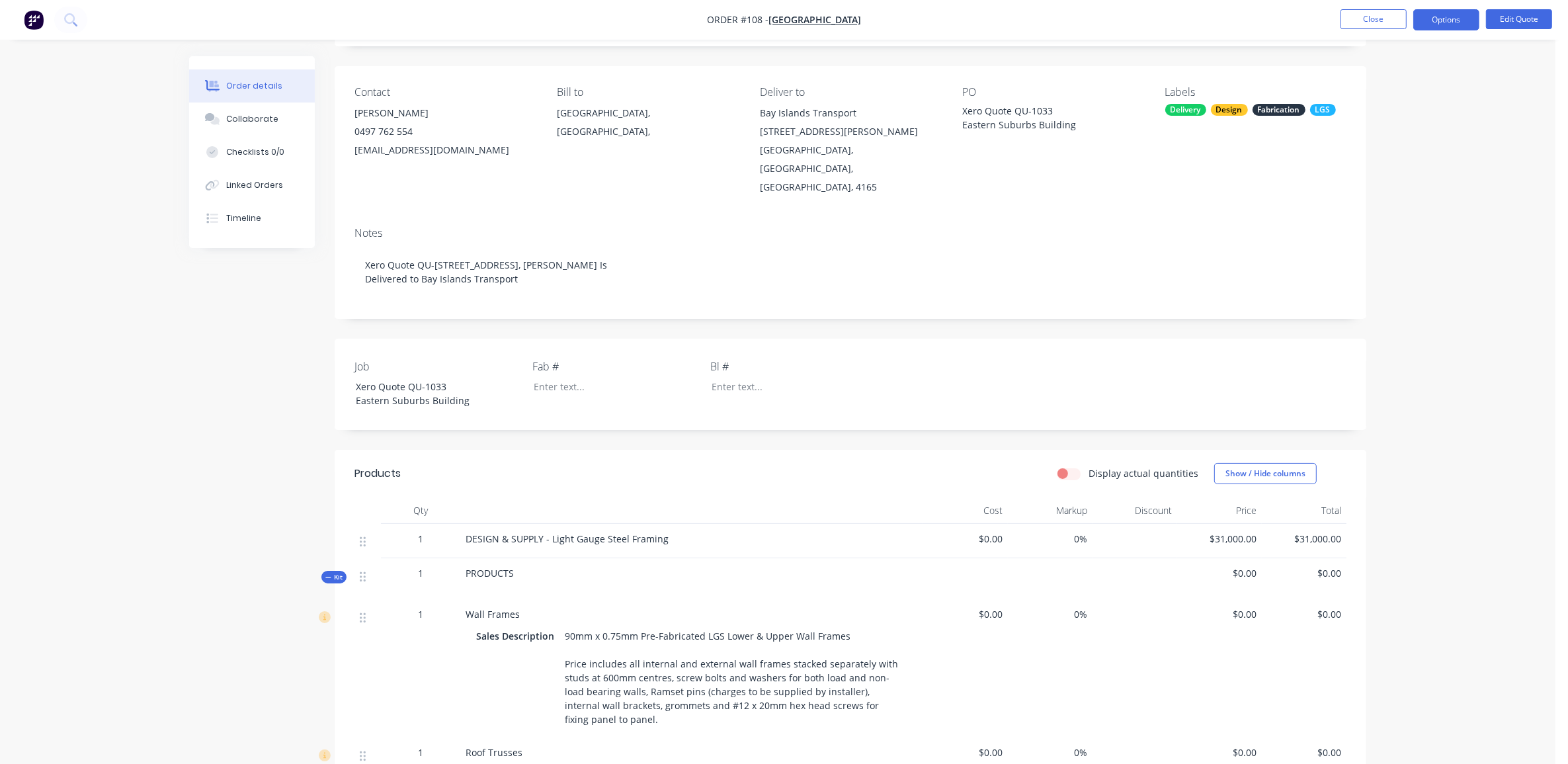
scroll to position [0, 0]
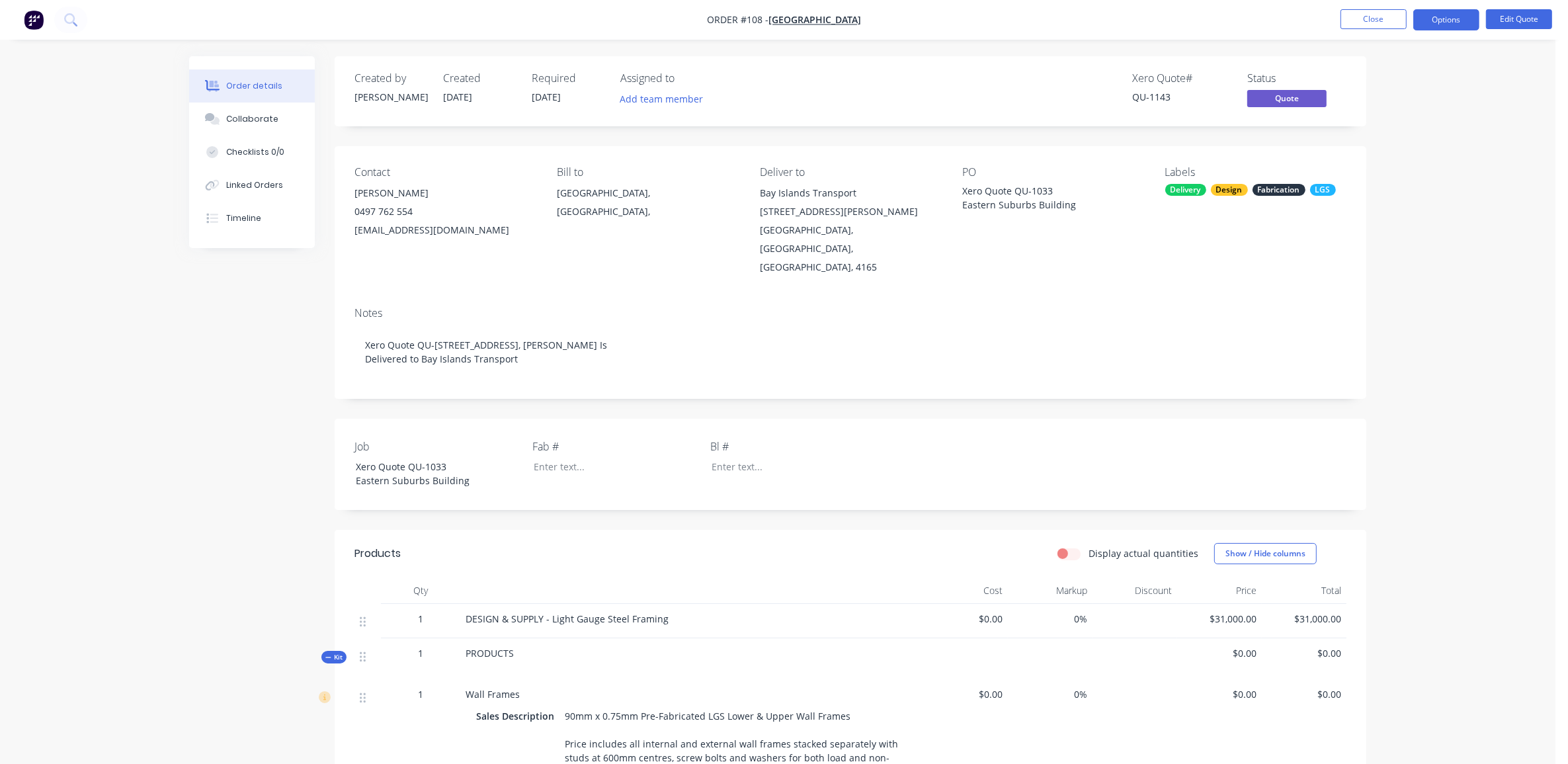
click at [1483, 252] on div "Order details Collaborate Checklists 0/0 Linked Orders Timeline Order details C…" at bounding box center [778, 772] width 1556 height 1545
click at [1446, 14] on button "Options" at bounding box center [1446, 20] width 66 height 22
click at [645, 95] on button "Add team member" at bounding box center [662, 98] width 97 height 18
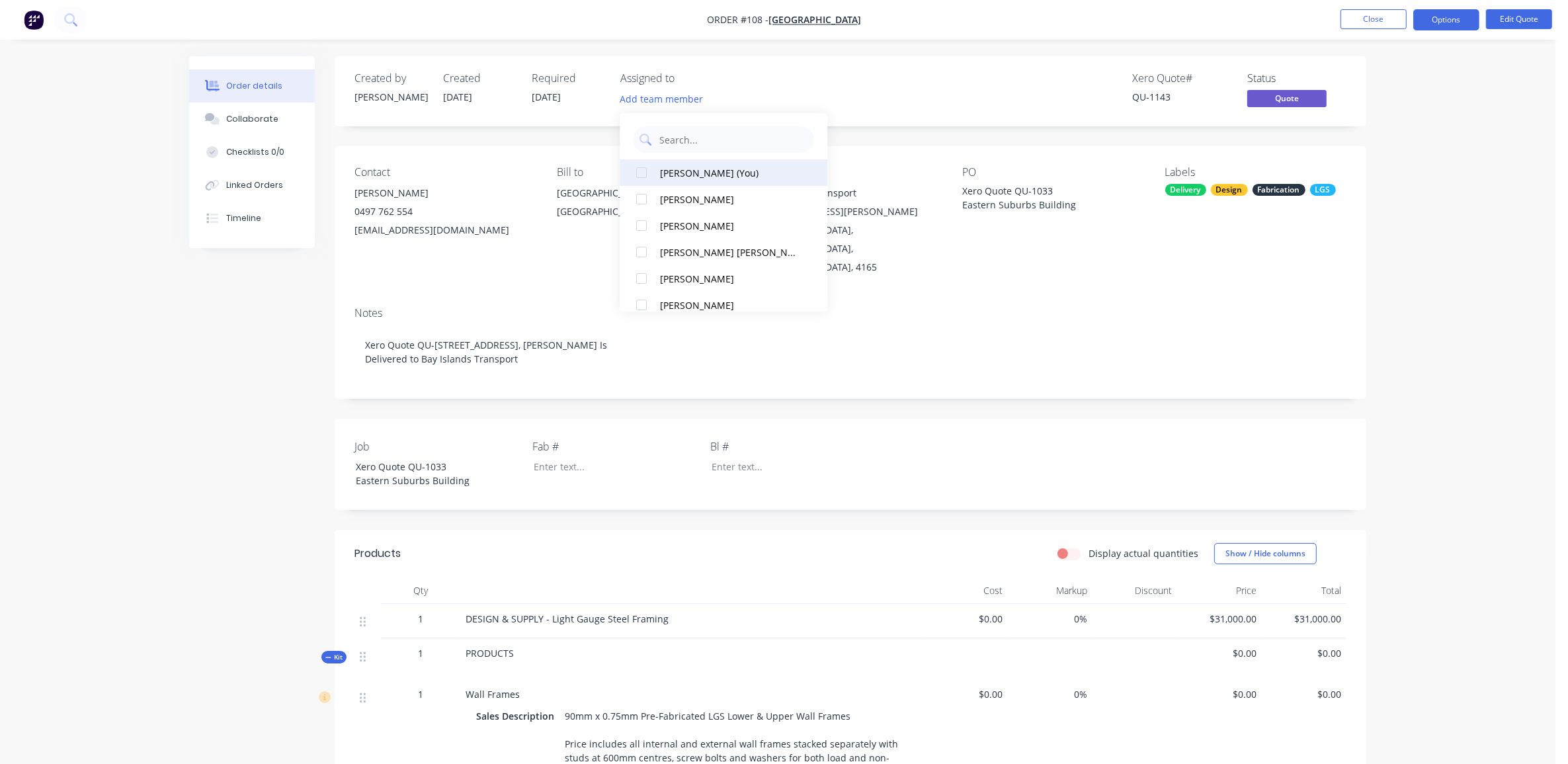
click at [641, 172] on div at bounding box center [642, 172] width 26 height 26
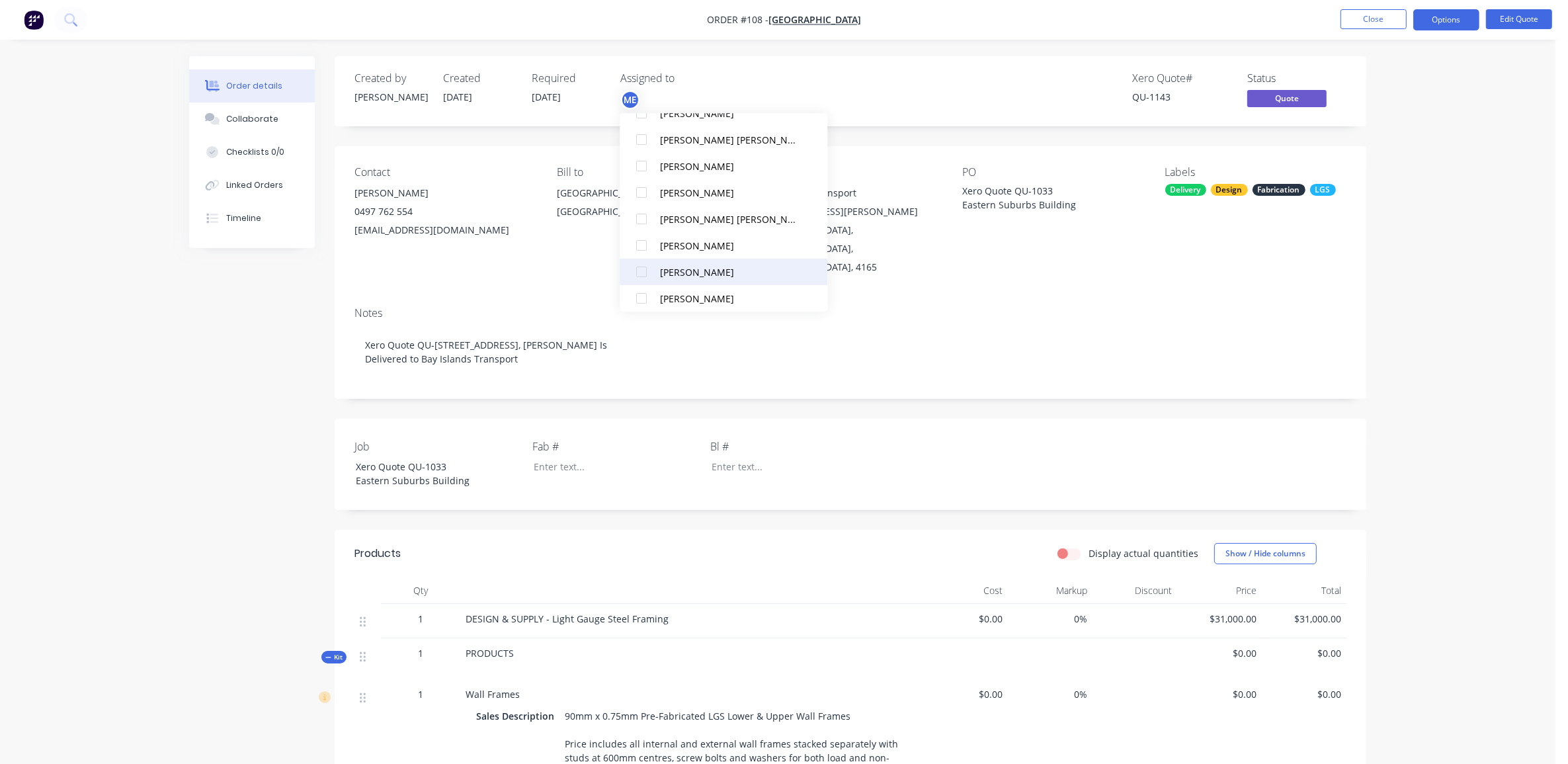
scroll to position [119, 0]
click at [641, 186] on div at bounding box center [642, 185] width 26 height 26
click at [642, 261] on div at bounding box center [642, 265] width 26 height 26
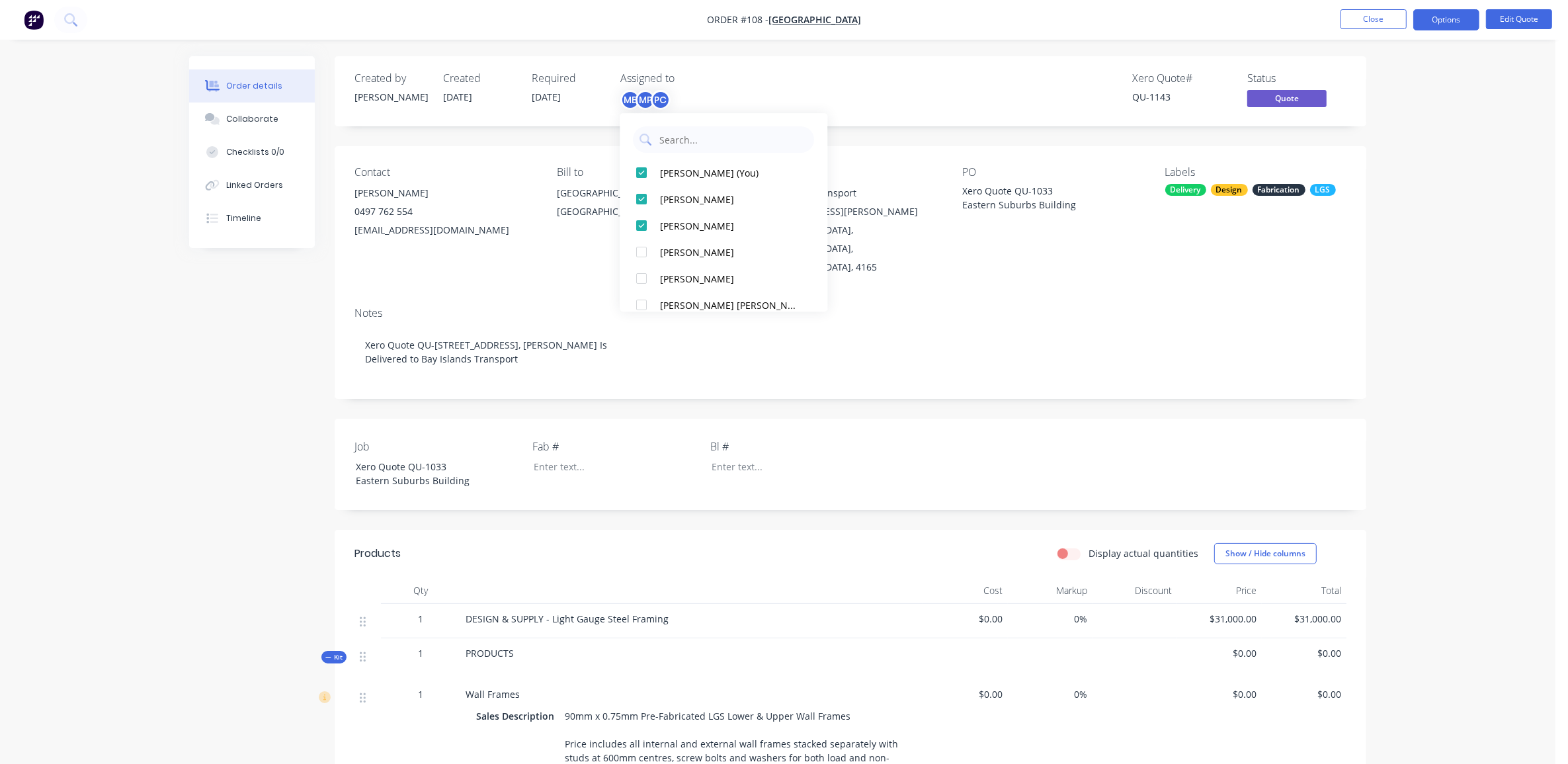
click at [118, 364] on div "Order details Collaborate Checklists 0/0 Linked Orders Timeline Order details C…" at bounding box center [778, 772] width 1556 height 1545
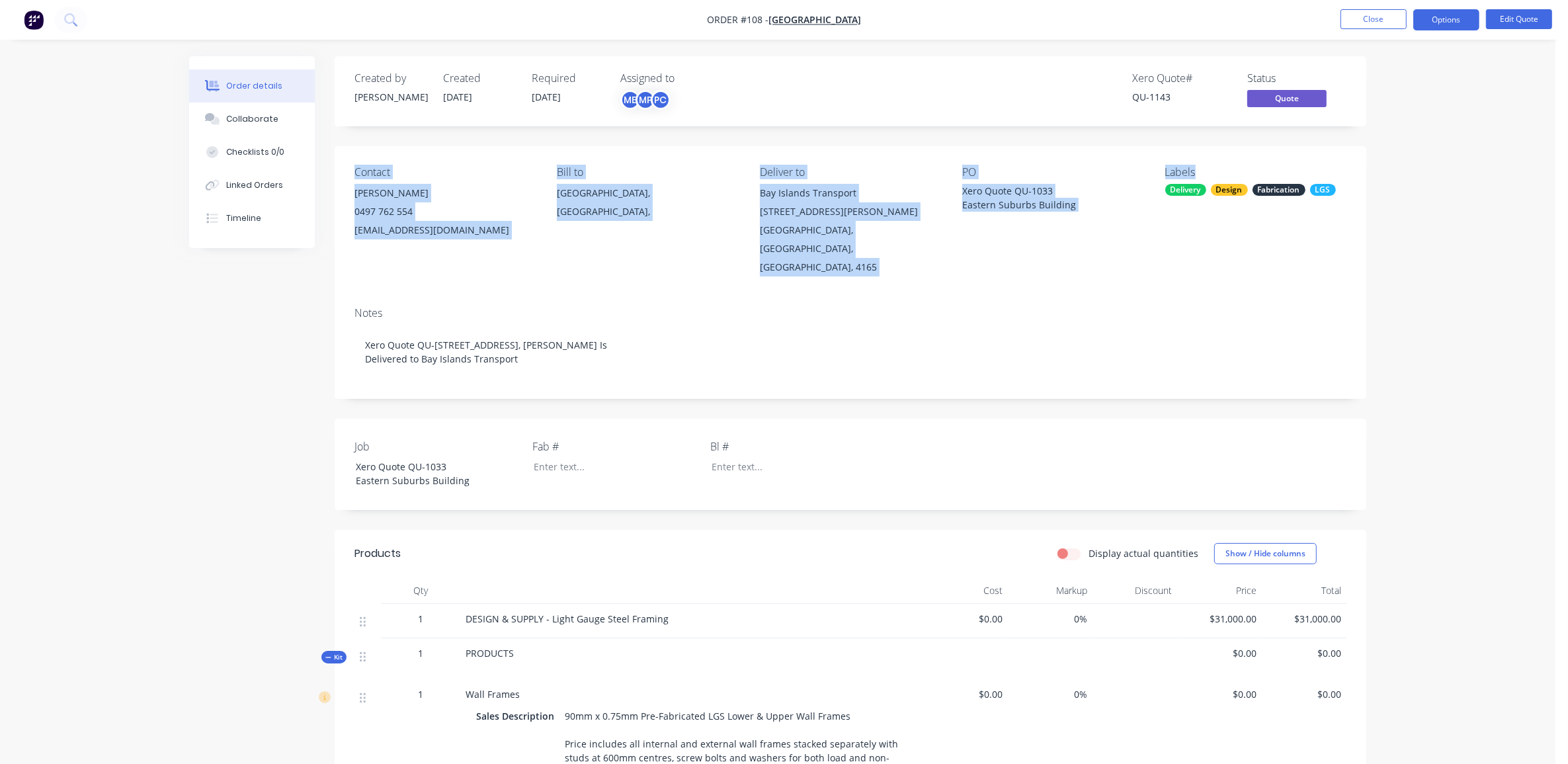
click at [1459, 127] on div "Order details Collaborate Checklists 0/0 Linked Orders Timeline Order details C…" at bounding box center [778, 772] width 1556 height 1545
click at [1457, 173] on div "Order details Collaborate Checklists 0/0 Linked Orders Timeline Order details C…" at bounding box center [778, 772] width 1556 height 1545
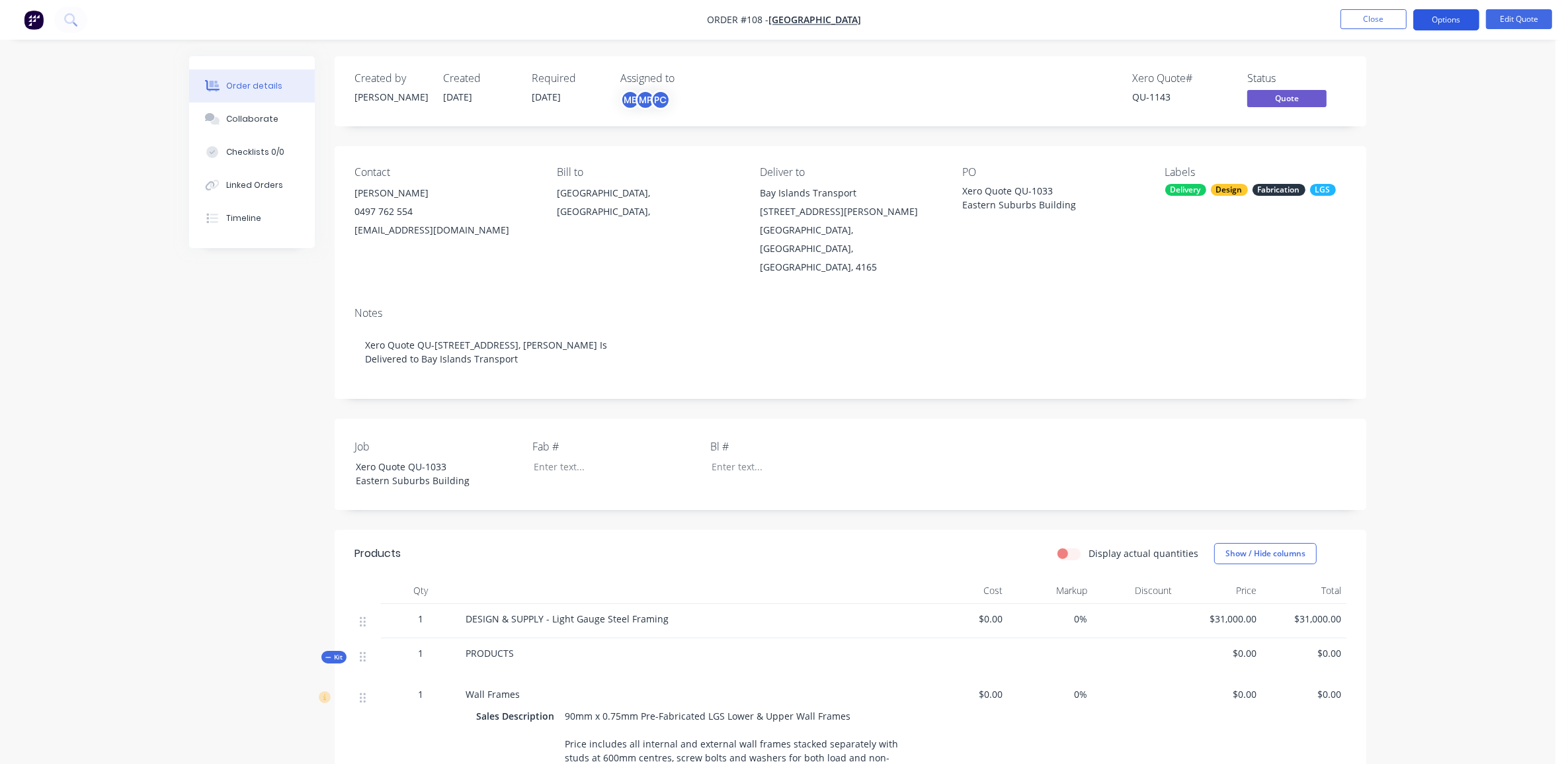
click at [1439, 21] on button "Options" at bounding box center [1446, 20] width 66 height 22
click at [1417, 156] on div "Convert to Order" at bounding box center [1407, 159] width 122 height 19
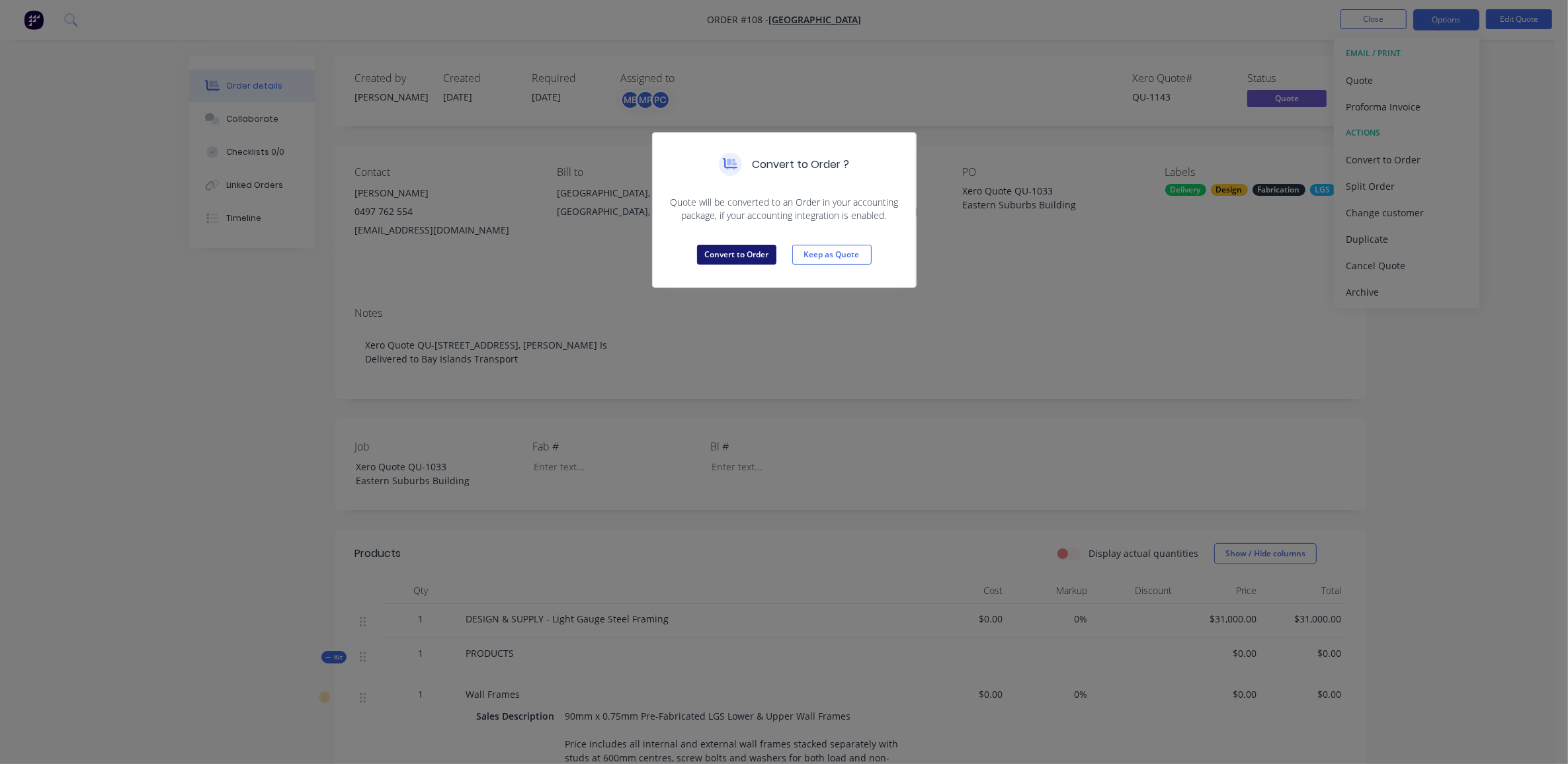
click at [737, 250] on button "Convert to Order" at bounding box center [737, 254] width 80 height 20
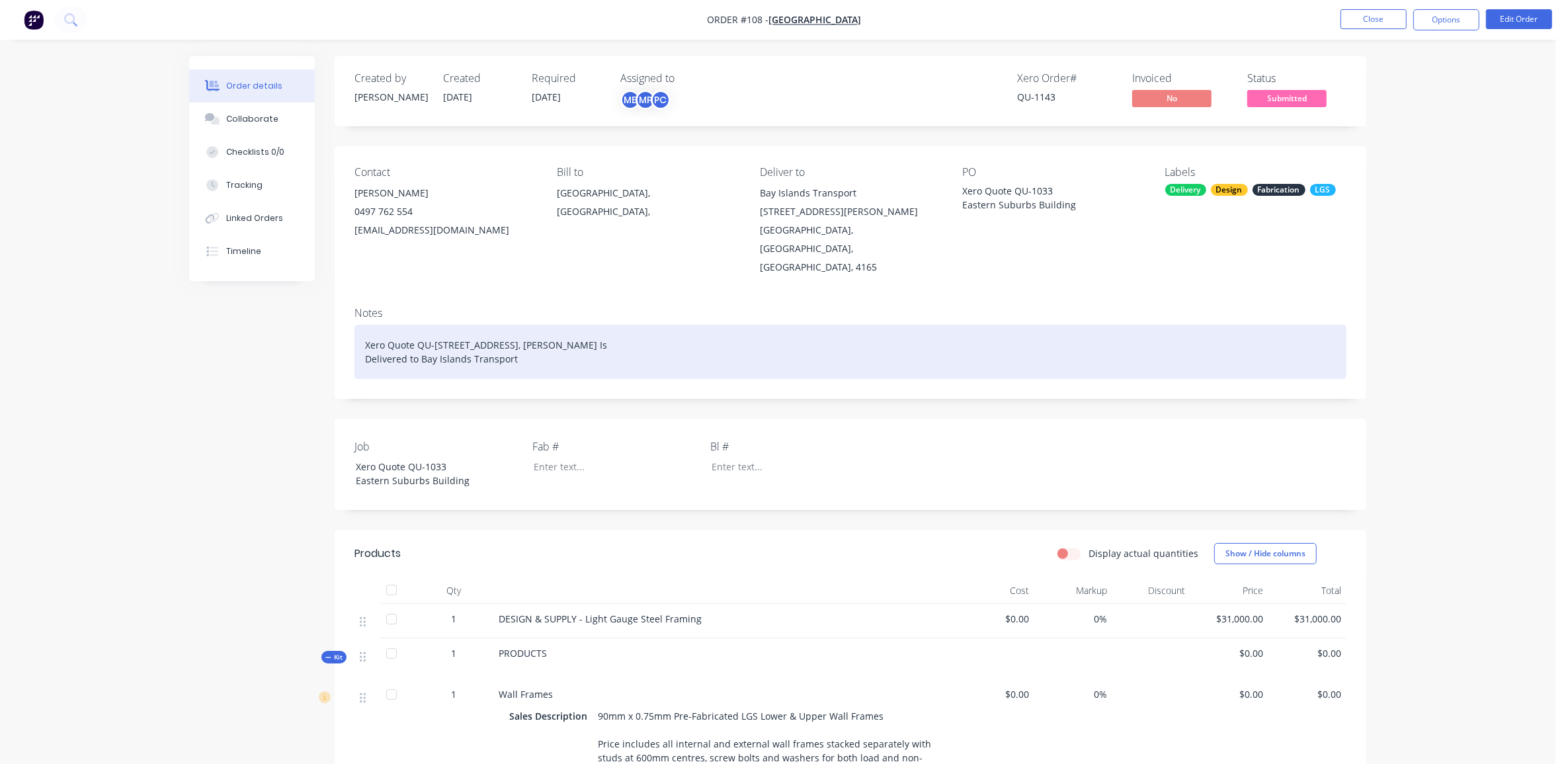
click at [698, 325] on div "Xero Quote QU-[STREET_ADDRESS], [PERSON_NAME] Is Delivered to Bay Islands Trans…" at bounding box center [851, 352] width 992 height 54
click at [467, 325] on div "Xero Quote QU-[STREET_ADDRESS], [PERSON_NAME] Is Delivered to Bay Islands Trans…" at bounding box center [851, 352] width 992 height 54
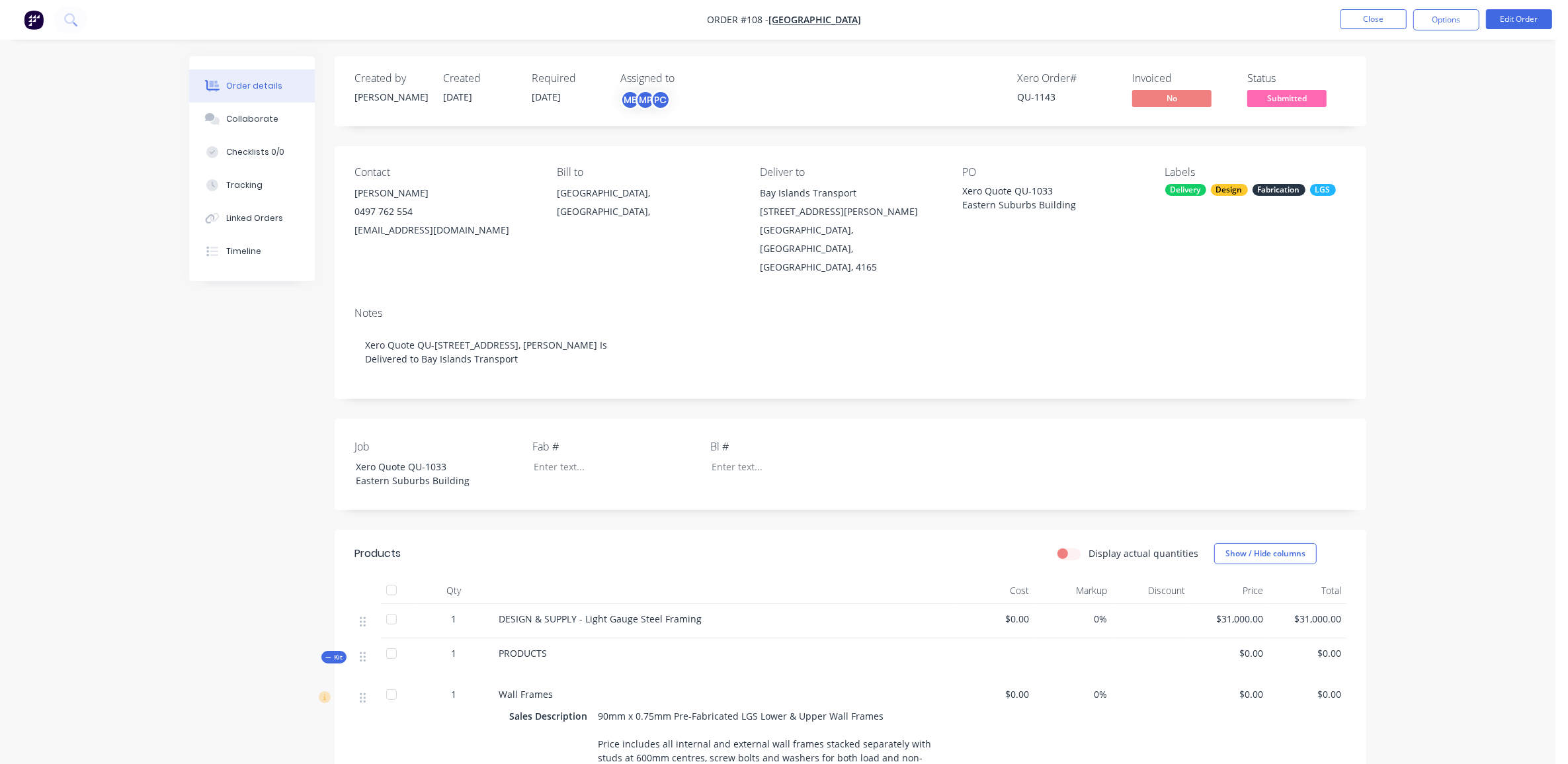
click at [1036, 95] on div "QU-1143" at bounding box center [1067, 96] width 99 height 14
click at [1056, 95] on div "QU-1143" at bounding box center [1067, 96] width 99 height 14
click at [1041, 95] on div "QU-1143" at bounding box center [1067, 96] width 99 height 14
click at [1041, 94] on div "QU-1143" at bounding box center [1067, 96] width 99 height 14
click at [1046, 93] on div "QU-1143" at bounding box center [1067, 96] width 99 height 14
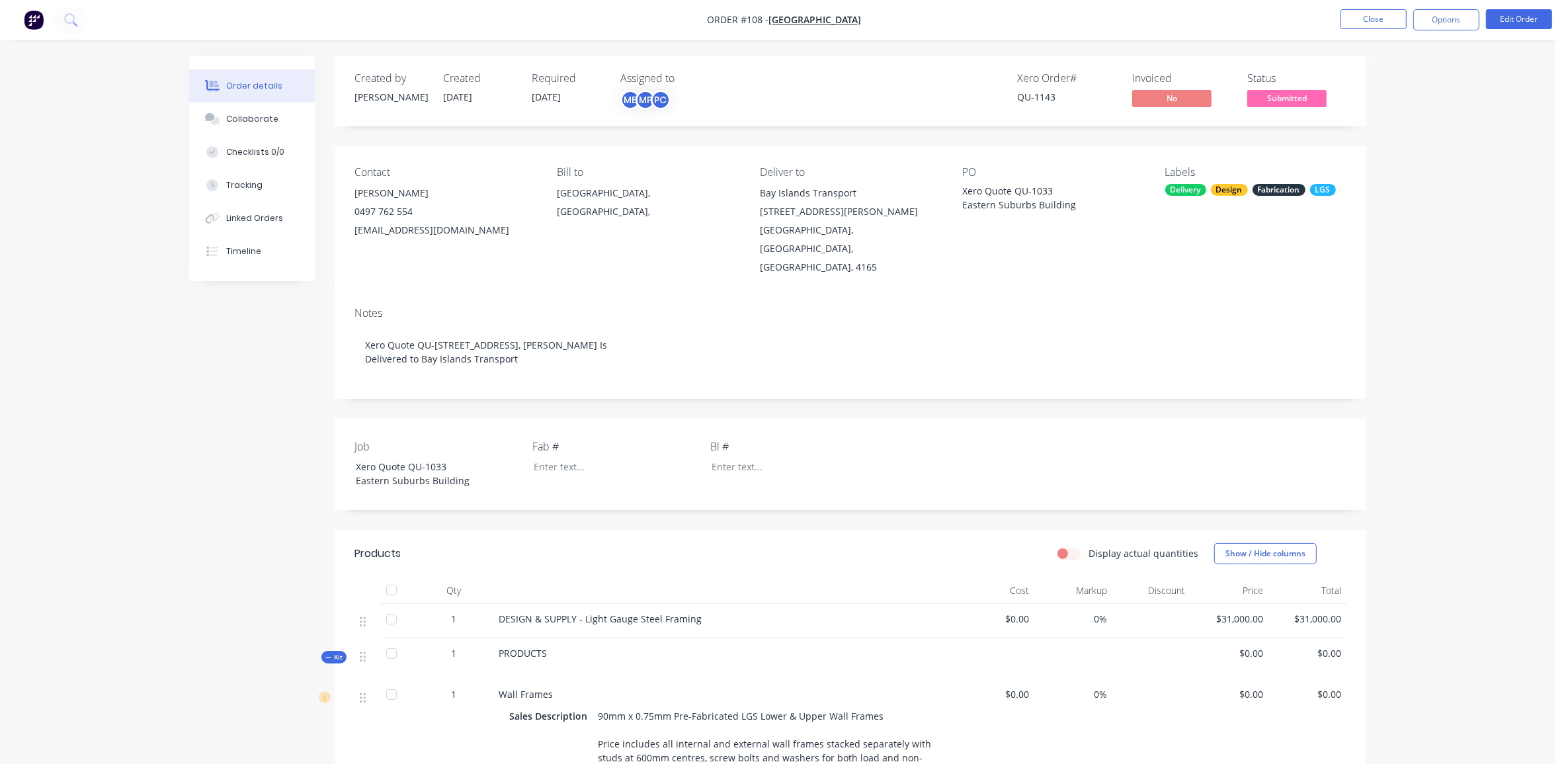
click at [1035, 189] on div "Xero Quote QU-1033 Eastern Suburbs Building" at bounding box center [1045, 198] width 166 height 28
click at [1040, 186] on div "Xero Quote QU-1033 Eastern Suburbs Building" at bounding box center [1045, 198] width 166 height 28
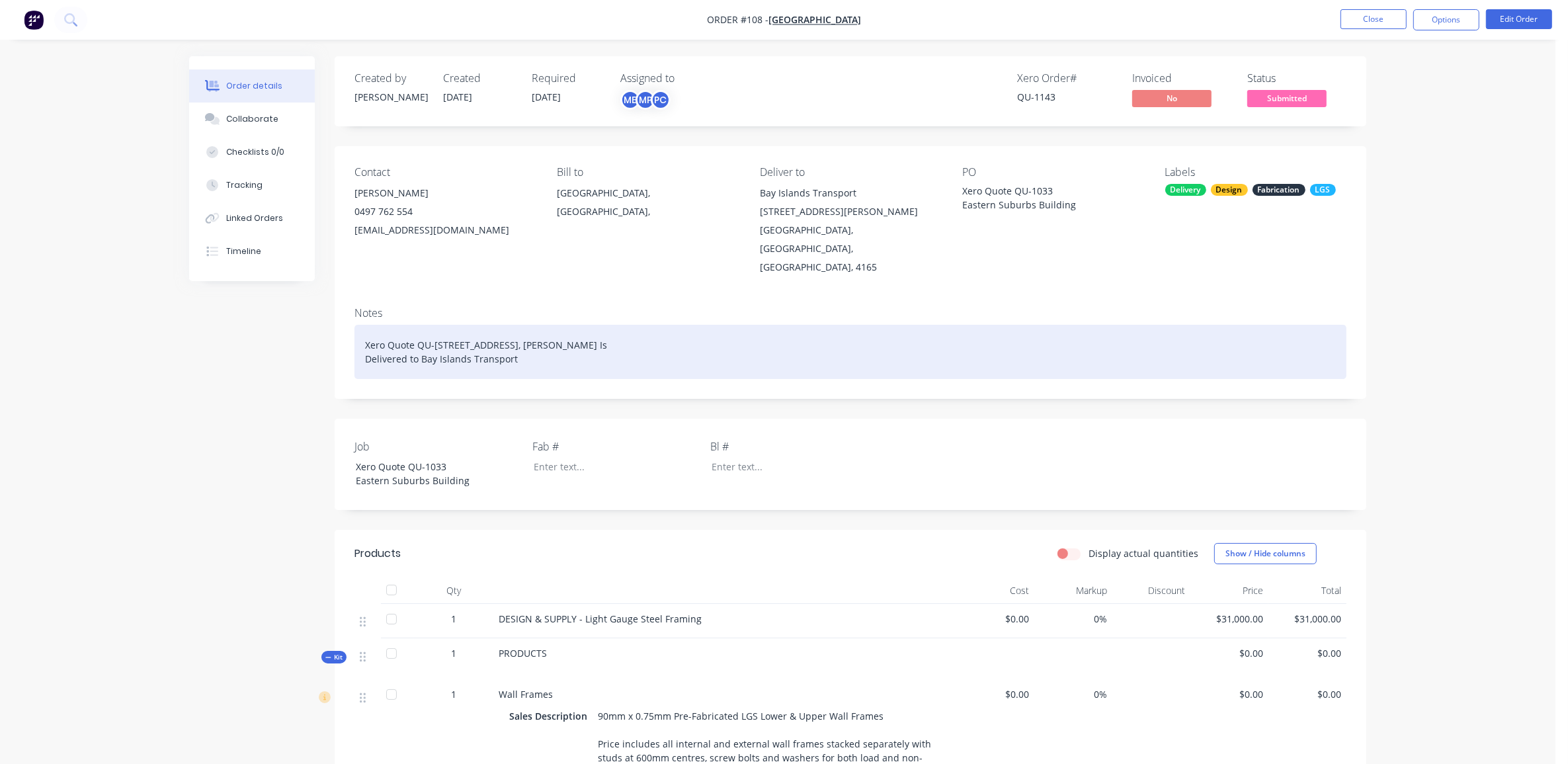
click at [497, 325] on div "Xero Quote QU-1143 28 Bamboo Rd, Russell Is Delivered to Bay Islands Transport" at bounding box center [851, 352] width 992 height 54
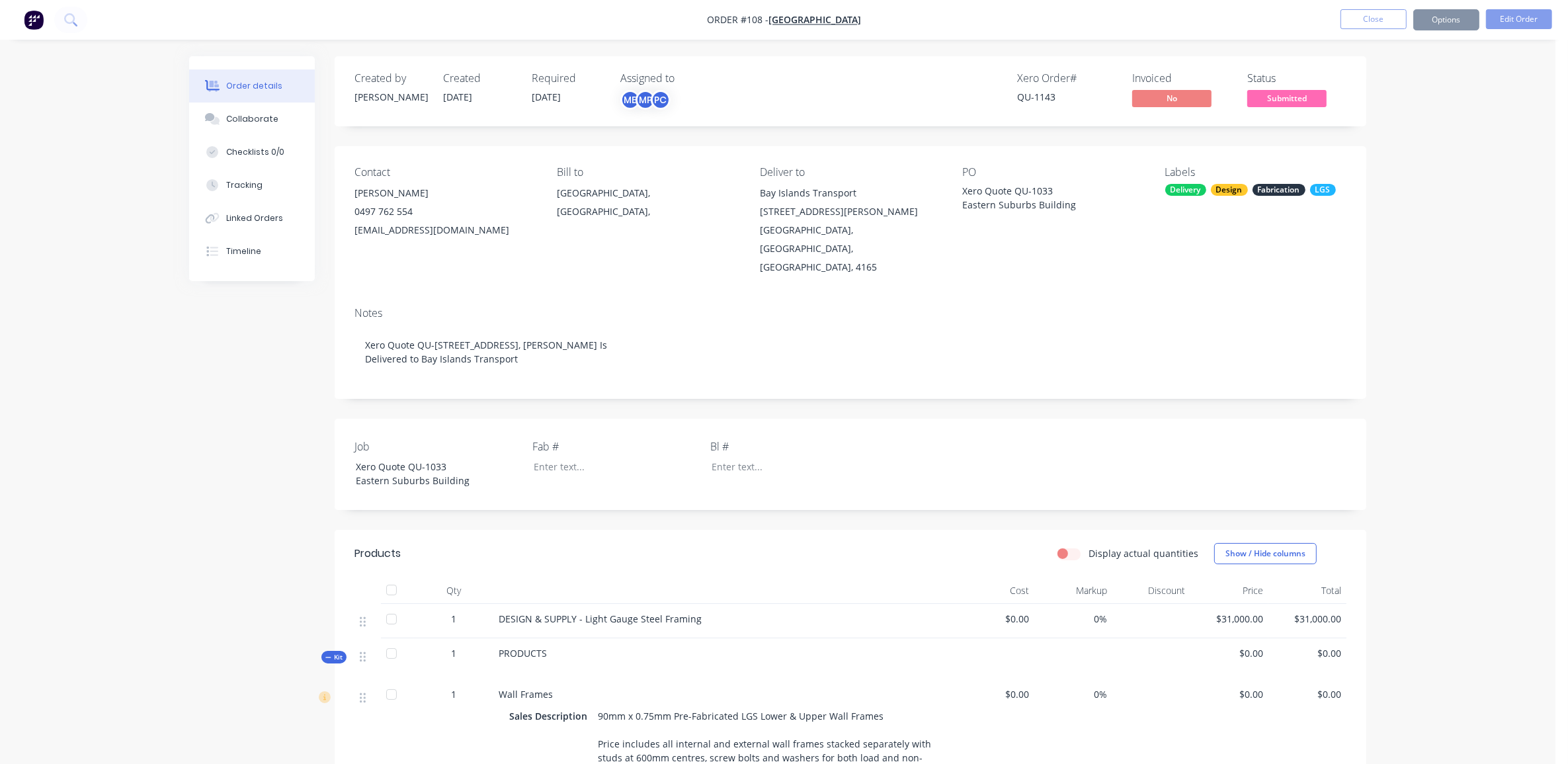
click at [1005, 203] on div "Xero Quote QU-1033 Eastern Suburbs Building" at bounding box center [1045, 198] width 166 height 28
click at [1043, 187] on div "Xero Quote QU-1033 Eastern Suburbs Building" at bounding box center [1045, 198] width 166 height 28
drag, startPoint x: 1043, startPoint y: 187, endPoint x: 1036, endPoint y: 190, distance: 7.6
click at [1036, 190] on div "Xero Quote QU-1033 Eastern Suburbs Building" at bounding box center [1045, 198] width 166 height 28
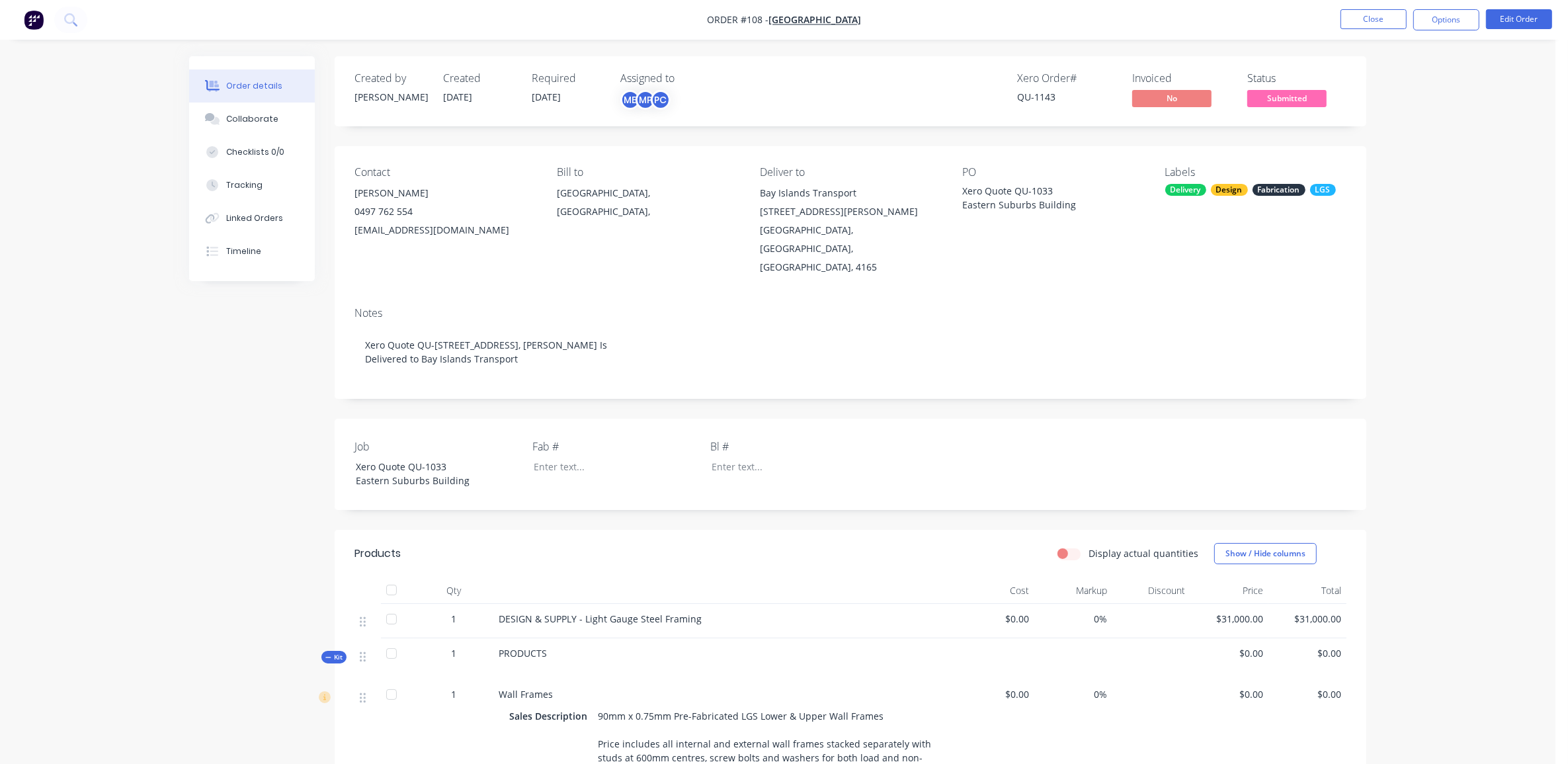
click at [1473, 166] on div "Order details Collaborate Checklists 0/0 Tracking Linked Orders Timeline Order …" at bounding box center [778, 772] width 1556 height 1545
click at [1445, 15] on button "Options" at bounding box center [1446, 20] width 66 height 22
click at [1406, 92] on button "Invoice" at bounding box center [1406, 80] width 145 height 26
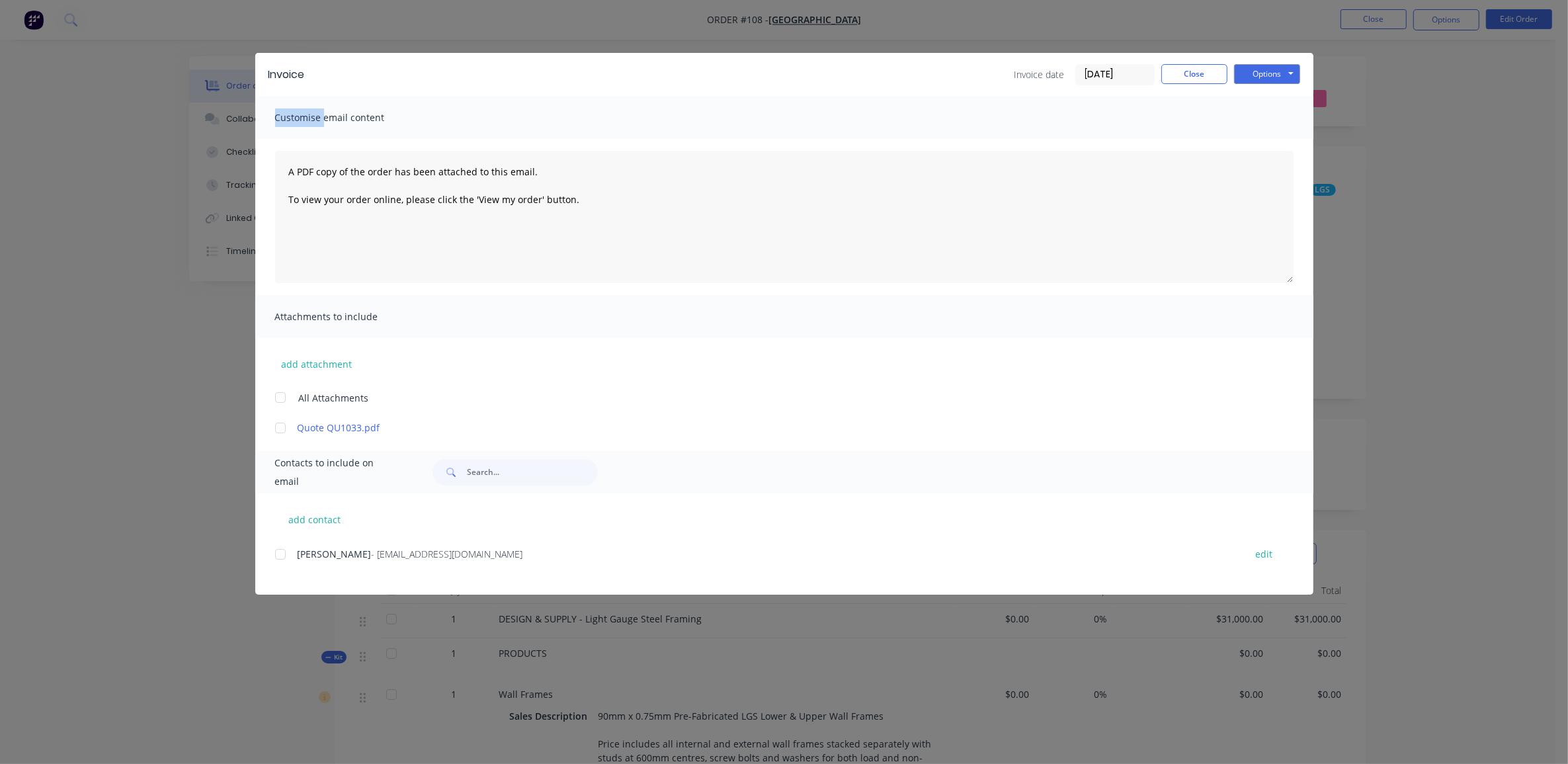
click at [1406, 91] on div "Invoice Invoice date 13/08/25 Close Options Preview Print Email Customise email…" at bounding box center [784, 382] width 1568 height 764
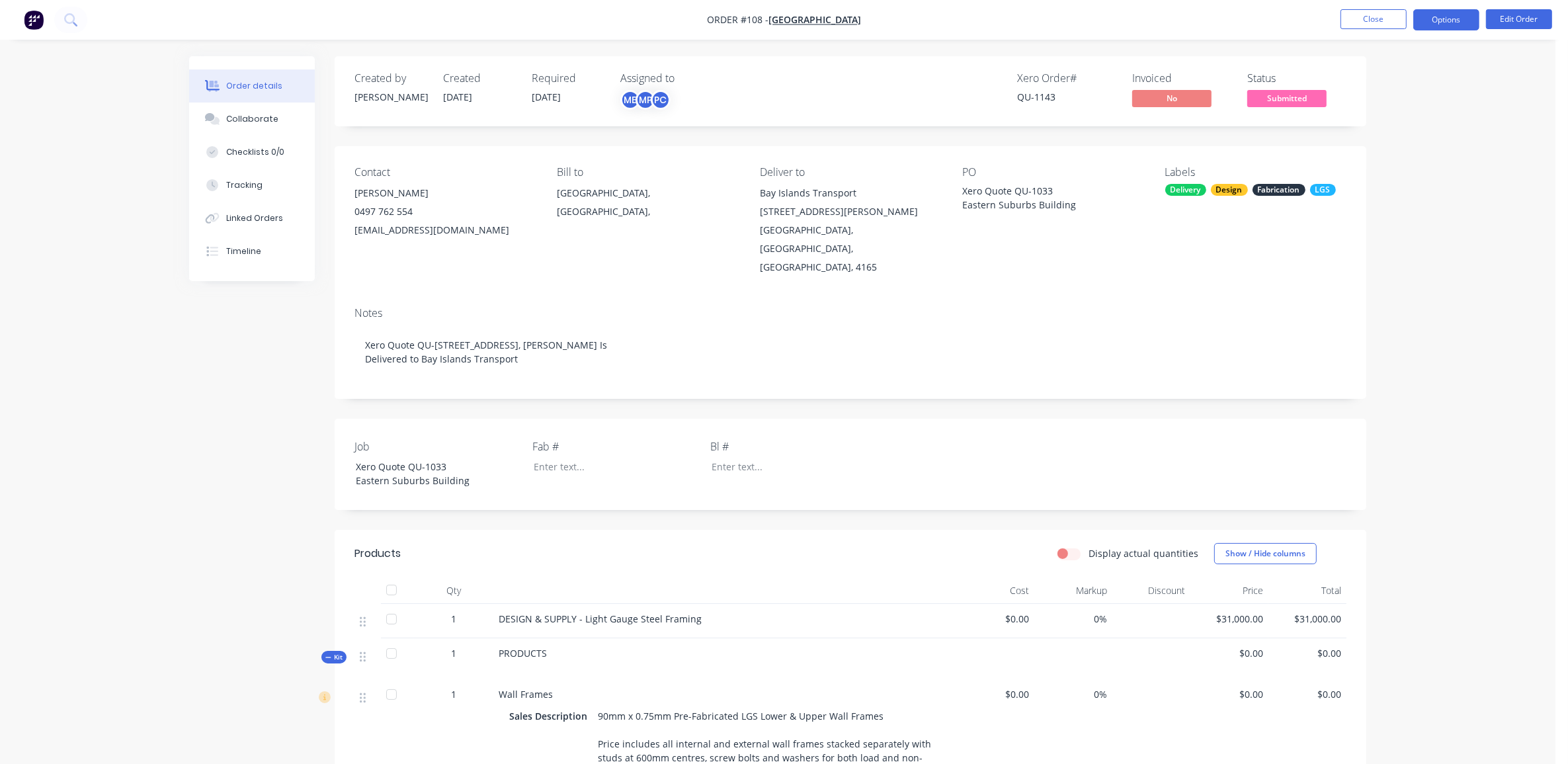
click at [1443, 23] on button "Options" at bounding box center [1446, 20] width 66 height 22
click at [1398, 110] on div "Partial Invoice" at bounding box center [1407, 107] width 122 height 19
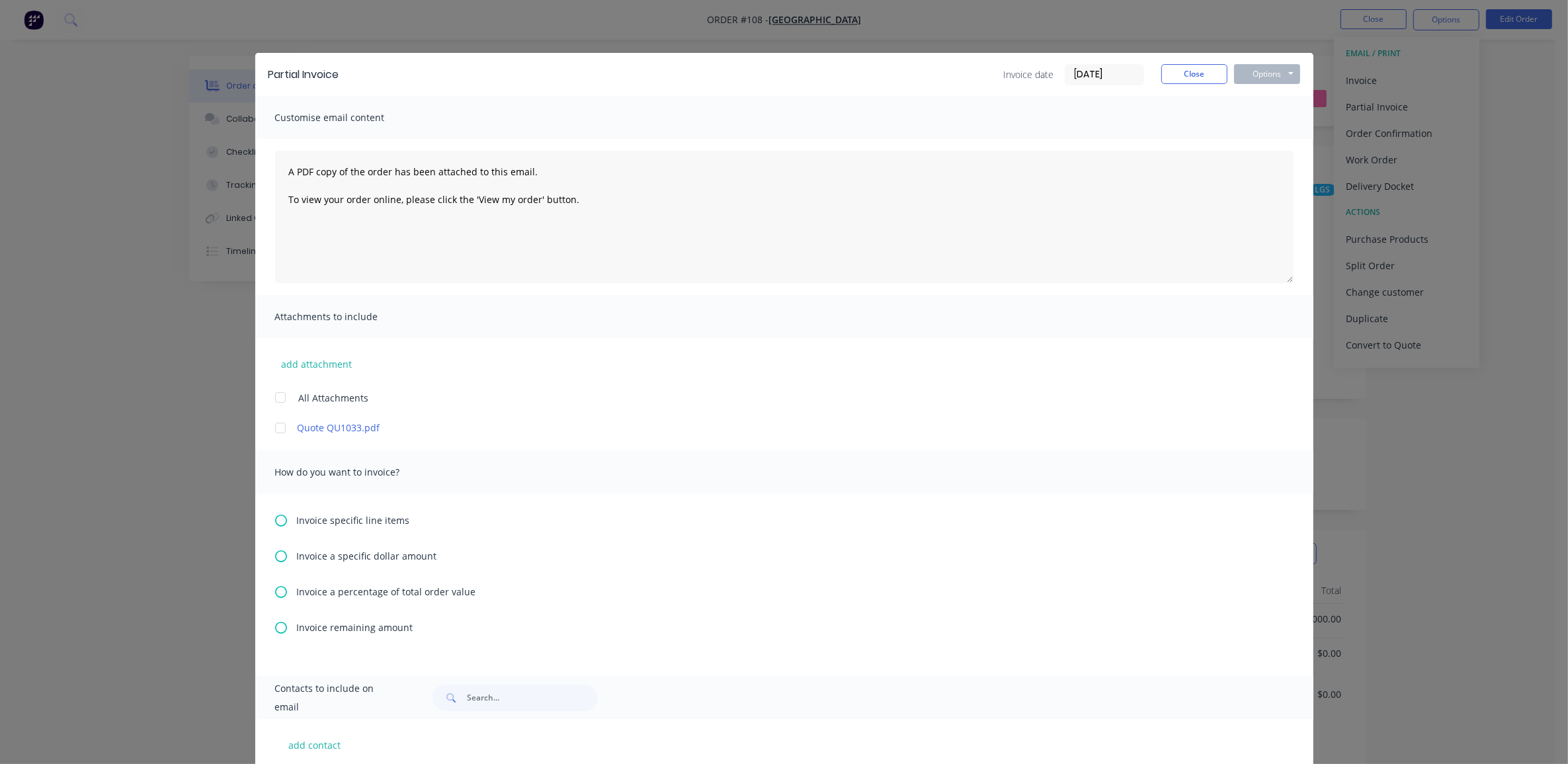
click at [374, 593] on span "Invoice a percentage of total order value" at bounding box center [387, 592] width 180 height 14
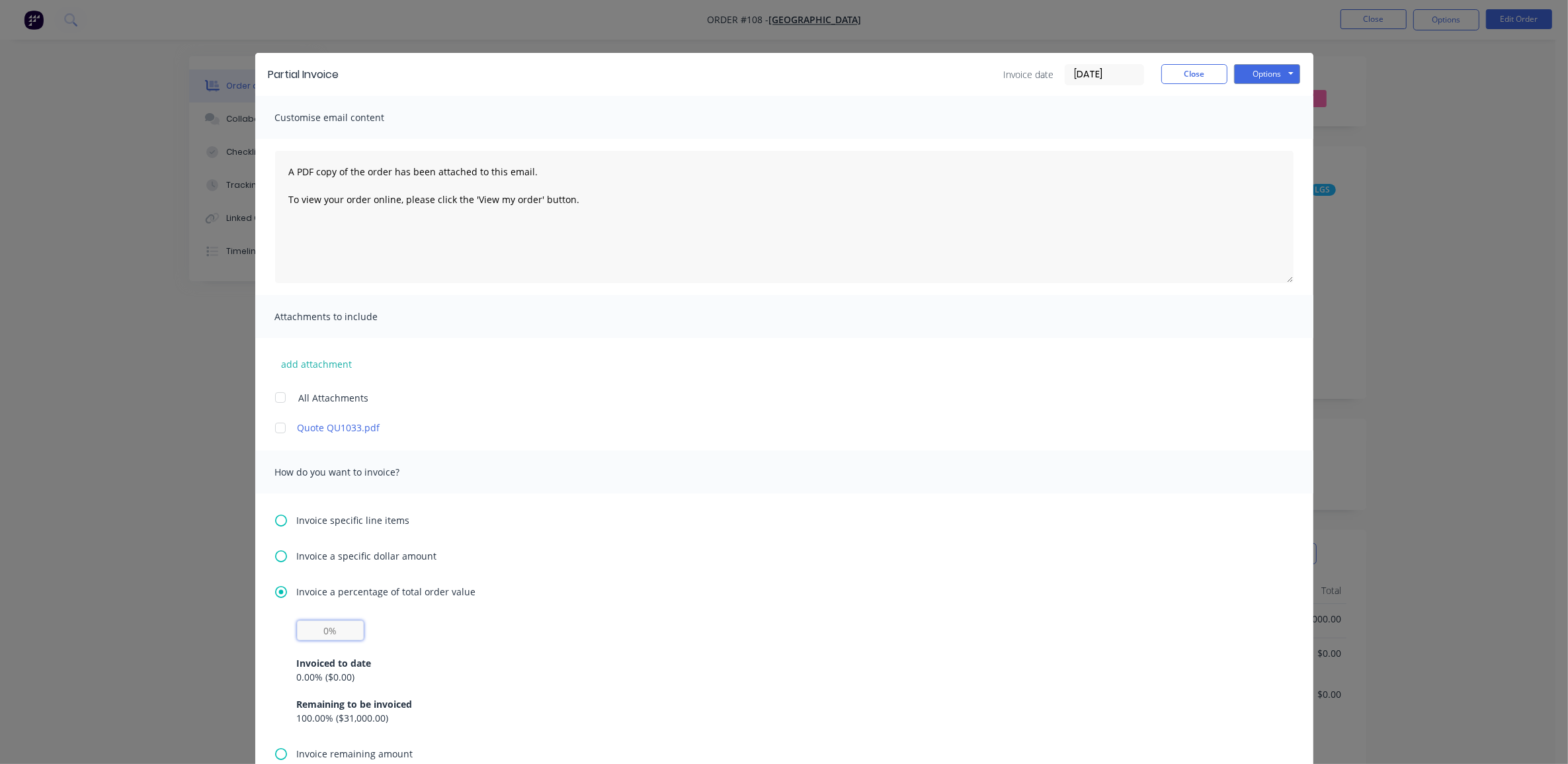
drag, startPoint x: 340, startPoint y: 630, endPoint x: 224, endPoint y: 658, distance: 119.3
click at [248, 651] on div "Partial Invoice Invoice date 13/08/25 Close Options Preview Print Email Customi…" at bounding box center [784, 382] width 1568 height 764
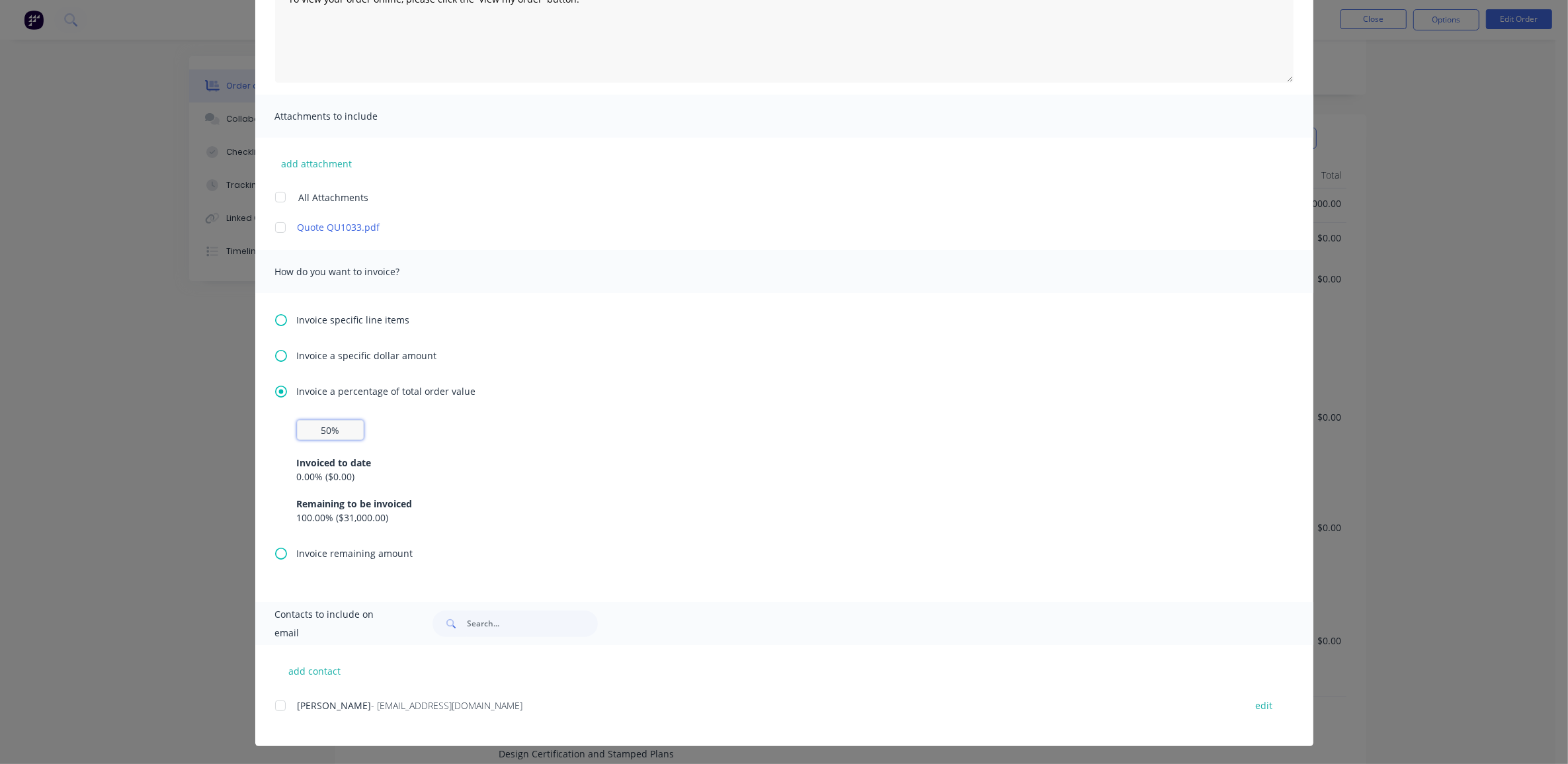
scroll to position [496, 0]
click at [275, 702] on div at bounding box center [280, 706] width 26 height 26
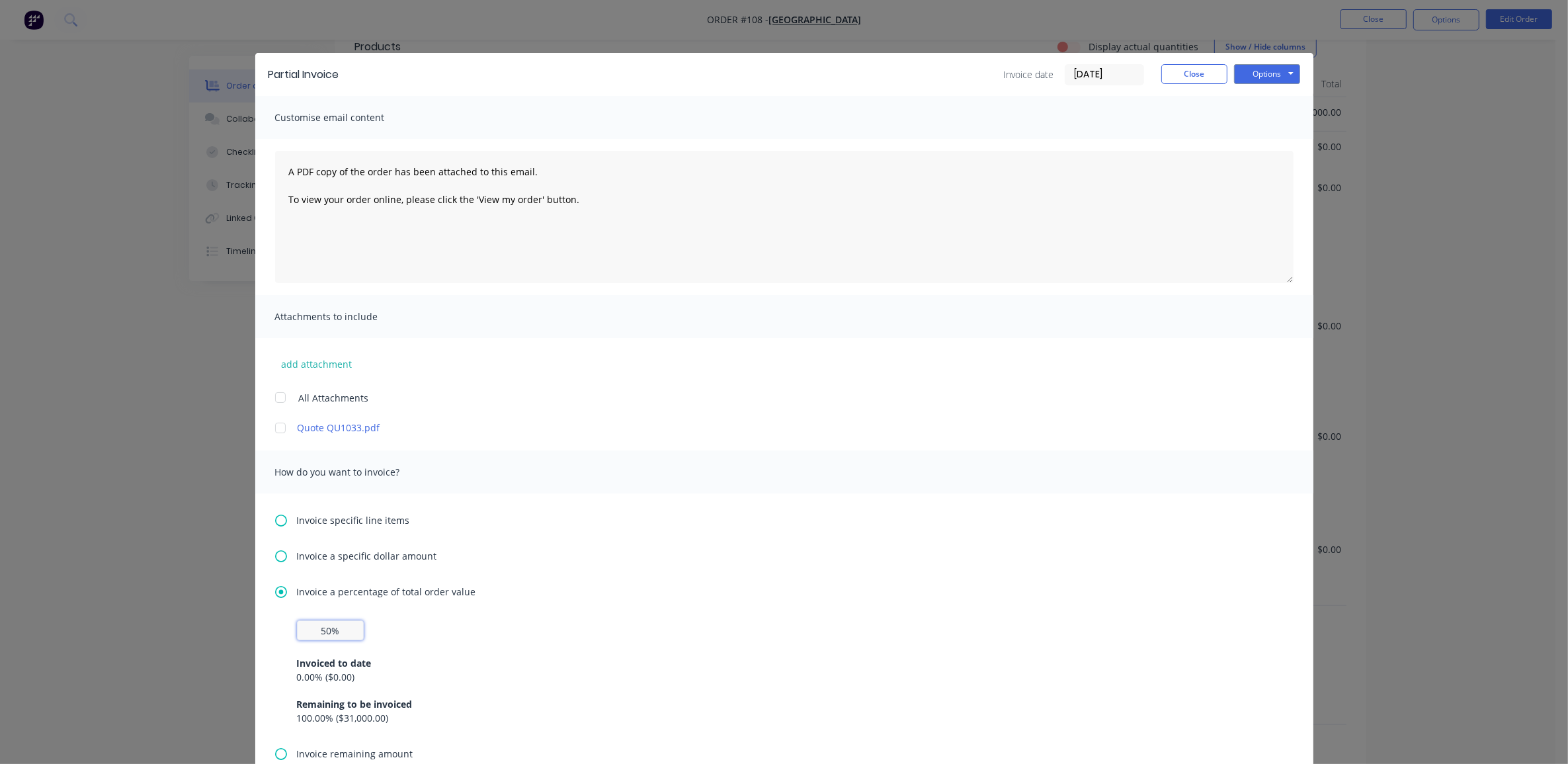
scroll to position [181, 0]
type input "50%"
click at [1259, 71] on button "Options" at bounding box center [1268, 74] width 66 height 20
click at [1267, 125] on button "Print" at bounding box center [1277, 120] width 84 height 22
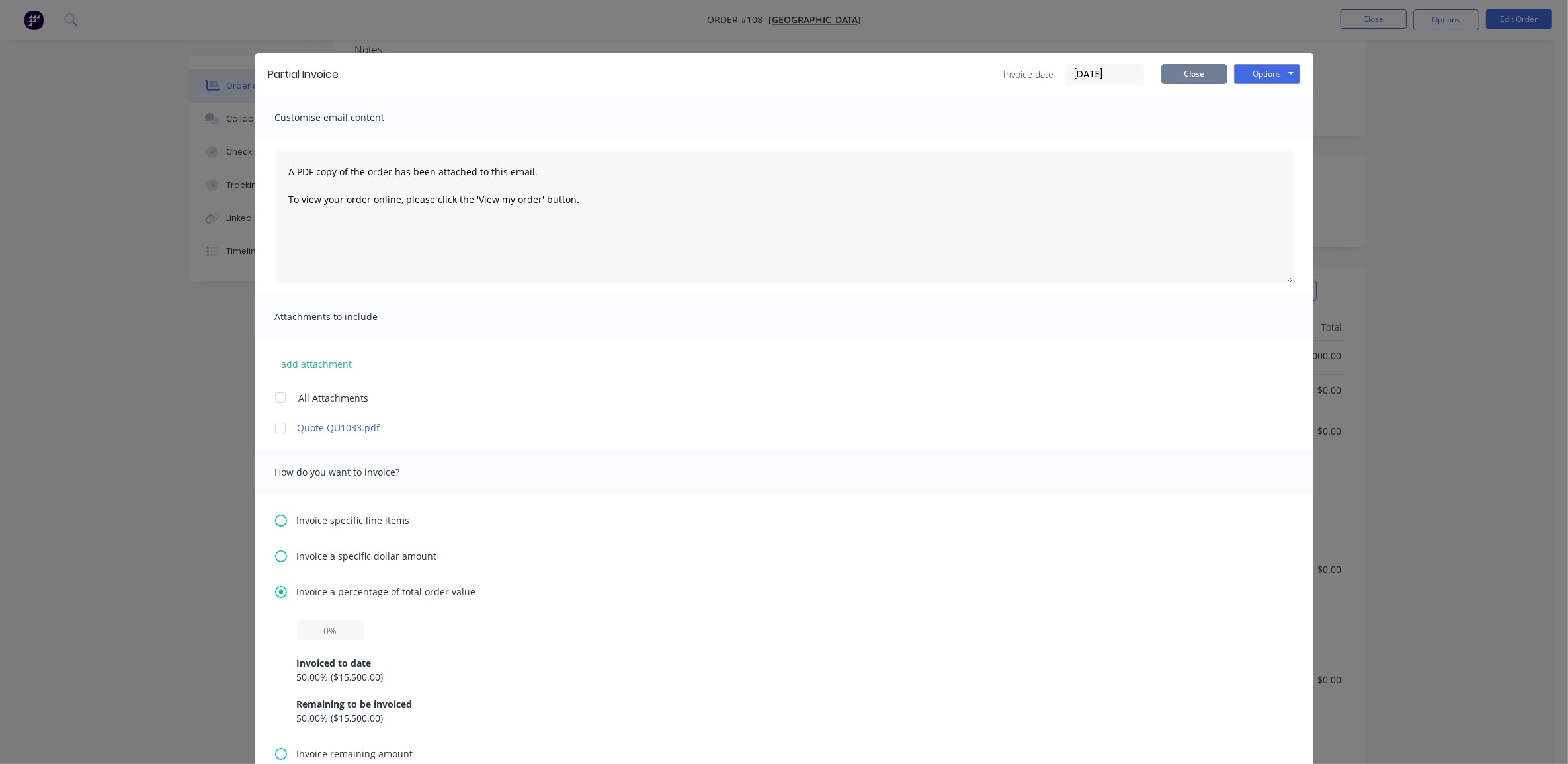
click at [1176, 71] on button "Close" at bounding box center [1194, 74] width 66 height 20
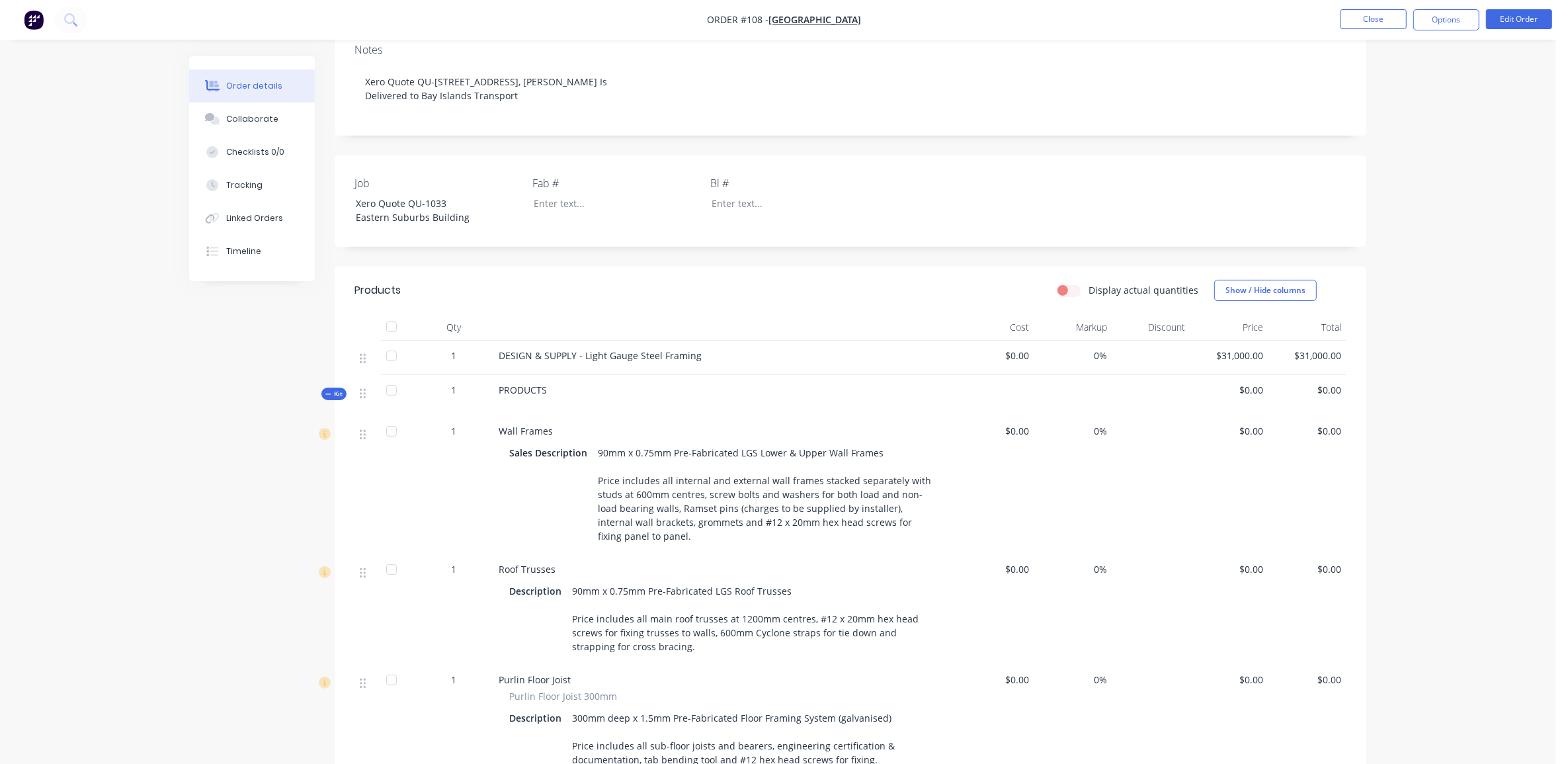
click at [137, 483] on div "Order details Collaborate Checklists 0/0 Tracking Linked Orders Timeline Order …" at bounding box center [778, 509] width 1556 height 1545
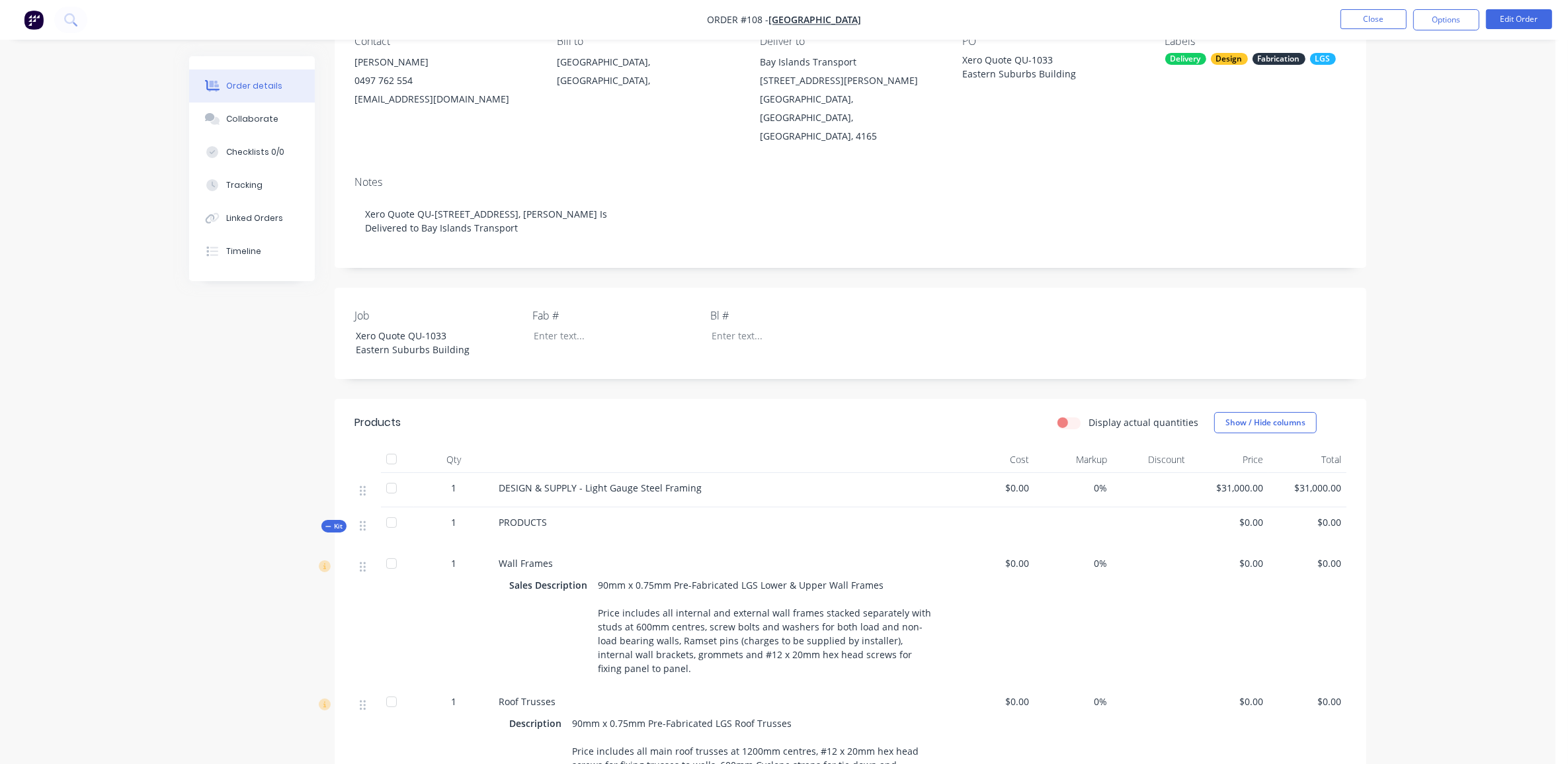
scroll to position [0, 0]
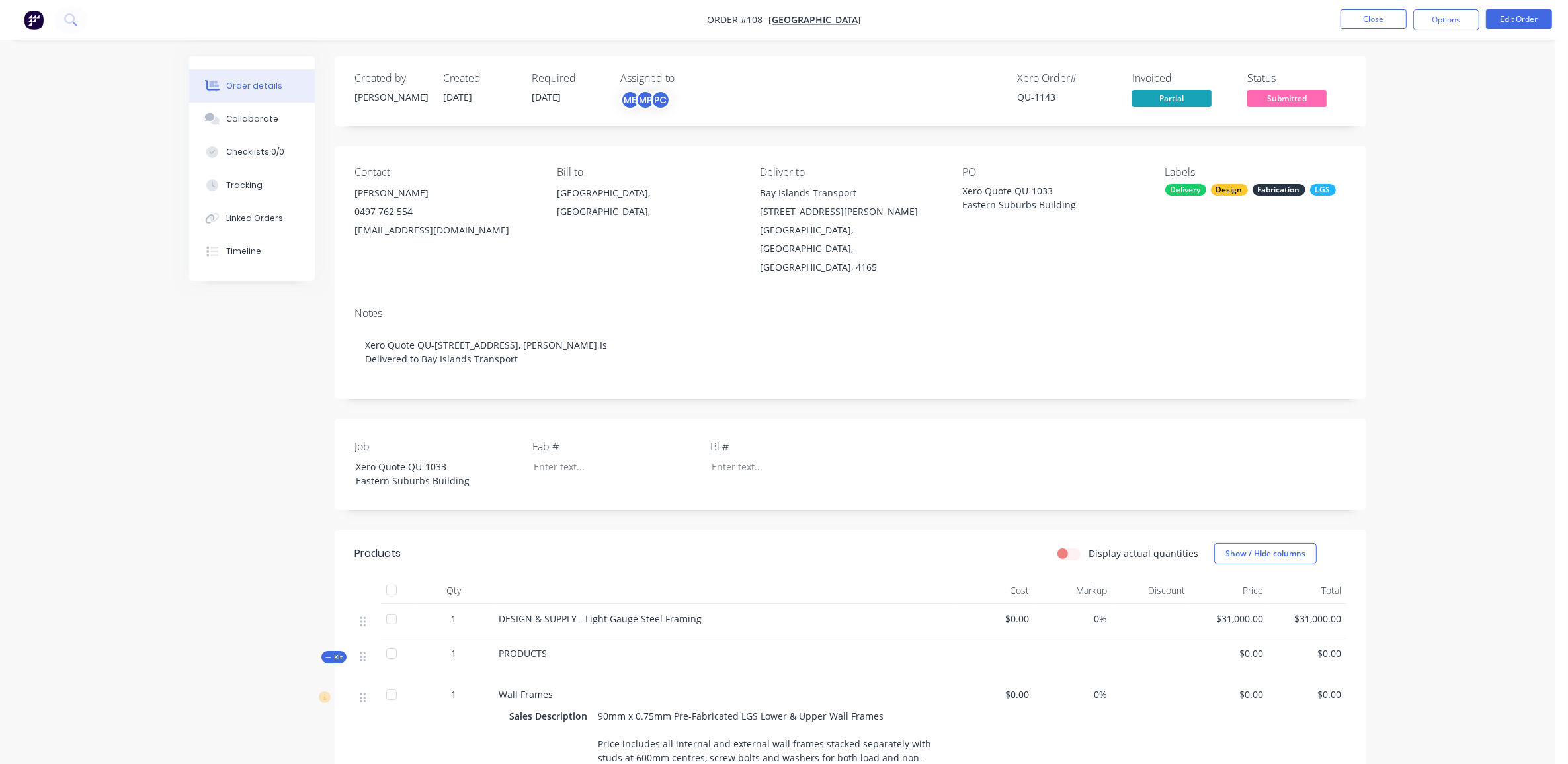
click at [1424, 241] on div "Order details Collaborate Checklists 0/0 Tracking Linked Orders Timeline Order …" at bounding box center [778, 772] width 1556 height 1545
click at [1442, 299] on div "Order details Collaborate Checklists 0/0 Tracking Linked Orders Timeline Order …" at bounding box center [778, 772] width 1556 height 1545
click at [159, 427] on div "Order details Collaborate Checklists 0/0 Tracking Linked Orders Timeline Order …" at bounding box center [778, 772] width 1556 height 1545
drag, startPoint x: 1442, startPoint y: 188, endPoint x: 1259, endPoint y: 137, distance: 190.0
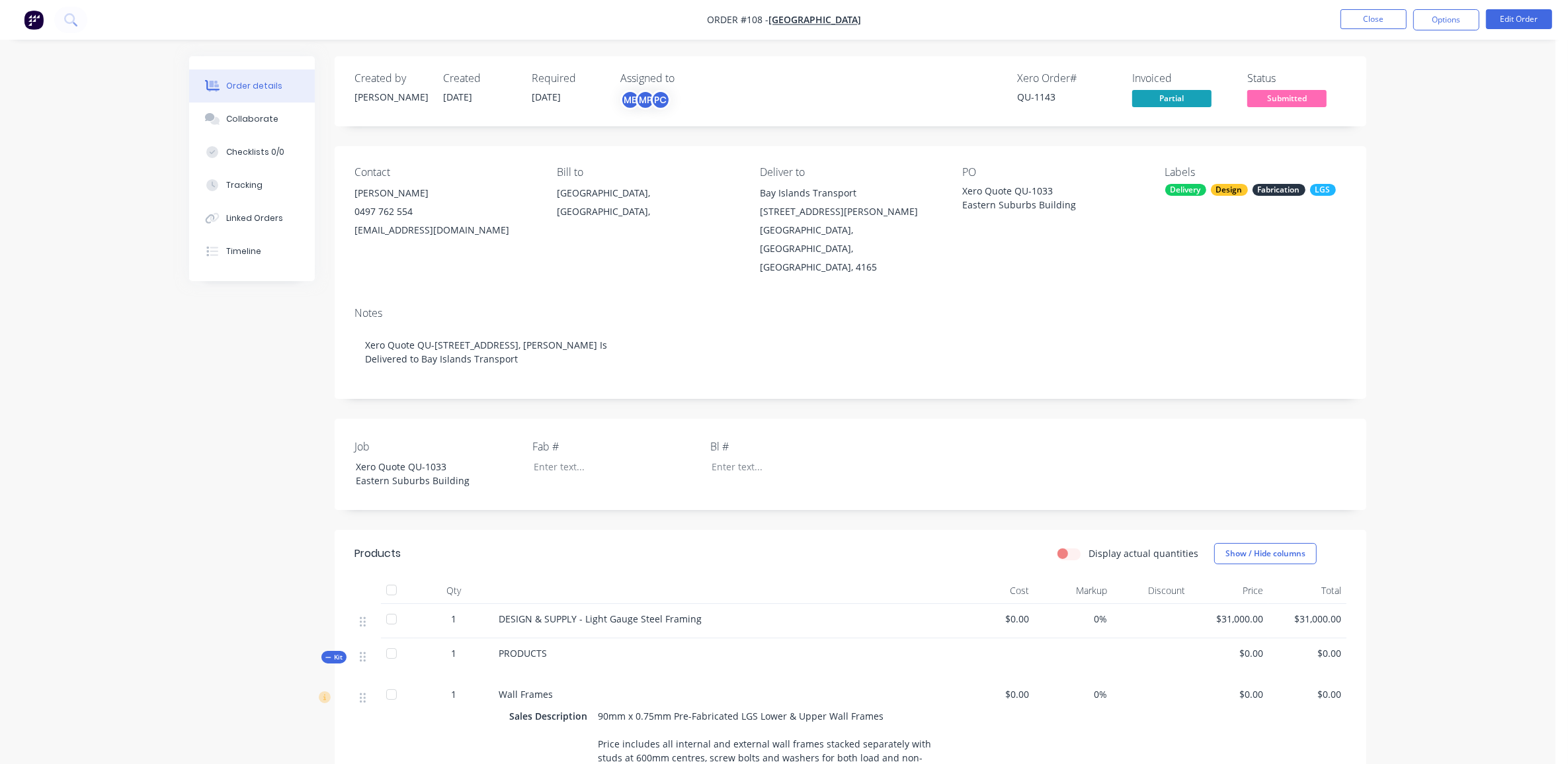
click at [1442, 186] on div "Order details Collaborate Checklists 0/0 Tracking Linked Orders Timeline Order …" at bounding box center [778, 772] width 1556 height 1545
click at [235, 114] on div "Collaborate" at bounding box center [253, 119] width 52 height 12
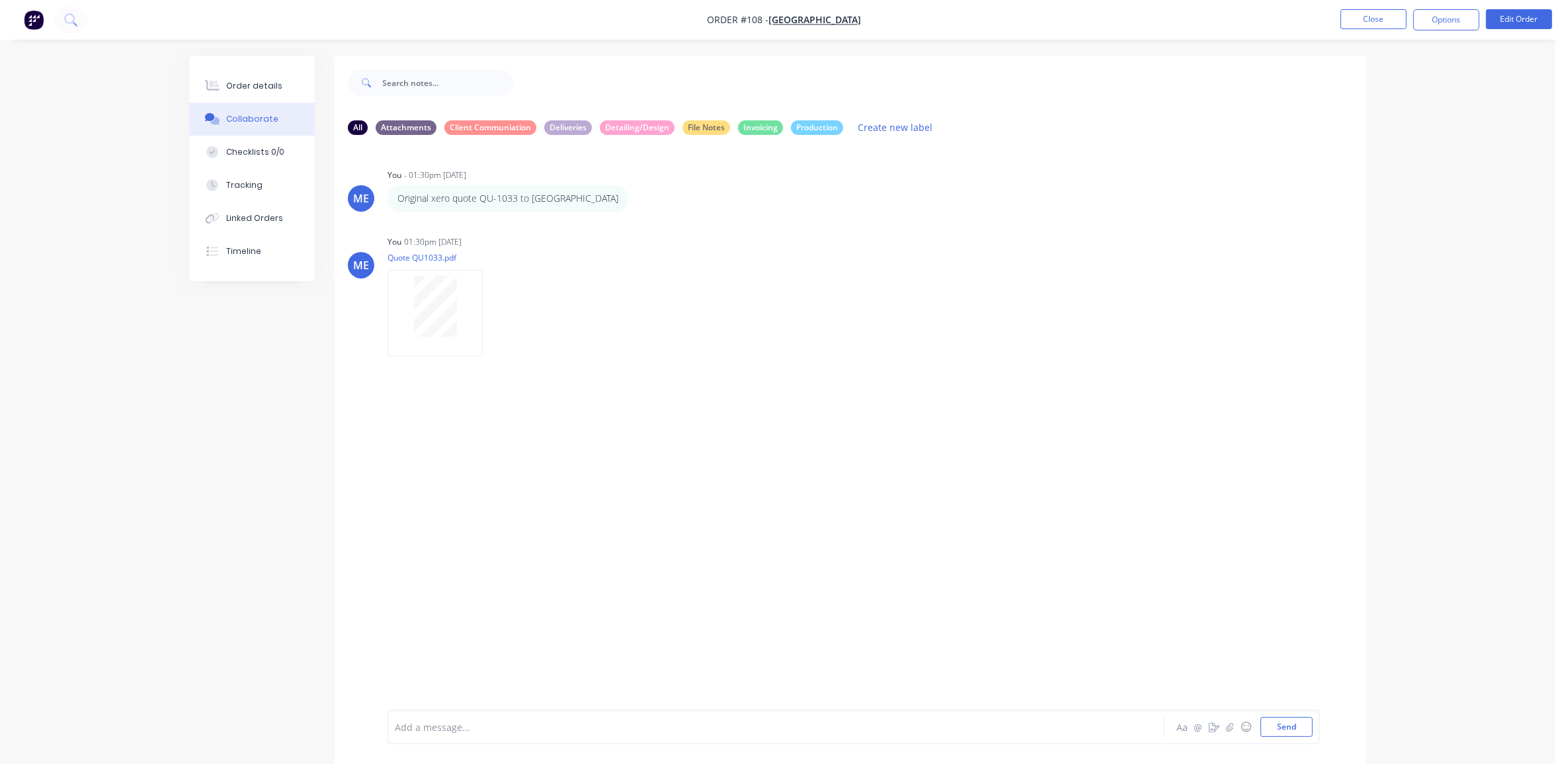
scroll to position [21, 0]
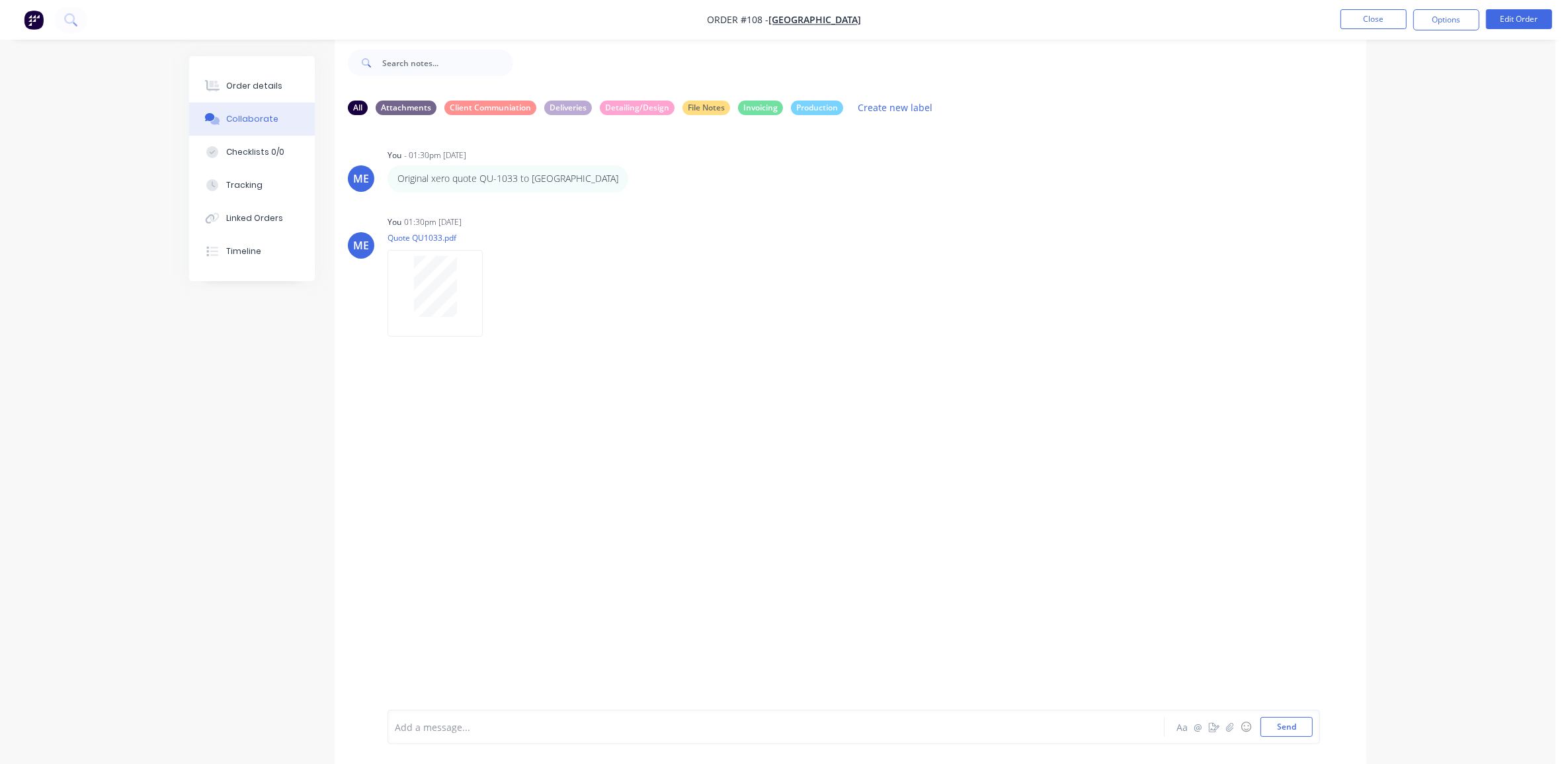
click at [590, 740] on div "Add a message... Aa @ ☺ Send" at bounding box center [854, 727] width 932 height 35
click at [502, 292] on div "Labels Download Delete" at bounding box center [563, 293] width 149 height 19
click at [497, 288] on div "Labels Download Delete" at bounding box center [563, 293] width 149 height 19
click at [492, 286] on icon "button" at bounding box center [494, 293] width 4 height 15
click at [565, 351] on button "Delete" at bounding box center [581, 359] width 149 height 30
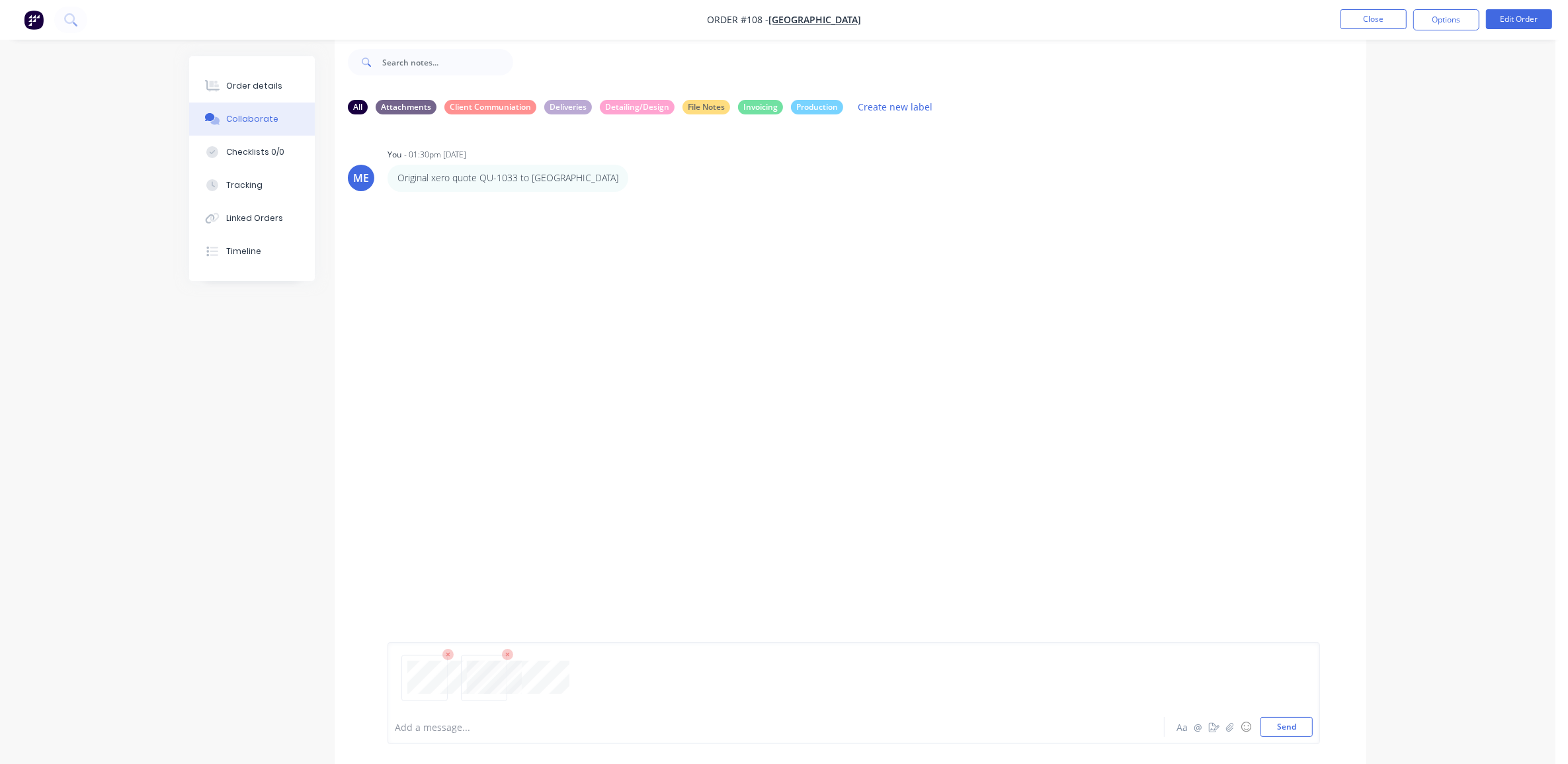
click at [506, 655] on icon at bounding box center [507, 654] width 4 height 4
click at [450, 655] on icon at bounding box center [448, 654] width 12 height 12
click at [1283, 729] on button "Send" at bounding box center [1287, 727] width 52 height 20
click at [1297, 722] on button "Send" at bounding box center [1287, 727] width 52 height 20
click at [491, 726] on div at bounding box center [740, 727] width 688 height 14
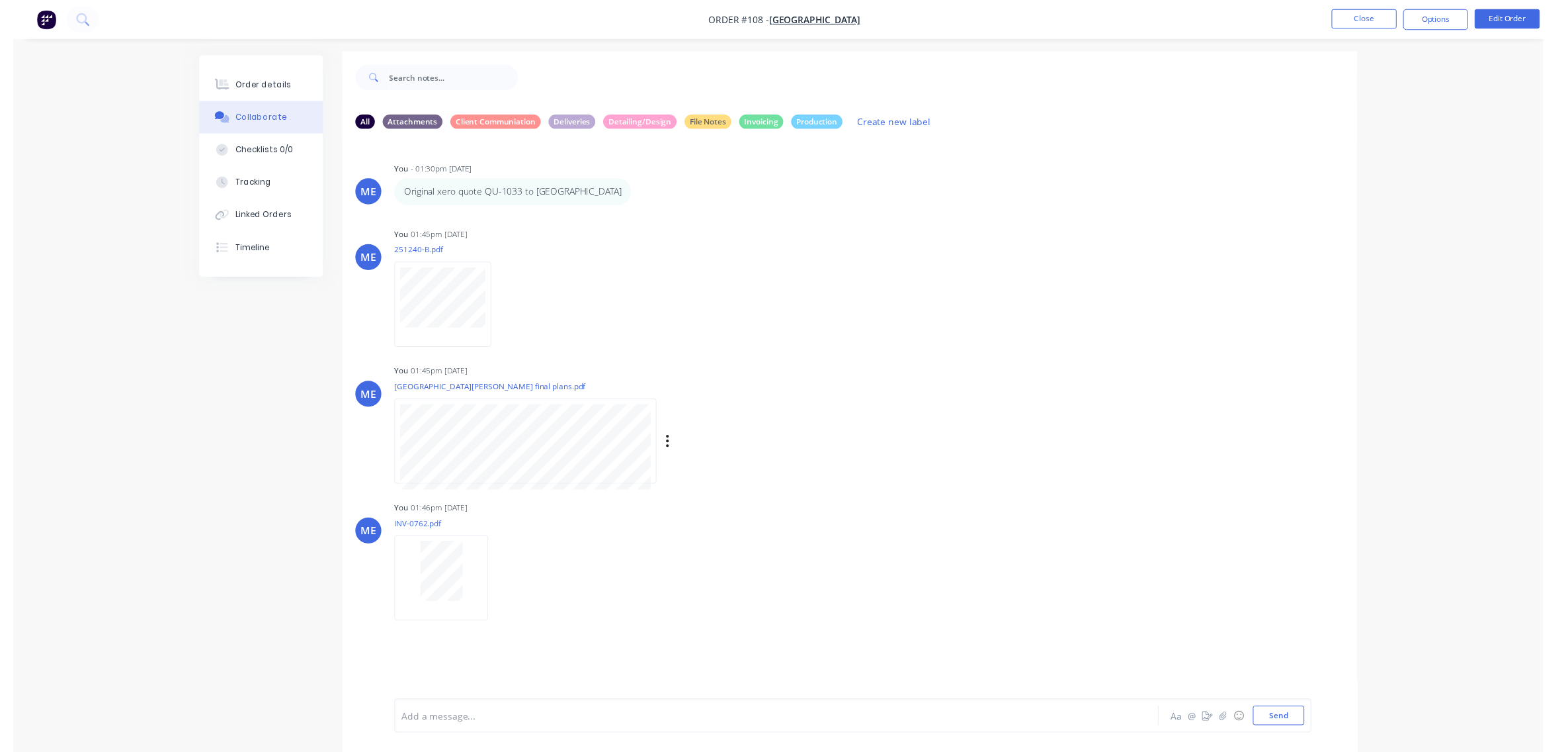
scroll to position [0, 0]
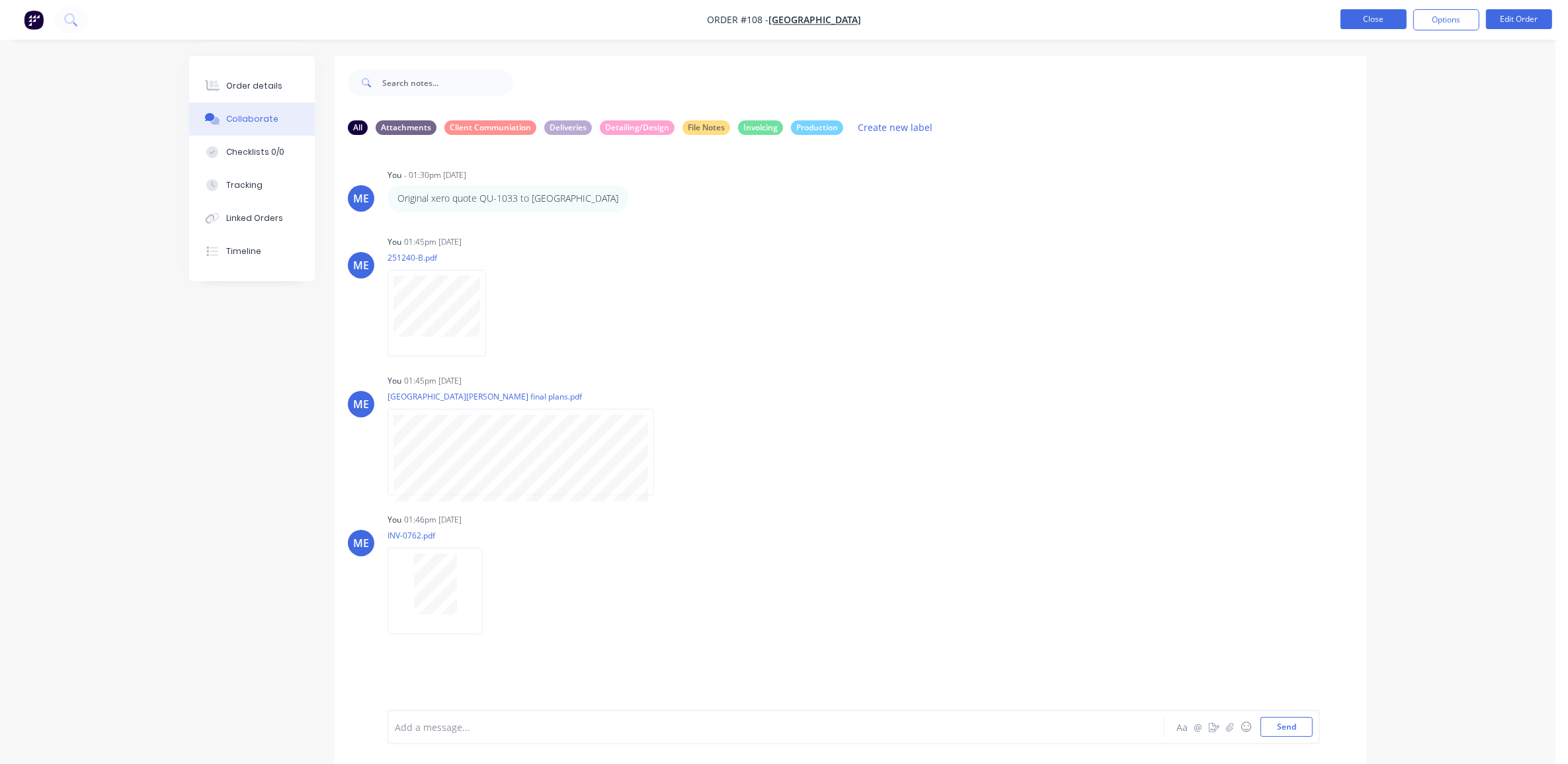
click at [1364, 19] on button "Close" at bounding box center [1373, 19] width 66 height 20
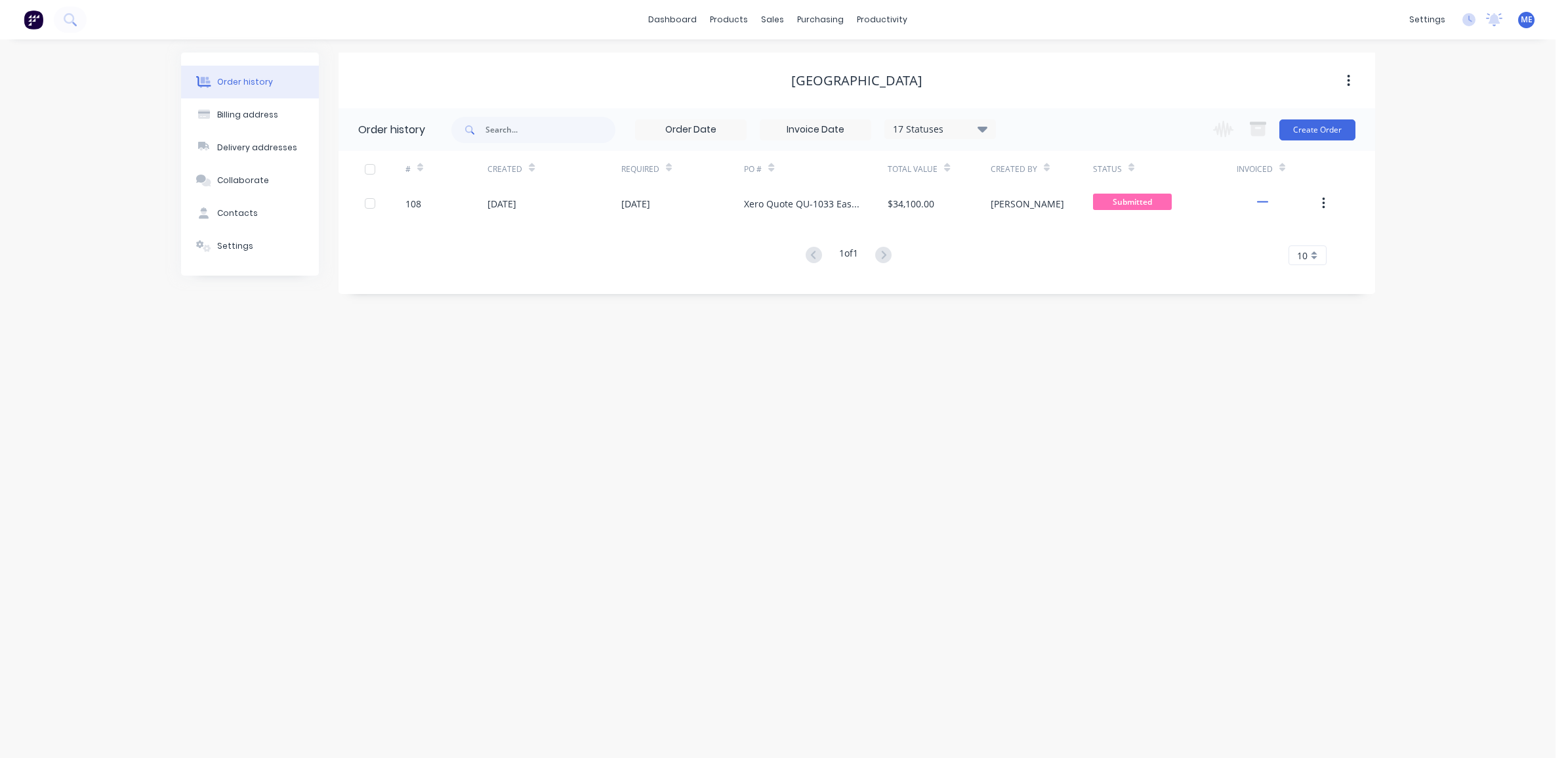
click at [21, 21] on button at bounding box center [33, 20] width 28 height 26
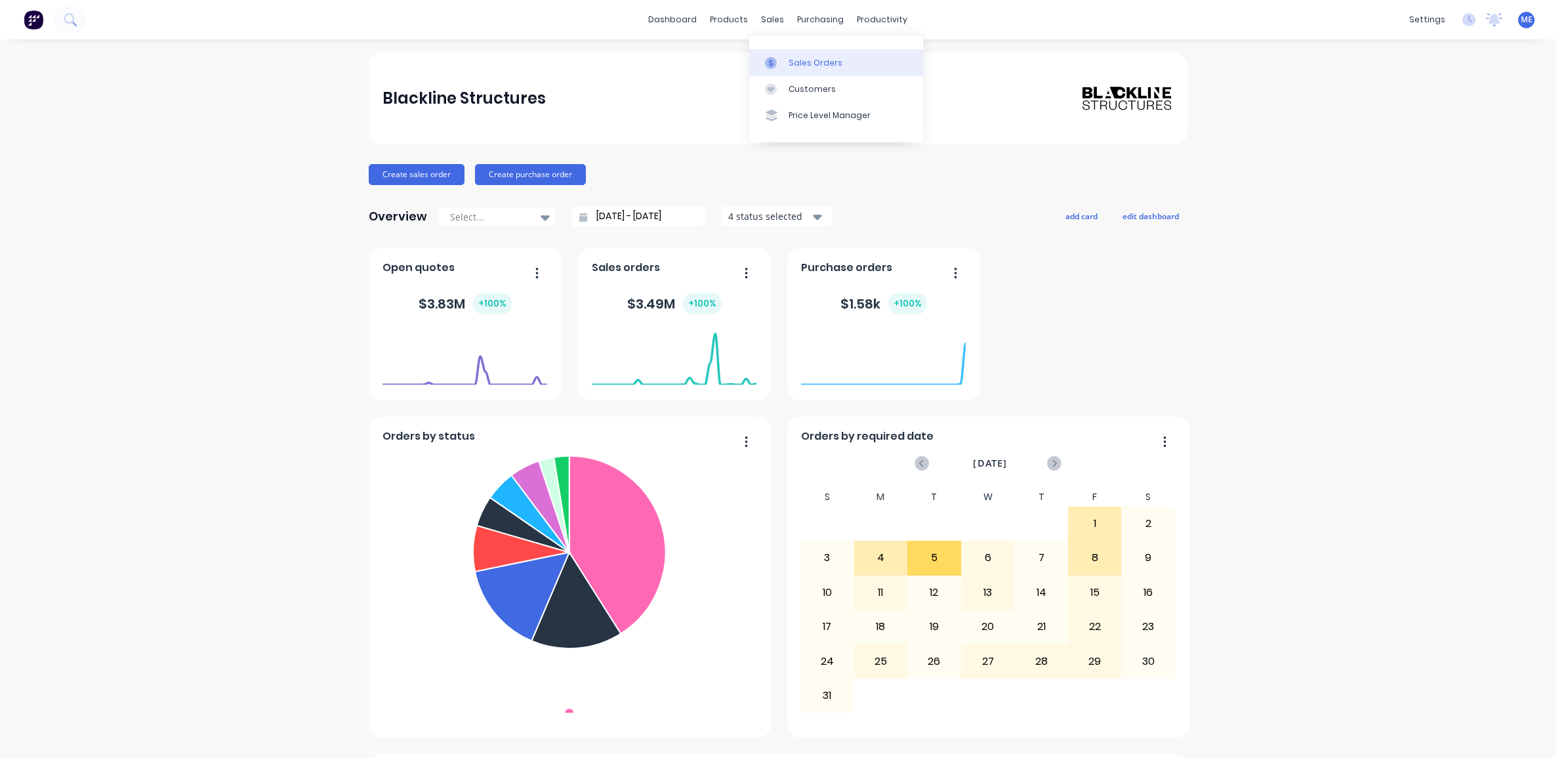
click at [797, 58] on div "Sales Orders" at bounding box center [815, 62] width 54 height 12
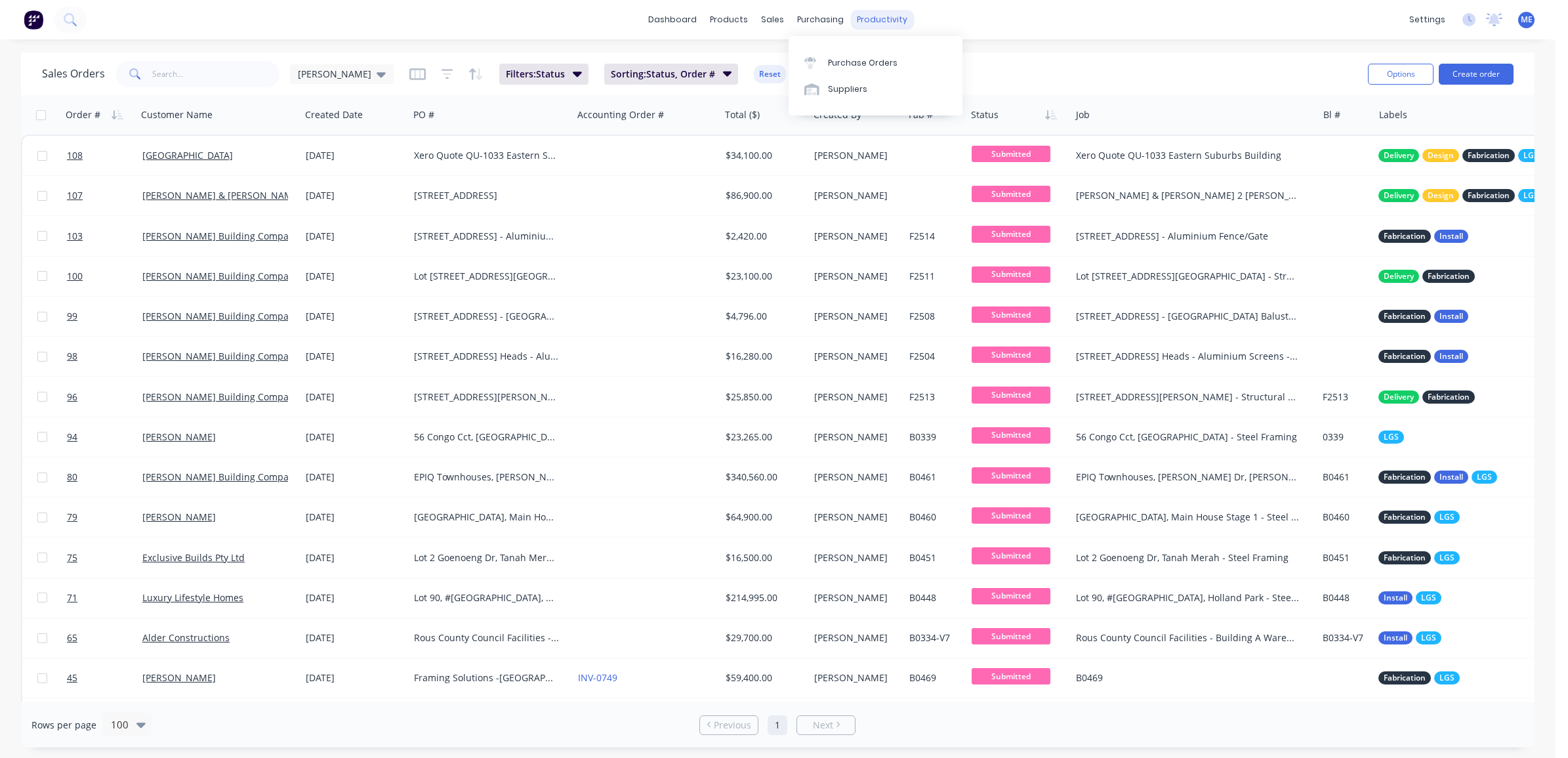
click at [856, 21] on div "productivity" at bounding box center [882, 20] width 64 height 20
click at [891, 66] on div "Workflow" at bounding box center [905, 62] width 39 height 12
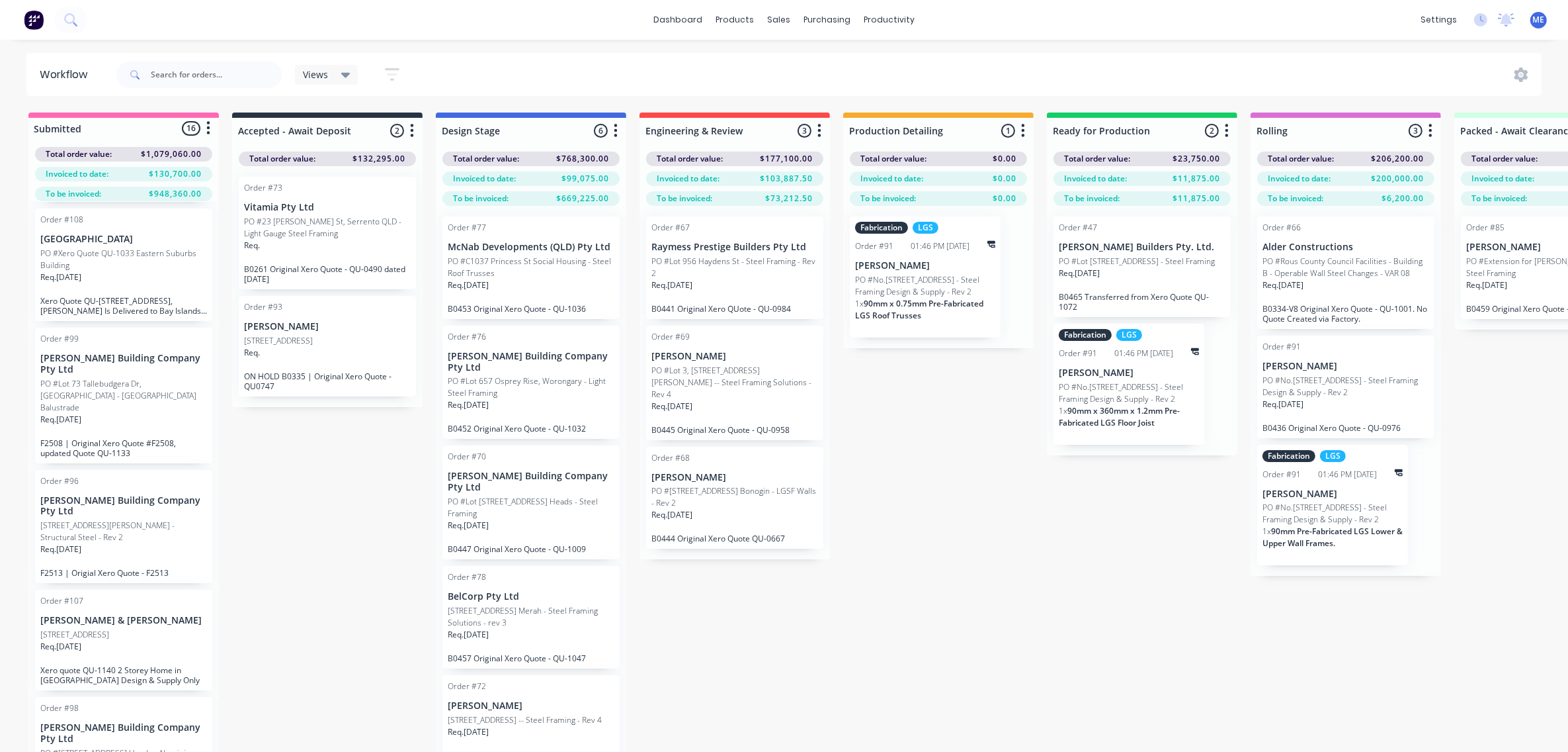
scroll to position [1241, 0]
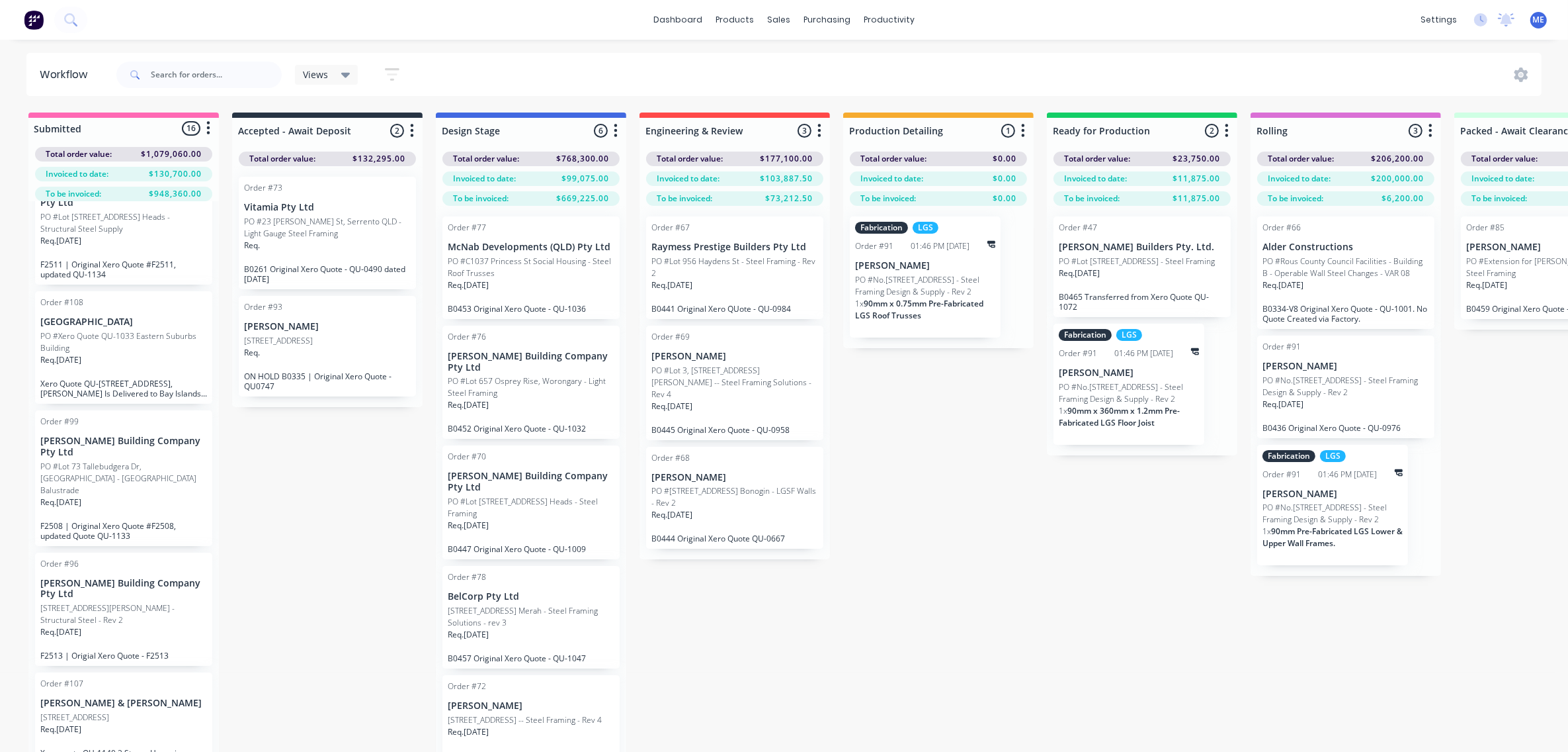
click at [124, 373] on div "Req. 13/08/25" at bounding box center [124, 365] width 167 height 22
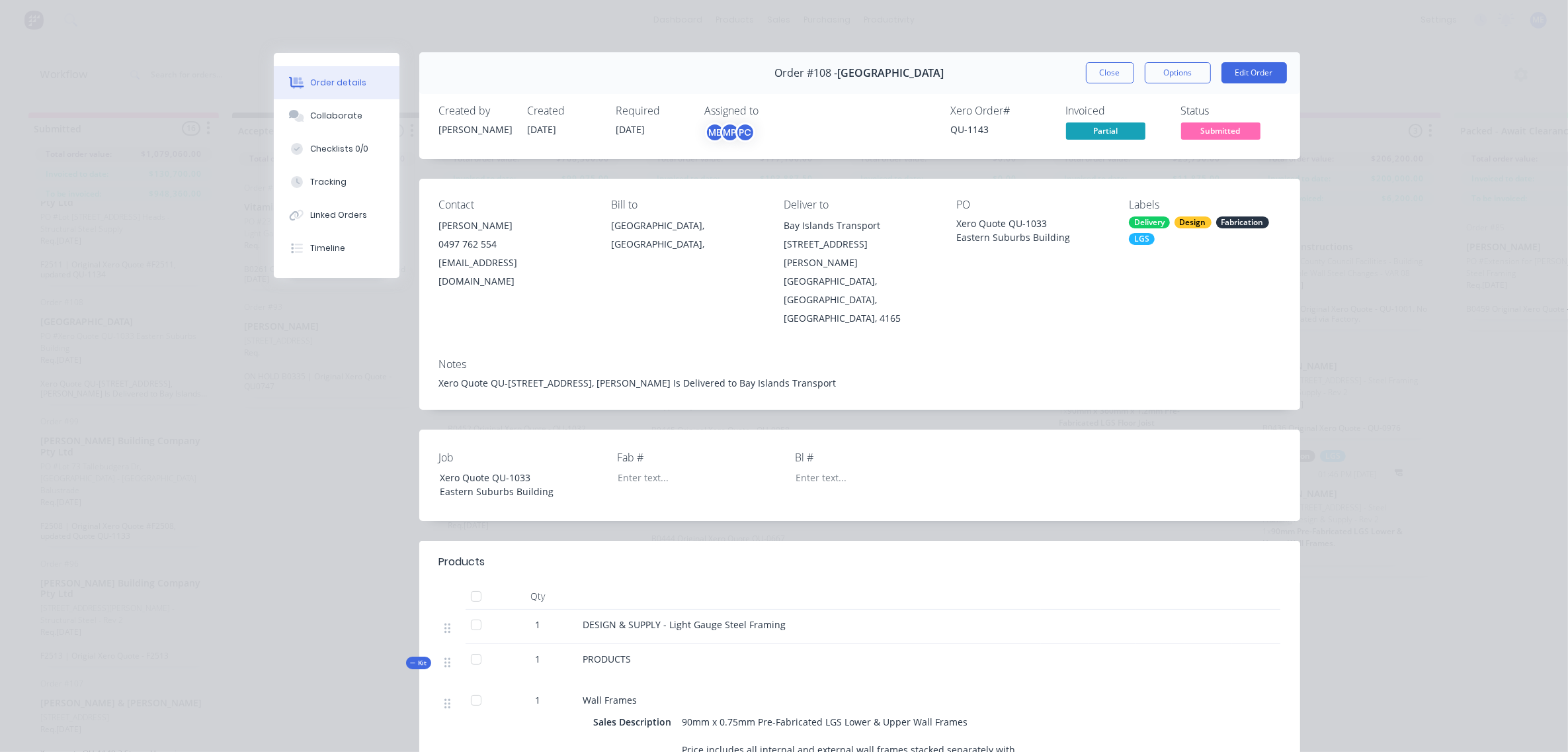
scroll to position [0, 0]
click at [1106, 70] on button "Close" at bounding box center [1110, 73] width 49 height 22
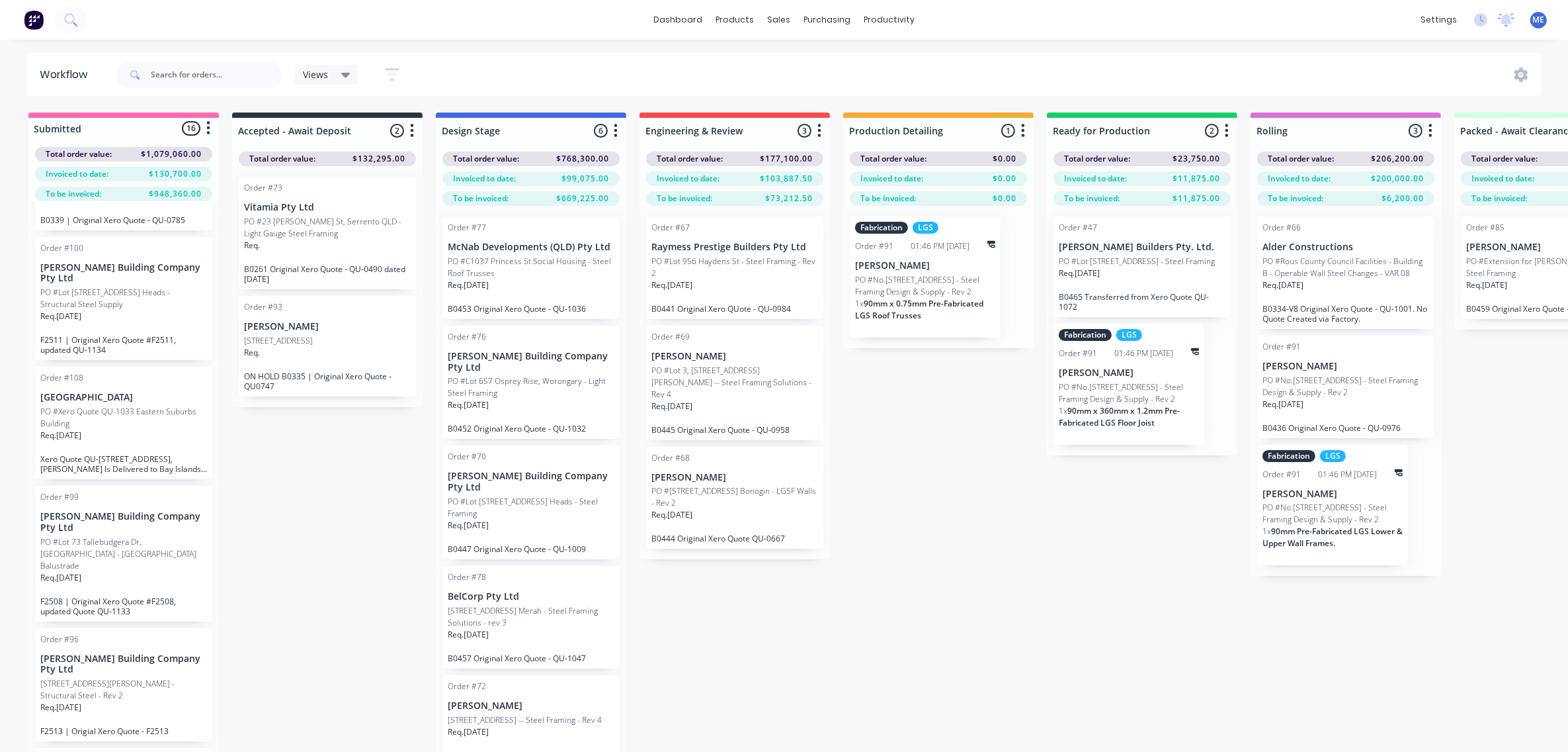
scroll to position [1026, 0]
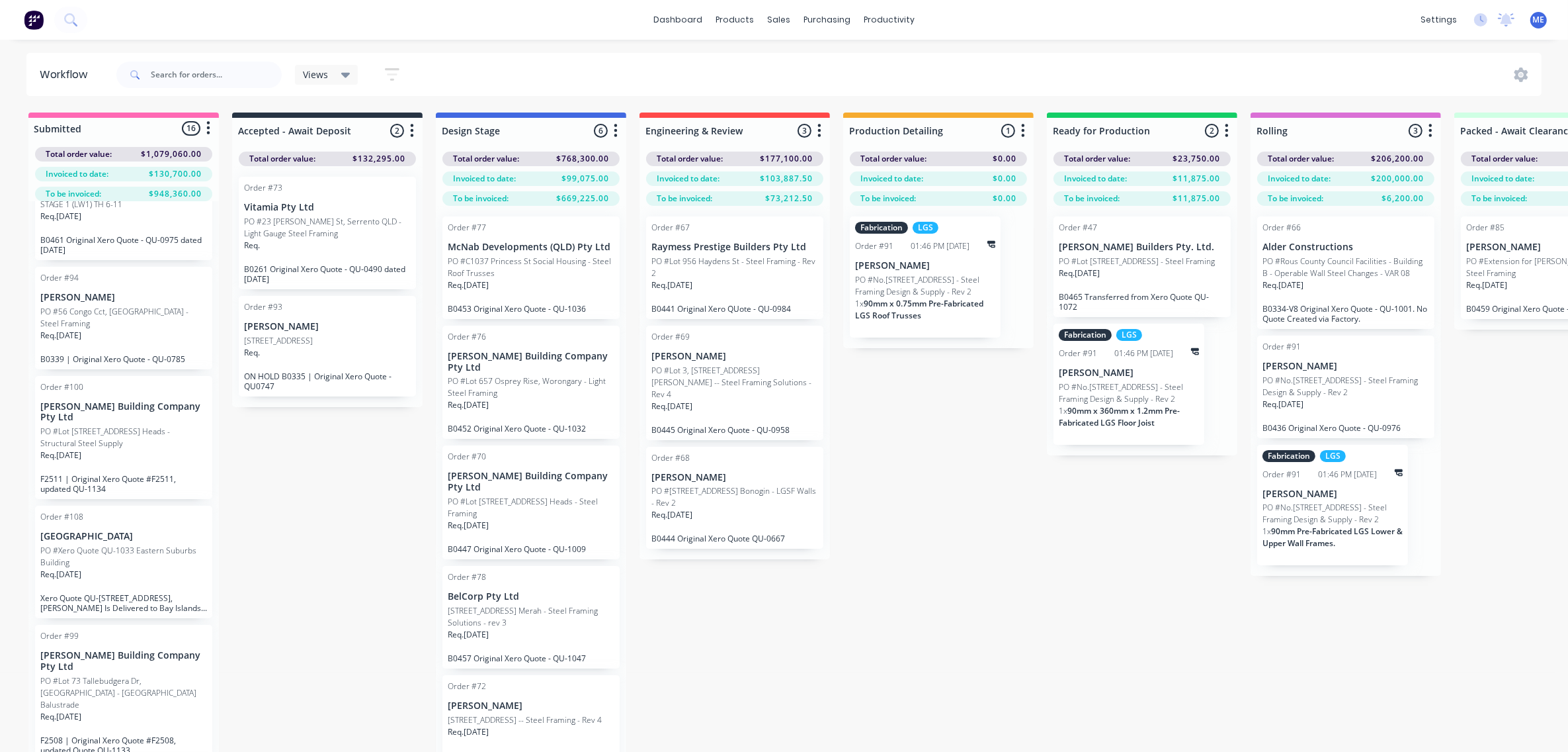
click at [130, 568] on p "PO #Xero Quote QU-1033 Eastern Suburbs Building" at bounding box center [124, 556] width 167 height 23
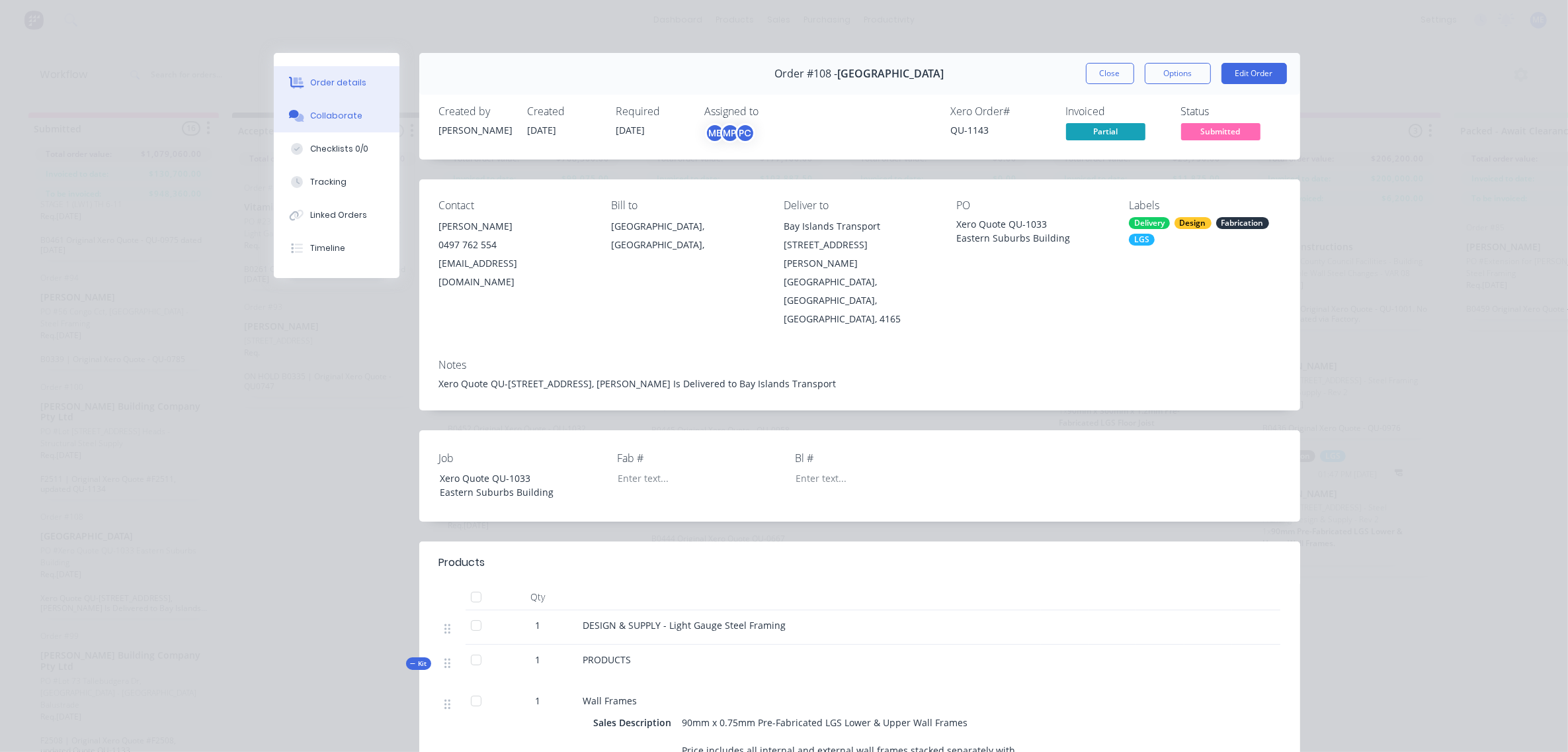
click at [310, 110] on div "Collaborate" at bounding box center [336, 115] width 52 height 12
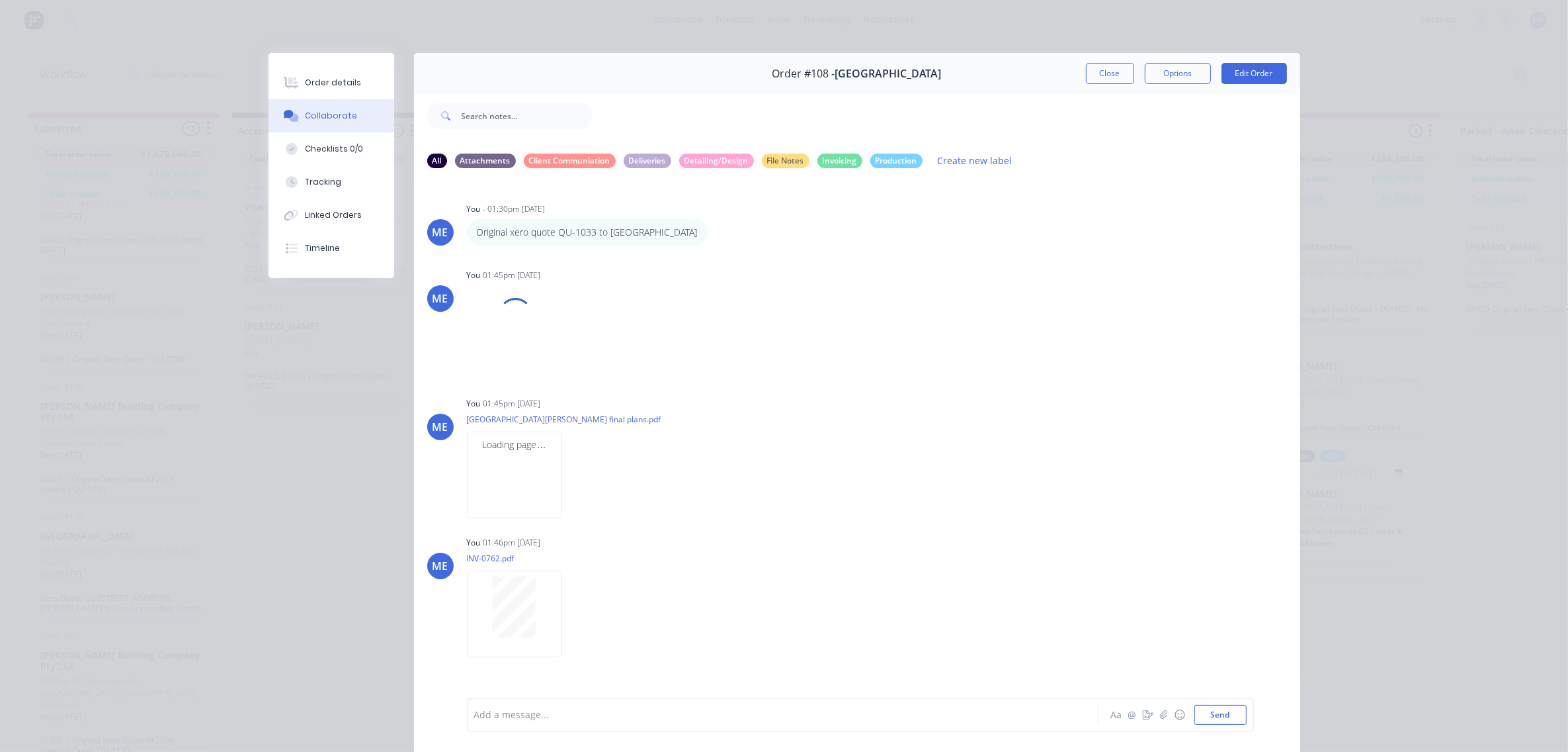
click at [619, 705] on div "Add a message..." at bounding box center [764, 715] width 579 height 20
paste div
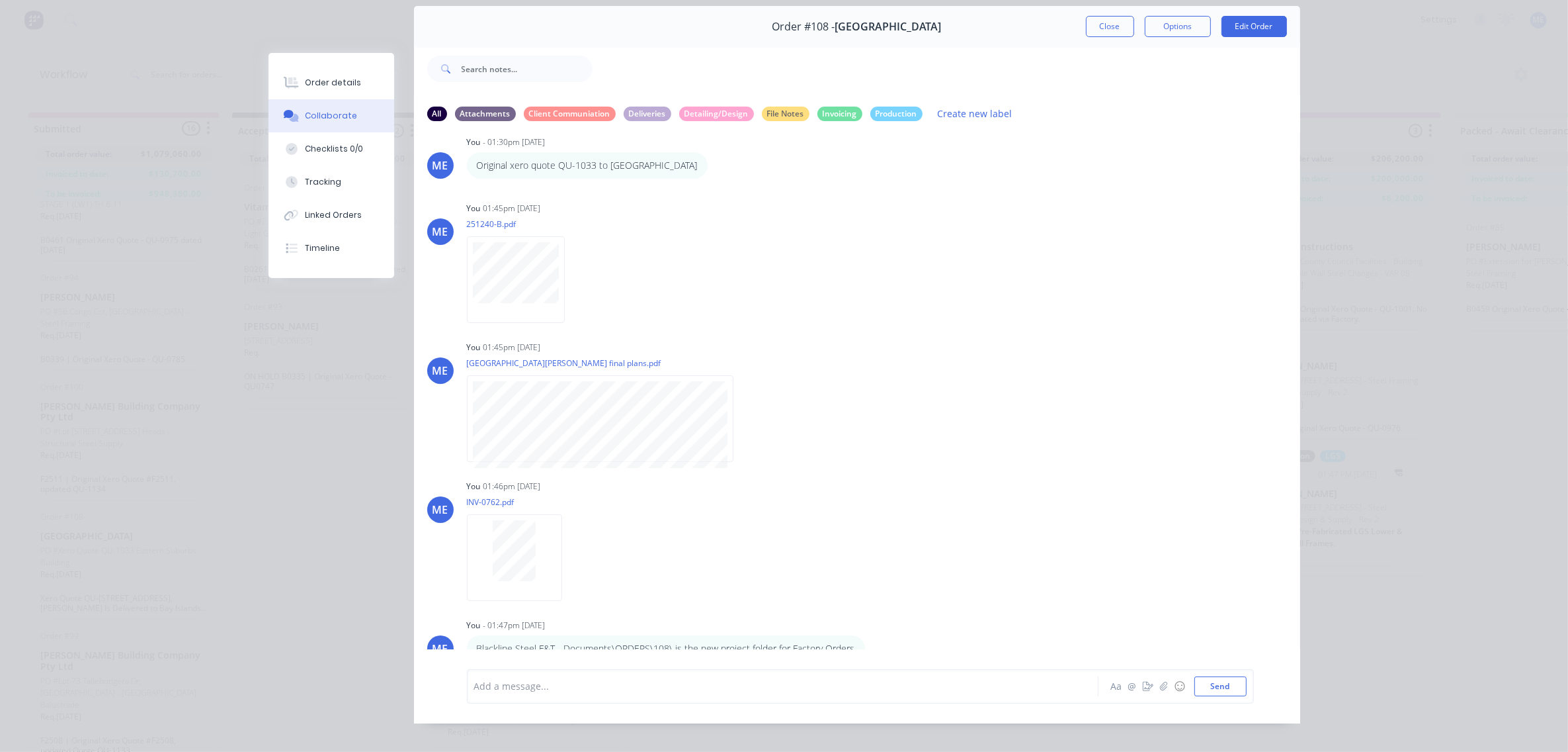
scroll to position [73, 0]
